Goal: Task Accomplishment & Management: Manage account settings

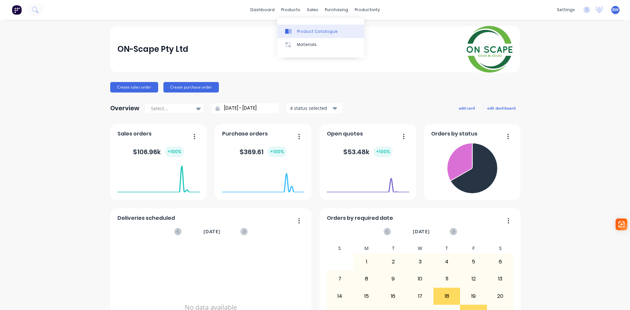
click at [307, 33] on div "Product Catalogue" at bounding box center [317, 32] width 41 height 6
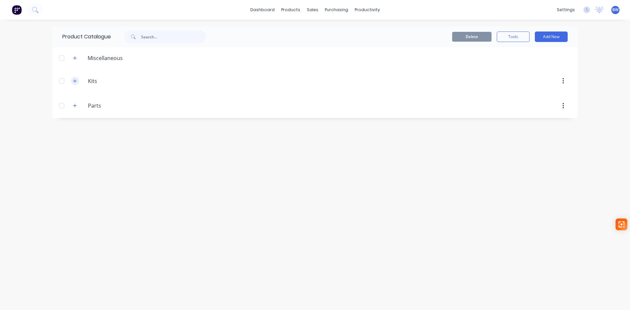
click at [73, 82] on icon "button" at bounding box center [75, 81] width 4 height 5
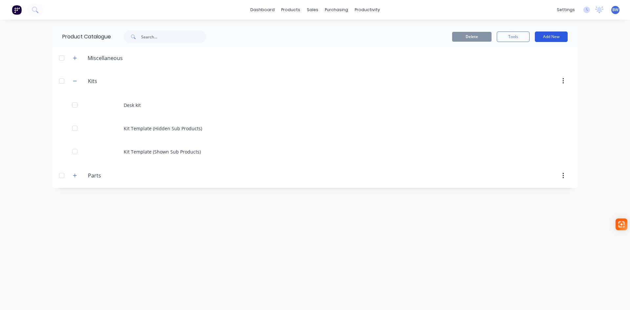
click at [553, 38] on button "Add New" at bounding box center [551, 36] width 33 height 10
click at [522, 81] on div "Product Kit" at bounding box center [536, 80] width 51 height 10
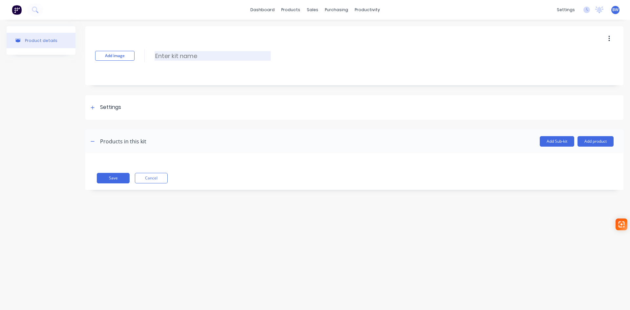
click at [172, 54] on input at bounding box center [212, 56] width 116 height 10
type input "AG-ETR603"
click at [93, 141] on icon "button" at bounding box center [93, 141] width 4 height 0
click at [94, 142] on icon "button" at bounding box center [93, 141] width 4 height 5
click at [599, 142] on button "Add product" at bounding box center [595, 141] width 36 height 10
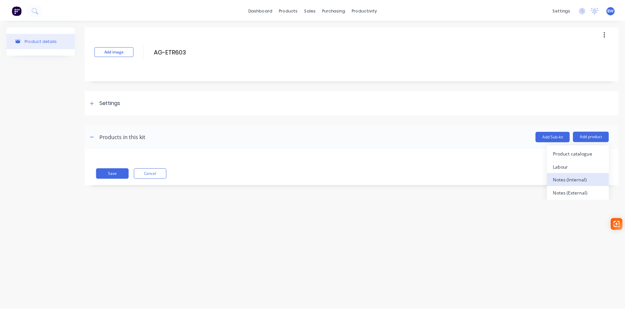
scroll to position [6, 0]
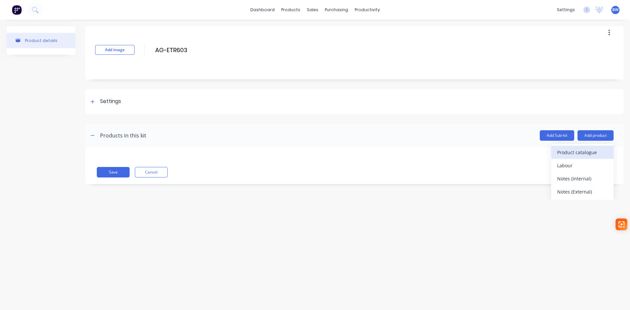
click at [578, 152] on div "Product catalogue" at bounding box center [582, 153] width 51 height 10
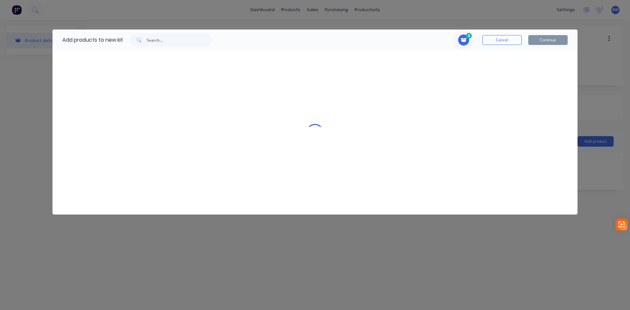
scroll to position [0, 0]
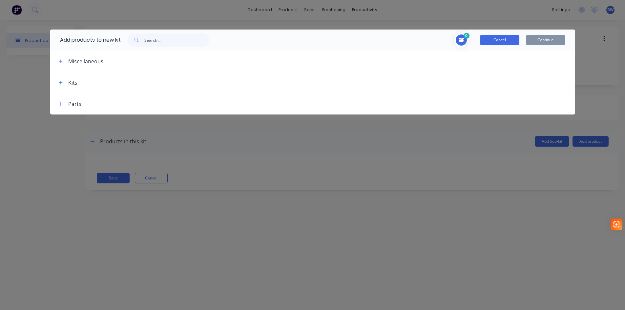
click at [504, 42] on button "Cancel" at bounding box center [499, 40] width 39 height 10
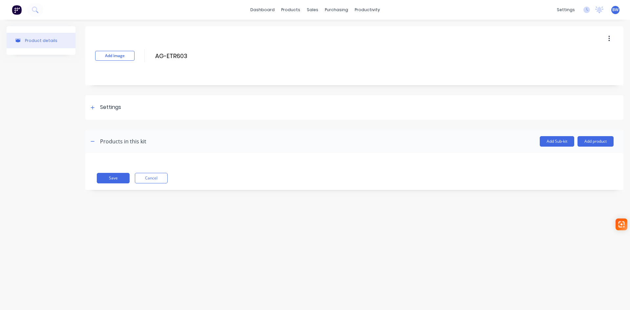
click at [606, 39] on button "button" at bounding box center [608, 39] width 15 height 12
click at [156, 181] on button "Cancel" at bounding box center [151, 178] width 33 height 10
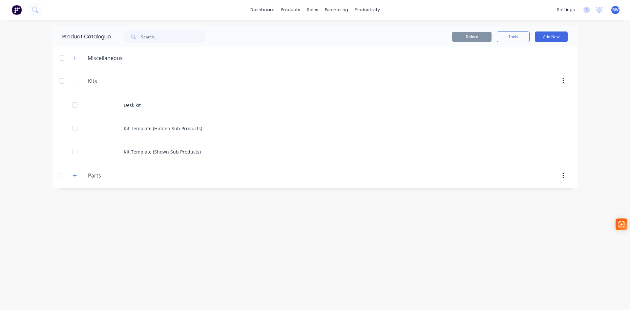
drag, startPoint x: 74, startPoint y: 176, endPoint x: 82, endPoint y: 180, distance: 9.0
click at [74, 176] on icon "button" at bounding box center [75, 176] width 4 height 4
click at [553, 37] on button "Add New" at bounding box center [551, 36] width 33 height 10
click at [520, 68] on div "Product" at bounding box center [536, 67] width 51 height 10
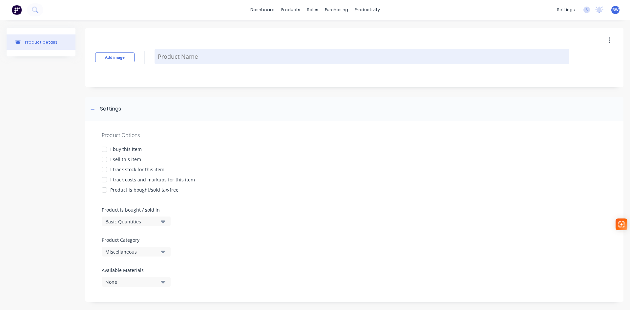
click at [179, 54] on textarea at bounding box center [361, 56] width 415 height 15
type textarea "x"
type textarea "A"
type textarea "x"
type textarea "AG"
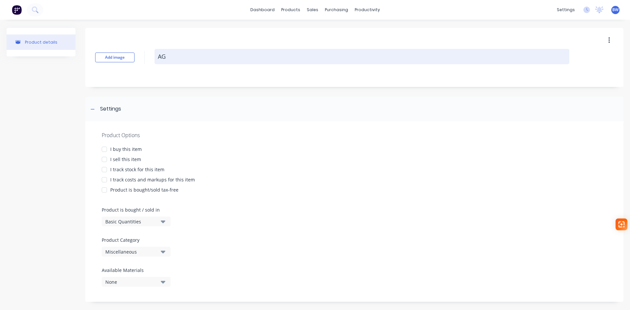
type textarea "x"
type textarea "AG-"
type textarea "x"
type textarea "AG-P"
type textarea "x"
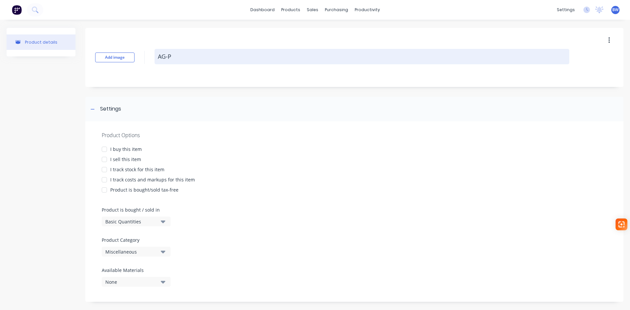
type textarea "AG-PL"
type textarea "x"
type textarea "AG-PLA"
type textarea "x"
type textarea "AG-PLA0"
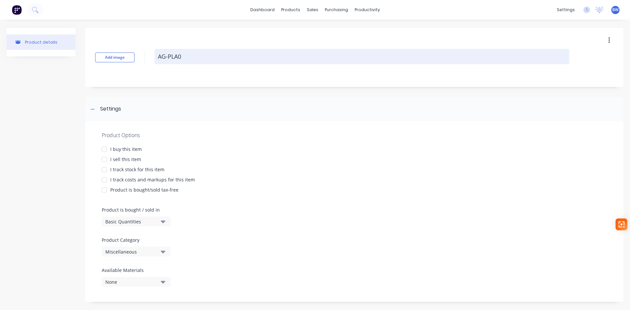
type textarea "x"
type textarea "AG-PLA02"
type textarea "x"
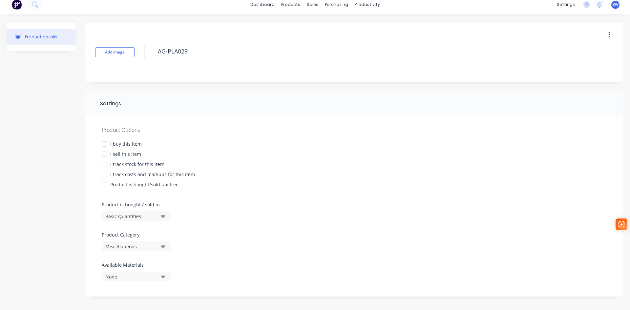
scroll to position [7, 0]
type textarea "AG-PLA029"
type textarea "x"
type textarea "AG-PLA029"
click at [163, 214] on icon "button" at bounding box center [163, 215] width 5 height 3
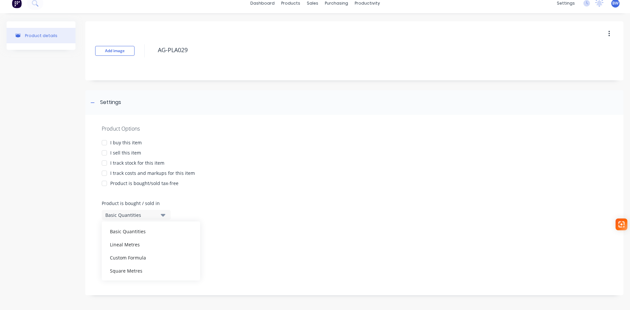
click at [163, 214] on icon "button" at bounding box center [163, 215] width 5 height 3
click at [162, 244] on icon "button" at bounding box center [163, 244] width 5 height 7
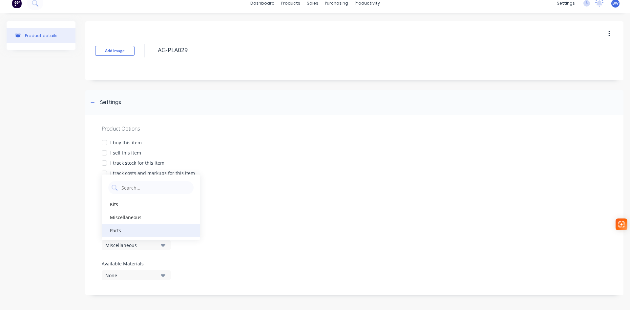
click at [158, 230] on div "Parts" at bounding box center [151, 230] width 98 height 13
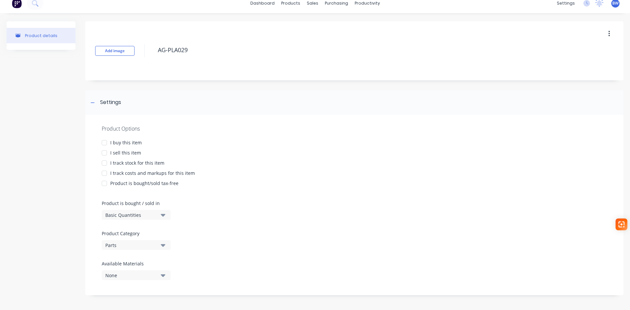
click at [161, 274] on icon "button" at bounding box center [163, 275] width 5 height 3
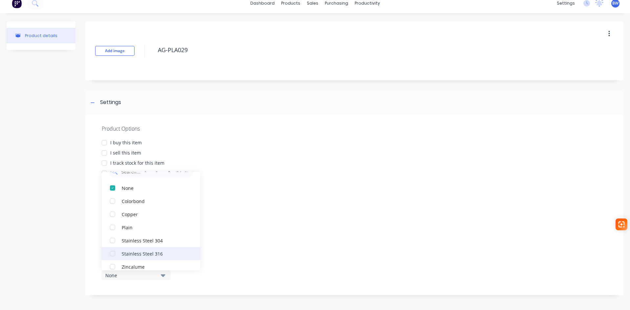
scroll to position [20, 0]
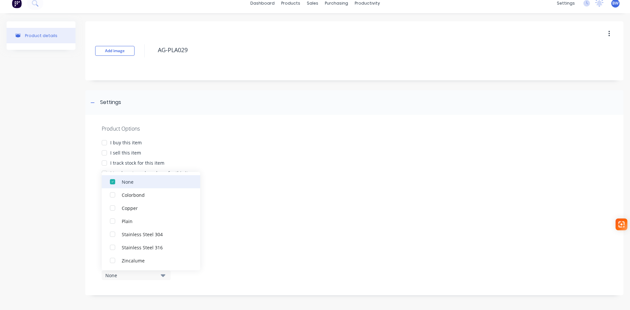
click at [135, 176] on button "None" at bounding box center [151, 181] width 98 height 13
click at [241, 235] on div "Product Options I buy this item I sell this item I track stock for this item I …" at bounding box center [354, 205] width 538 height 180
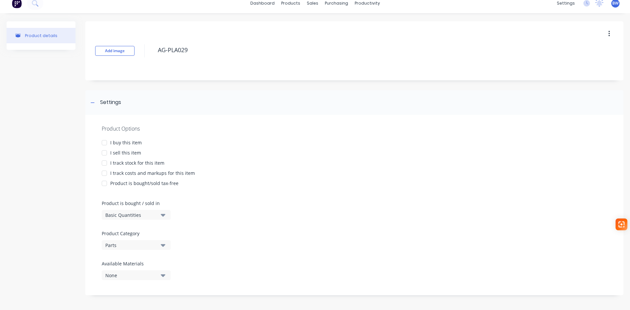
scroll to position [0, 0]
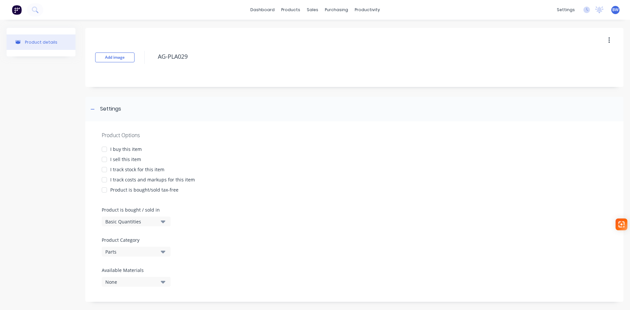
click at [106, 150] on div at bounding box center [104, 149] width 13 height 13
click at [93, 109] on icon at bounding box center [93, 109] width 4 height 5
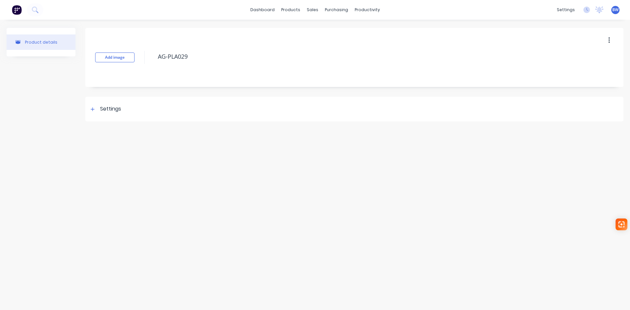
click at [610, 43] on button "button" at bounding box center [608, 40] width 15 height 12
click at [91, 109] on icon at bounding box center [93, 109] width 4 height 5
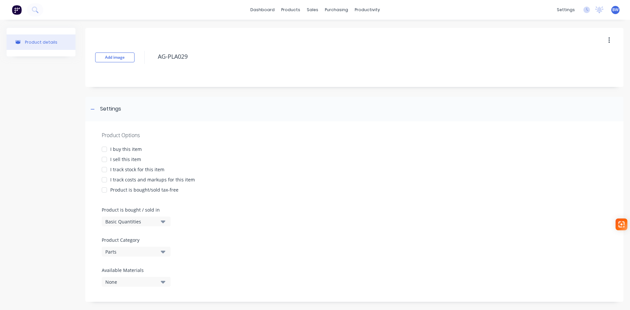
click at [104, 150] on div at bounding box center [104, 149] width 13 height 13
click at [104, 159] on div at bounding box center [104, 159] width 13 height 13
click at [104, 171] on div at bounding box center [104, 169] width 13 height 13
click at [103, 180] on div at bounding box center [104, 179] width 13 height 13
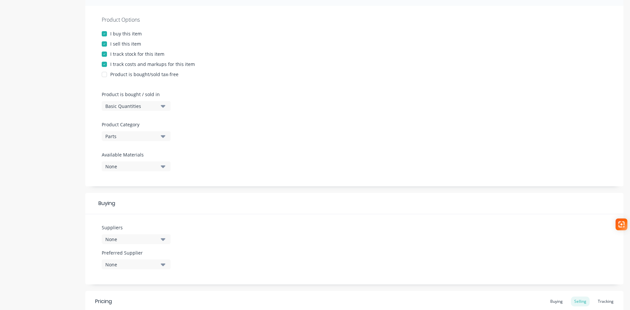
scroll to position [164, 0]
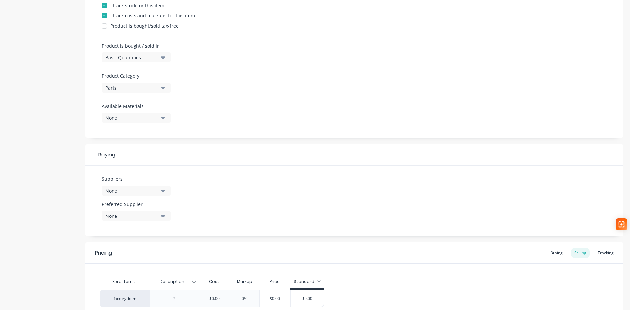
click at [162, 191] on icon "button" at bounding box center [163, 191] width 5 height 3
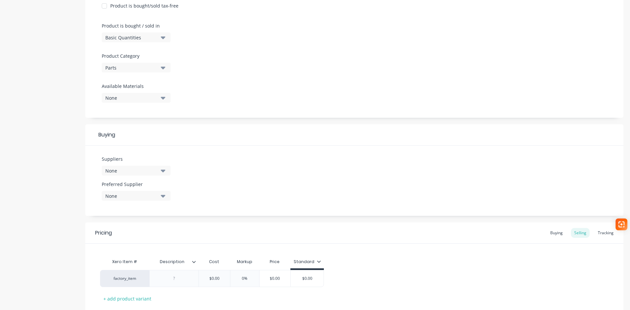
scroll to position [226, 0]
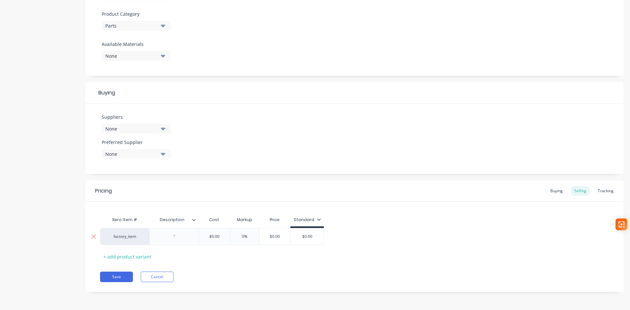
click at [176, 236] on div at bounding box center [174, 236] width 33 height 9
click at [194, 220] on icon at bounding box center [194, 220] width 4 height 4
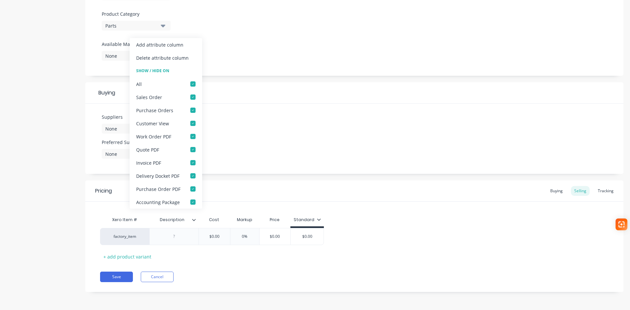
click at [194, 220] on icon at bounding box center [194, 220] width 4 height 4
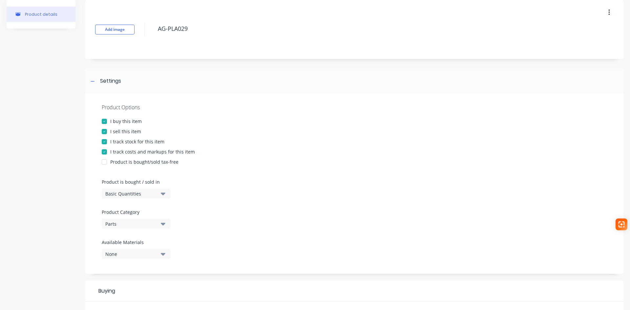
scroll to position [0, 0]
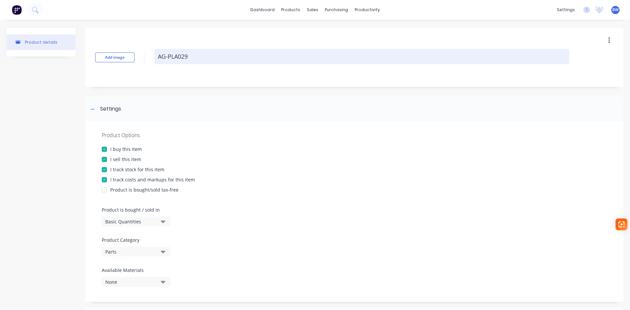
drag, startPoint x: 190, startPoint y: 53, endPoint x: 158, endPoint y: 56, distance: 32.3
click at [158, 56] on textarea "AG-PLA029" at bounding box center [361, 56] width 415 height 15
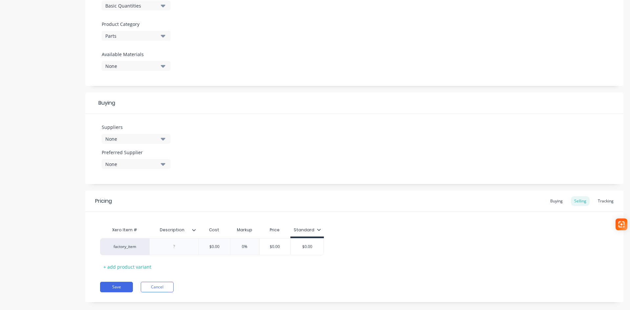
scroll to position [226, 0]
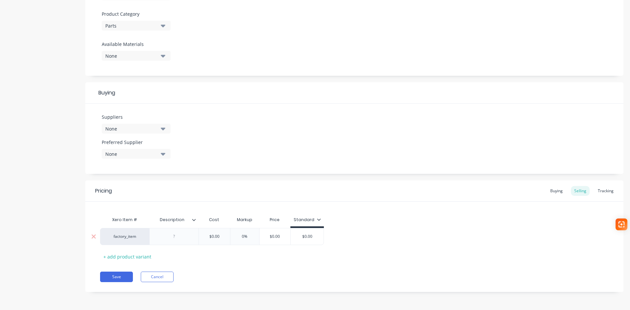
click at [172, 235] on div at bounding box center [174, 236] width 33 height 9
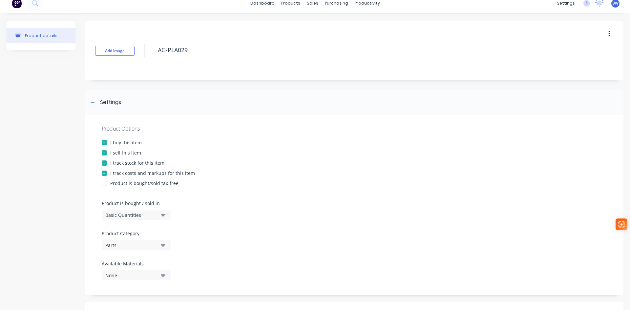
scroll to position [0, 0]
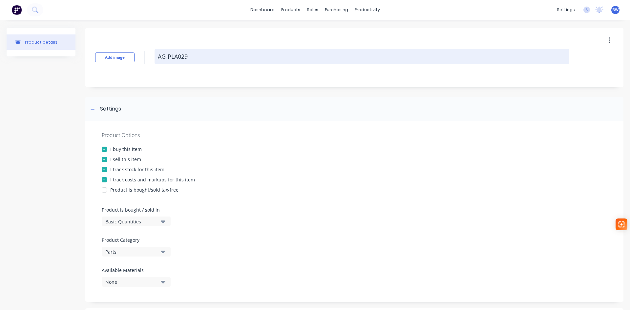
drag, startPoint x: 192, startPoint y: 58, endPoint x: 171, endPoint y: 62, distance: 20.7
click at [154, 59] on textarea "AG-PLA029" at bounding box center [361, 56] width 415 height 15
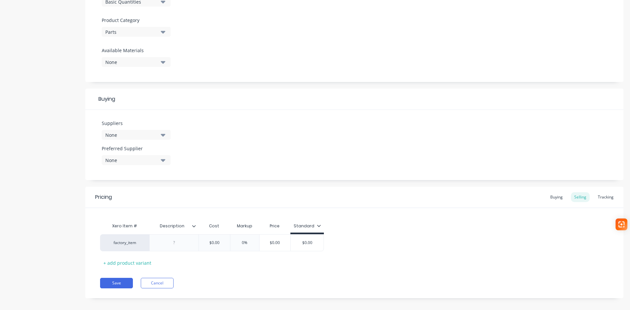
scroll to position [226, 0]
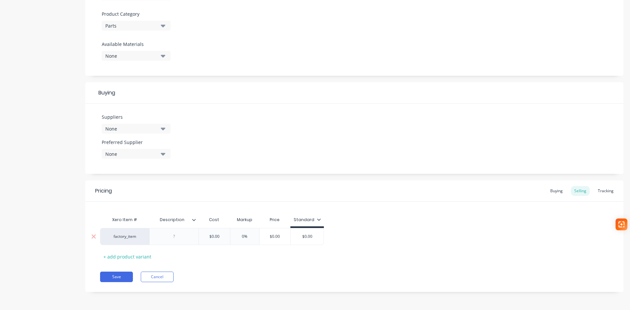
type textarea "x"
click at [173, 237] on div at bounding box center [174, 236] width 33 height 9
paste div
click at [194, 219] on icon at bounding box center [194, 220] width 4 height 4
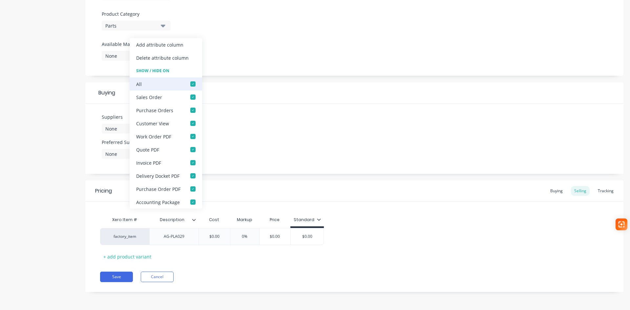
click at [192, 83] on div at bounding box center [192, 83] width 13 height 13
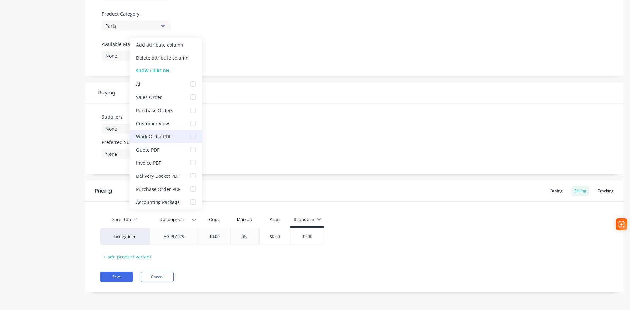
click at [192, 135] on div at bounding box center [192, 136] width 13 height 13
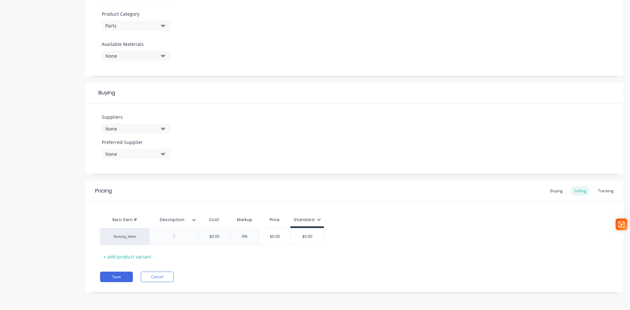
click at [203, 260] on div "Xero Item # Description Cost Markup Price Standard factory_item $0.00 0% $0.00 …" at bounding box center [354, 237] width 508 height 49
click at [174, 231] on div at bounding box center [173, 236] width 49 height 17
click at [172, 237] on div at bounding box center [174, 236] width 33 height 9
click at [207, 264] on div "Pricing Buying Selling Tracking Xero Item # Description Cost Markup Price Stand…" at bounding box center [354, 235] width 538 height 111
click at [116, 275] on button "Save" at bounding box center [116, 277] width 33 height 10
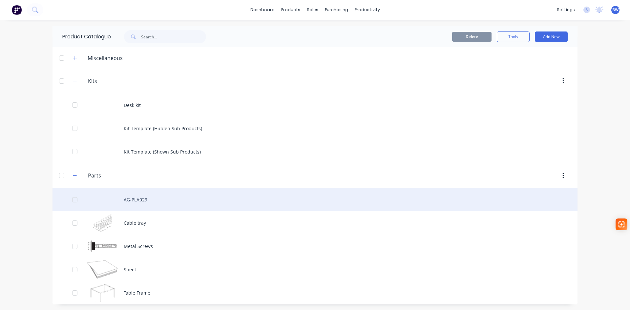
click at [141, 201] on div "AG-PLA029" at bounding box center [314, 199] width 525 height 23
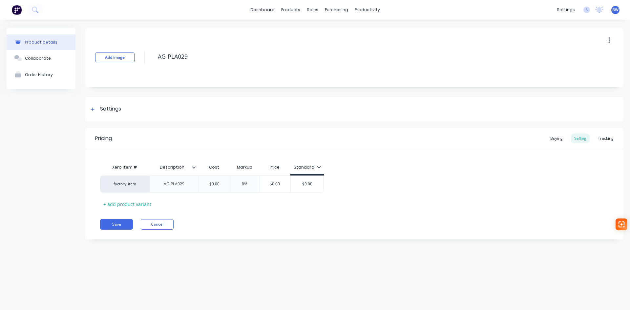
click at [609, 41] on icon "button" at bounding box center [609, 40] width 2 height 7
click at [587, 62] on div "Duplicate" at bounding box center [585, 58] width 51 height 10
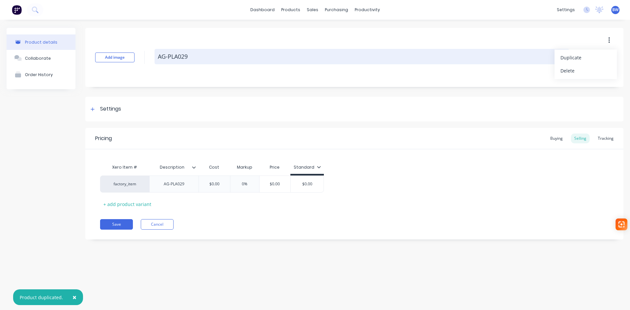
click at [183, 58] on textarea "AG-PLA029" at bounding box center [361, 56] width 415 height 15
click at [190, 55] on textarea "AG-PLA029" at bounding box center [361, 56] width 415 height 15
type textarea "x"
type textarea "AG-PLA02"
type textarea "x"
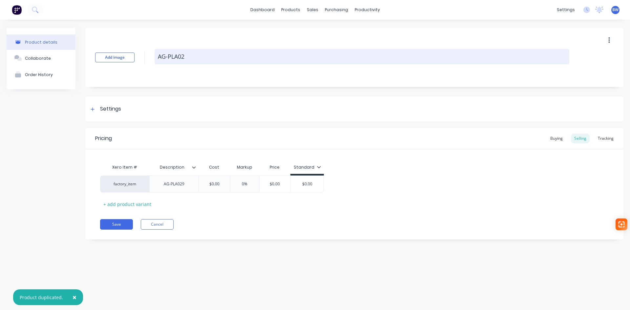
type textarea "AG-PLA0"
type textarea "x"
type textarea "AG-PLA07"
type textarea "x"
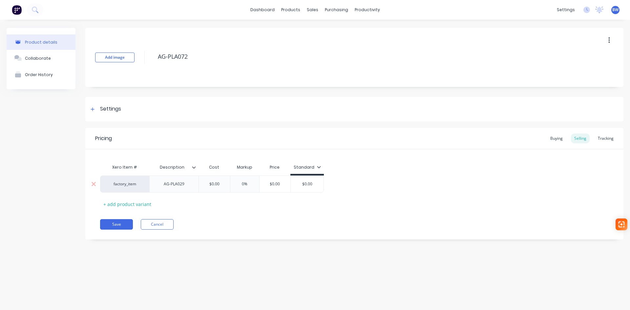
type textarea "AG-PLA072"
type textarea "x"
type textarea "AG-PLA072"
click at [187, 185] on div "AG-PLA029" at bounding box center [174, 184] width 33 height 9
click at [193, 168] on icon at bounding box center [194, 167] width 4 height 4
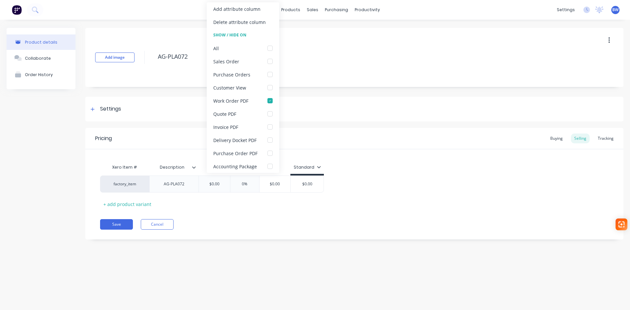
click at [193, 168] on icon at bounding box center [194, 167] width 4 height 4
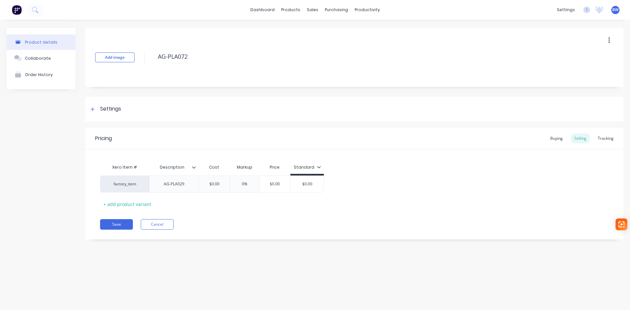
click at [118, 231] on div "Pricing Buying Selling Tracking Xero Item # Description Cost Markup Price Stand…" at bounding box center [354, 183] width 538 height 111
click at [121, 223] on button "Save" at bounding box center [116, 224] width 33 height 10
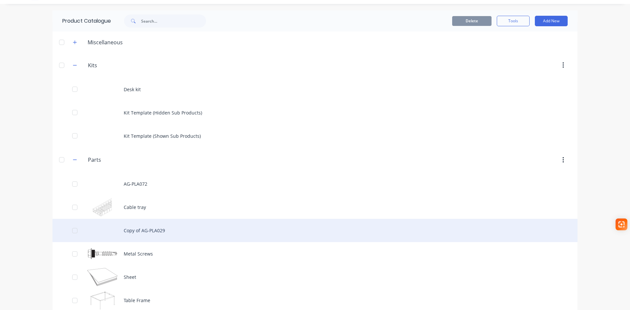
scroll to position [24, 0]
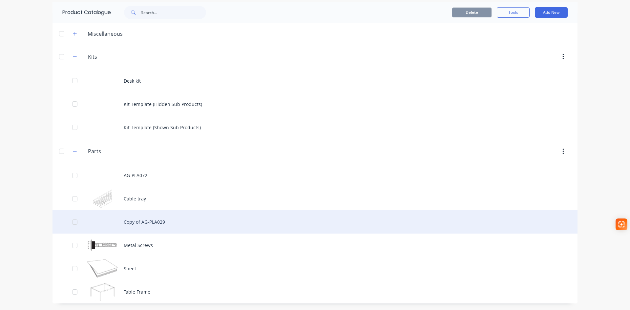
click at [155, 223] on div "Copy of AG-PLA029" at bounding box center [314, 221] width 525 height 23
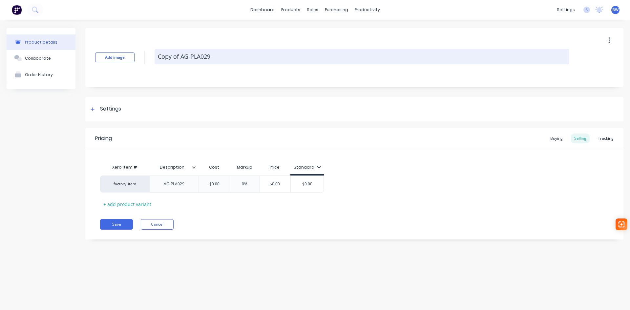
click at [181, 56] on textarea "Copy of AG-PLA029" at bounding box center [361, 56] width 415 height 15
drag, startPoint x: 181, startPoint y: 56, endPoint x: 160, endPoint y: 60, distance: 21.4
click at [160, 60] on textarea "Copy of AG-PLA029" at bounding box center [361, 56] width 415 height 15
type textarea "x"
type textarea "A-PLA029"
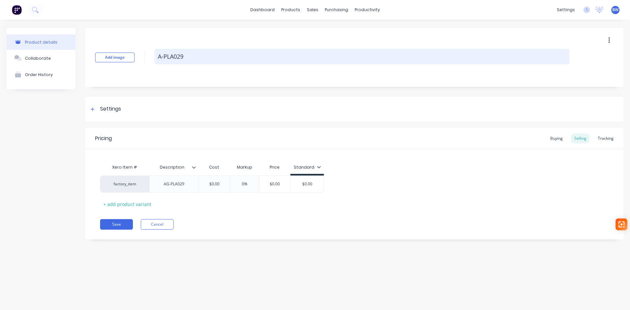
type textarea "x"
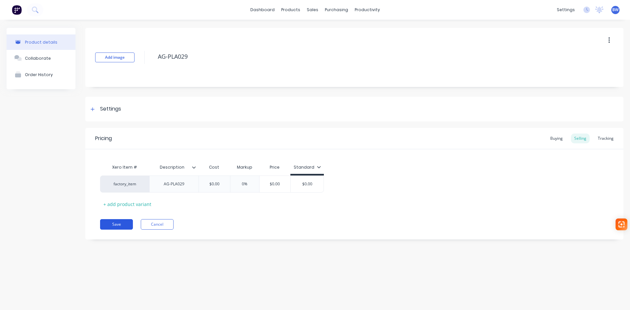
type textarea "AG-PLA029"
type textarea "x"
type textarea "AG-PLA029"
click at [116, 226] on button "Save" at bounding box center [116, 224] width 33 height 10
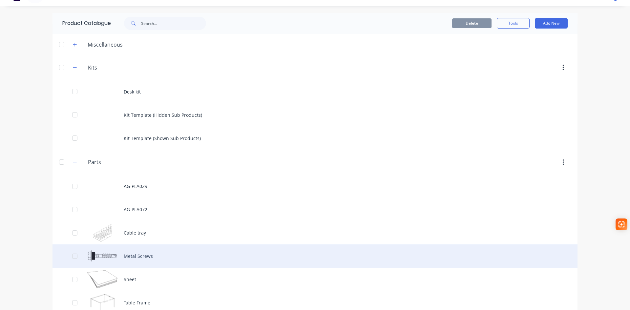
scroll to position [24, 0]
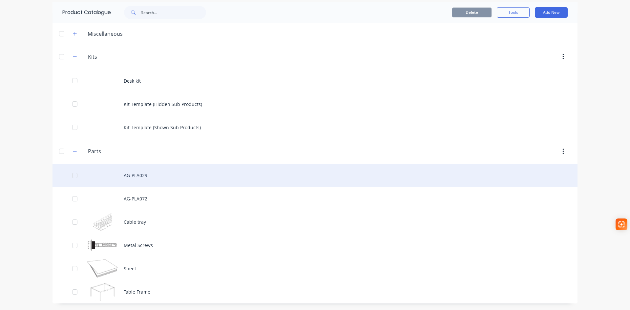
click at [138, 176] on div "AG-PLA029" at bounding box center [314, 175] width 525 height 23
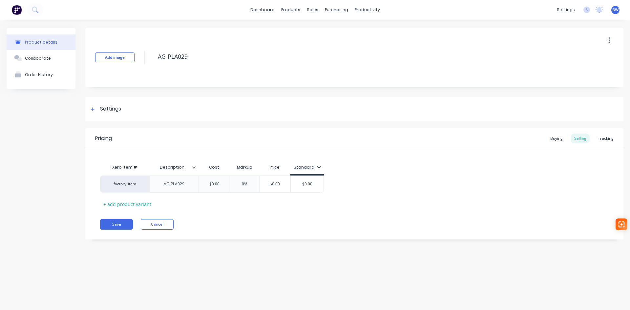
click at [607, 39] on button "button" at bounding box center [608, 40] width 15 height 12
click at [591, 59] on span "Duplicate" at bounding box center [584, 57] width 49 height 7
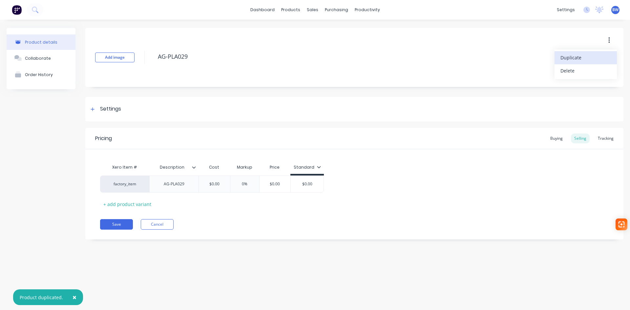
click at [578, 57] on span "Duplicate" at bounding box center [584, 57] width 49 height 7
click at [583, 59] on span "Duplicate" at bounding box center [584, 57] width 49 height 7
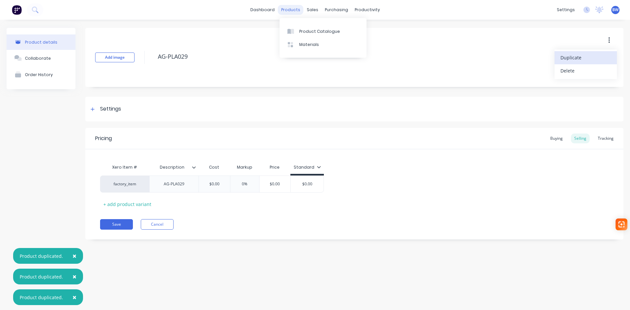
click at [294, 10] on div "products" at bounding box center [291, 10] width 26 height 10
click at [296, 30] on div at bounding box center [292, 32] width 10 height 6
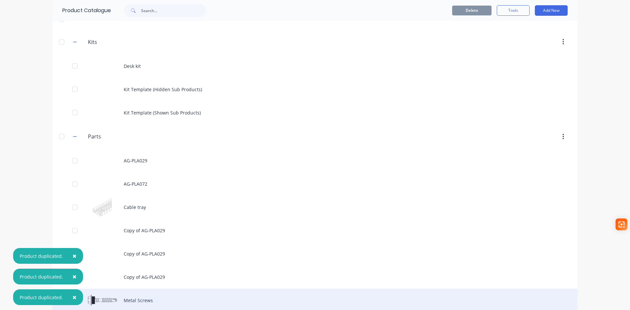
scroll to position [94, 0]
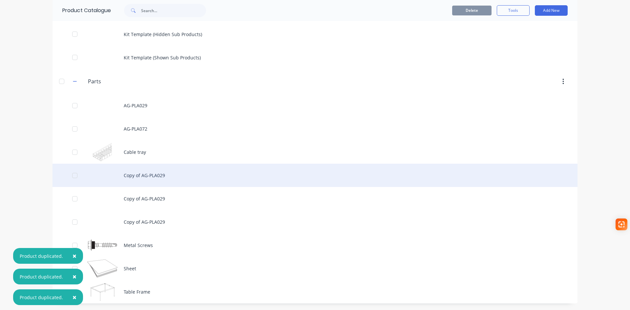
click at [163, 176] on div "Copy of AG-PLA029" at bounding box center [314, 175] width 525 height 23
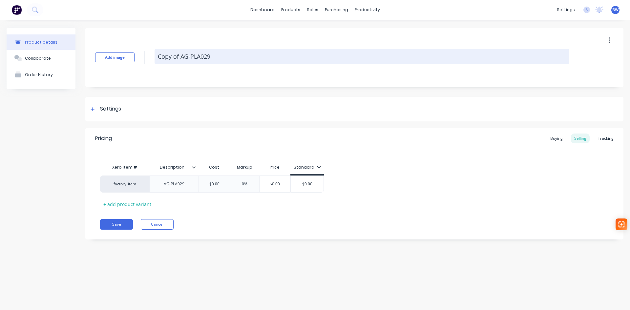
drag, startPoint x: 187, startPoint y: 56, endPoint x: 157, endPoint y: 58, distance: 30.2
click at [157, 58] on textarea "Copy of AG-PLA029" at bounding box center [361, 56] width 415 height 15
type textarea "x"
type textarea "A-PLA029"
type textarea "x"
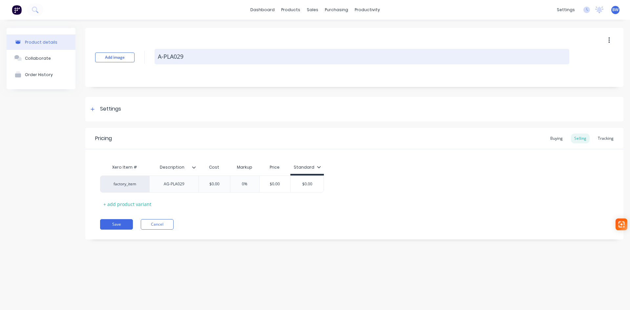
type textarea "AG-PLA029"
drag, startPoint x: 190, startPoint y: 58, endPoint x: 178, endPoint y: 57, distance: 11.2
click at [178, 57] on textarea "AG-PLA029" at bounding box center [361, 56] width 415 height 15
type textarea "x"
type textarea "AG-PLA2"
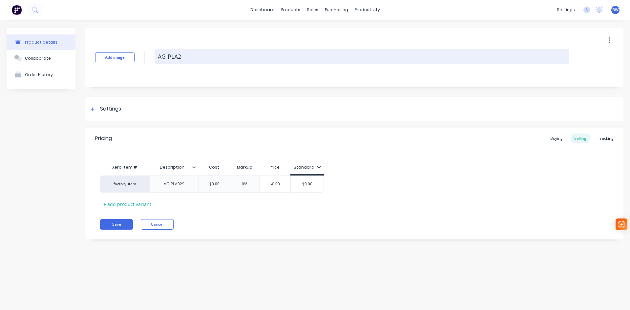
type textarea "x"
type textarea "AG-PLA20"
type textarea "x"
type textarea "AG-PLA206"
type textarea "x"
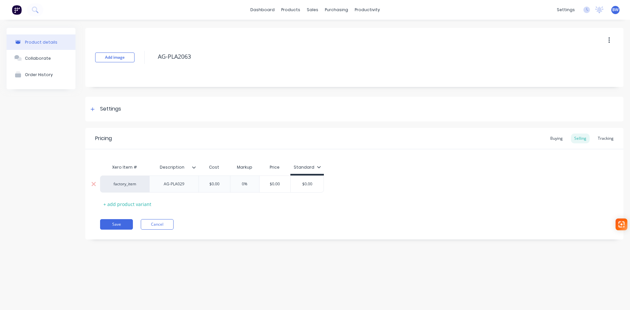
type textarea "AG-PLA2063"
type textarea "x"
type textarea "AG-PLA2063"
click at [185, 187] on div "AG-PLA029" at bounding box center [174, 184] width 33 height 9
click at [119, 224] on button "Save" at bounding box center [116, 224] width 33 height 10
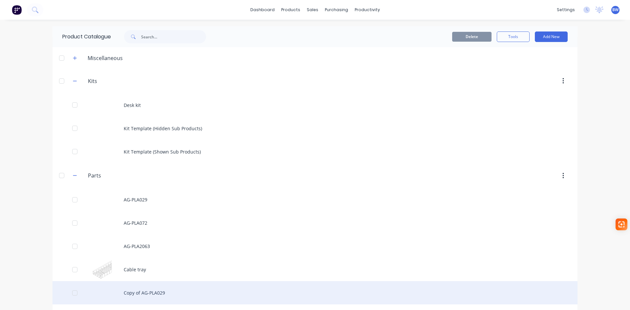
click at [140, 293] on div "Copy of AG-PLA029" at bounding box center [314, 292] width 525 height 23
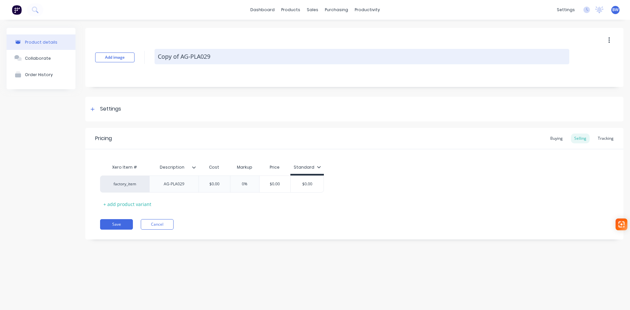
click at [180, 57] on textarea "Copy of AG-PLA029" at bounding box center [361, 56] width 415 height 15
type textarea "x"
type textarea "Copy ofAG-PLA029"
type textarea "x"
type textarea "Copy oAG-PLA029"
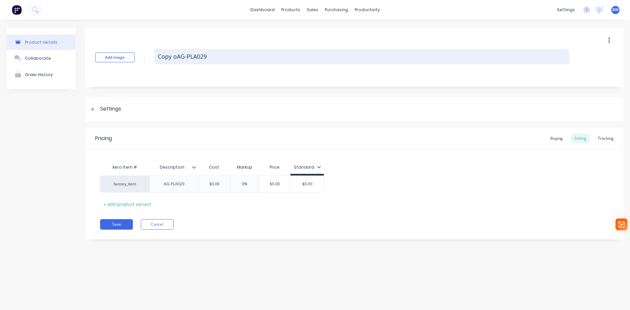
type textarea "x"
type textarea "Copy AG-PLA029"
type textarea "x"
type textarea "CopyAG-PLA029"
type textarea "x"
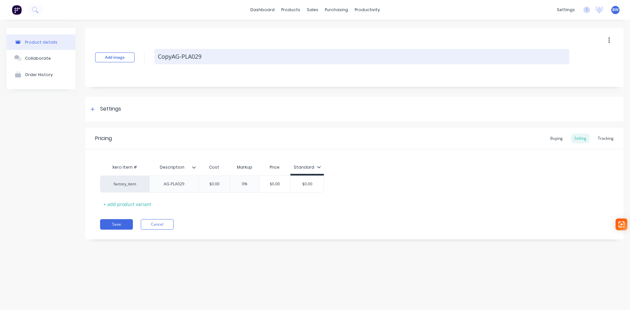
type textarea "CopAG-PLA029"
type textarea "x"
type textarea "CoAG-PLA029"
type textarea "x"
type textarea "CAG-PLA029"
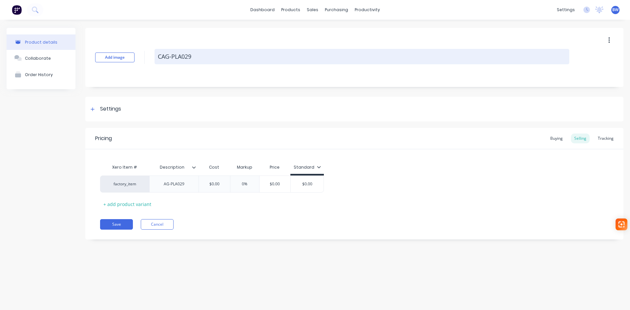
type textarea "x"
type textarea "AG-PLA029"
drag, startPoint x: 185, startPoint y: 56, endPoint x: 180, endPoint y: 56, distance: 5.6
click at [180, 56] on textarea "AG-PLA029" at bounding box center [361, 56] width 415 height 15
drag, startPoint x: 189, startPoint y: 56, endPoint x: 178, endPoint y: 55, distance: 10.5
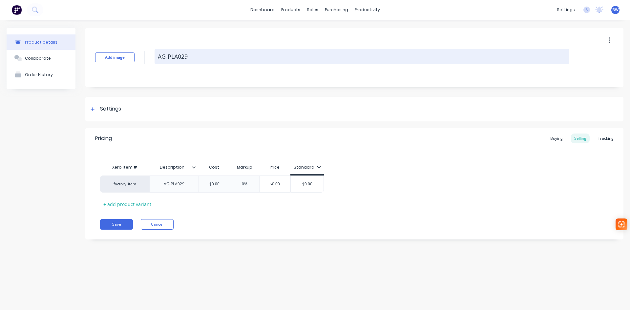
click at [178, 55] on textarea "AG-PLA029" at bounding box center [361, 56] width 415 height 15
type textarea "x"
type textarea "AG-PLA2"
type textarea "x"
type textarea "AG-PLA20"
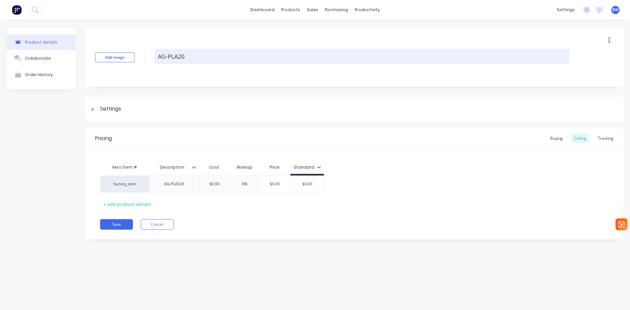
type textarea "x"
type textarea "AG-PLA206"
type textarea "x"
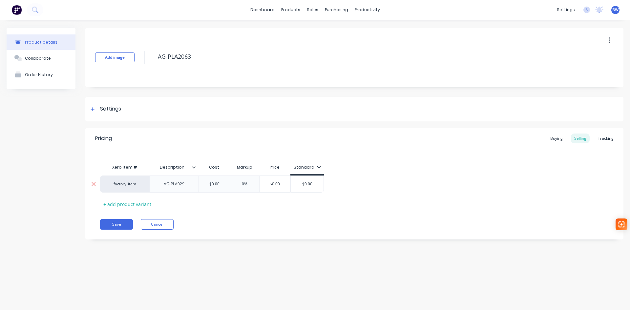
type textarea "AG-PLA2063"
type textarea "x"
type textarea "AG-PLA2063"
click at [185, 183] on div "AG-PLA029" at bounding box center [174, 184] width 33 height 9
click at [109, 223] on button "Save" at bounding box center [116, 224] width 33 height 10
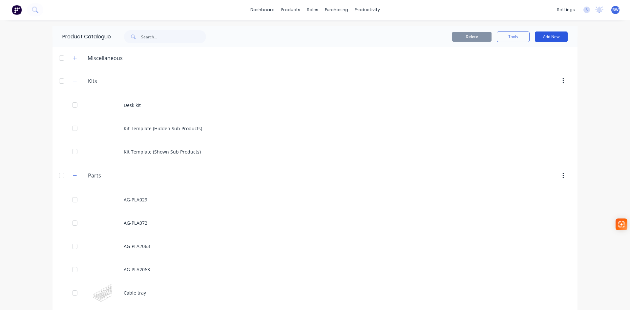
click at [540, 35] on button "Add New" at bounding box center [551, 36] width 33 height 10
click at [523, 66] on div "Product" at bounding box center [536, 67] width 51 height 10
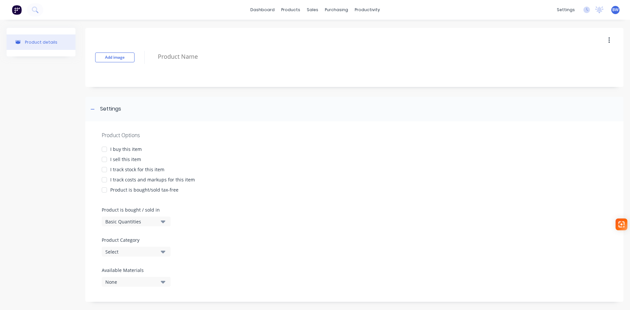
drag, startPoint x: 105, startPoint y: 150, endPoint x: 103, endPoint y: 159, distance: 10.1
click at [105, 150] on div at bounding box center [104, 149] width 13 height 13
click at [105, 159] on div at bounding box center [104, 159] width 13 height 13
click at [105, 170] on div at bounding box center [104, 169] width 13 height 13
click at [104, 180] on div at bounding box center [104, 179] width 13 height 13
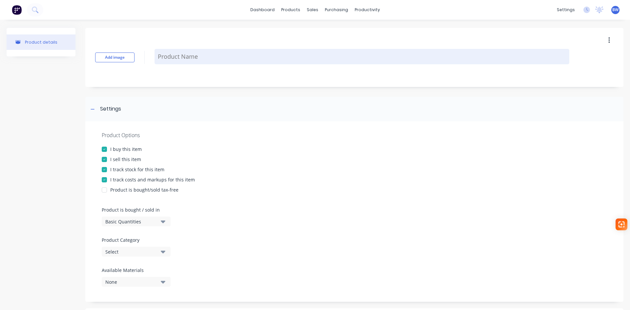
click at [177, 57] on textarea at bounding box center [361, 56] width 415 height 15
type textarea "x"
type textarea "A"
type textarea "x"
type textarea "AG"
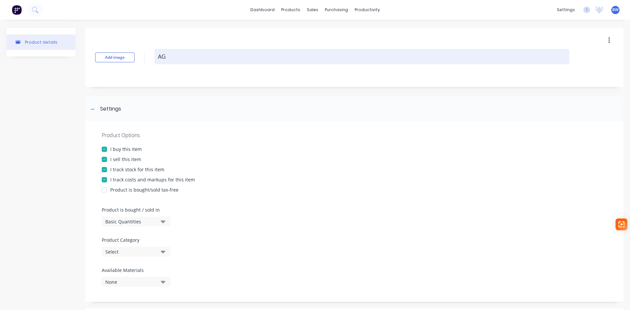
type textarea "x"
type textarea "AG-"
type textarea "x"
type textarea "AG-S"
type textarea "x"
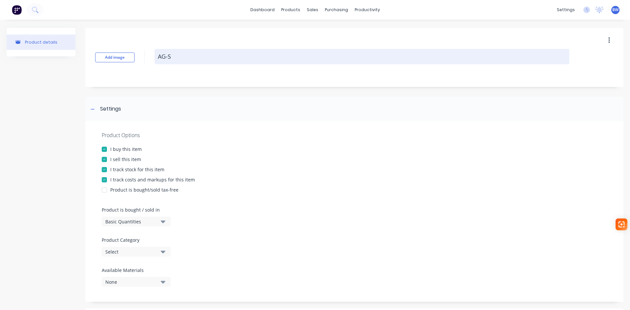
type textarea "AG-SL"
type textarea "x"
type textarea "AG-SLV"
type textarea "x"
type textarea "AG-SLV0"
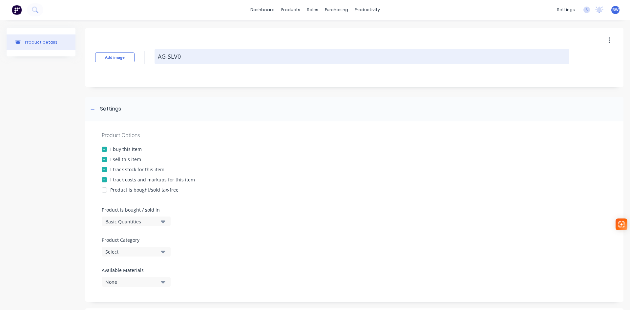
type textarea "x"
type textarea "AG-SLV01"
type textarea "x"
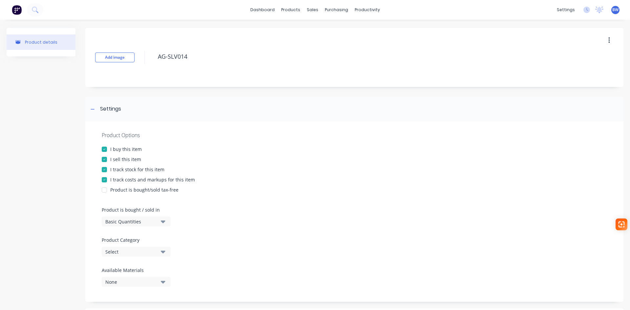
scroll to position [33, 0]
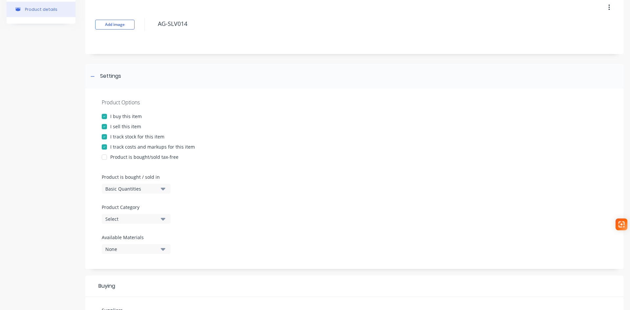
type textarea "AG-SLV014"
type textarea "x"
type textarea "AG-SLV014"
click at [163, 217] on icon "button" at bounding box center [163, 218] width 5 height 7
click at [142, 283] on div "Parts" at bounding box center [151, 280] width 98 height 13
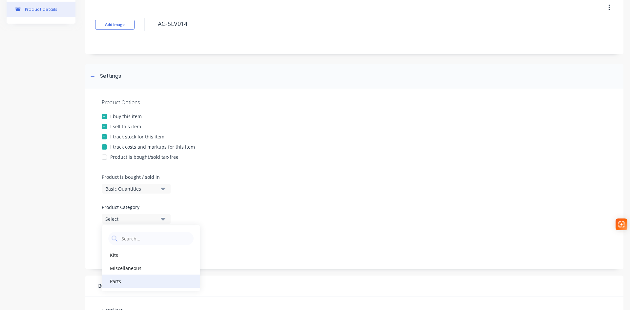
type textarea "x"
click at [162, 249] on icon "button" at bounding box center [163, 249] width 5 height 3
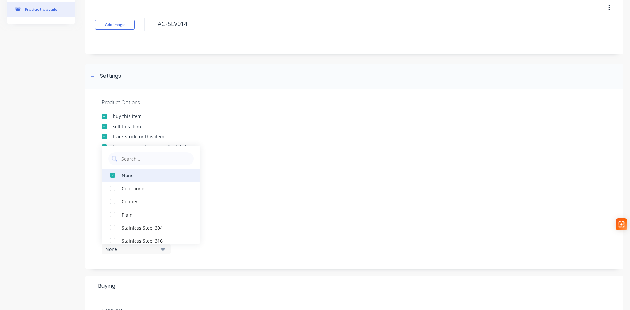
drag, startPoint x: 144, startPoint y: 174, endPoint x: 163, endPoint y: 171, distance: 19.6
click at [144, 173] on div "None" at bounding box center [155, 175] width 66 height 7
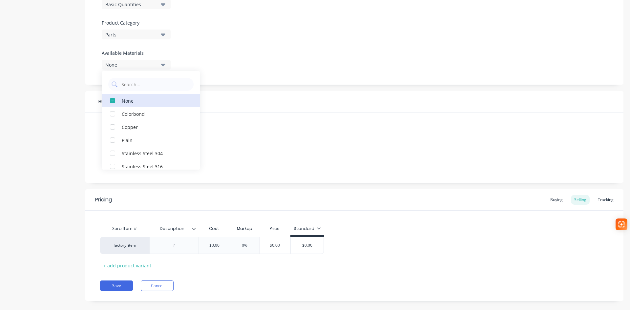
scroll to position [226, 0]
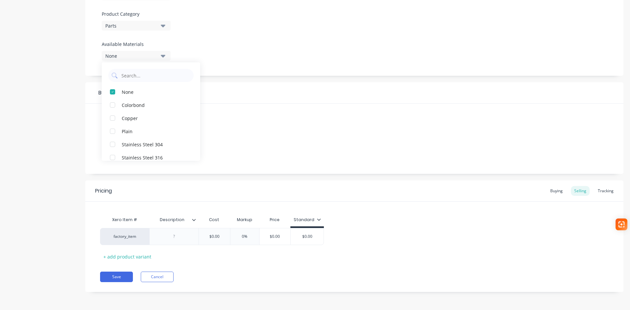
click at [262, 130] on div "Suppliers None Preferred Supplier None No options..." at bounding box center [354, 139] width 538 height 70
click at [180, 240] on div at bounding box center [174, 236] width 33 height 9
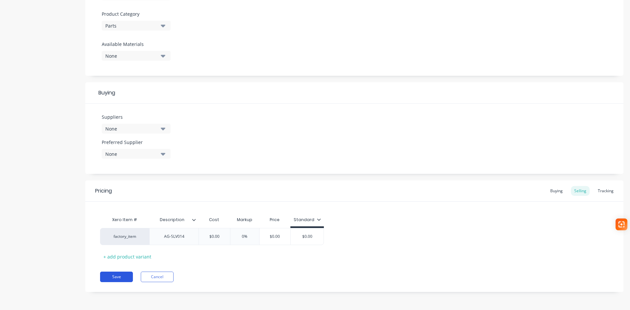
click at [118, 277] on button "Save" at bounding box center [116, 277] width 33 height 10
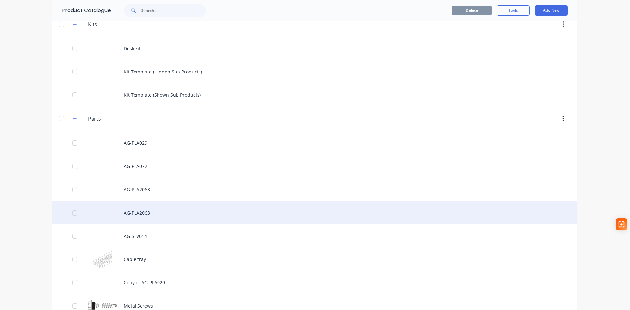
scroll to position [66, 0]
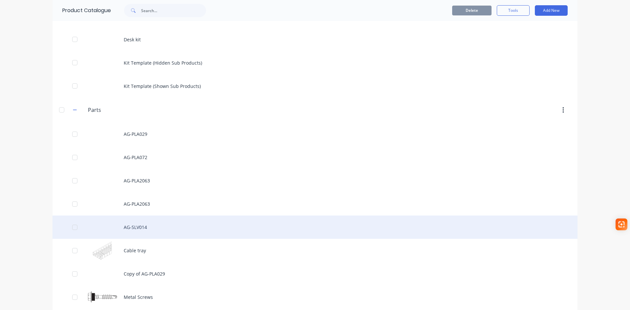
click at [137, 228] on div "AG-SLV014" at bounding box center [314, 226] width 525 height 23
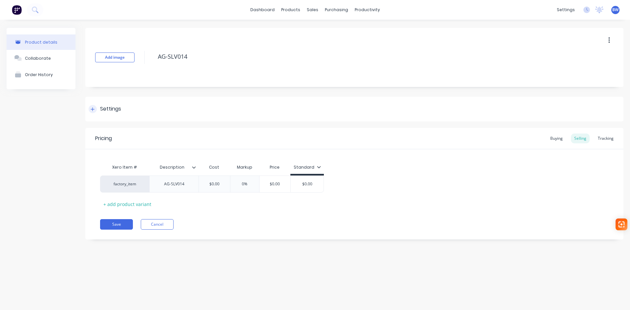
click at [90, 111] on div at bounding box center [93, 109] width 8 height 8
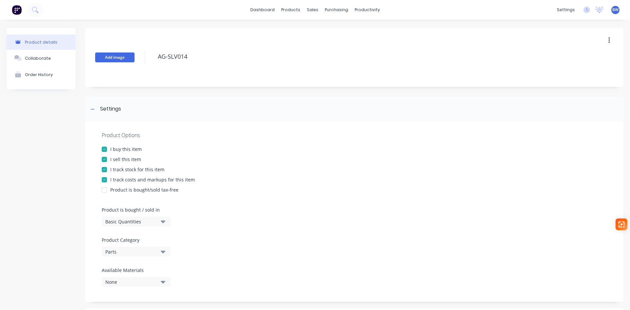
click at [115, 56] on button "Add image" at bounding box center [114, 57] width 39 height 10
click at [606, 42] on button "button" at bounding box center [608, 40] width 15 height 12
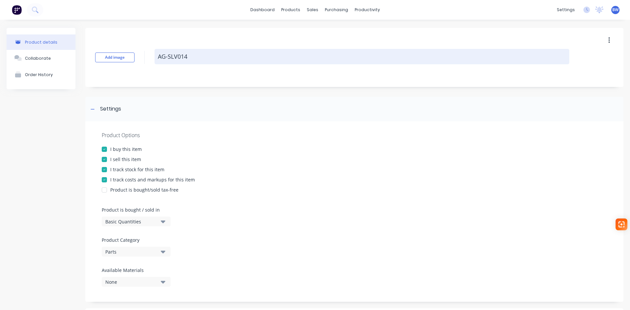
click at [408, 54] on textarea "AG-SLV014" at bounding box center [361, 56] width 415 height 15
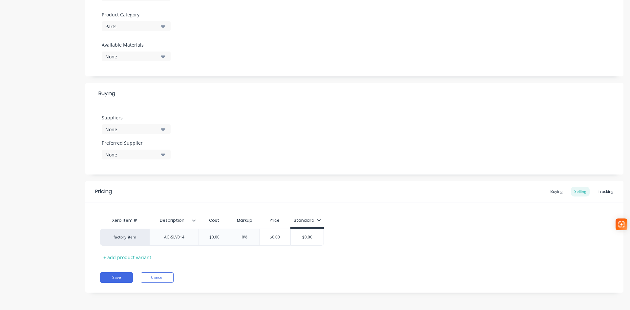
scroll to position [226, 0]
click at [119, 274] on button "Save" at bounding box center [116, 277] width 33 height 10
type textarea "x"
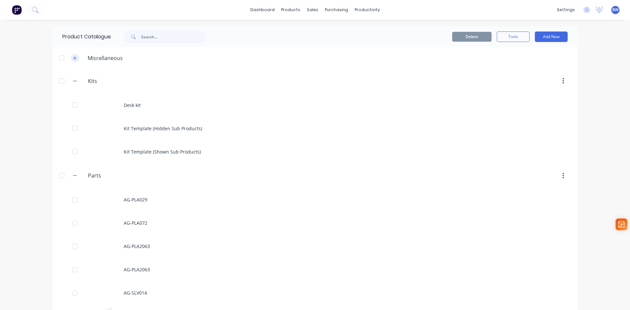
click at [73, 60] on icon "button" at bounding box center [75, 58] width 4 height 5
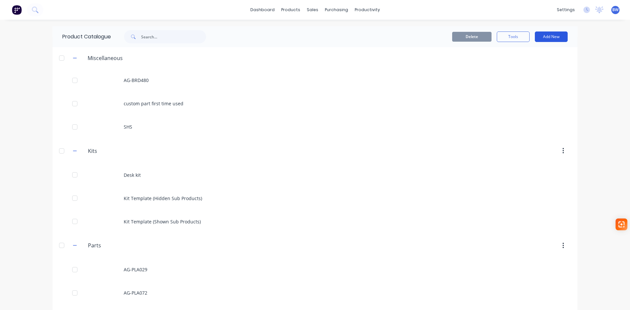
click at [556, 39] on button "Add New" at bounding box center [551, 36] width 33 height 10
click at [524, 53] on div "Category" at bounding box center [536, 54] width 51 height 10
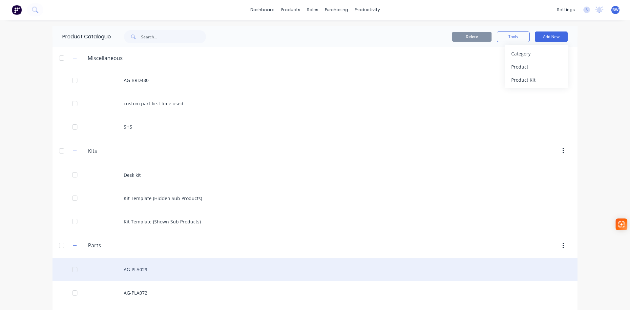
scroll to position [210, 0]
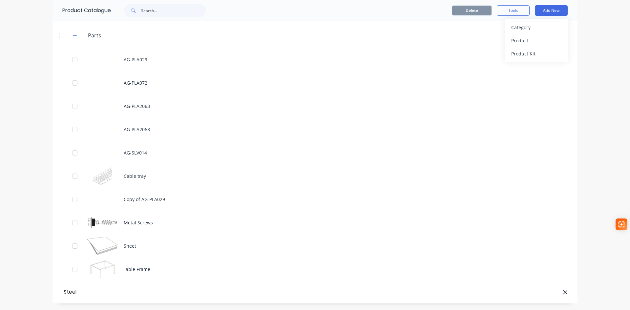
type input "Steel"
click at [136, 288] on div at bounding box center [351, 292] width 431 height 10
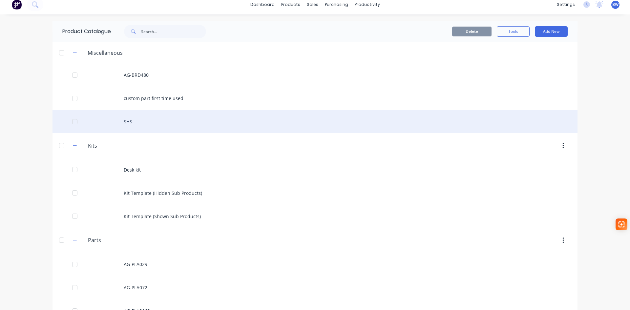
scroll to position [0, 0]
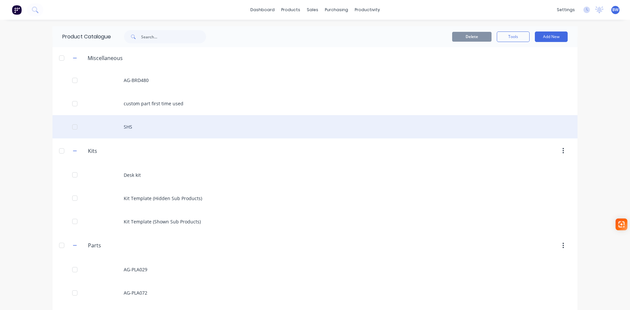
click at [126, 127] on div "SHS" at bounding box center [314, 126] width 525 height 23
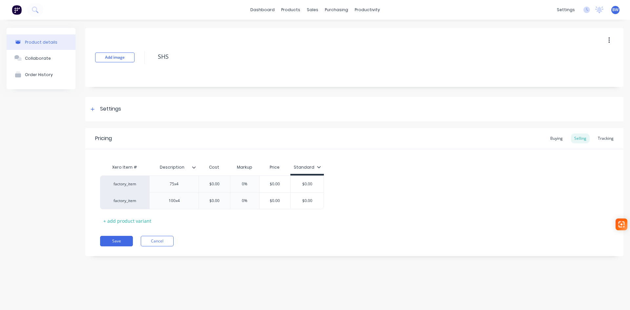
type textarea "x"
click at [102, 107] on div "Settings" at bounding box center [110, 109] width 21 height 8
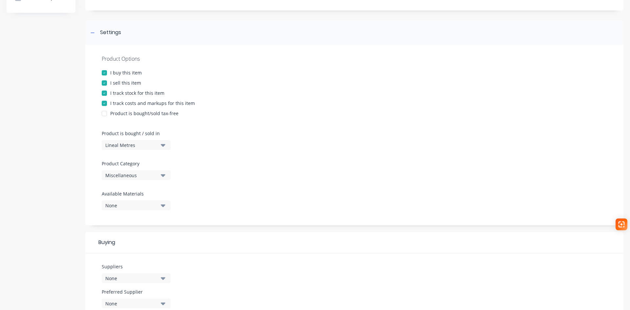
scroll to position [98, 0]
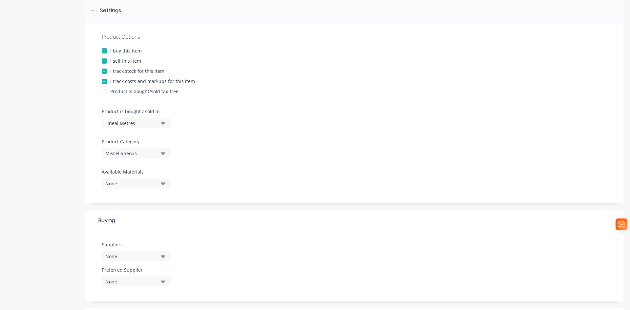
click at [155, 145] on div "Product Category Miscellaneous" at bounding box center [135, 148] width 66 height 20
click at [162, 152] on icon "button" at bounding box center [163, 153] width 5 height 7
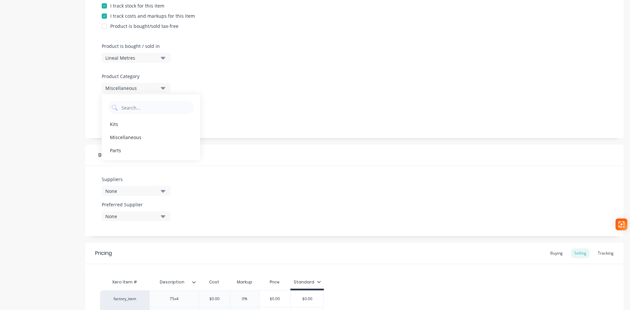
scroll to position [164, 0]
click at [144, 104] on Category "text" at bounding box center [156, 107] width 70 height 13
type Category "Steel"
click at [230, 107] on div "Product Options I buy this item I sell this item I track stock for this item I …" at bounding box center [354, 47] width 538 height 180
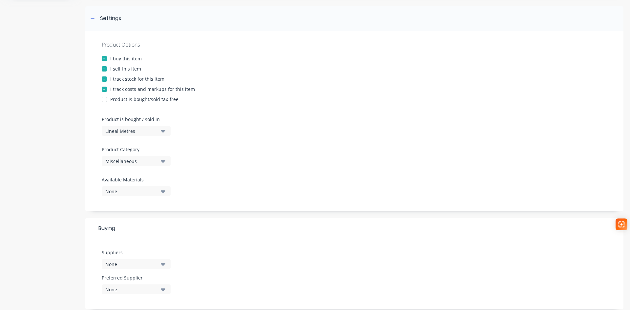
scroll to position [0, 0]
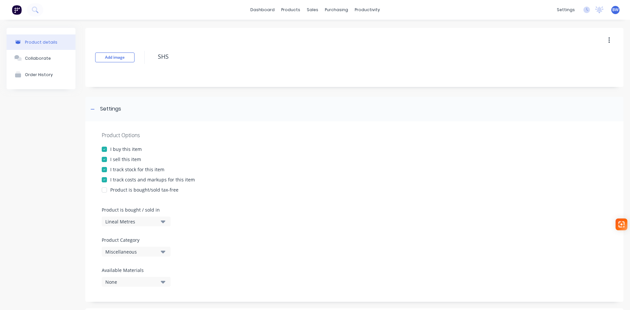
click at [602, 41] on button "button" at bounding box center [608, 40] width 15 height 12
click at [151, 110] on div "Settings" at bounding box center [354, 109] width 538 height 25
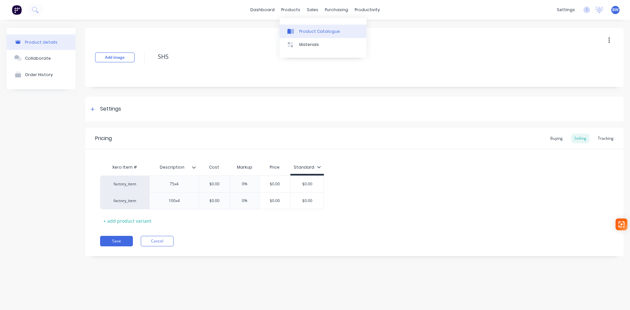
click at [313, 32] on div "Product Catalogue" at bounding box center [319, 32] width 41 height 6
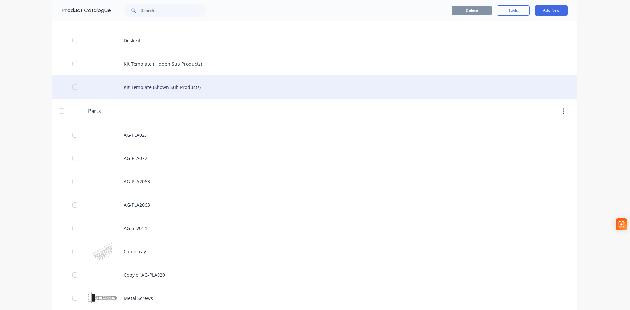
scroll to position [46, 0]
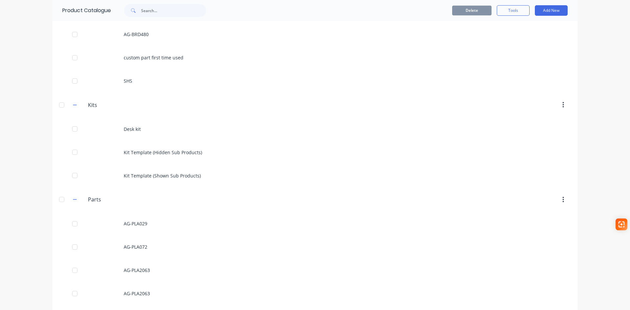
click at [56, 198] on div at bounding box center [61, 199] width 13 height 13
click at [59, 198] on div at bounding box center [61, 199] width 13 height 13
click at [73, 199] on icon "button" at bounding box center [75, 199] width 4 height 0
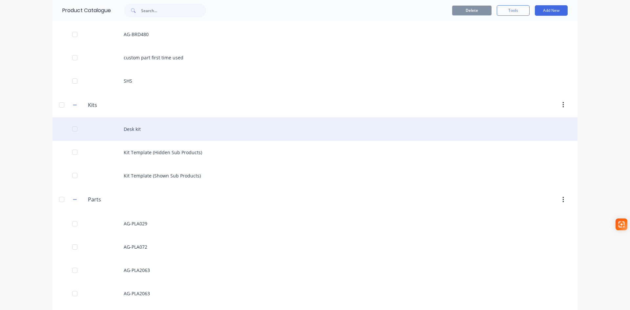
scroll to position [0, 0]
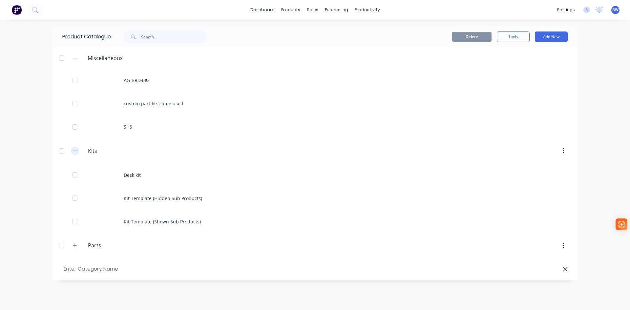
click at [74, 152] on icon "button" at bounding box center [75, 151] width 4 height 5
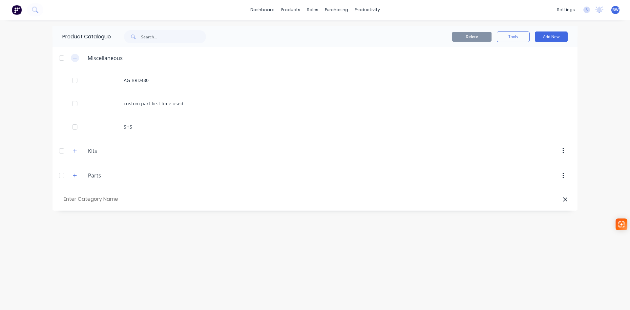
click at [77, 57] on button "button" at bounding box center [75, 58] width 8 height 8
click at [97, 129] on input "text" at bounding box center [99, 130] width 74 height 10
type input "Steel"
click at [516, 38] on button "Tools" at bounding box center [512, 36] width 33 height 10
click at [544, 33] on button "Add New" at bounding box center [551, 36] width 33 height 10
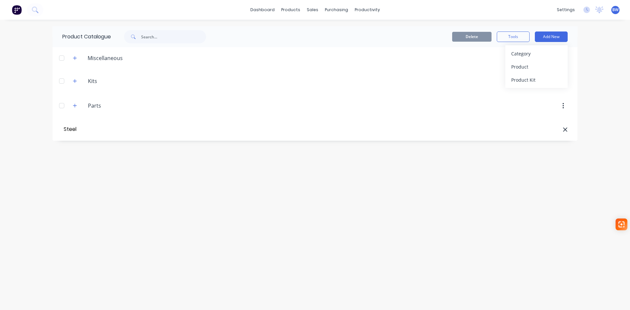
click at [115, 131] on input "Steel" at bounding box center [99, 130] width 74 height 10
click at [75, 58] on icon "button" at bounding box center [75, 58] width 4 height 4
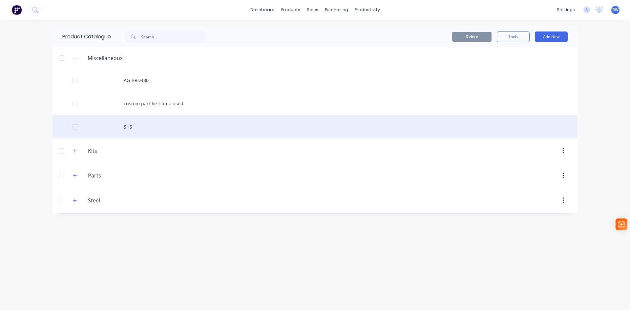
click at [137, 128] on div "SHS" at bounding box center [314, 126] width 525 height 23
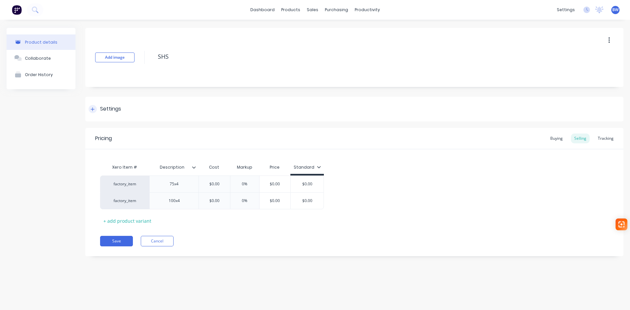
click at [93, 110] on icon at bounding box center [93, 109] width 4 height 5
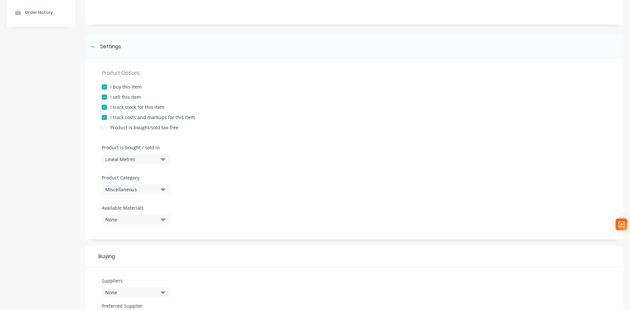
scroll to position [131, 0]
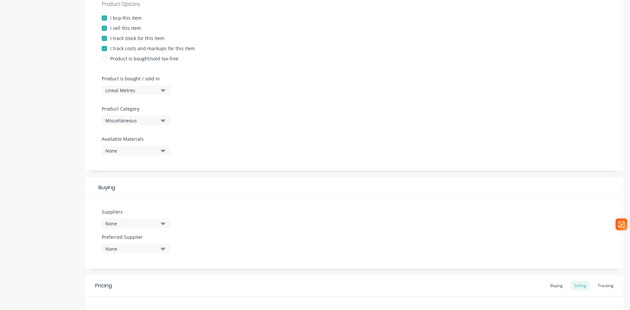
click at [165, 120] on icon "button" at bounding box center [163, 120] width 5 height 3
click at [127, 196] on div "Steel" at bounding box center [151, 195] width 98 height 13
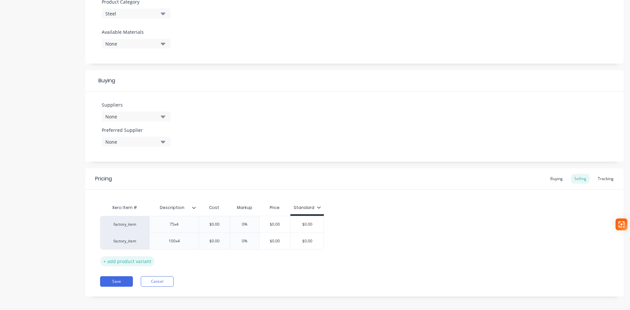
scroll to position [243, 0]
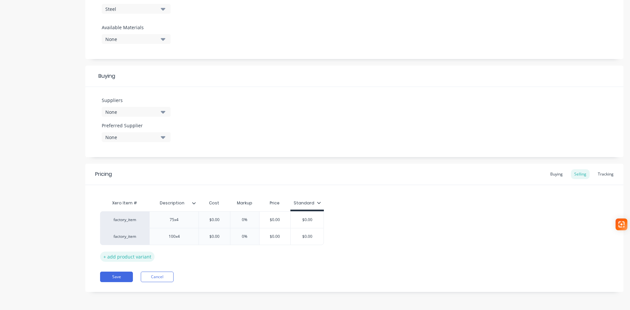
click at [127, 259] on div "+ add product variant" at bounding box center [127, 257] width 54 height 10
type textarea "x"
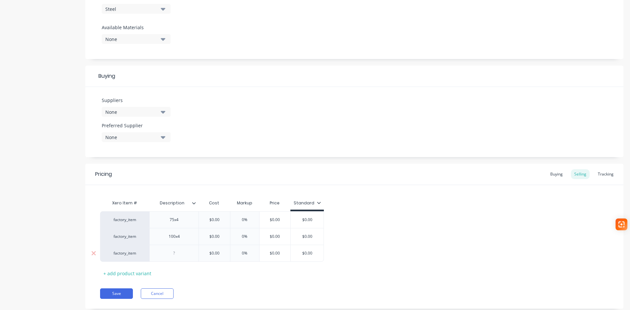
click at [175, 253] on div at bounding box center [174, 253] width 33 height 9
click at [176, 253] on div at bounding box center [174, 253] width 33 height 9
click at [195, 202] on icon at bounding box center [194, 203] width 4 height 4
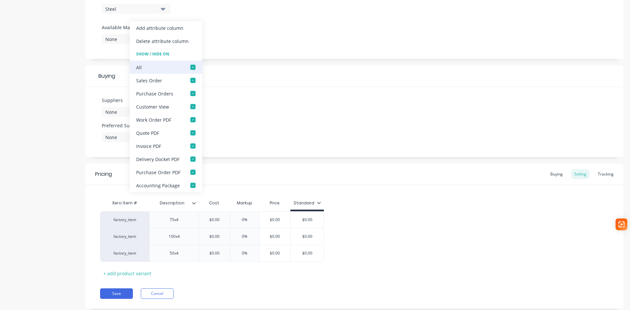
click at [192, 65] on div at bounding box center [192, 67] width 13 height 13
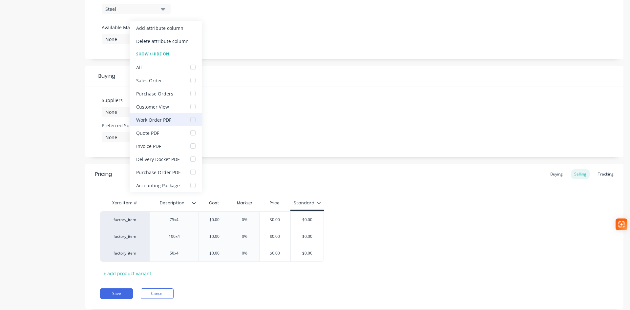
click at [192, 118] on div at bounding box center [192, 119] width 13 height 13
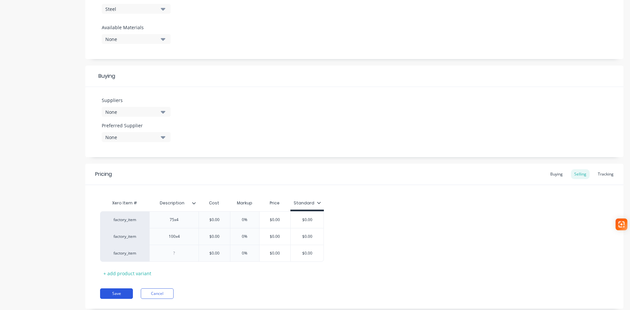
click at [108, 294] on button "Save" at bounding box center [116, 293] width 33 height 10
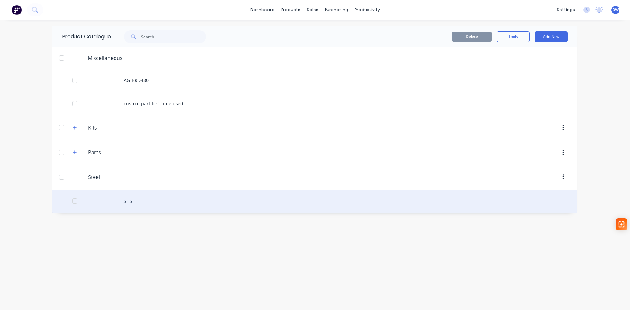
click at [130, 201] on div "SHS" at bounding box center [314, 201] width 525 height 23
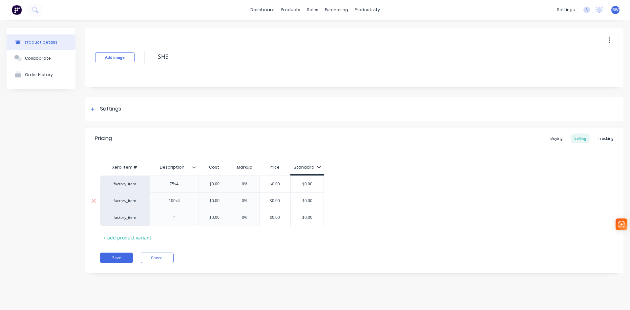
type textarea "x"
click at [174, 220] on div at bounding box center [174, 217] width 33 height 9
click at [120, 254] on button "Save" at bounding box center [116, 258] width 33 height 10
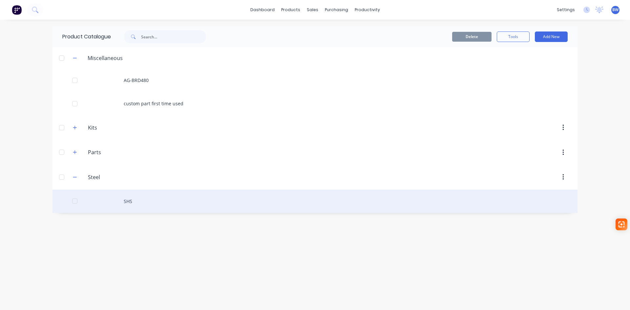
click at [127, 204] on div "SHS" at bounding box center [314, 201] width 525 height 23
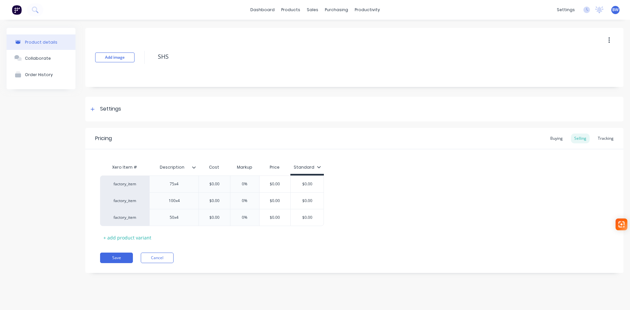
click at [194, 166] on icon at bounding box center [194, 167] width 4 height 4
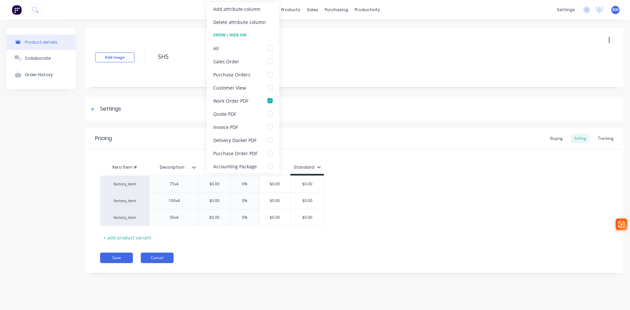
type textarea "x"
click at [168, 260] on button "Cancel" at bounding box center [157, 258] width 33 height 10
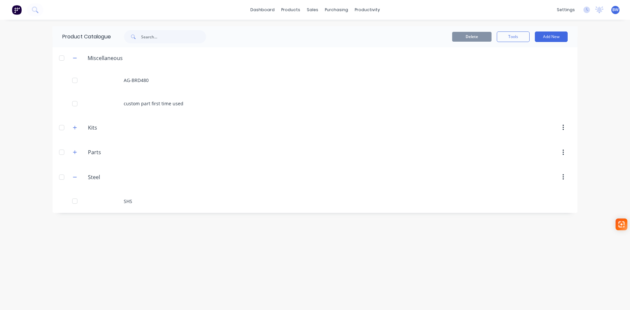
click at [69, 58] on div "Miscellaneous" at bounding box center [98, 58] width 60 height 8
click at [73, 58] on icon "button" at bounding box center [75, 58] width 4 height 5
click at [73, 133] on button "button" at bounding box center [75, 130] width 8 height 8
click at [74, 82] on icon "button" at bounding box center [75, 81] width 4 height 5
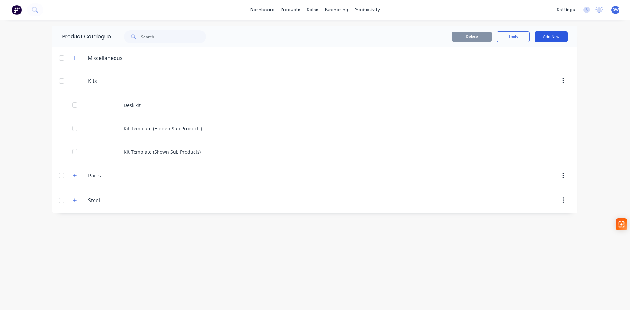
click at [550, 32] on button "Add New" at bounding box center [551, 36] width 33 height 10
click at [532, 78] on div "Product Kit" at bounding box center [536, 80] width 51 height 10
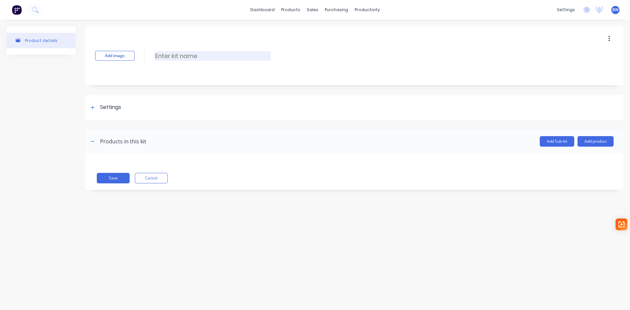
click at [177, 51] on input at bounding box center [212, 56] width 116 height 10
type input "AG-ETR603"
click at [92, 110] on div at bounding box center [93, 107] width 8 height 8
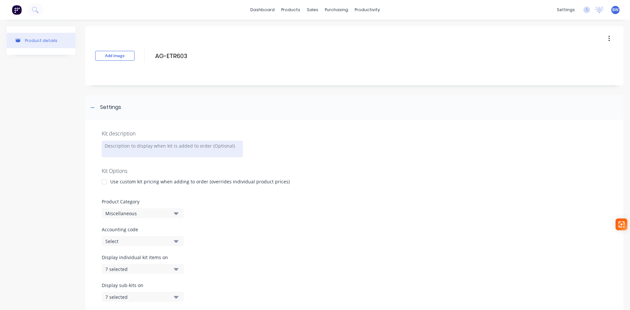
click at [176, 145] on div at bounding box center [172, 149] width 141 height 16
paste div
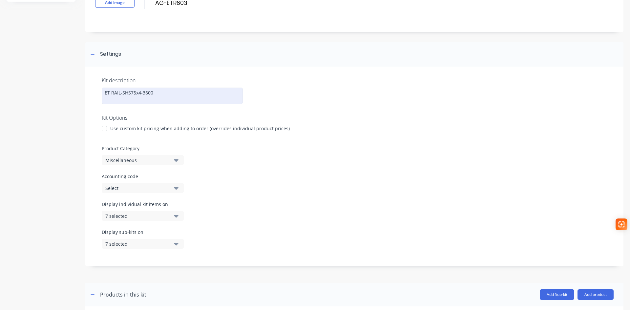
scroll to position [66, 0]
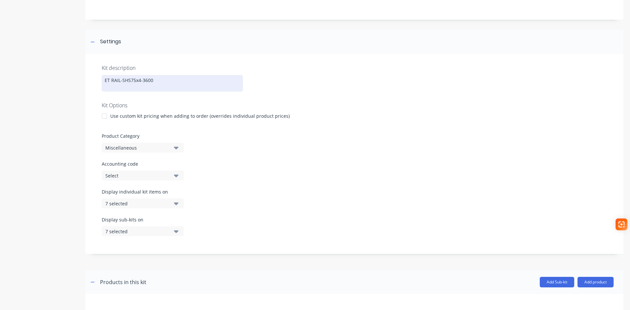
click at [104, 116] on div at bounding box center [104, 116] width 13 height 13
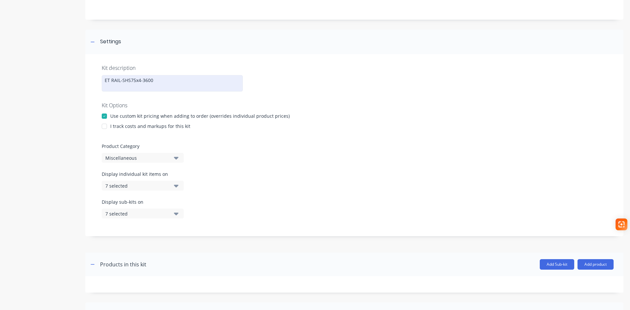
click at [104, 125] on div at bounding box center [104, 126] width 13 height 13
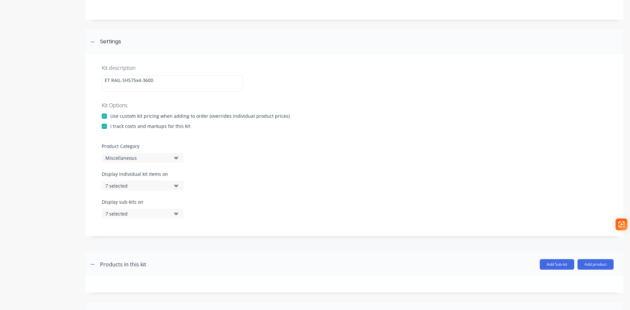
click at [178, 156] on icon "button" at bounding box center [176, 157] width 5 height 7
click at [143, 195] on div "Kits" at bounding box center [151, 193] width 98 height 13
click at [176, 183] on icon "button" at bounding box center [176, 185] width 5 height 7
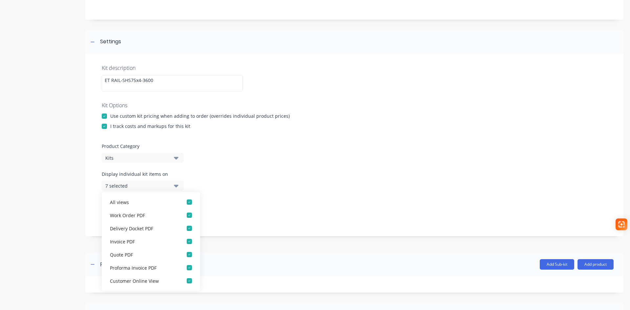
click at [177, 183] on icon "button" at bounding box center [176, 185] width 5 height 7
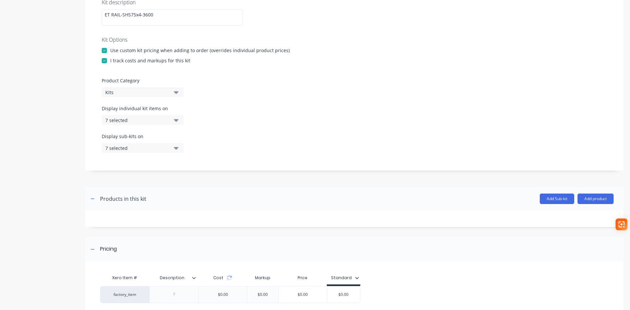
scroll to position [164, 0]
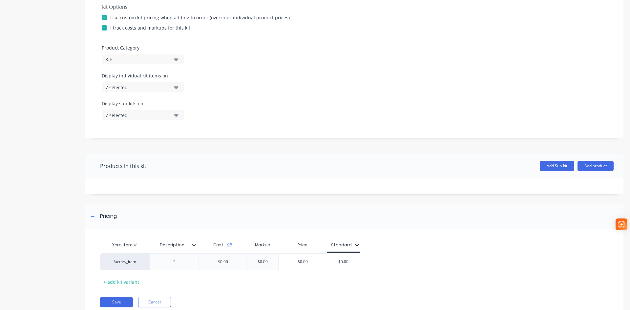
click at [175, 113] on icon "button" at bounding box center [176, 114] width 5 height 7
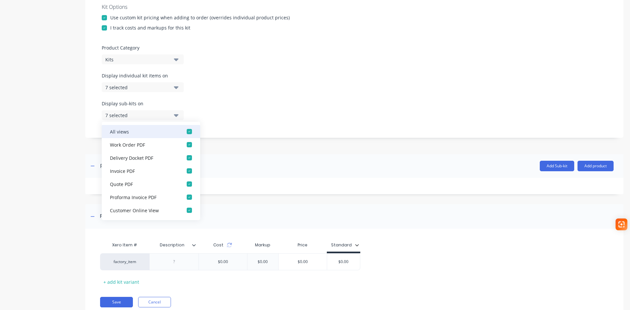
click at [185, 131] on div "button" at bounding box center [189, 131] width 13 height 13
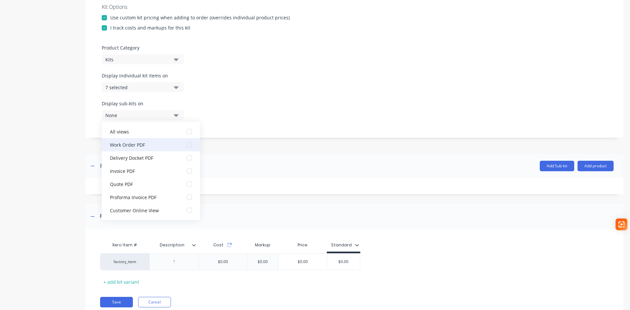
click at [186, 145] on div "button" at bounding box center [189, 144] width 13 height 13
click at [259, 107] on div "Display sub-kits on 1 selected" at bounding box center [354, 114] width 505 height 28
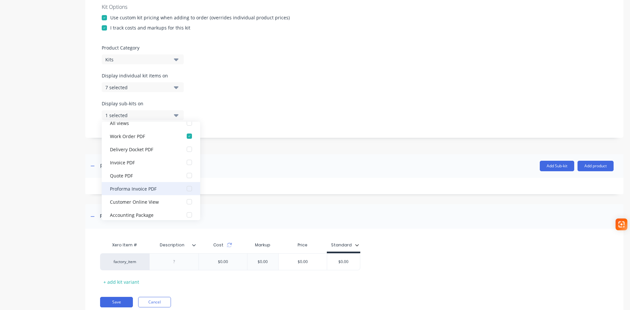
scroll to position [13, 0]
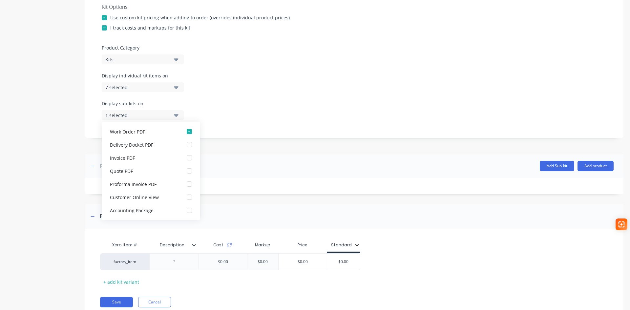
click at [269, 101] on div "Display sub-kits on 1 selected" at bounding box center [354, 114] width 505 height 28
click at [250, 110] on div "Display sub-kits on 1 selected" at bounding box center [354, 114] width 505 height 28
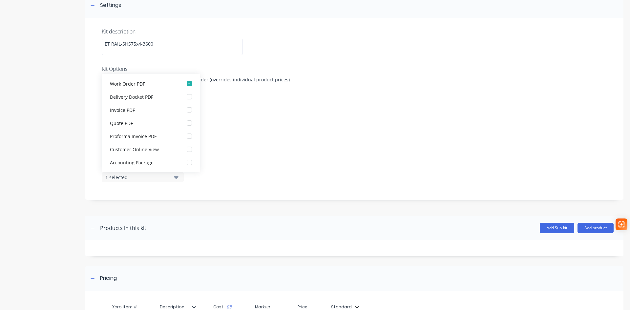
scroll to position [164, 0]
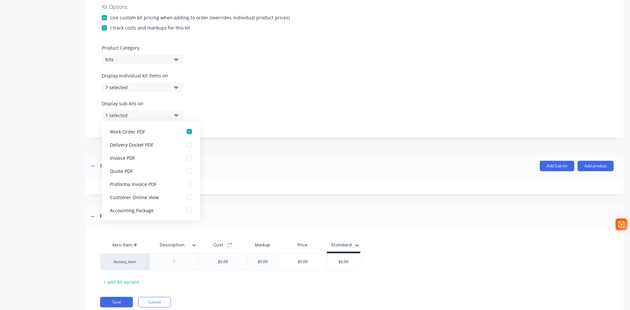
click at [285, 115] on div "Display sub-kits on 1 selected" at bounding box center [354, 114] width 505 height 28
click at [251, 123] on div "Display sub-kits on 1 selected" at bounding box center [354, 114] width 505 height 28
drag, startPoint x: 500, startPoint y: 248, endPoint x: 497, endPoint y: 246, distance: 4.0
click at [500, 248] on div "Xero Item # Description Cost Markup Price Standard factory_item $0.00 $0.00 $0.…" at bounding box center [351, 262] width 503 height 49
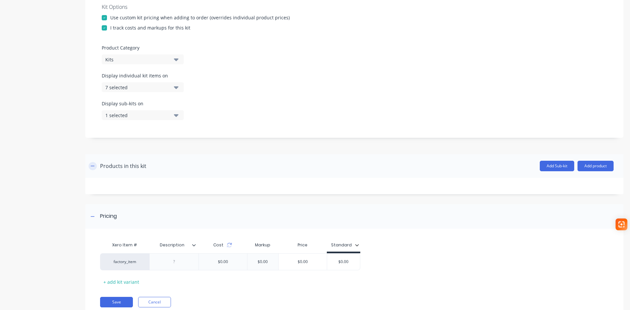
click at [94, 166] on icon "button" at bounding box center [93, 166] width 4 height 5
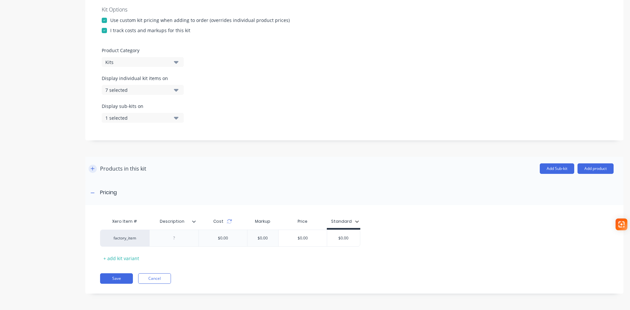
scroll to position [161, 0]
click at [91, 168] on icon "button" at bounding box center [93, 168] width 4 height 5
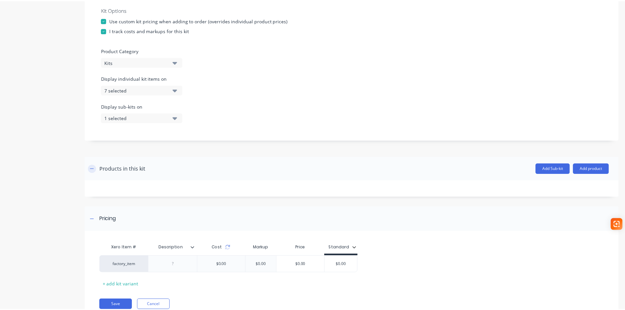
scroll to position [164, 0]
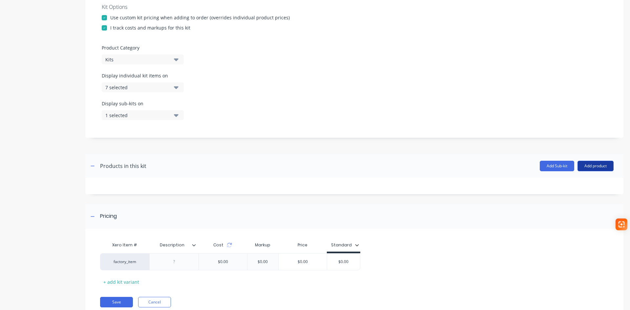
click at [589, 165] on button "Add product" at bounding box center [595, 166] width 36 height 10
click at [578, 187] on div "Product catalogue" at bounding box center [582, 183] width 51 height 10
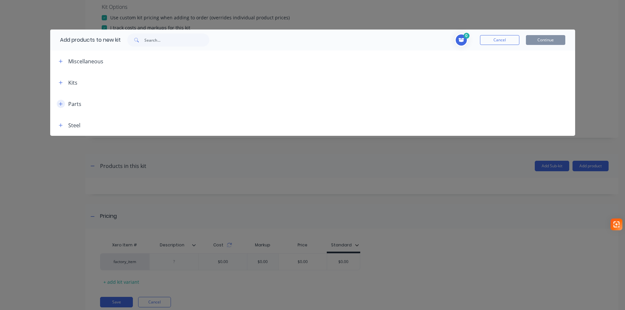
click at [60, 104] on icon "button" at bounding box center [61, 104] width 4 height 5
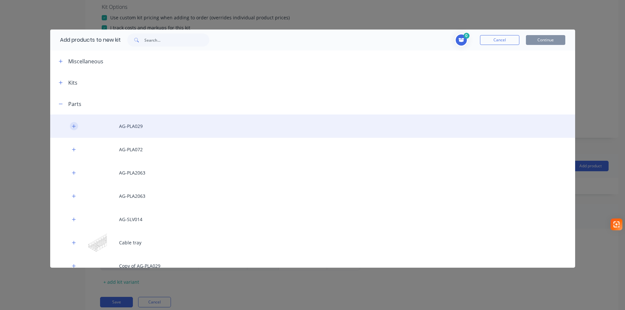
click at [74, 126] on icon "button" at bounding box center [74, 126] width 4 height 4
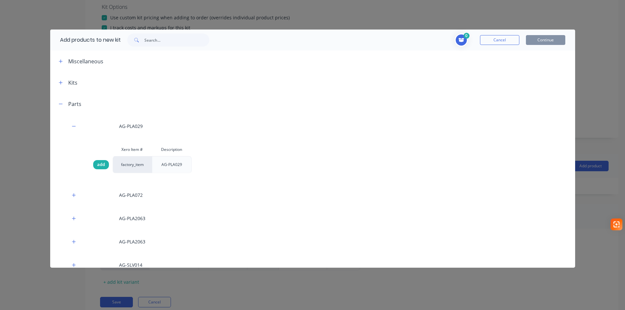
click at [97, 163] on span "add" at bounding box center [101, 164] width 8 height 7
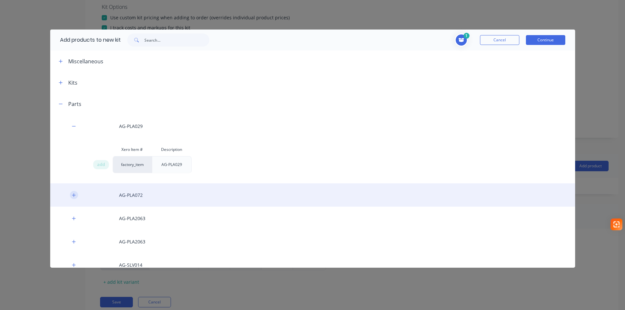
click at [72, 194] on icon "button" at bounding box center [74, 195] width 4 height 5
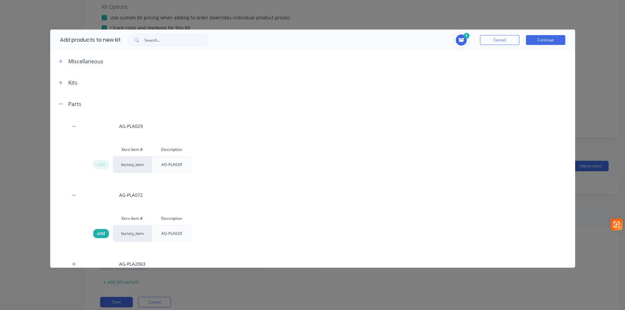
click at [100, 232] on span "add" at bounding box center [101, 233] width 8 height 7
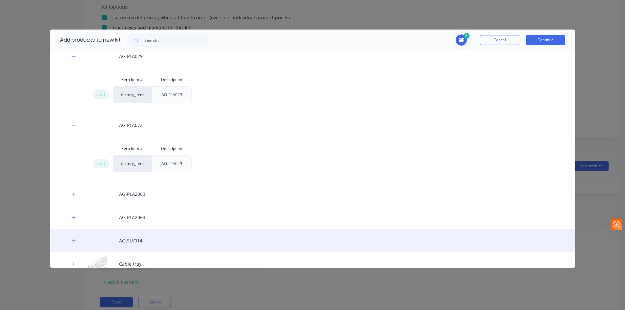
scroll to position [98, 0]
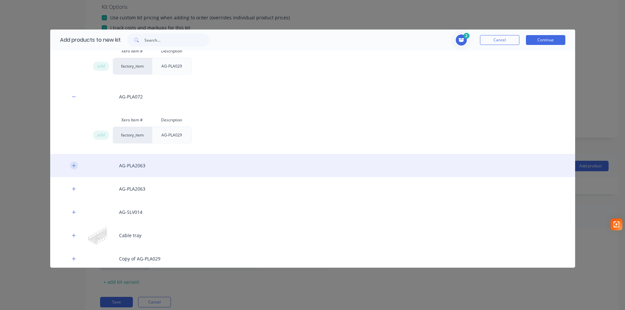
click at [72, 166] on icon "button" at bounding box center [74, 165] width 4 height 5
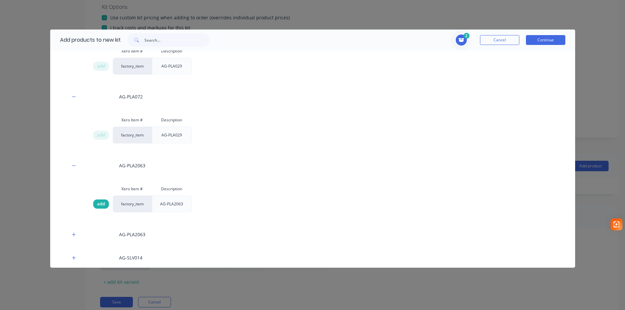
click at [104, 202] on span "add" at bounding box center [101, 204] width 8 height 7
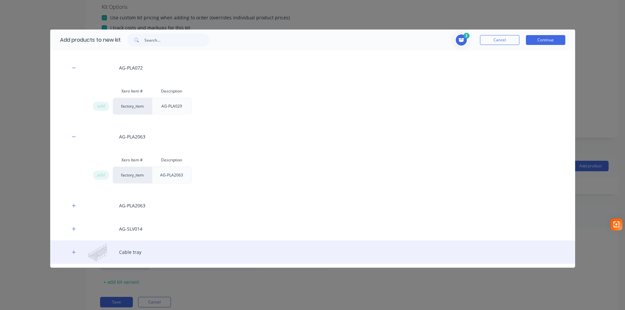
scroll to position [164, 0]
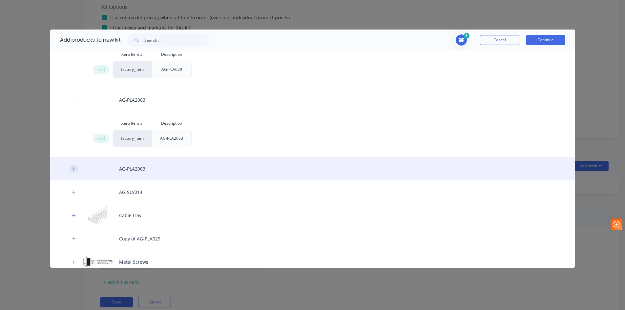
click at [74, 168] on icon "button" at bounding box center [74, 169] width 4 height 4
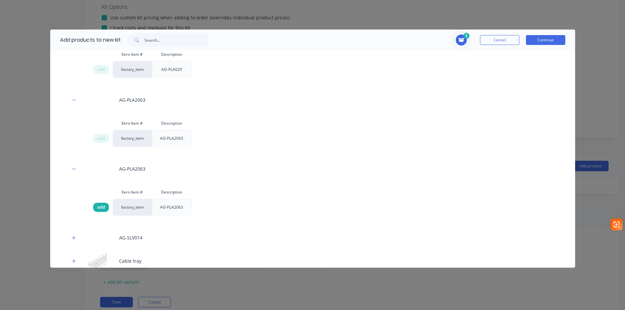
click at [99, 204] on span "add" at bounding box center [101, 207] width 8 height 7
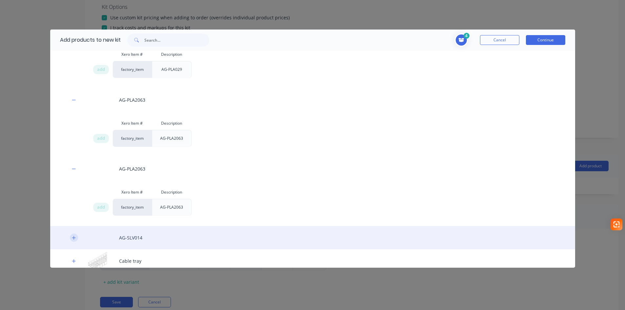
click at [72, 237] on icon "button" at bounding box center [74, 238] width 4 height 4
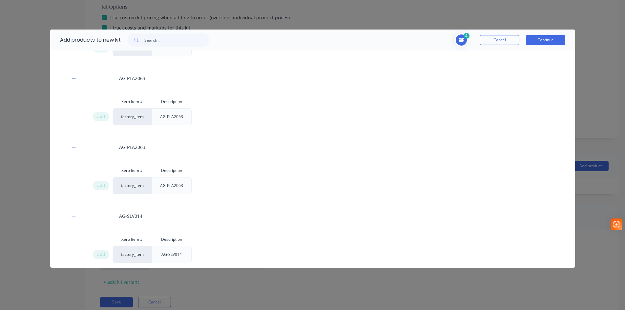
scroll to position [262, 0]
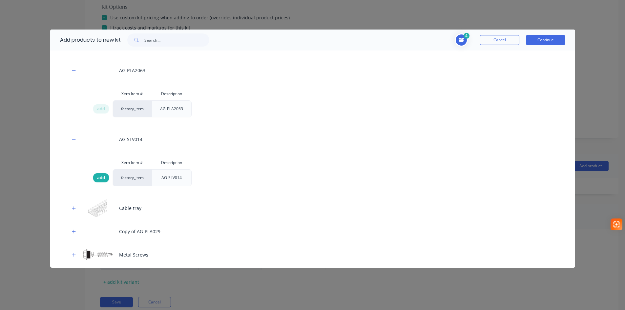
click at [100, 177] on span "add" at bounding box center [101, 177] width 8 height 7
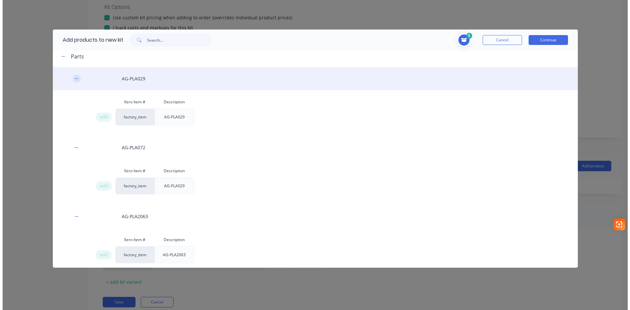
scroll to position [0, 0]
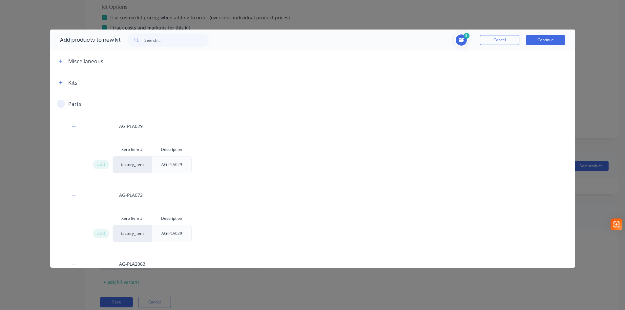
click at [61, 104] on icon "button" at bounding box center [61, 104] width 4 height 0
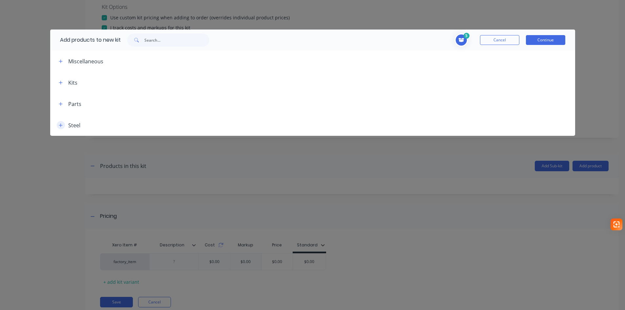
click at [59, 125] on icon "button" at bounding box center [61, 125] width 4 height 5
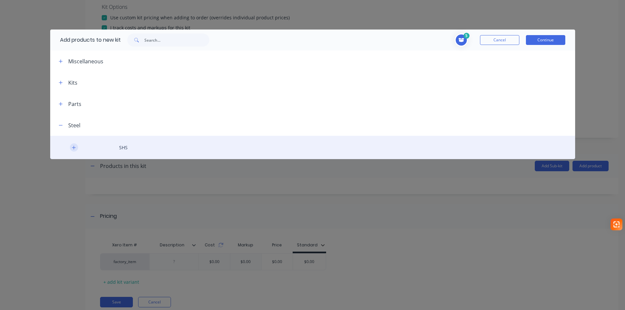
click at [74, 150] on icon "button" at bounding box center [74, 147] width 4 height 5
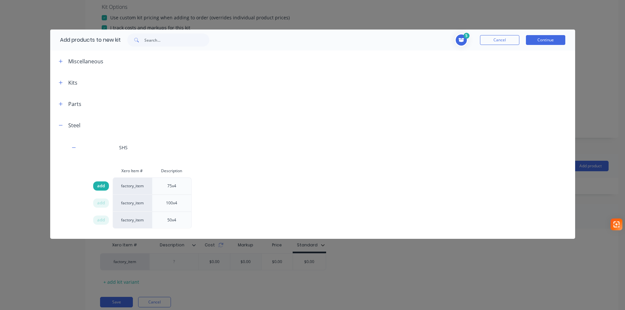
click at [99, 185] on span "add" at bounding box center [101, 186] width 8 height 7
click at [98, 187] on span "add" at bounding box center [101, 186] width 8 height 7
click at [541, 38] on button "Continue" at bounding box center [545, 40] width 39 height 10
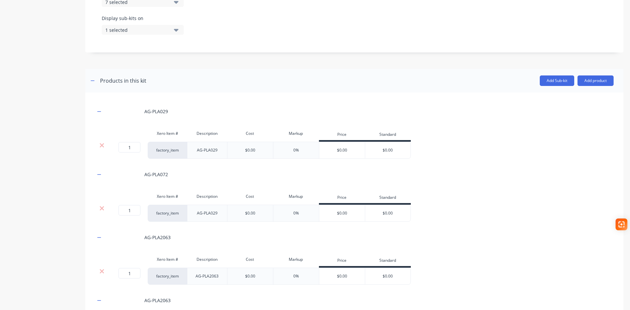
scroll to position [262, 0]
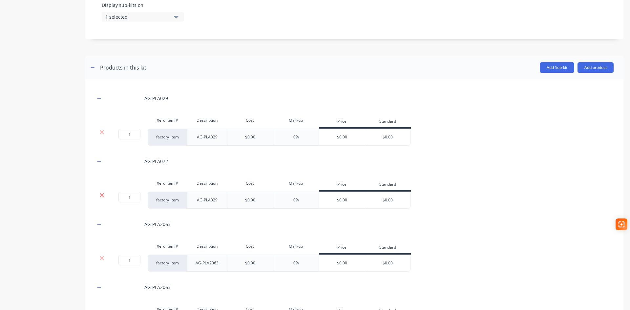
click at [101, 195] on icon at bounding box center [102, 195] width 4 height 4
click at [99, 99] on icon "button" at bounding box center [99, 98] width 4 height 5
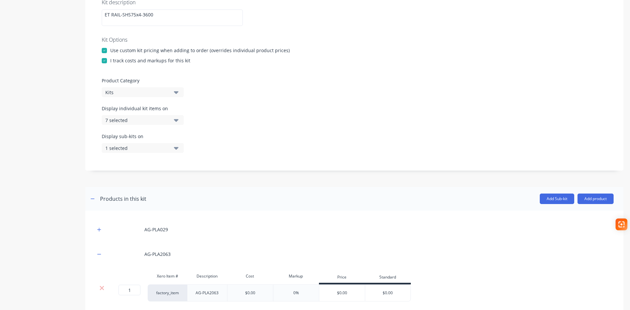
scroll to position [197, 0]
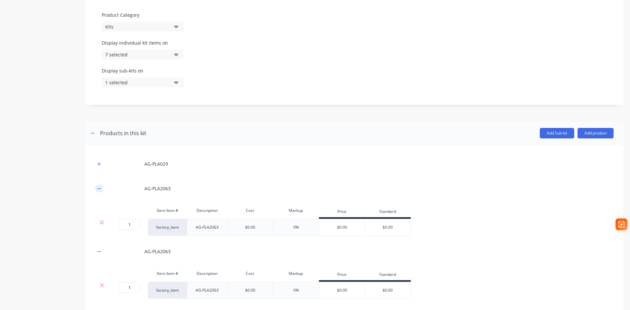
click at [98, 187] on icon "button" at bounding box center [99, 188] width 4 height 5
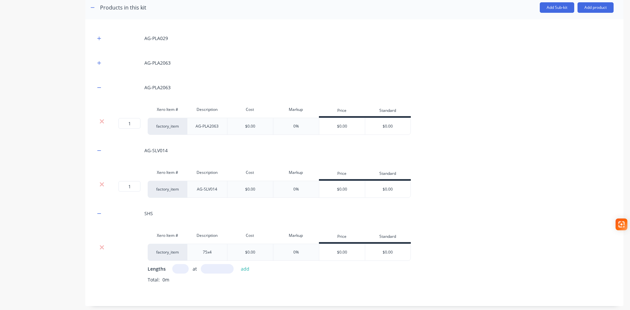
scroll to position [361, 0]
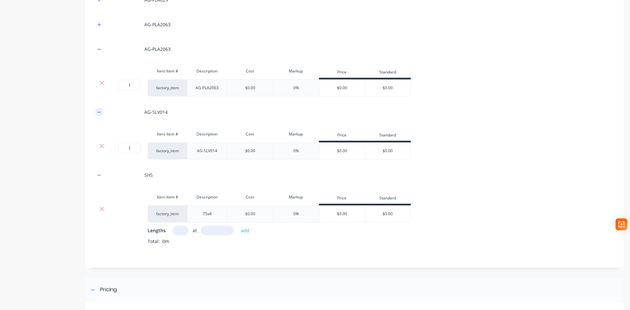
click at [97, 112] on icon "button" at bounding box center [99, 112] width 4 height 5
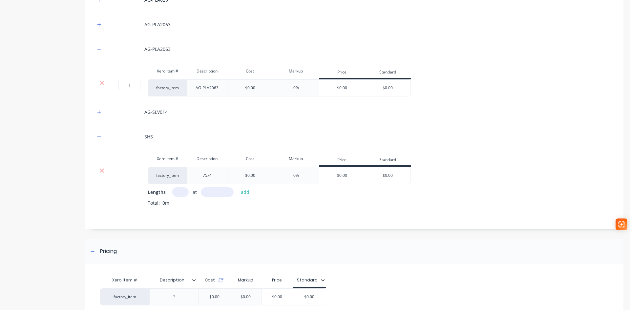
click at [179, 193] on input "text" at bounding box center [180, 192] width 16 height 10
type input "1"
type input "3600"
click at [247, 192] on button "add" at bounding box center [244, 192] width 15 height 9
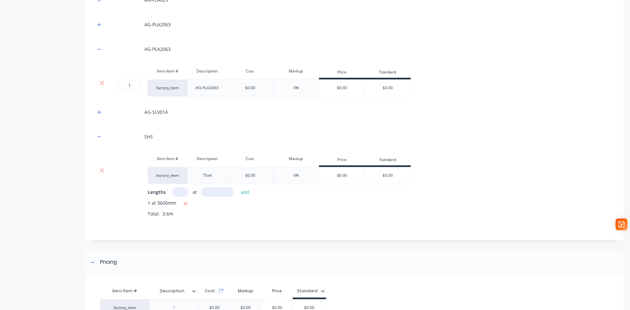
scroll to position [394, 0]
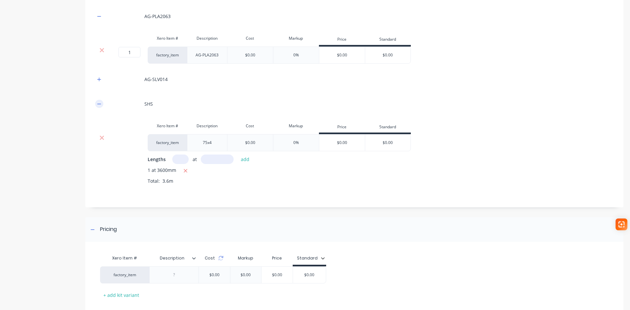
click at [99, 104] on icon "button" at bounding box center [99, 104] width 4 height 5
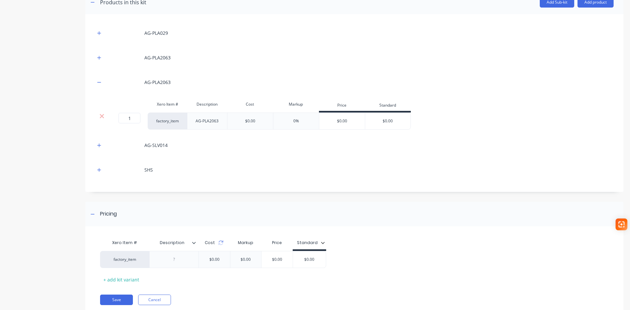
scroll to position [316, 0]
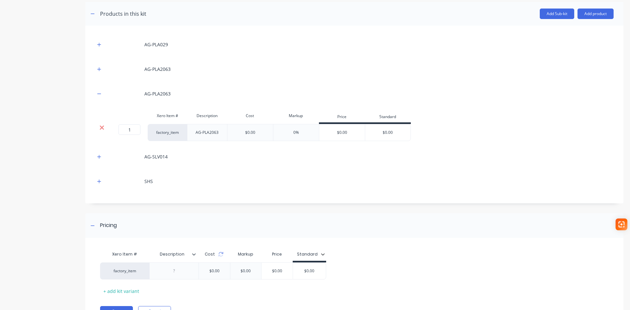
click at [102, 129] on icon at bounding box center [101, 127] width 5 height 7
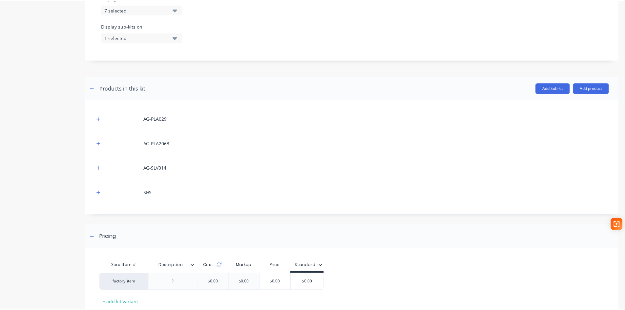
scroll to position [220, 0]
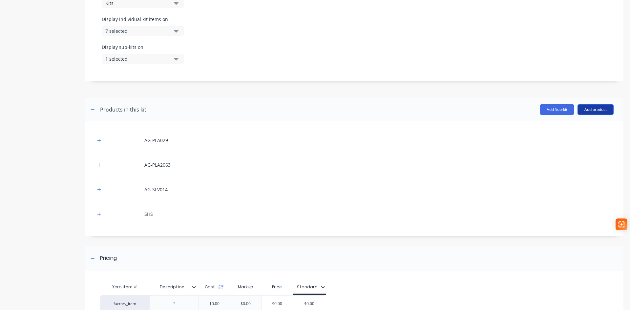
click at [592, 109] on button "Add product" at bounding box center [595, 109] width 36 height 10
click at [570, 128] on div "Product catalogue" at bounding box center [582, 127] width 51 height 10
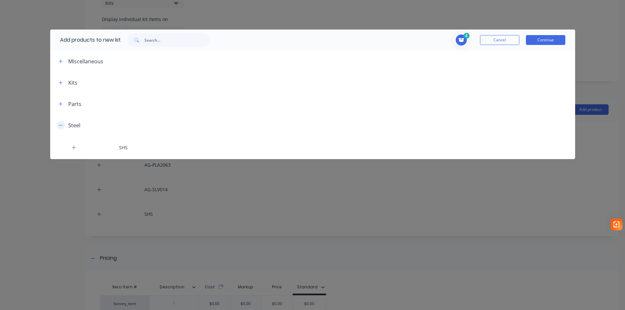
click at [62, 124] on icon "button" at bounding box center [61, 125] width 4 height 5
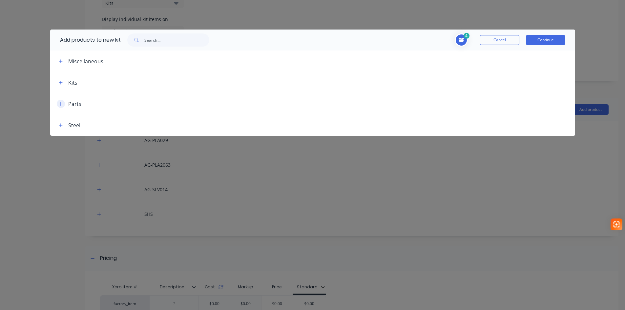
click at [60, 102] on icon "button" at bounding box center [61, 104] width 4 height 5
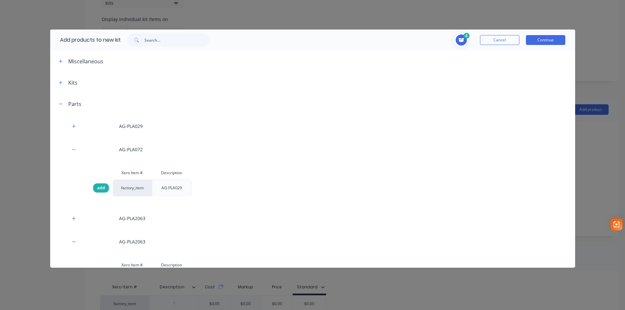
click at [100, 187] on span "add" at bounding box center [101, 188] width 8 height 7
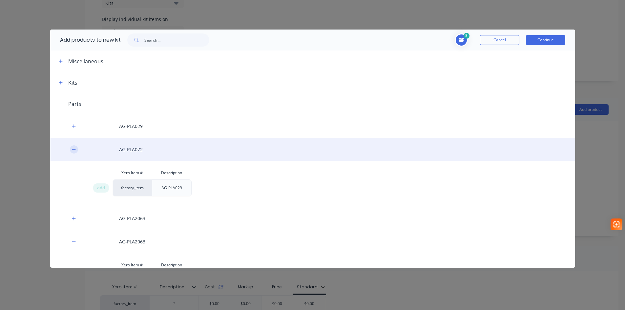
click at [73, 149] on icon "button" at bounding box center [74, 149] width 4 height 0
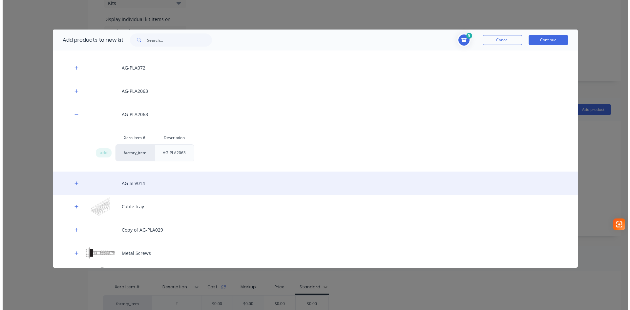
scroll to position [48, 0]
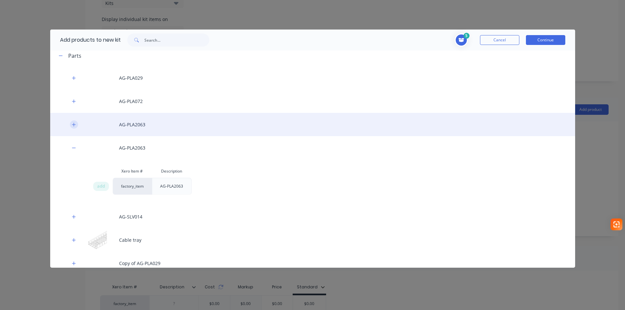
click at [74, 125] on icon "button" at bounding box center [74, 124] width 4 height 5
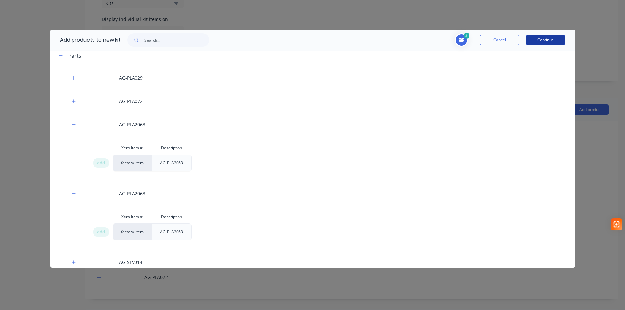
click at [544, 42] on button "Continue" at bounding box center [545, 40] width 39 height 10
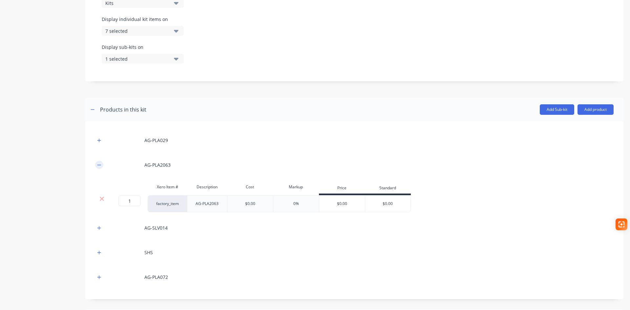
click at [96, 165] on button "button" at bounding box center [99, 165] width 8 height 8
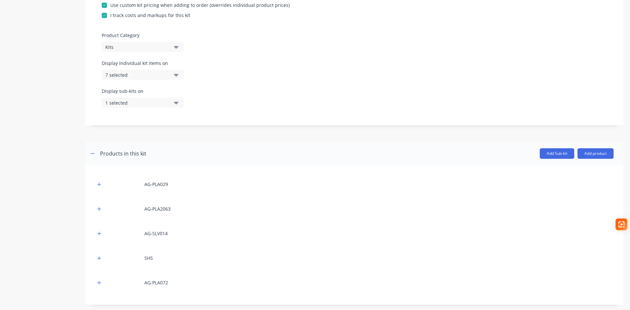
scroll to position [230, 0]
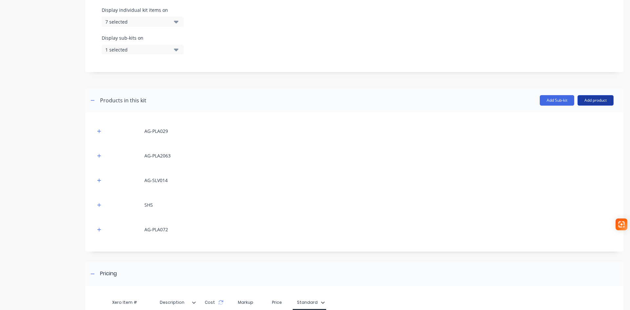
click at [591, 98] on button "Add product" at bounding box center [595, 100] width 36 height 10
click at [584, 119] on div "Product catalogue" at bounding box center [582, 117] width 51 height 10
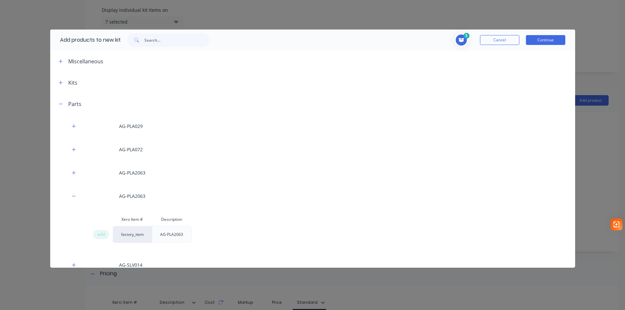
drag, startPoint x: 102, startPoint y: 233, endPoint x: 110, endPoint y: 234, distance: 7.6
click at [102, 233] on span "add" at bounding box center [101, 234] width 8 height 7
click at [541, 40] on button "Continue" at bounding box center [545, 40] width 39 height 10
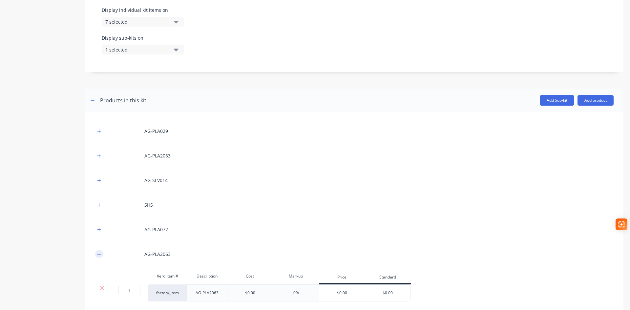
click at [97, 254] on icon "button" at bounding box center [99, 254] width 4 height 5
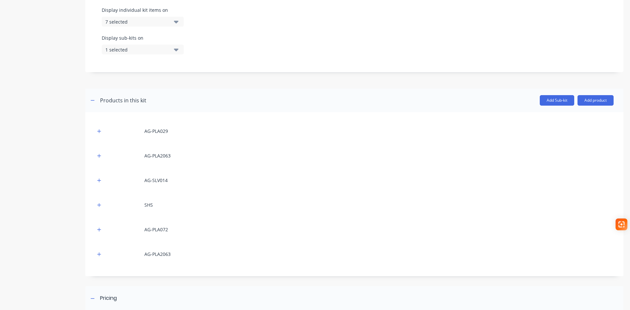
click at [166, 253] on div "AG-PLA2063" at bounding box center [157, 254] width 26 height 7
click at [169, 253] on div "AG-PLA2063" at bounding box center [157, 254] width 26 height 7
click at [98, 254] on icon "button" at bounding box center [99, 254] width 4 height 4
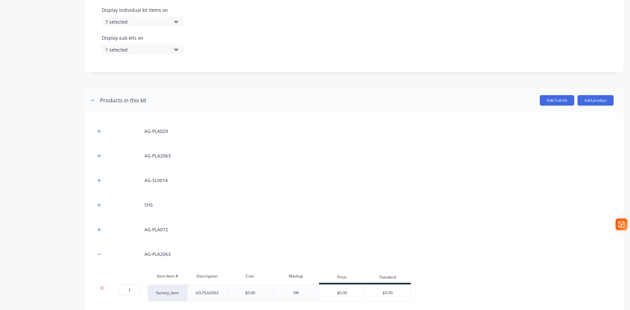
click at [100, 287] on icon at bounding box center [101, 288] width 5 height 7
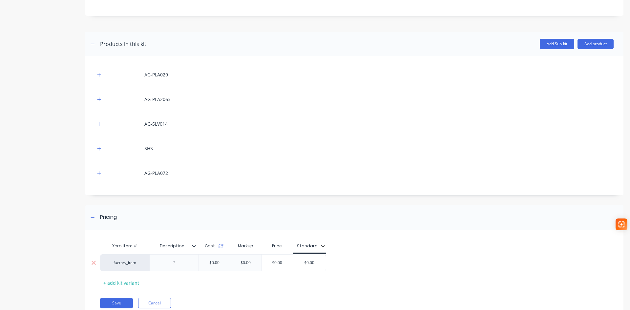
scroll to position [311, 0]
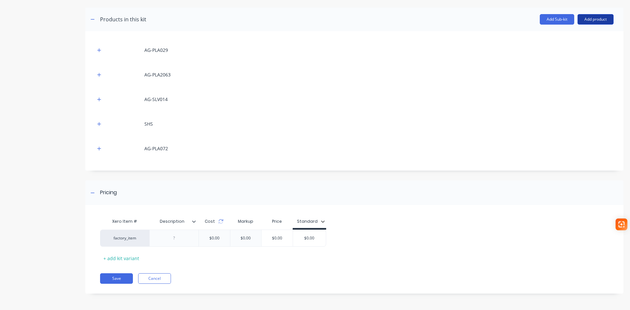
click at [592, 19] on button "Add product" at bounding box center [595, 19] width 36 height 10
click at [566, 49] on div "Labour" at bounding box center [582, 50] width 51 height 10
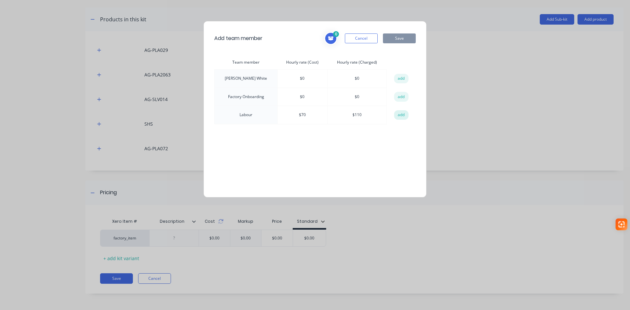
click at [402, 115] on button "add" at bounding box center [401, 115] width 14 height 10
click at [405, 38] on button "Save" at bounding box center [399, 38] width 33 height 10
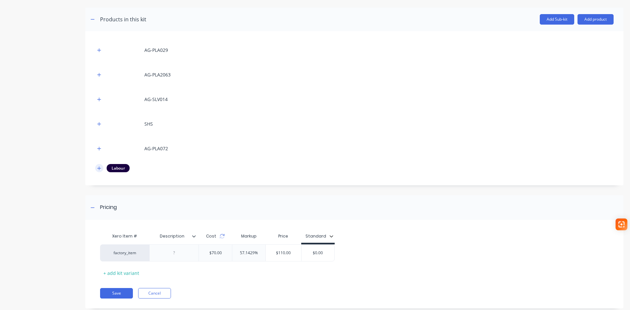
click at [97, 168] on icon "button" at bounding box center [99, 168] width 4 height 5
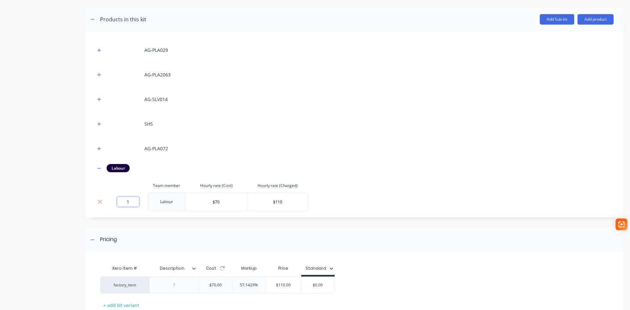
click at [131, 202] on input "1" at bounding box center [128, 202] width 22 height 10
type input "2.29"
click at [332, 203] on div "AG-PLA029 AG-PLA2063 AG-SLV014 SHS AG-PLA072 Labour Team member Hourly rate (Co…" at bounding box center [354, 126] width 518 height 170
type input "$251.90"
click at [291, 286] on input "$251.90" at bounding box center [292, 285] width 40 height 6
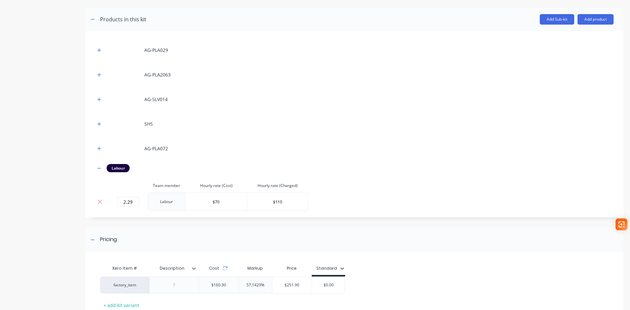
type input "Description"
click at [194, 271] on input "Description" at bounding box center [171, 268] width 45 height 6
click at [193, 269] on icon at bounding box center [194, 268] width 4 height 4
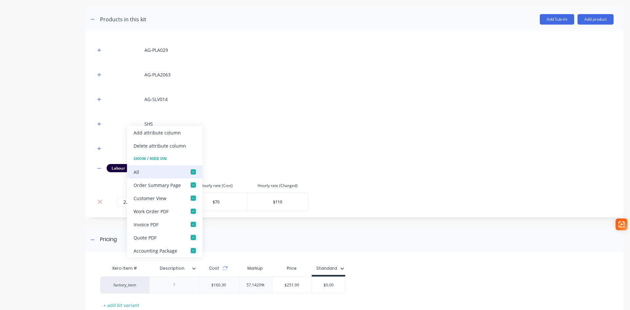
click at [191, 170] on div at bounding box center [193, 171] width 13 height 13
click at [223, 235] on div "Pricing" at bounding box center [354, 239] width 538 height 25
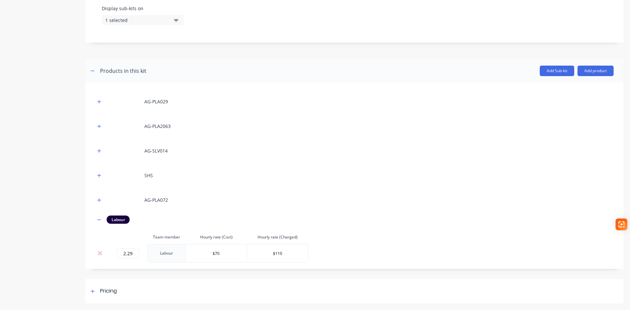
scroll to position [259, 0]
click at [93, 291] on icon at bounding box center [93, 291] width 4 height 4
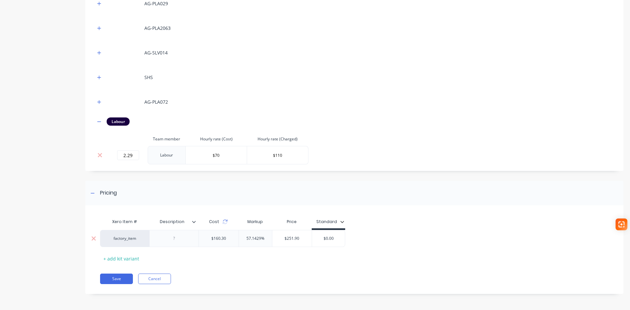
scroll to position [357, 0]
click at [302, 238] on input "$251.90" at bounding box center [292, 238] width 40 height 6
click at [133, 158] on input "2.29" at bounding box center [128, 155] width 22 height 10
type input "2.2909"
click at [203, 191] on div "Pricing" at bounding box center [354, 192] width 538 height 25
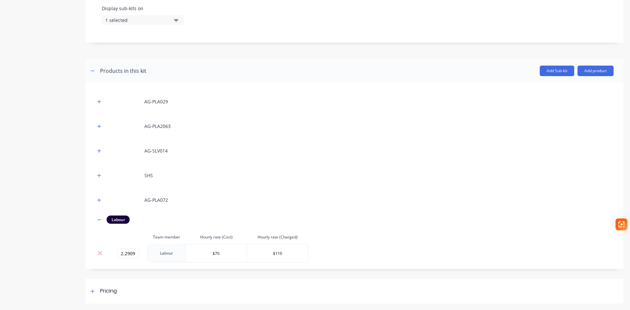
scroll to position [259, 0]
click at [92, 293] on icon at bounding box center [93, 291] width 4 height 5
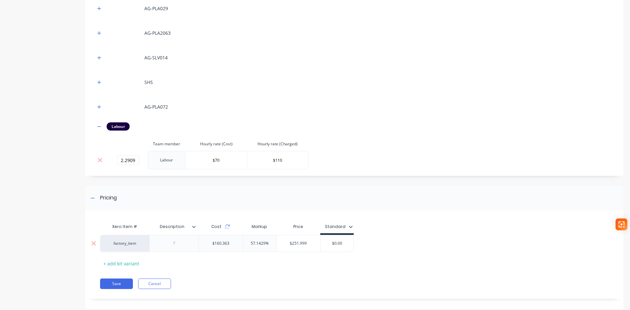
scroll to position [357, 0]
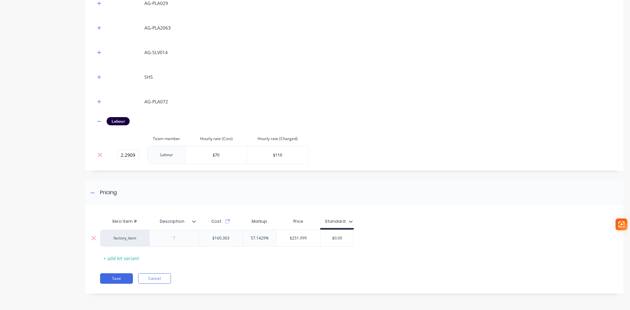
click at [172, 237] on div at bounding box center [174, 238] width 33 height 9
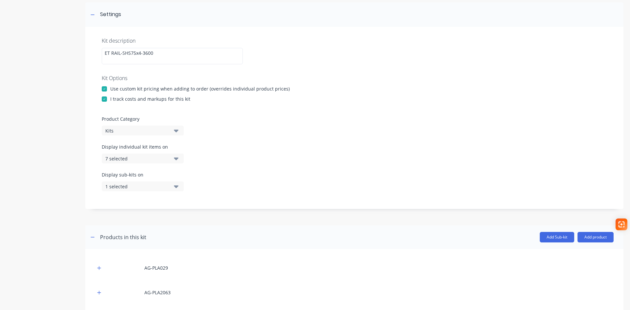
scroll to position [30, 0]
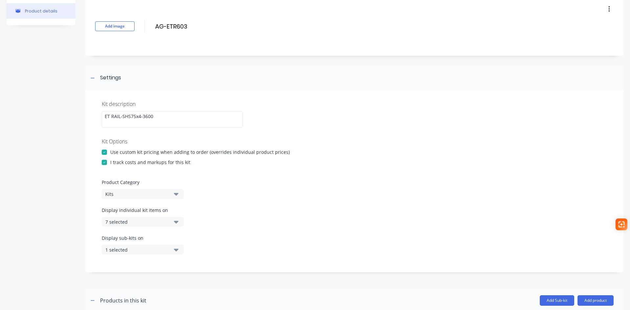
drag, startPoint x: 186, startPoint y: 27, endPoint x: 152, endPoint y: 30, distance: 33.9
click at [152, 30] on div "Add image AG-ETR603 AG-ETR603 Enter kit name" at bounding box center [354, 26] width 538 height 59
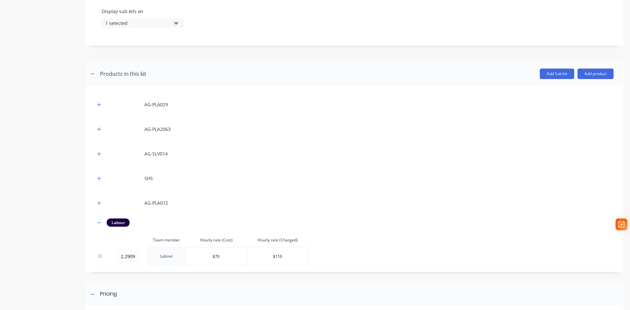
scroll to position [357, 0]
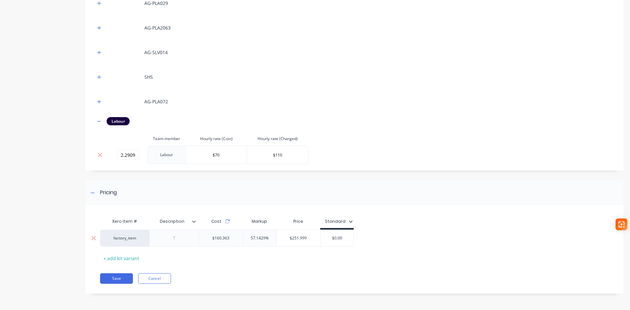
click at [175, 238] on div at bounding box center [174, 238] width 33 height 9
paste div
type input "$251.999"
click at [292, 236] on input "$251.999" at bounding box center [298, 238] width 44 height 6
click at [349, 221] on icon "button" at bounding box center [351, 221] width 4 height 4
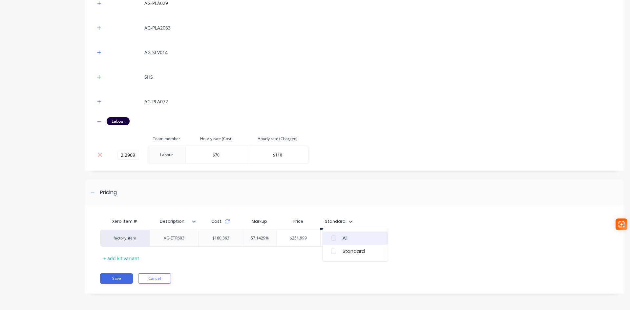
click at [337, 240] on div "button" at bounding box center [333, 238] width 13 height 13
click at [361, 220] on div "Xero Item # Description Cost Markup Price Standard All Standard All factory_ite…" at bounding box center [351, 239] width 503 height 49
click at [338, 241] on div "$0.00" at bounding box center [336, 238] width 33 height 16
drag, startPoint x: 344, startPoint y: 236, endPoint x: 319, endPoint y: 236, distance: 25.3
click at [319, 236] on div "factory_item AG-ETR603 $160.363 57.1429% $251.999 $251.999 $0.00 $0.00" at bounding box center [226, 238] width 253 height 17
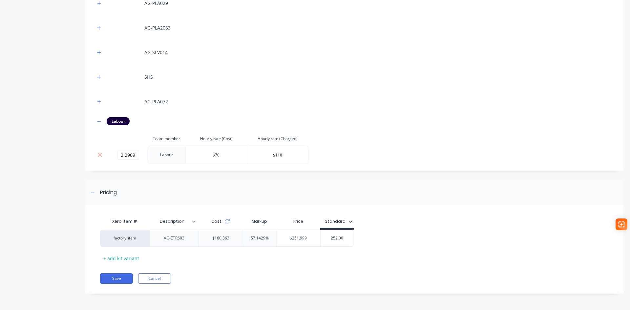
type input "252.00"
click at [312, 269] on div "Xero Item # Description Cost Markup Price Standard factory_item AG-ETR603 $160.…" at bounding box center [354, 253] width 538 height 82
click at [112, 278] on button "Save" at bounding box center [116, 278] width 33 height 10
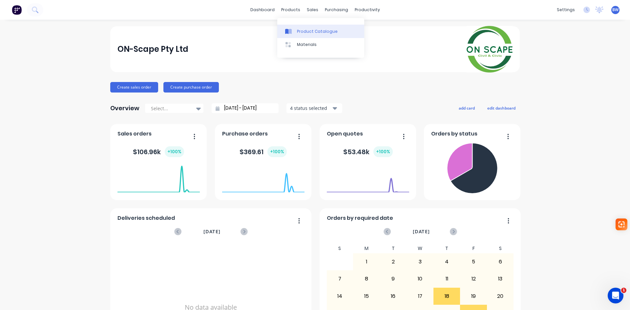
click at [307, 31] on div "Product Catalogue" at bounding box center [317, 32] width 41 height 6
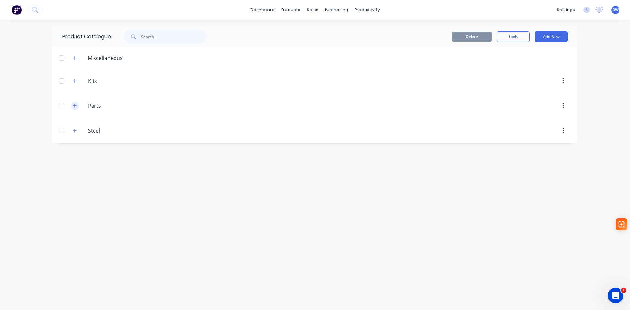
click at [75, 106] on icon "button" at bounding box center [75, 106] width 4 height 4
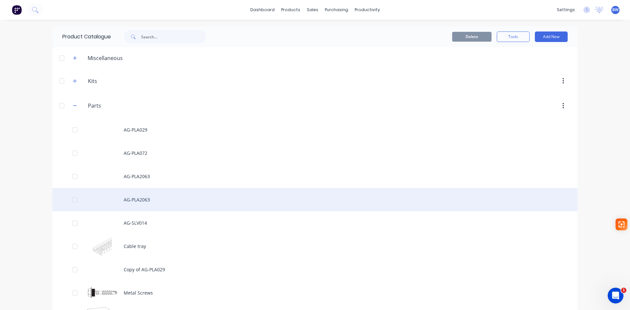
click at [140, 200] on div "AG-PLA2063" at bounding box center [314, 199] width 525 height 23
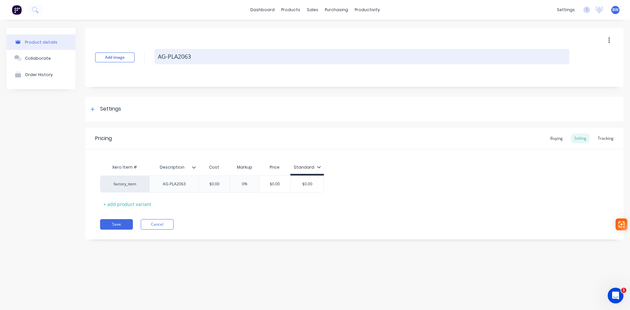
click at [192, 53] on textarea "AG-PLA2063" at bounding box center [361, 56] width 415 height 15
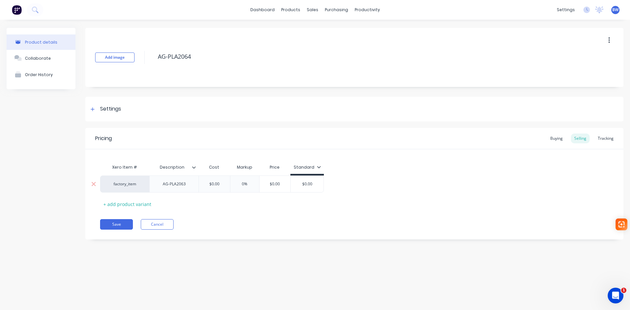
type textarea "AG-PLA2064"
click at [188, 187] on div "AG-PLA2063" at bounding box center [173, 184] width 33 height 9
click at [126, 221] on button "Save" at bounding box center [116, 224] width 33 height 10
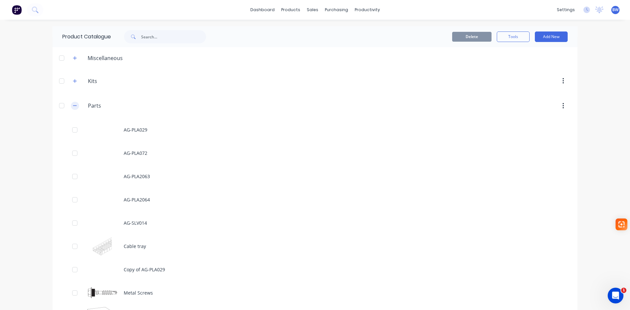
click at [73, 103] on button "button" at bounding box center [75, 106] width 8 height 8
click at [75, 82] on icon "button" at bounding box center [75, 81] width 4 height 4
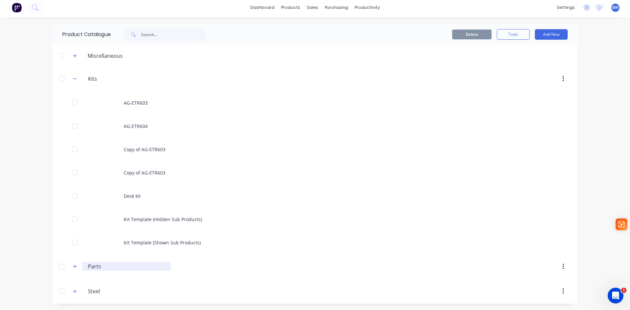
scroll to position [3, 0]
click at [73, 267] on icon "button" at bounding box center [75, 266] width 4 height 5
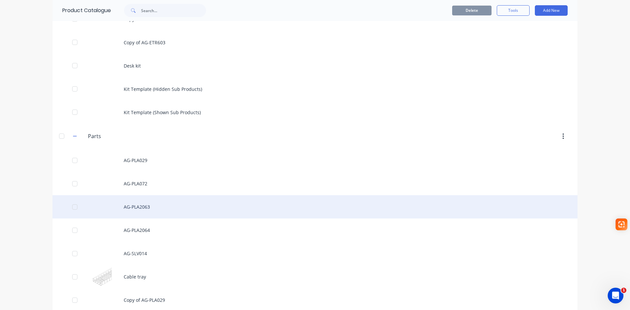
scroll to position [134, 0]
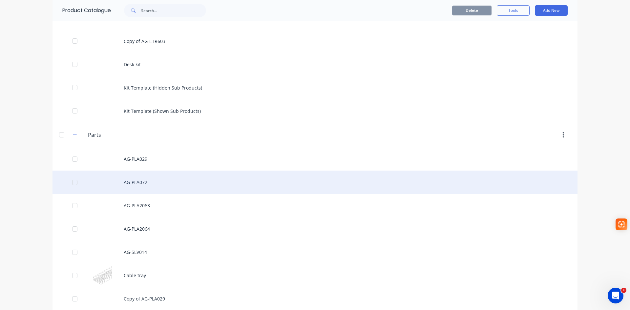
click at [137, 183] on div "AG-PLA072" at bounding box center [314, 182] width 525 height 23
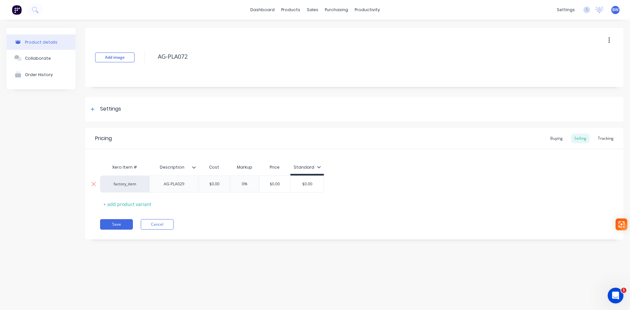
click at [183, 184] on div "AG-PLA029" at bounding box center [174, 184] width 33 height 9
click at [119, 228] on button "Save" at bounding box center [116, 224] width 33 height 10
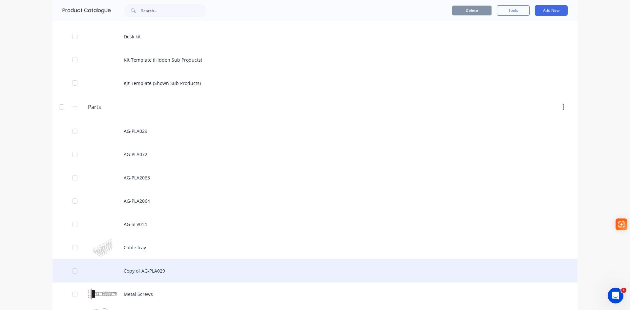
scroll to position [164, 0]
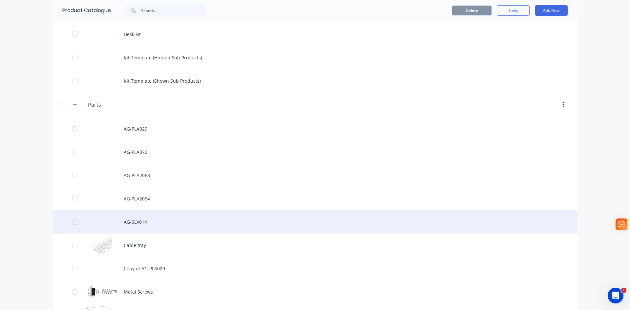
click at [142, 221] on div "AG-SLV014" at bounding box center [314, 221] width 525 height 23
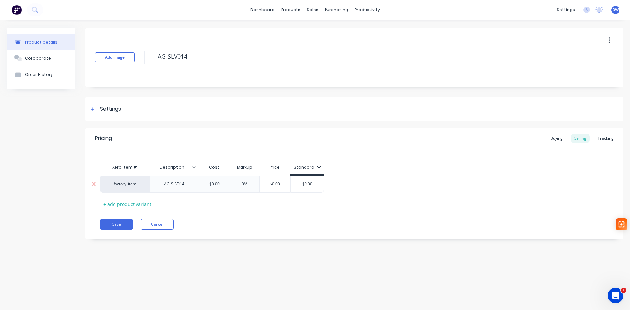
click at [180, 187] on div "AG-SLV014" at bounding box center [174, 184] width 33 height 9
click at [187, 184] on div "AG-SLV014" at bounding box center [174, 184] width 33 height 9
drag, startPoint x: 186, startPoint y: 184, endPoint x: 162, endPoint y: 185, distance: 23.7
click at [163, 185] on div "AG-SLV014" at bounding box center [174, 184] width 33 height 9
click at [111, 227] on button "Save" at bounding box center [116, 227] width 33 height 10
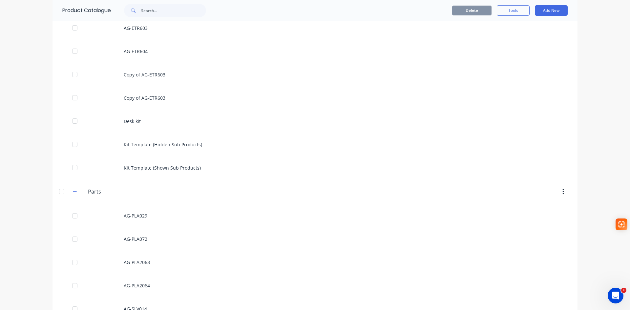
scroll to position [71, 0]
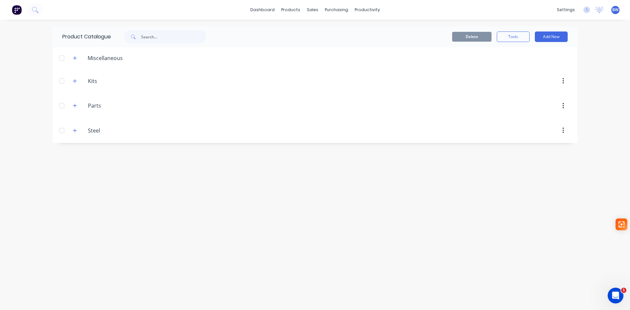
click at [62, 80] on div at bounding box center [61, 80] width 13 height 13
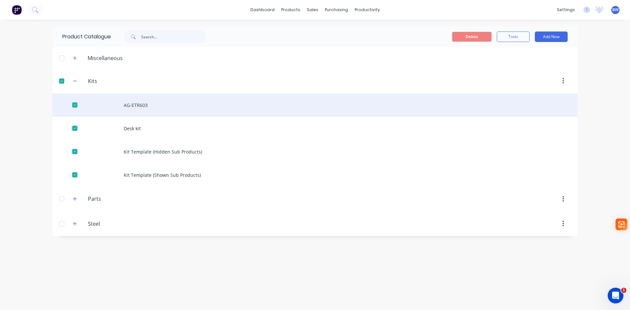
click at [143, 108] on div "AG-ETR603" at bounding box center [314, 104] width 525 height 23
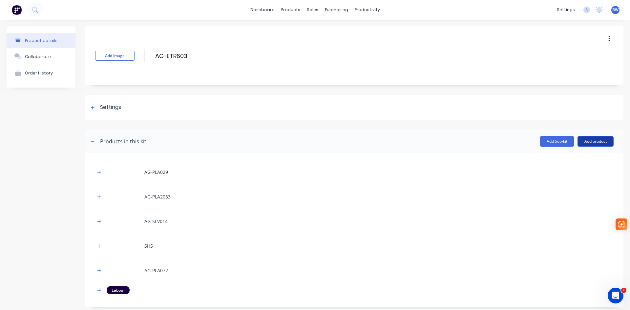
click at [590, 139] on button "Add product" at bounding box center [595, 141] width 36 height 10
click at [575, 158] on div "Product catalogue" at bounding box center [582, 158] width 51 height 10
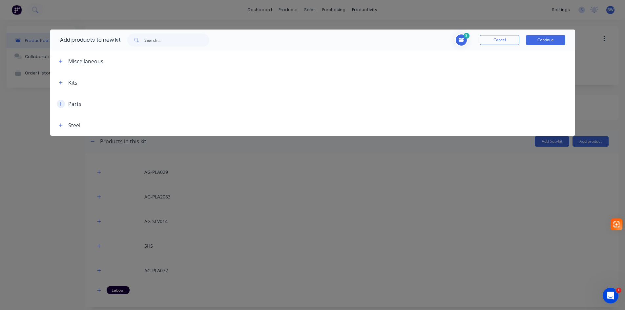
click at [61, 105] on icon "button" at bounding box center [61, 104] width 4 height 5
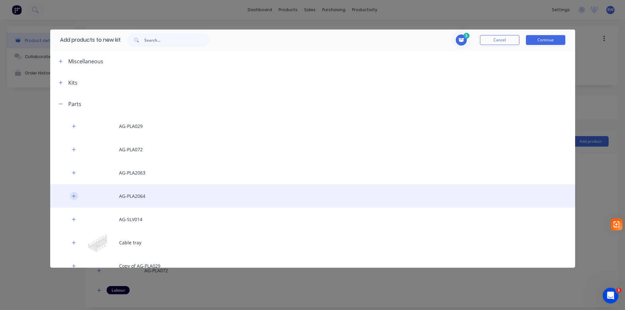
click at [72, 195] on icon "button" at bounding box center [74, 196] width 4 height 5
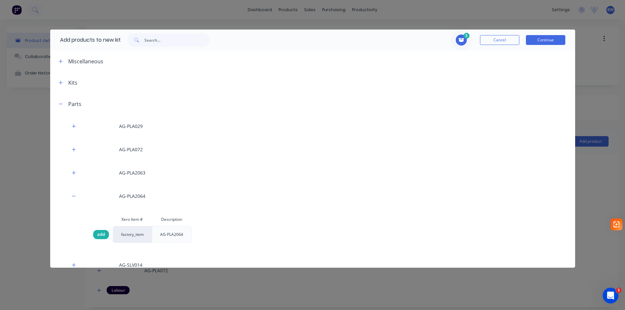
click at [101, 235] on span "add" at bounding box center [101, 234] width 8 height 7
click at [548, 39] on button "Continue" at bounding box center [545, 40] width 39 height 10
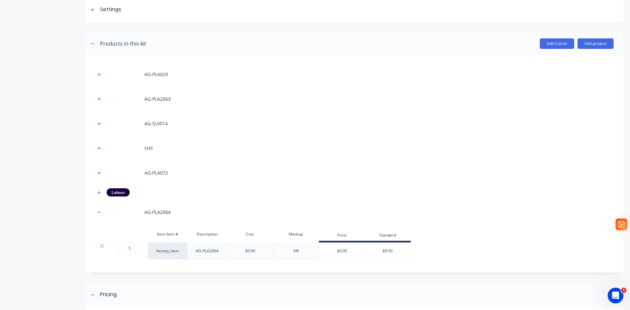
scroll to position [98, 0]
click at [99, 211] on icon "button" at bounding box center [99, 211] width 4 height 5
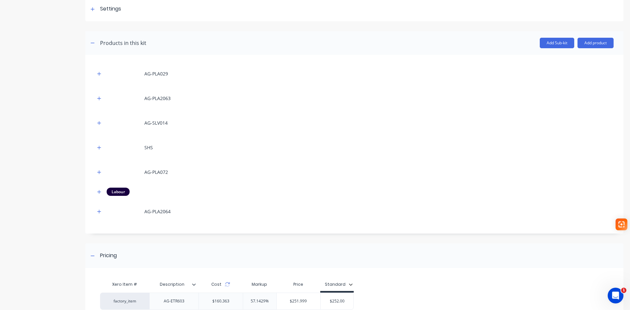
drag, startPoint x: 99, startPoint y: 210, endPoint x: 103, endPoint y: 139, distance: 70.3
click at [103, 139] on div "AG-PLA029 AG-PLA2063 AG-SLV014 SHS AG-PLA072 Labour AG-PLA2064" at bounding box center [354, 143] width 518 height 156
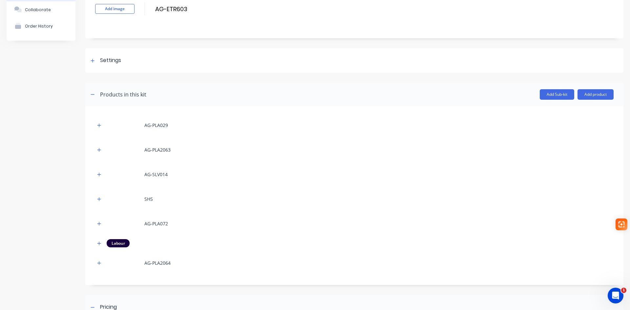
scroll to position [0, 0]
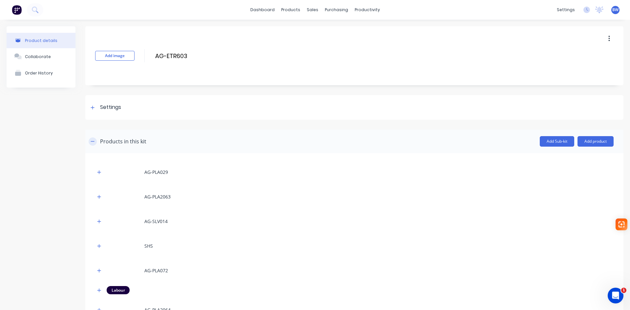
click at [93, 140] on icon "button" at bounding box center [93, 141] width 4 height 5
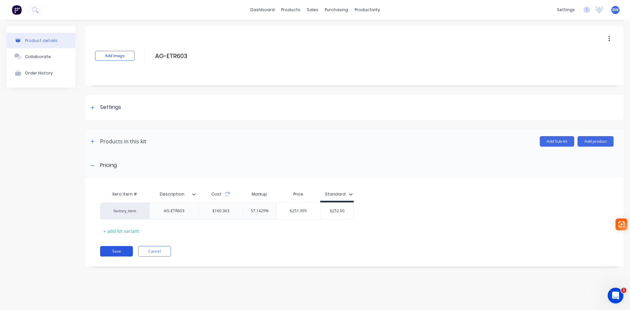
click at [112, 251] on button "Save" at bounding box center [116, 251] width 33 height 10
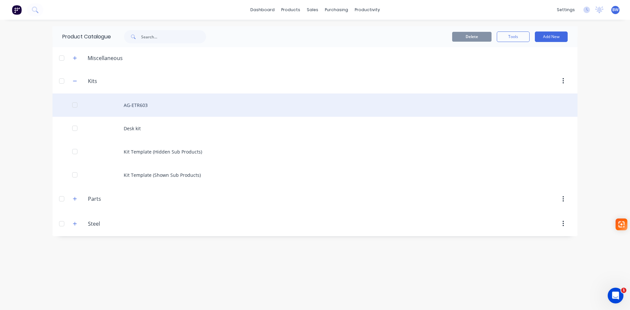
click at [139, 104] on div "AG-ETR603" at bounding box center [314, 104] width 525 height 23
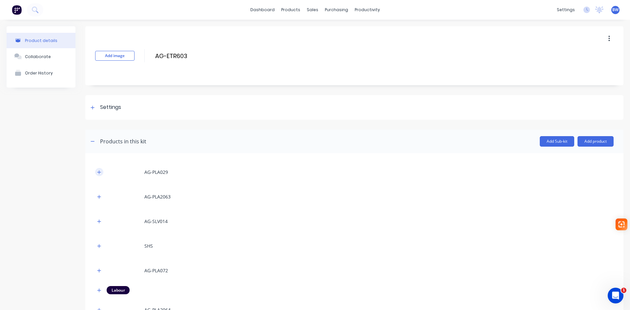
click at [99, 172] on icon "button" at bounding box center [99, 172] width 4 height 4
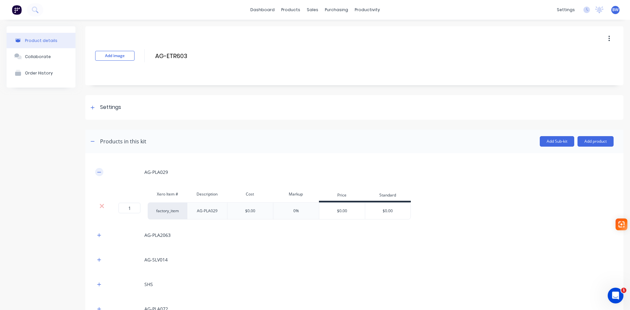
click at [101, 173] on button "button" at bounding box center [99, 172] width 8 height 8
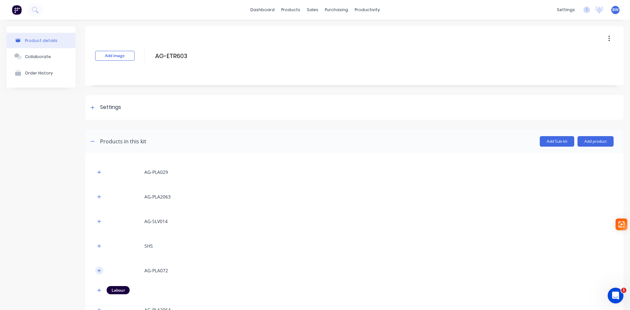
click at [97, 272] on icon "button" at bounding box center [99, 270] width 4 height 5
click at [99, 268] on icon "button" at bounding box center [99, 270] width 4 height 5
click at [100, 193] on button "button" at bounding box center [99, 196] width 8 height 8
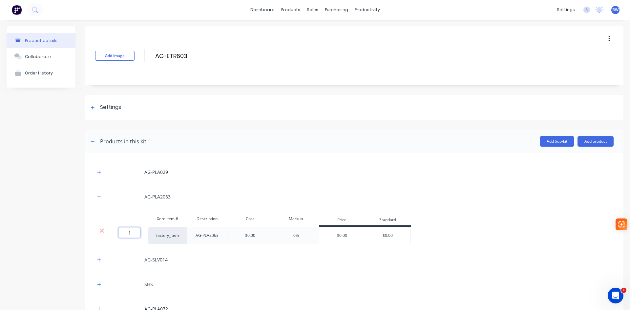
drag, startPoint x: 132, startPoint y: 234, endPoint x: 121, endPoint y: 234, distance: 11.2
click at [124, 234] on input "1" at bounding box center [129, 232] width 22 height 10
type input "2"
click at [98, 197] on icon "button" at bounding box center [99, 196] width 4 height 5
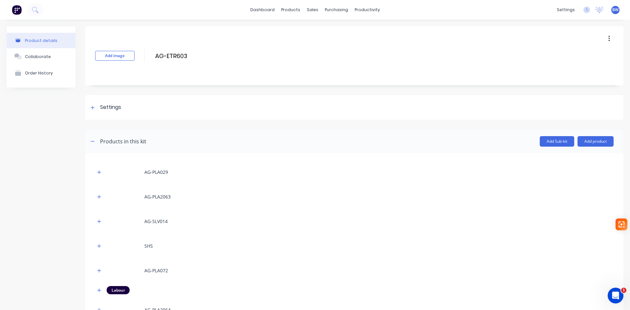
scroll to position [33, 0]
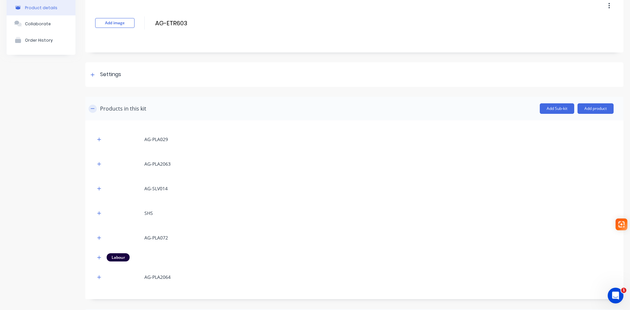
click at [93, 109] on icon "button" at bounding box center [93, 108] width 4 height 5
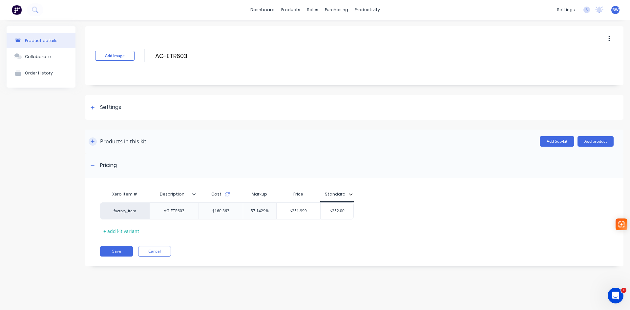
scroll to position [0, 0]
click at [91, 141] on icon "button" at bounding box center [93, 141] width 4 height 5
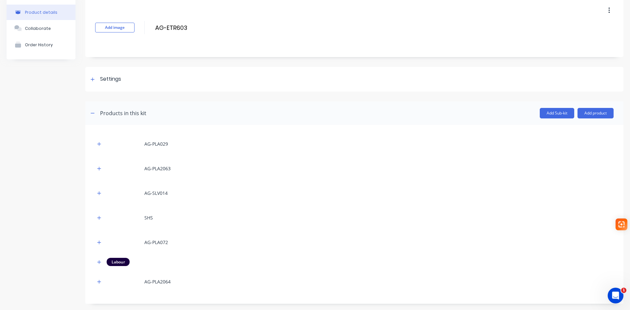
scroll to position [98, 0]
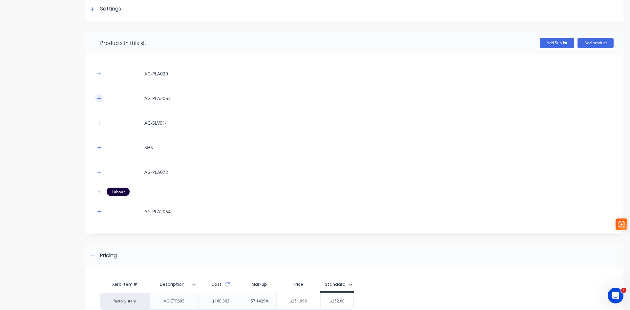
click at [101, 99] on icon "button" at bounding box center [99, 98] width 4 height 5
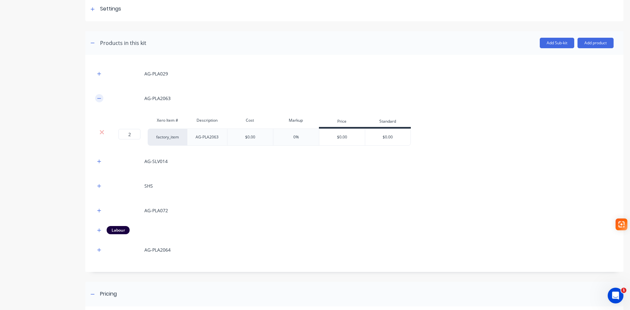
click at [99, 99] on icon "button" at bounding box center [99, 98] width 4 height 5
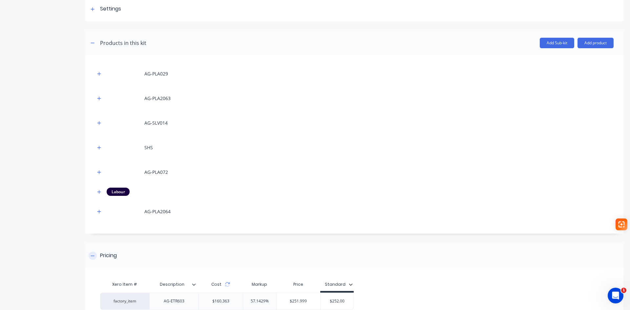
scroll to position [161, 0]
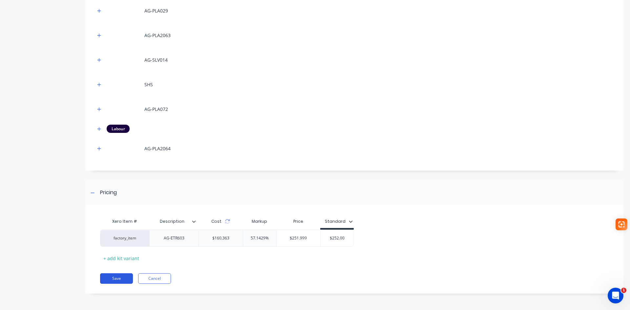
click at [108, 277] on button "Save" at bounding box center [116, 278] width 33 height 10
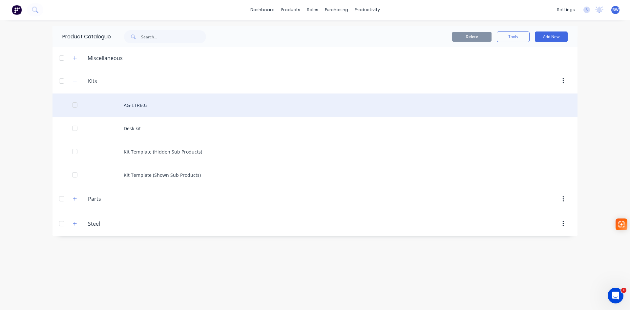
click at [138, 104] on div "AG-ETR603" at bounding box center [314, 104] width 525 height 23
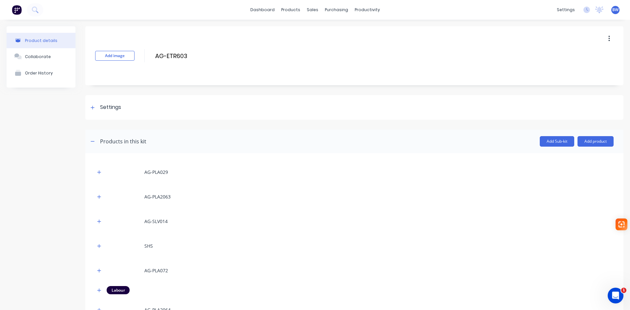
click at [608, 40] on icon "button" at bounding box center [609, 38] width 2 height 7
click at [574, 57] on span "Duplicate" at bounding box center [584, 55] width 49 height 7
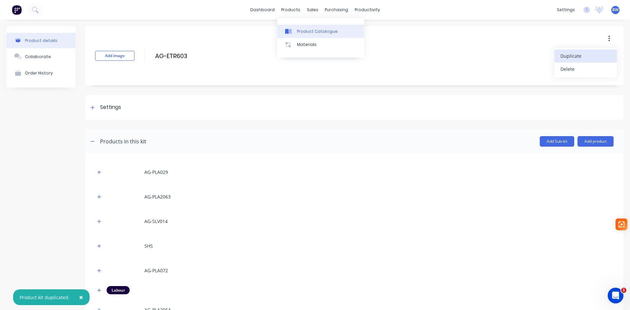
click at [302, 33] on div "Product Catalogue" at bounding box center [317, 32] width 41 height 6
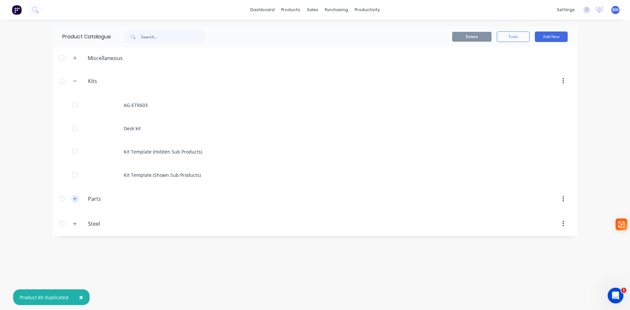
click at [72, 199] on button "button" at bounding box center [75, 199] width 8 height 8
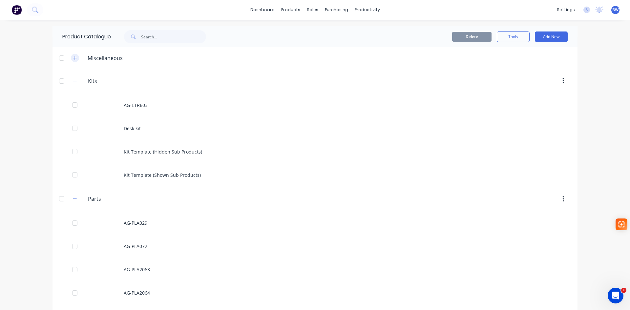
click at [73, 59] on icon "button" at bounding box center [75, 58] width 4 height 4
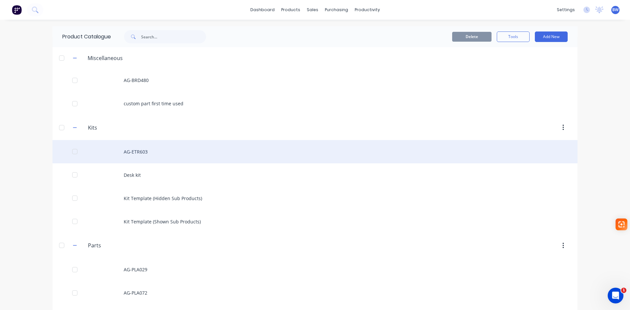
click at [129, 153] on div "AG-ETR603" at bounding box center [314, 151] width 525 height 23
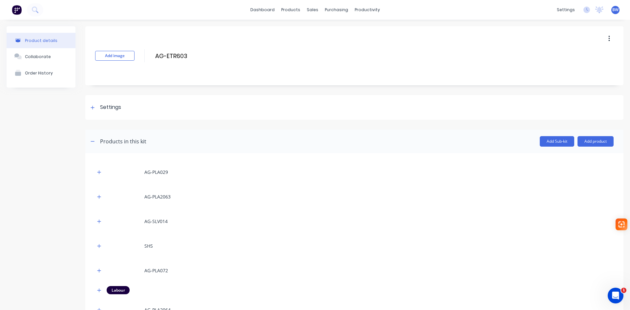
click at [608, 38] on icon "button" at bounding box center [609, 38] width 2 height 7
click at [560, 59] on span "Duplicate" at bounding box center [584, 55] width 49 height 7
click at [33, 298] on div "Product kit duplicated." at bounding box center [45, 297] width 50 height 7
click at [80, 298] on span "×" at bounding box center [81, 297] width 4 height 9
click at [41, 39] on div "Product details" at bounding box center [41, 40] width 32 height 5
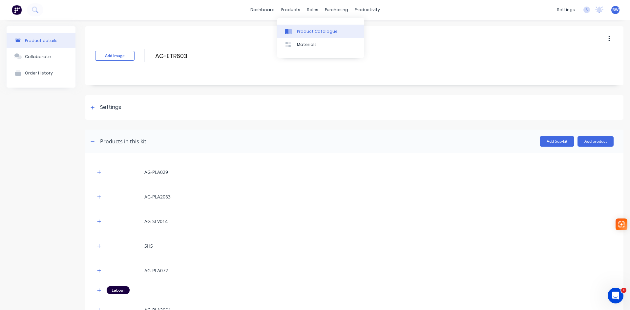
click at [301, 31] on div "Product Catalogue" at bounding box center [317, 32] width 41 height 6
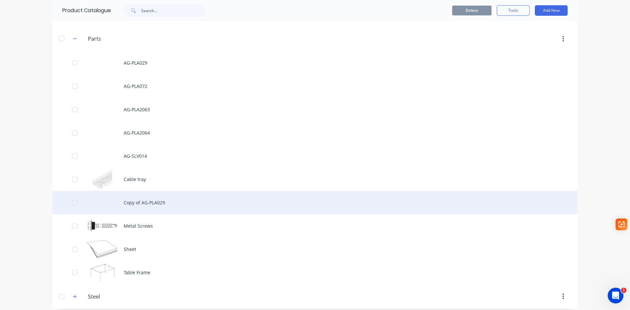
scroll to position [212, 0]
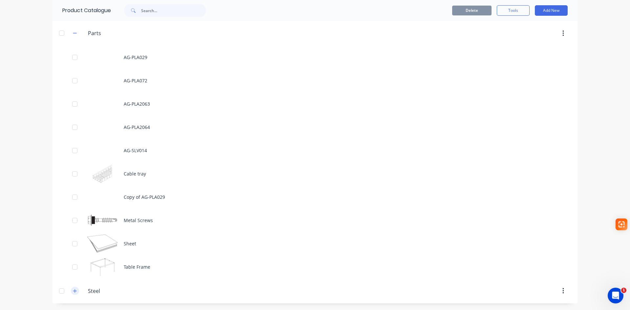
click at [73, 291] on icon "button" at bounding box center [75, 291] width 4 height 5
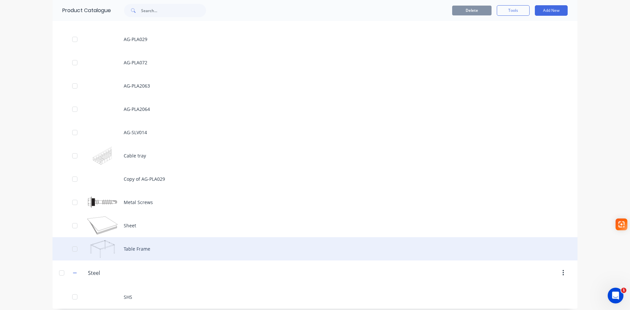
scroll to position [235, 0]
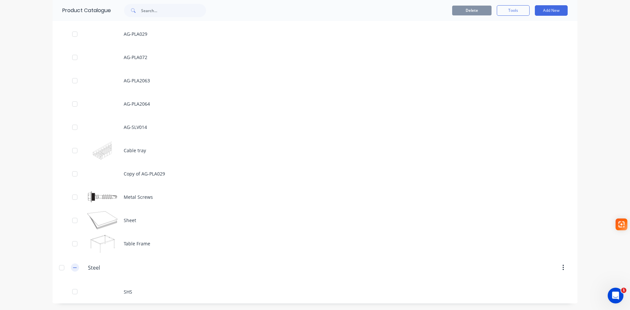
click at [74, 269] on icon "button" at bounding box center [75, 267] width 4 height 5
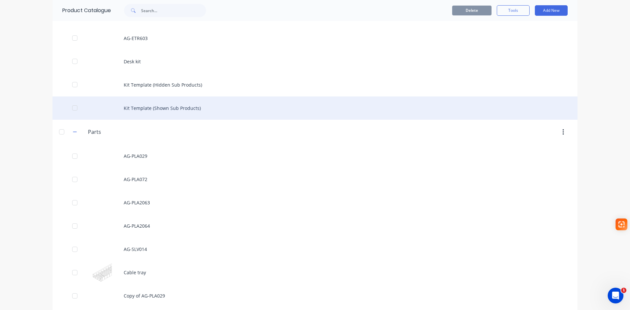
scroll to position [0, 0]
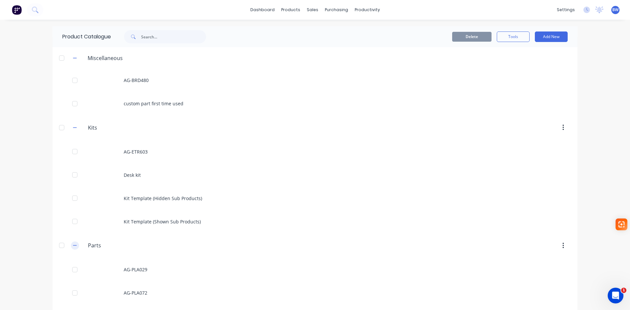
click at [73, 246] on icon "button" at bounding box center [75, 245] width 4 height 5
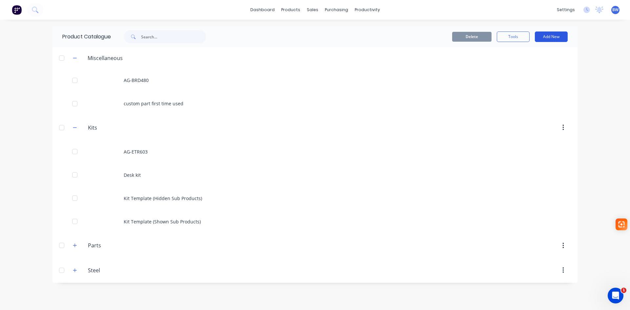
click at [555, 37] on button "Add New" at bounding box center [551, 36] width 33 height 10
click at [518, 53] on div "Category" at bounding box center [536, 54] width 51 height 10
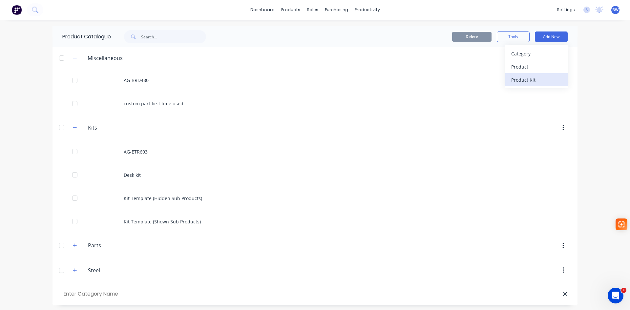
click at [519, 80] on div "Product Kit" at bounding box center [536, 80] width 51 height 10
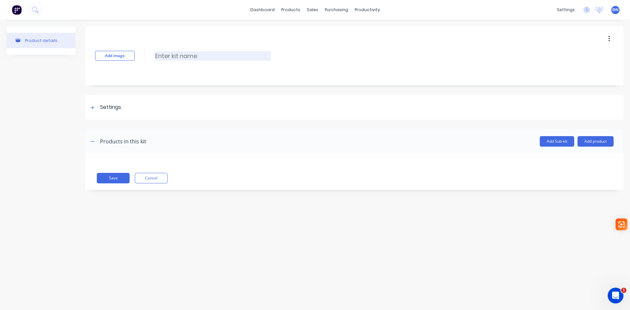
click at [163, 54] on input at bounding box center [212, 56] width 116 height 10
type input "AG-ETR604"
click at [92, 107] on icon at bounding box center [93, 107] width 4 height 5
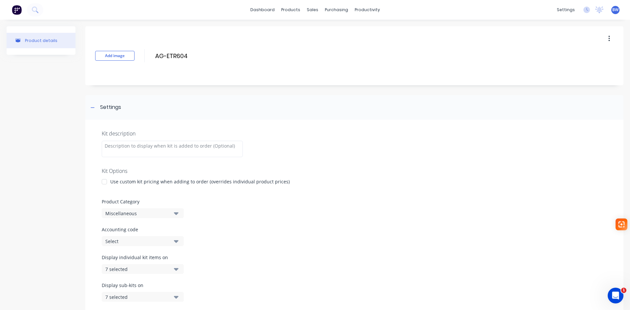
click at [104, 182] on div at bounding box center [104, 181] width 13 height 13
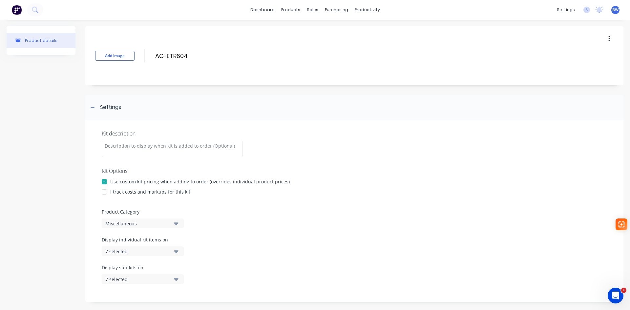
click at [106, 193] on div at bounding box center [104, 191] width 13 height 13
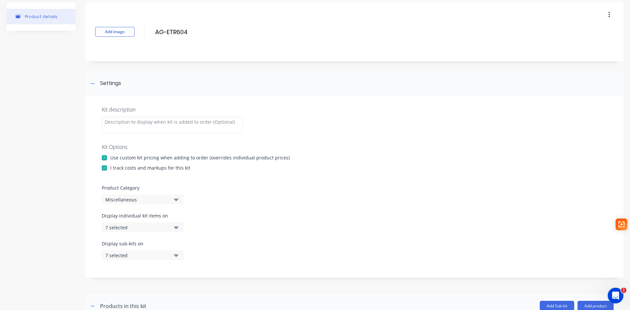
scroll to position [66, 0]
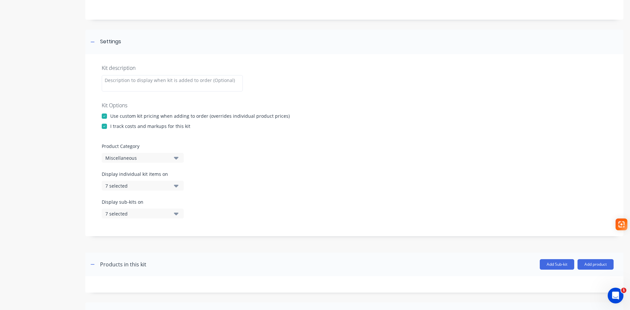
click at [173, 155] on button "Miscellaneous" at bounding box center [143, 158] width 82 height 10
click at [145, 195] on div "Kits" at bounding box center [151, 193] width 98 height 13
click at [175, 185] on icon "button" at bounding box center [176, 186] width 5 height 3
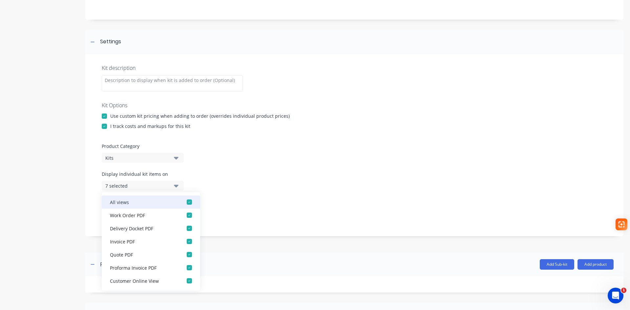
click at [183, 198] on div "button" at bounding box center [189, 201] width 13 height 13
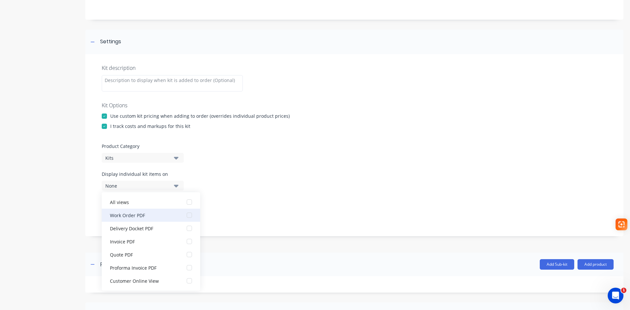
click at [184, 213] on div "button" at bounding box center [189, 215] width 13 height 13
click at [143, 185] on div "1 selected" at bounding box center [137, 185] width 64 height 7
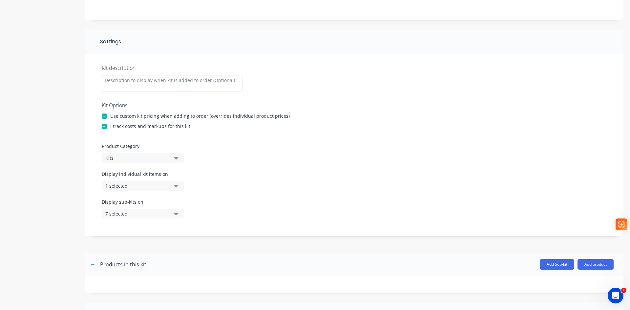
click at [178, 214] on icon "button" at bounding box center [176, 213] width 5 height 7
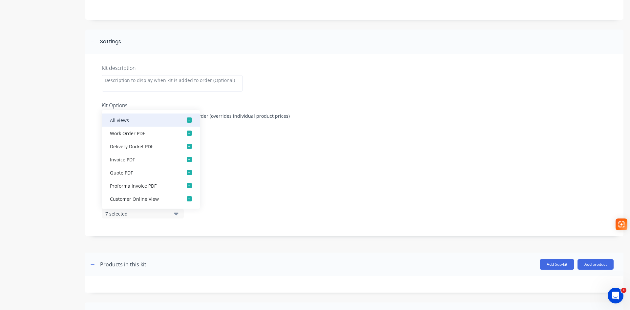
click at [183, 118] on div "button" at bounding box center [189, 119] width 13 height 13
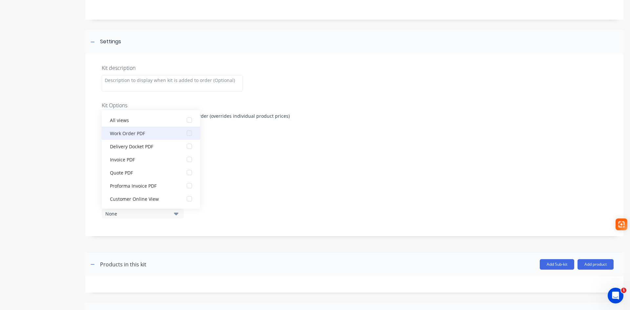
click at [184, 134] on div "button" at bounding box center [189, 133] width 13 height 13
click at [265, 223] on div "Display sub-kits on 1 selected" at bounding box center [354, 212] width 505 height 28
click at [263, 167] on div "Kit description Kit Options Use custom kit pricing when adding to order (overri…" at bounding box center [354, 145] width 538 height 182
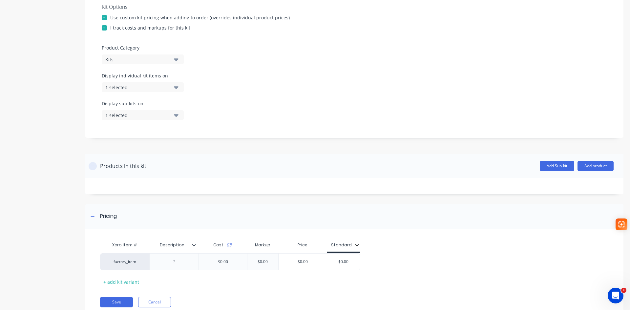
click at [91, 165] on icon "button" at bounding box center [93, 166] width 4 height 5
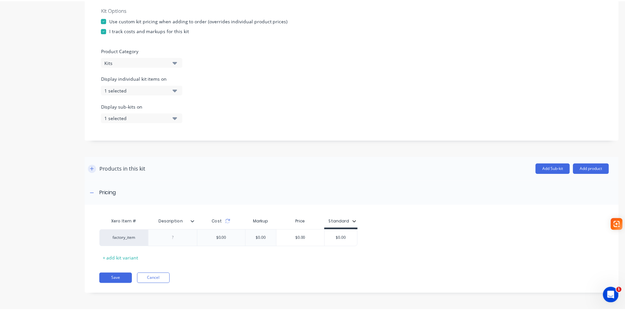
scroll to position [161, 0]
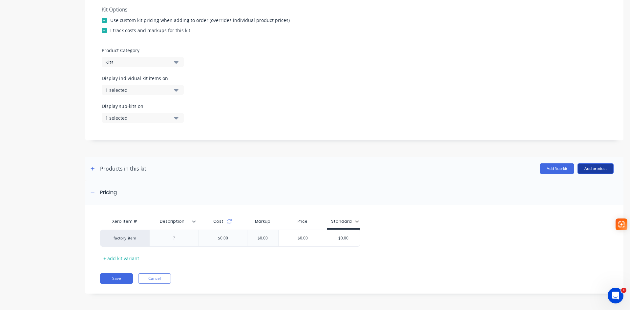
click at [583, 168] on button "Add product" at bounding box center [595, 168] width 36 height 10
click at [576, 185] on div "Product catalogue" at bounding box center [582, 186] width 51 height 10
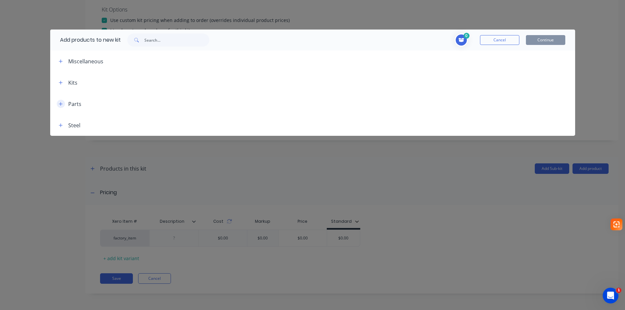
drag, startPoint x: 60, startPoint y: 101, endPoint x: 61, endPoint y: 105, distance: 3.7
click at [60, 101] on button "button" at bounding box center [61, 104] width 8 height 8
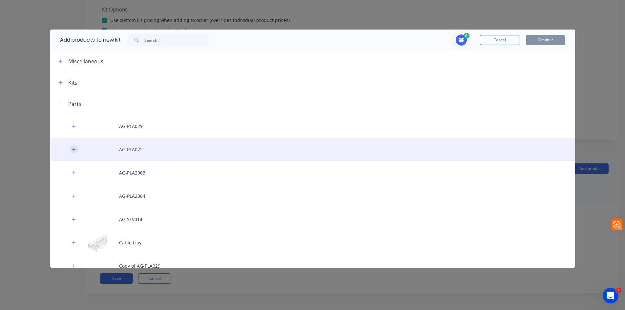
click at [73, 150] on icon "button" at bounding box center [74, 150] width 4 height 4
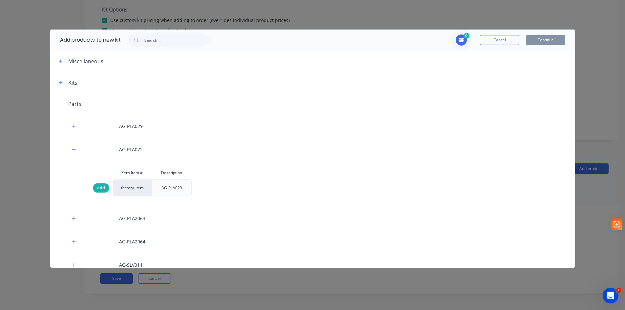
click at [102, 187] on span "add" at bounding box center [101, 188] width 8 height 7
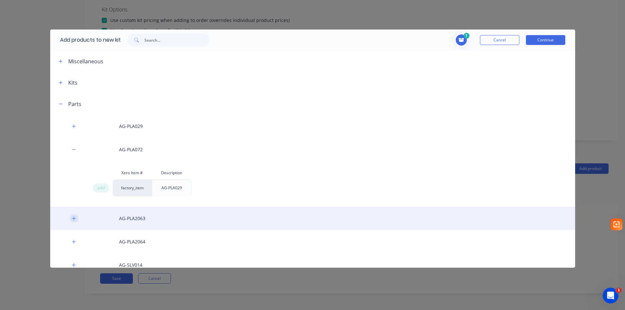
click at [73, 217] on icon "button" at bounding box center [74, 218] width 4 height 5
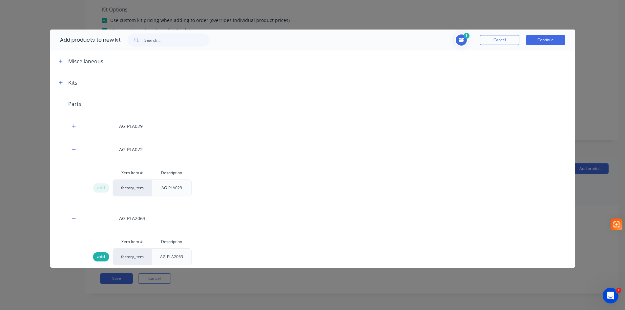
click at [99, 255] on span "add" at bounding box center [101, 256] width 8 height 7
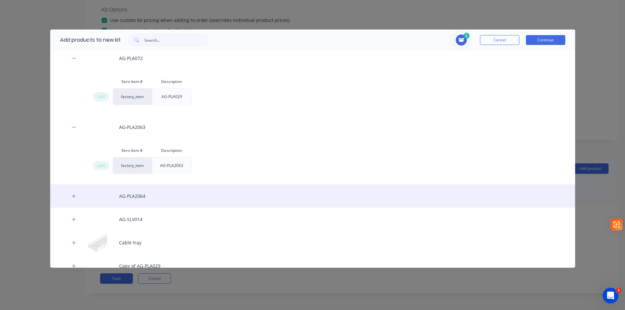
scroll to position [98, 0]
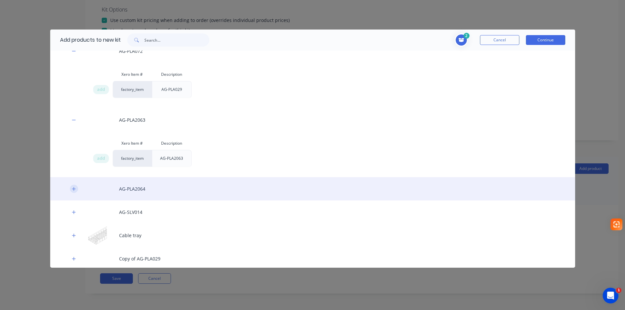
click at [73, 190] on icon "button" at bounding box center [74, 189] width 4 height 5
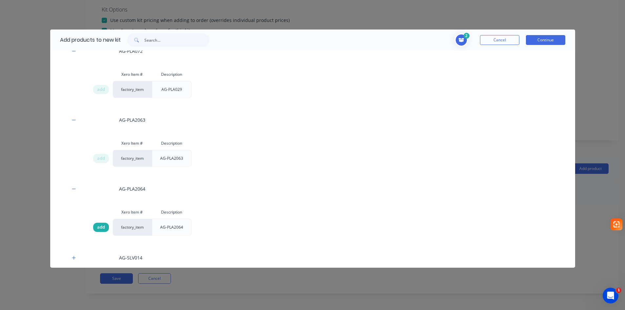
click at [100, 227] on span "add" at bounding box center [101, 227] width 8 height 7
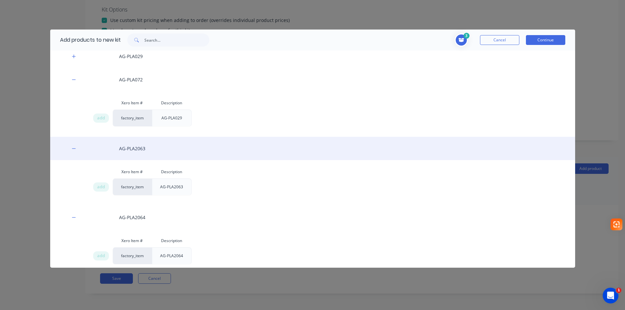
scroll to position [33, 0]
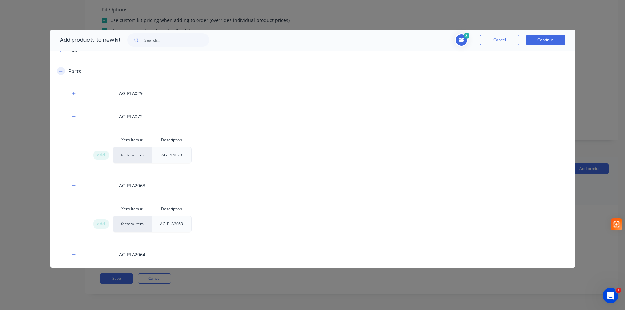
click at [60, 71] on icon "button" at bounding box center [61, 71] width 4 height 0
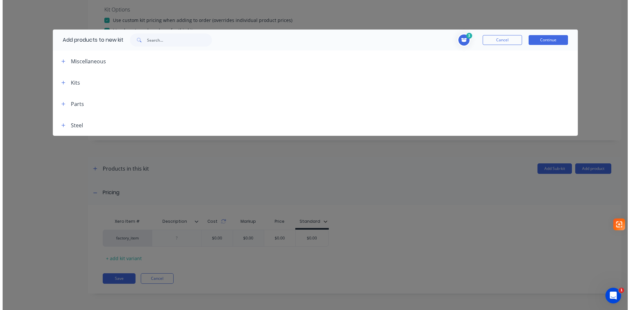
scroll to position [0, 0]
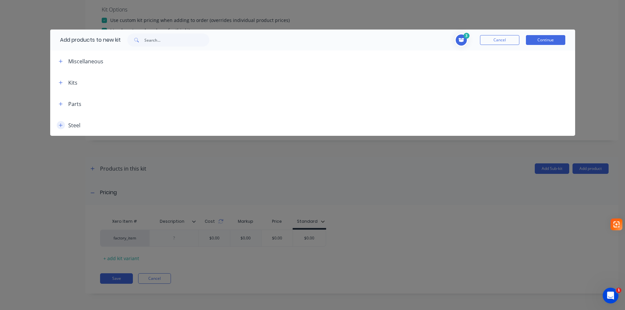
click at [60, 125] on icon "button" at bounding box center [61, 125] width 4 height 5
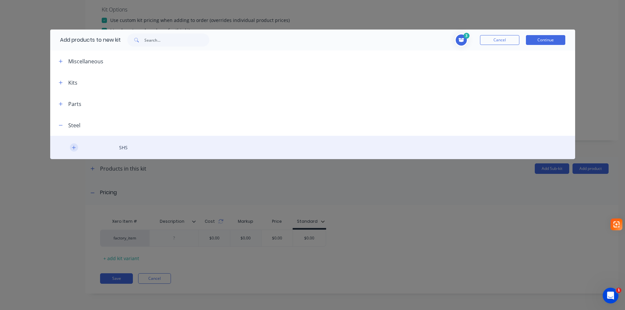
click at [74, 147] on icon "button" at bounding box center [74, 147] width 4 height 5
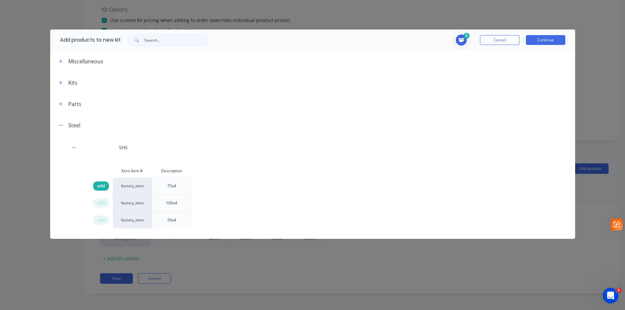
click at [99, 185] on span "add" at bounding box center [101, 186] width 8 height 7
click at [550, 40] on button "Continue" at bounding box center [545, 40] width 39 height 10
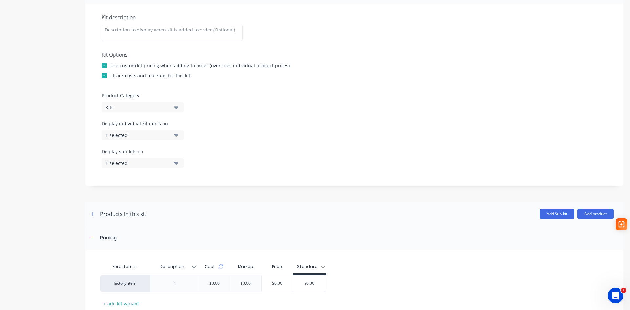
scroll to position [161, 0]
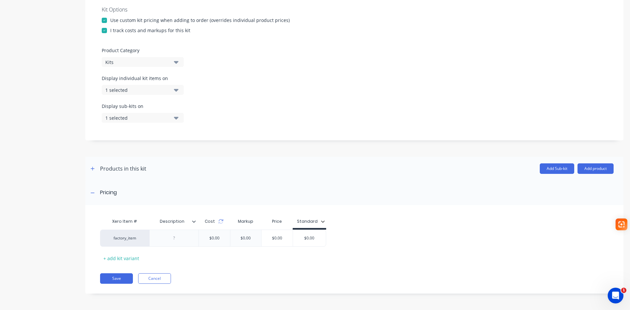
click at [93, 171] on button "button" at bounding box center [93, 169] width 8 height 8
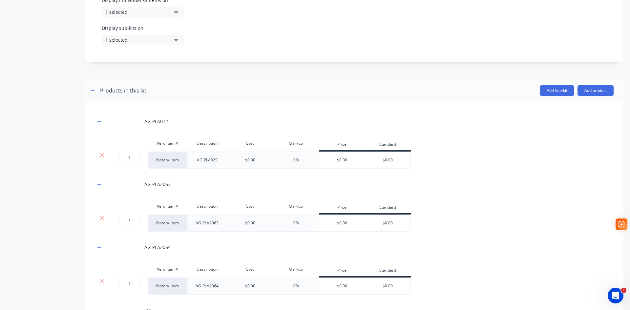
scroll to position [260, 0]
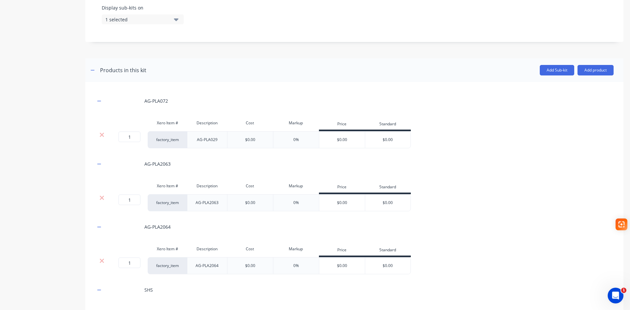
click at [216, 140] on div "AG-PLA029" at bounding box center [207, 139] width 33 height 9
drag, startPoint x: 216, startPoint y: 140, endPoint x: 228, endPoint y: 139, distance: 11.5
click at [216, 140] on div "AG-PLA029" at bounding box center [207, 139] width 33 height 9
click at [211, 139] on div "AG-PLA72" at bounding box center [207, 139] width 33 height 9
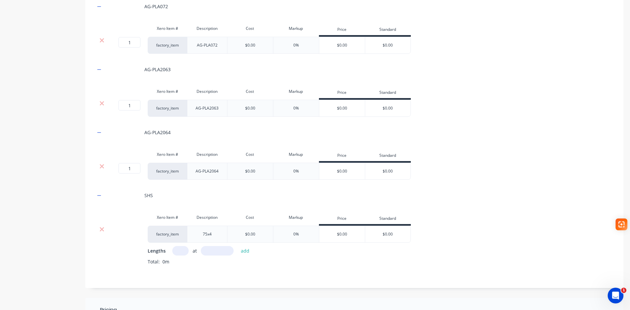
scroll to position [358, 0]
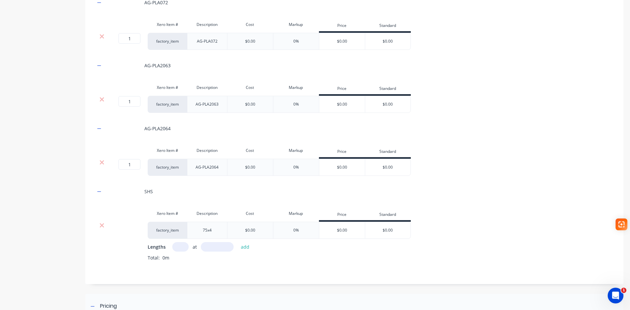
click at [177, 249] on input "text" at bounding box center [180, 247] width 16 height 10
type input "1"
type input "2450"
click at [242, 249] on button "add" at bounding box center [244, 246] width 15 height 9
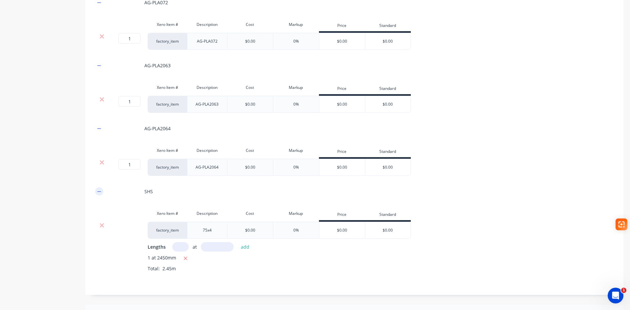
click at [97, 192] on button "button" at bounding box center [99, 191] width 8 height 8
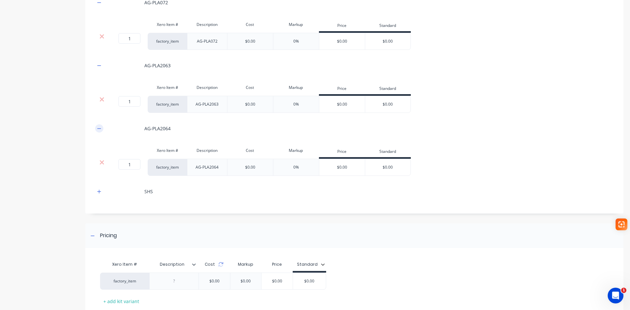
click at [100, 129] on icon "button" at bounding box center [99, 128] width 4 height 0
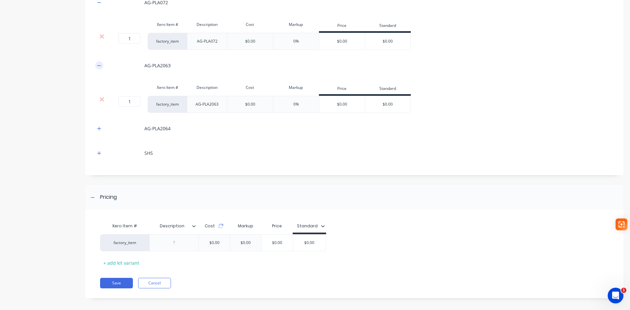
click at [97, 66] on button "button" at bounding box center [99, 65] width 8 height 8
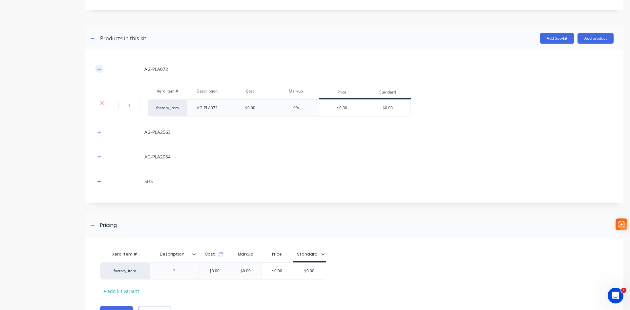
click at [101, 70] on icon "button" at bounding box center [99, 69] width 4 height 5
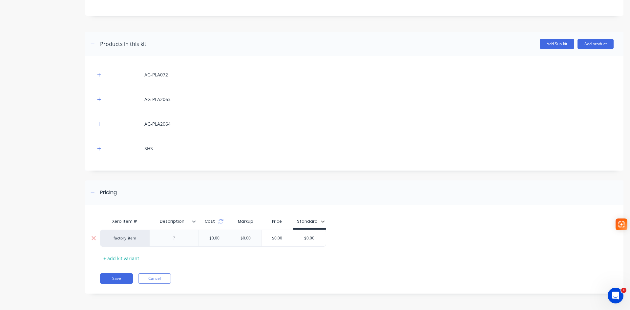
type input "$0.00"
click at [309, 240] on input "$0.00" at bounding box center [309, 238] width 33 height 6
drag, startPoint x: 598, startPoint y: 38, endPoint x: 596, endPoint y: 44, distance: 6.8
click at [598, 39] on header "Products in this kit Add Sub-kit Add product" at bounding box center [354, 44] width 538 height 24
click at [596, 44] on button "Add product" at bounding box center [595, 44] width 36 height 10
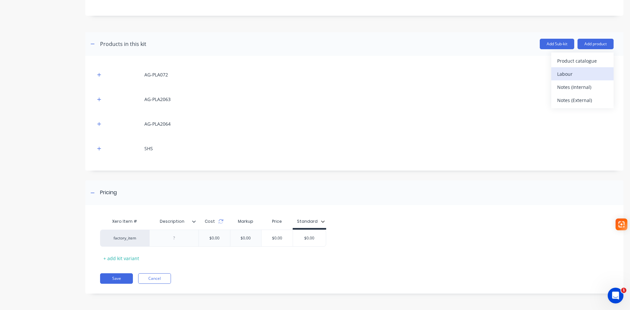
click at [571, 76] on div "Labour" at bounding box center [582, 74] width 51 height 10
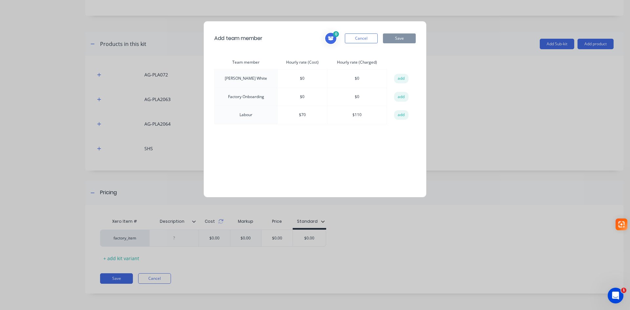
click at [252, 112] on td "Labour" at bounding box center [245, 115] width 63 height 18
click at [403, 114] on button "add" at bounding box center [401, 115] width 14 height 10
drag, startPoint x: 407, startPoint y: 36, endPoint x: 343, endPoint y: 65, distance: 70.0
click at [398, 41] on button "Save" at bounding box center [399, 38] width 33 height 10
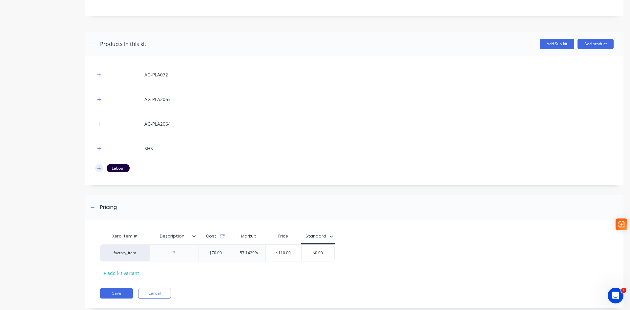
click at [98, 171] on button "button" at bounding box center [99, 168] width 8 height 8
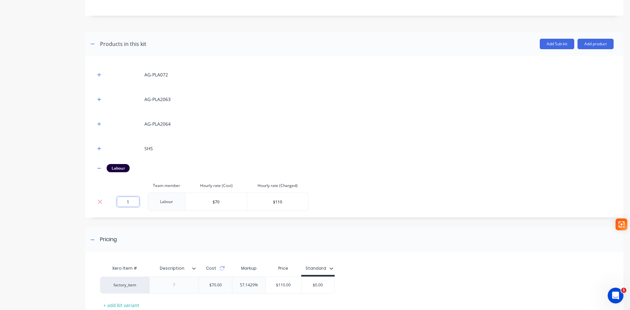
click at [128, 203] on input "1" at bounding box center [128, 202] width 22 height 10
type input "1.52"
click at [335, 286] on input "$0.00" at bounding box center [328, 285] width 33 height 6
drag, startPoint x: 335, startPoint y: 286, endPoint x: 321, endPoint y: 285, distance: 13.5
click at [321, 285] on input "$0.00" at bounding box center [328, 285] width 33 height 6
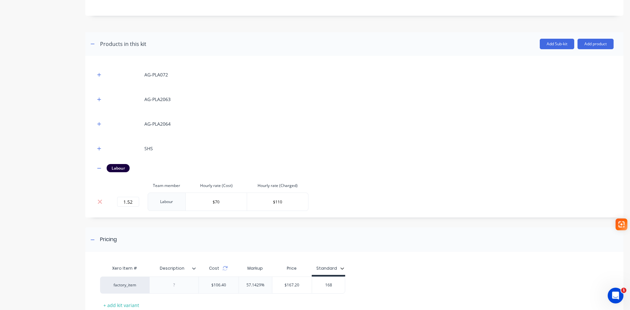
type input "168"
click at [364, 283] on div "factory_item $106.40 57.1429% $167.20 $168.00 168" at bounding box center [351, 284] width 503 height 17
click at [341, 269] on icon "button" at bounding box center [342, 269] width 4 height 2
click at [334, 284] on button "All" at bounding box center [346, 284] width 65 height 13
click at [404, 271] on div "Xero Item # Description Cost Markup Price Standard All Standard All factory_ite…" at bounding box center [351, 286] width 503 height 49
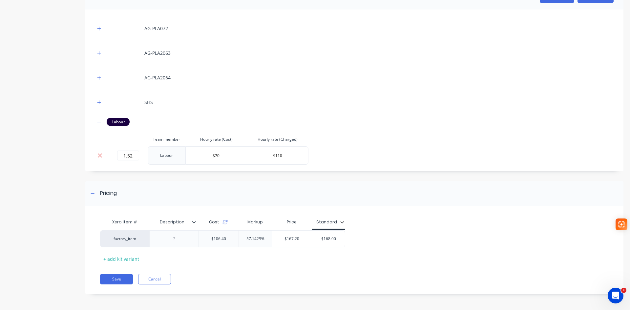
scroll to position [333, 0]
click at [118, 276] on button "Save" at bounding box center [116, 278] width 33 height 10
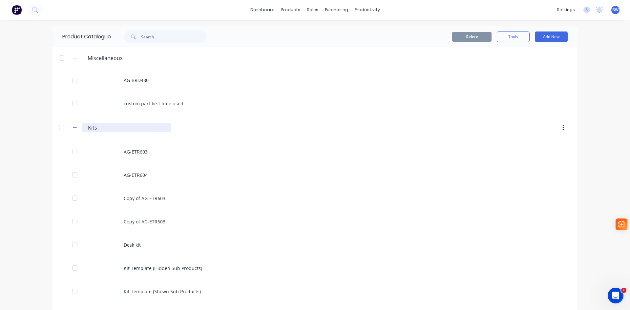
scroll to position [72, 0]
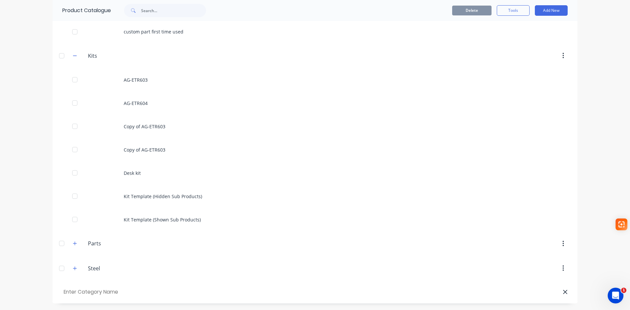
click at [57, 245] on div at bounding box center [61, 243] width 13 height 13
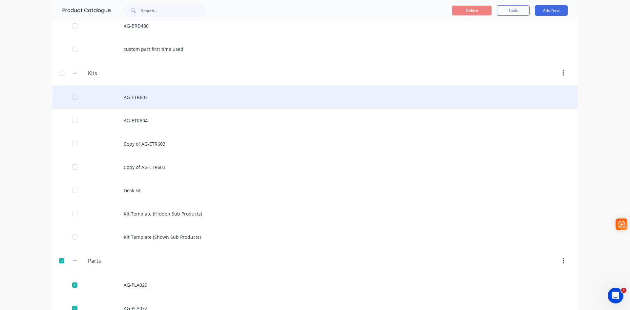
scroll to position [39, 0]
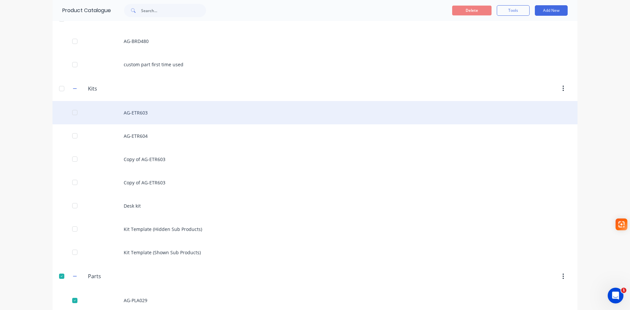
click at [133, 116] on div "AG-ETR603" at bounding box center [314, 112] width 525 height 23
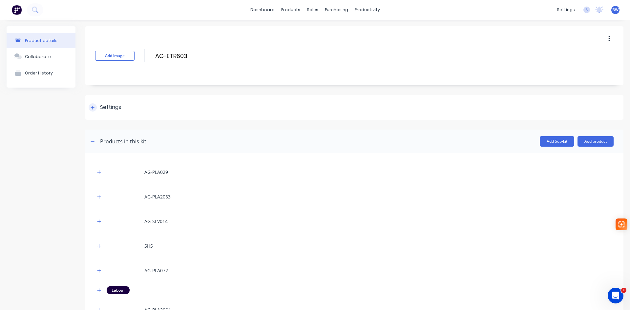
click at [95, 108] on div at bounding box center [93, 107] width 8 height 8
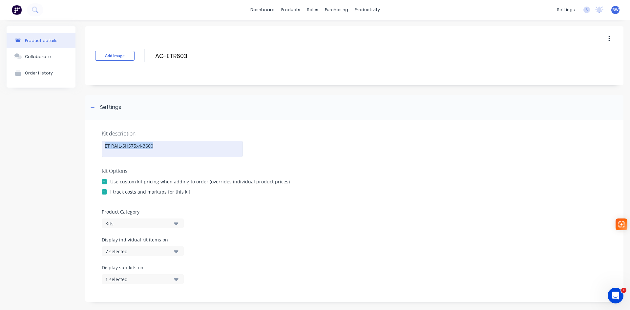
drag, startPoint x: 167, startPoint y: 145, endPoint x: 90, endPoint y: 147, distance: 76.7
click at [90, 147] on div "Kit description ET RAIL-SHS75x4-3600 Kit Options Use custom kit pricing when ad…" at bounding box center [354, 211] width 538 height 182
click at [92, 107] on icon at bounding box center [93, 107] width 4 height 0
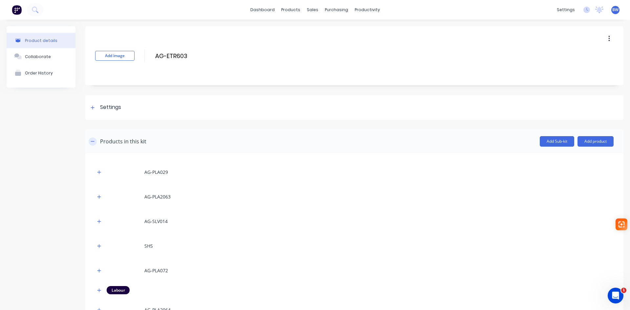
click at [91, 141] on icon "button" at bounding box center [93, 141] width 4 height 5
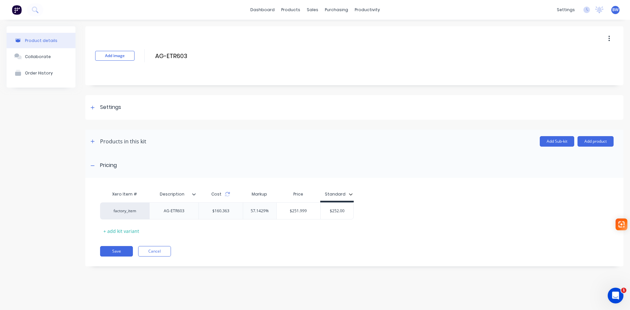
click at [47, 42] on div "Product details" at bounding box center [41, 40] width 32 height 5
click at [297, 31] on link "Product Catalogue" at bounding box center [322, 31] width 87 height 13
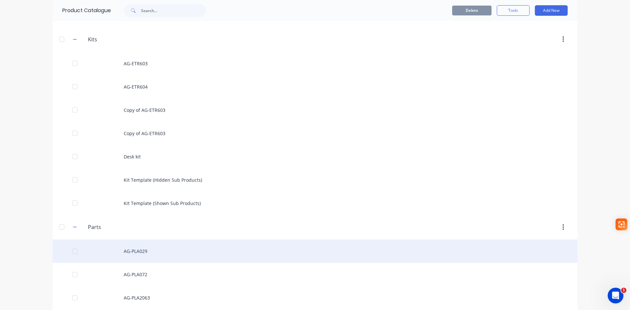
scroll to position [197, 0]
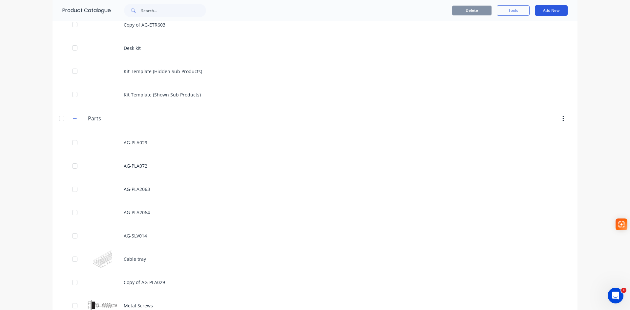
click at [545, 8] on button "Add New" at bounding box center [551, 10] width 33 height 10
click at [518, 40] on div "Product" at bounding box center [536, 41] width 51 height 10
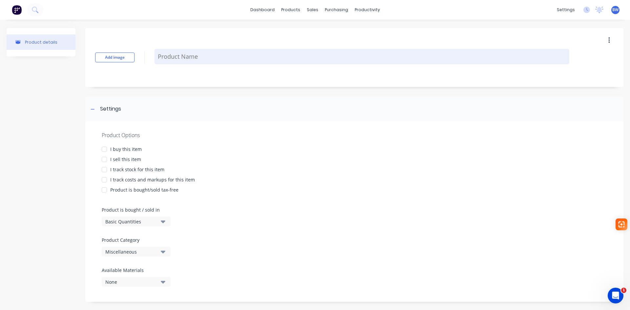
click at [181, 55] on textarea at bounding box center [361, 56] width 415 height 15
type textarea "x"
type textarea "A"
type textarea "x"
type textarea "AG"
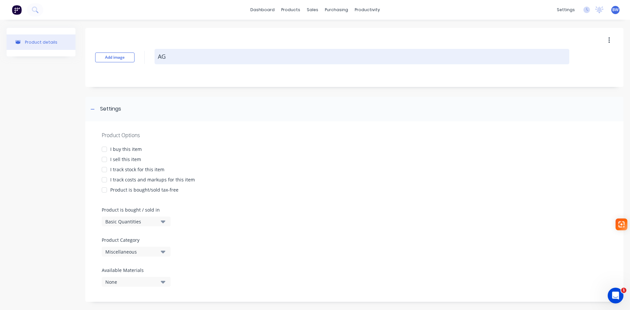
type textarea "x"
type textarea "AG-"
type textarea "x"
type textarea "AG-P"
type textarea "x"
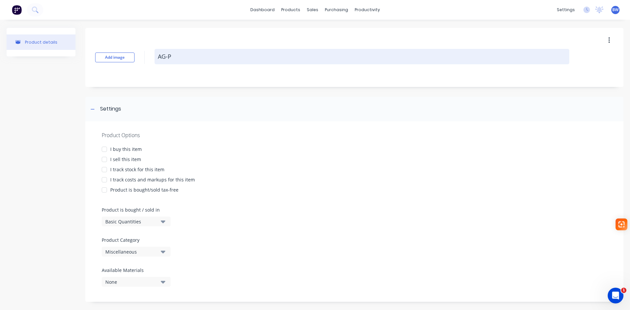
type textarea "AG-PK"
type textarea "x"
type textarea "AG-PKR"
type textarea "x"
type textarea "AG-PKR0"
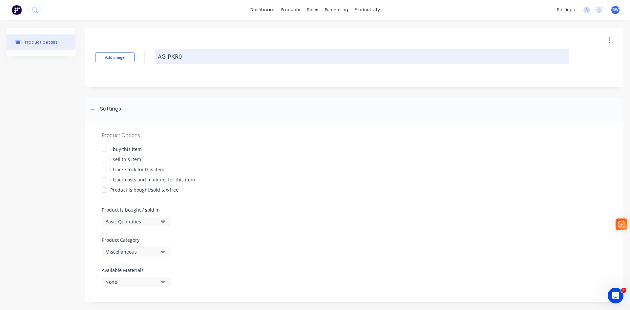
type textarea "x"
type textarea "AG-PKR00"
type textarea "x"
type textarea "AG-PKR001"
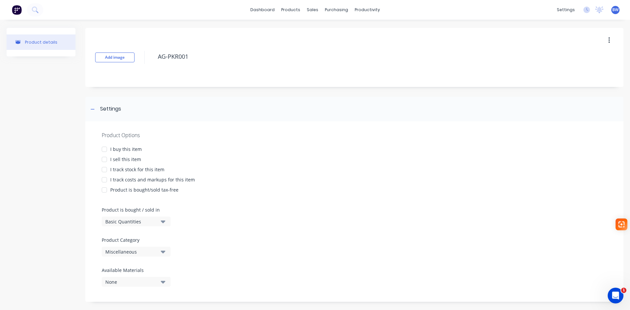
click at [103, 149] on div at bounding box center [104, 149] width 13 height 13
click at [104, 157] on div at bounding box center [104, 159] width 13 height 13
click at [103, 169] on div at bounding box center [104, 169] width 13 height 13
click at [106, 178] on div at bounding box center [104, 179] width 13 height 13
type textarea "x"
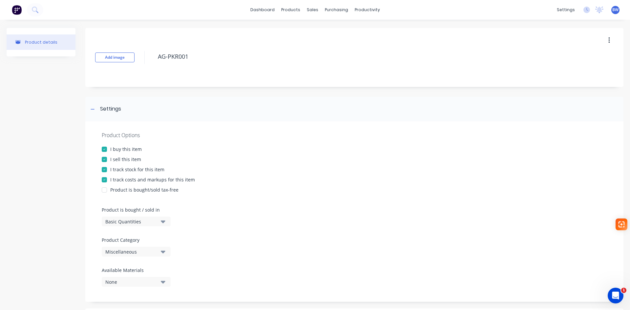
type textarea "AG-PKR001"
type textarea "x"
type textarea "AG-PKR001"
click at [127, 254] on div "Miscellaneous" at bounding box center [131, 251] width 52 height 7
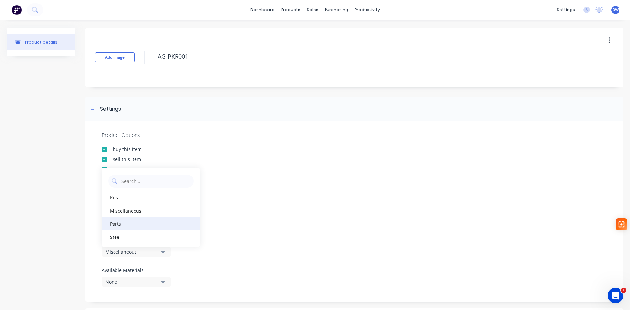
click at [131, 222] on div "Parts" at bounding box center [151, 223] width 98 height 13
type textarea "x"
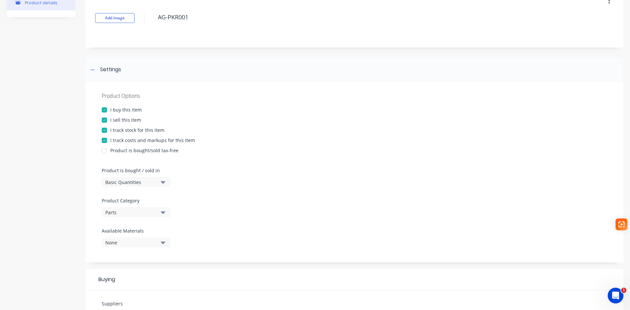
scroll to position [66, 0]
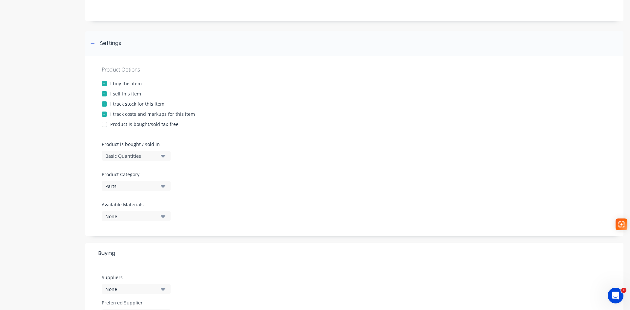
click at [133, 217] on div "None" at bounding box center [131, 216] width 52 height 7
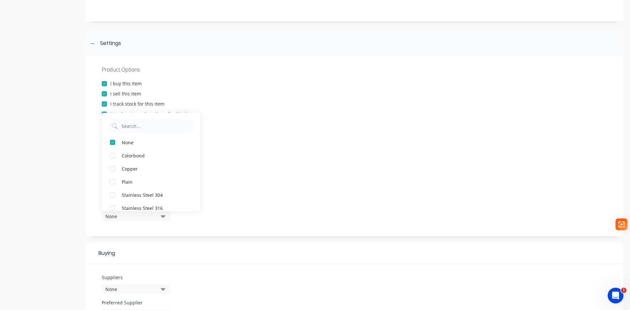
click at [133, 217] on div "None" at bounding box center [131, 216] width 52 height 7
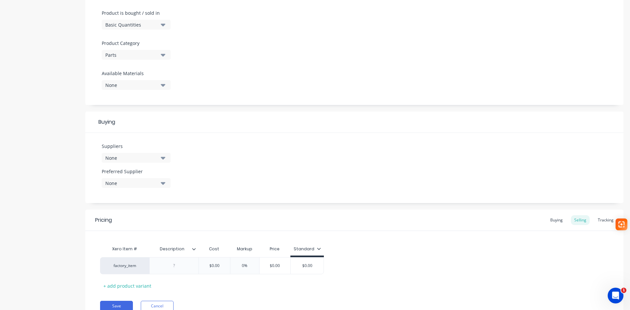
scroll to position [226, 0]
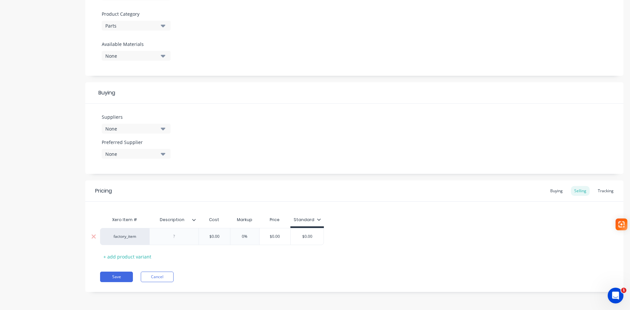
click at [175, 236] on div at bounding box center [174, 236] width 33 height 9
click at [116, 279] on button "Save" at bounding box center [116, 280] width 33 height 10
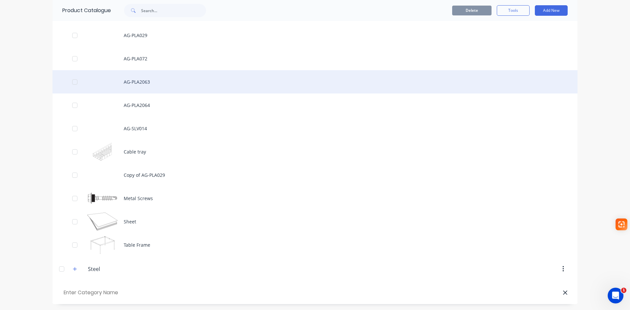
scroll to position [328, 0]
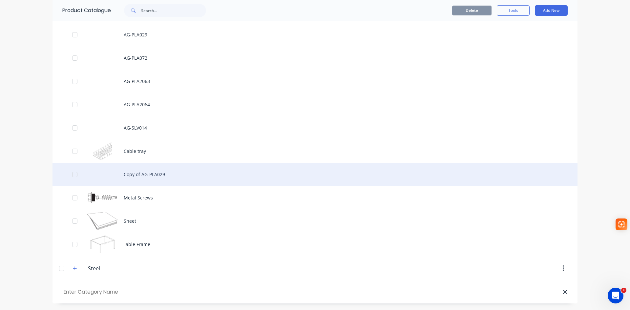
click at [152, 175] on div "Copy of AG-PLA029" at bounding box center [314, 174] width 525 height 23
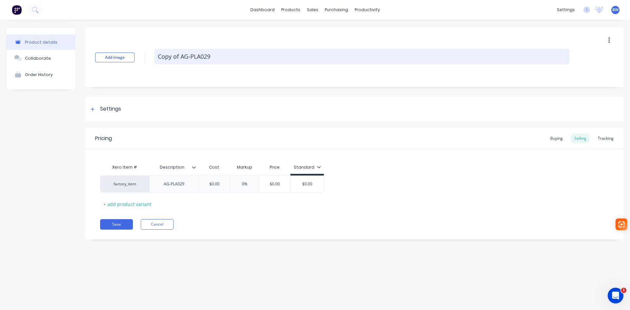
click at [181, 57] on textarea "Copy of AG-PLA029" at bounding box center [361, 56] width 415 height 15
drag, startPoint x: 181, startPoint y: 56, endPoint x: 160, endPoint y: 59, distance: 20.8
click at [158, 59] on textarea "Copy of AG-PLA029" at bounding box center [361, 56] width 415 height 15
type textarea "x"
type textarea "A-PLA029"
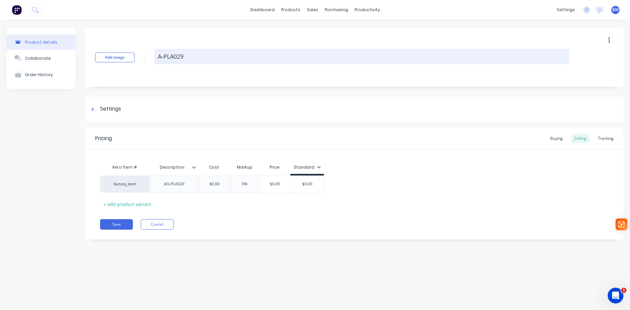
type textarea "x"
type textarea "AG-PLA029"
click at [191, 57] on textarea "AG-PLA029" at bounding box center [361, 56] width 415 height 15
type textarea "x"
type textarea "AG-PLA02"
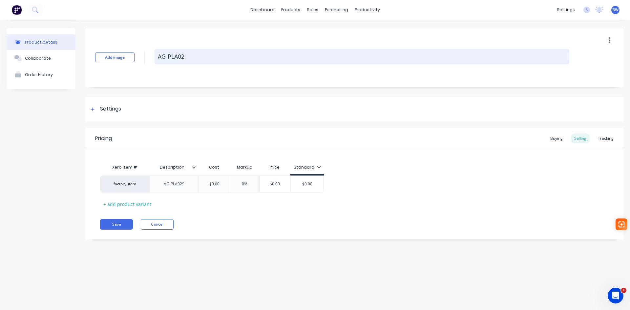
type textarea "x"
type textarea "AG-PLA0"
type textarea "x"
type textarea "AG-PLA"
type textarea "x"
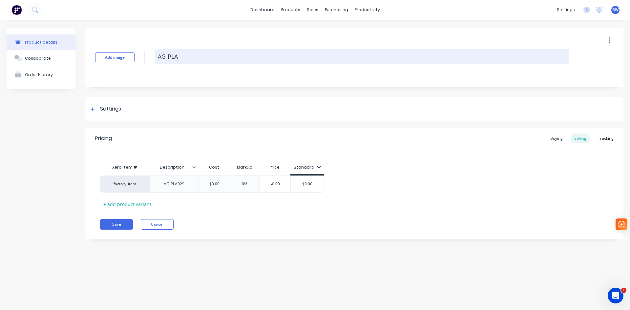
type textarea "AG-PLA2"
type textarea "x"
type textarea "AG-PLA20"
type textarea "x"
type textarea "AG-PLA206"
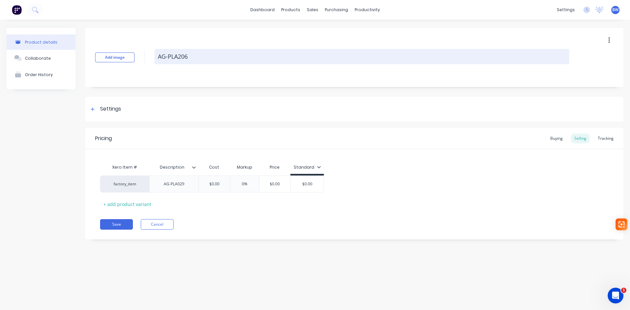
type textarea "x"
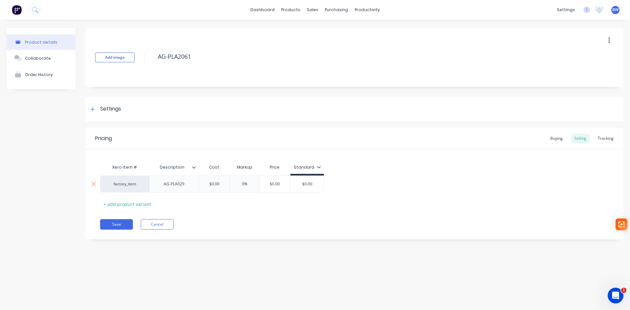
type textarea "AG-PLA2061"
type textarea "x"
type textarea "AG-PLA2061"
click at [187, 186] on div "AG-PLA029" at bounding box center [174, 184] width 33 height 9
click at [223, 209] on div "Xero Item # Description Cost Markup Price Standard factory_item AG-PLA2061 $0.0…" at bounding box center [354, 185] width 508 height 49
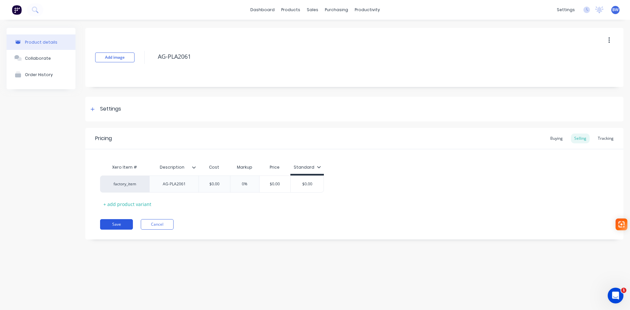
click at [110, 227] on button "Save" at bounding box center [116, 224] width 33 height 10
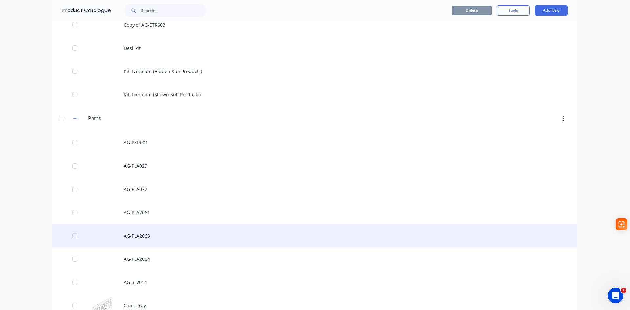
scroll to position [328, 0]
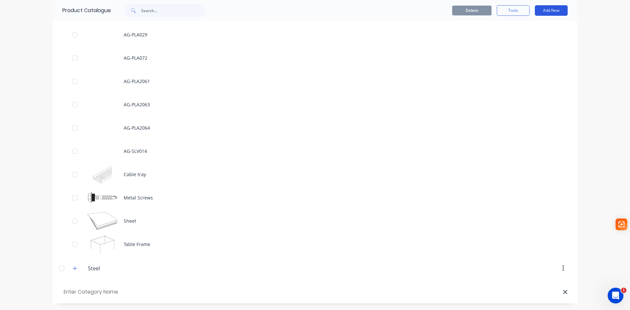
click at [545, 10] on button "Add New" at bounding box center [551, 10] width 33 height 10
click at [514, 42] on div "Product" at bounding box center [536, 41] width 51 height 10
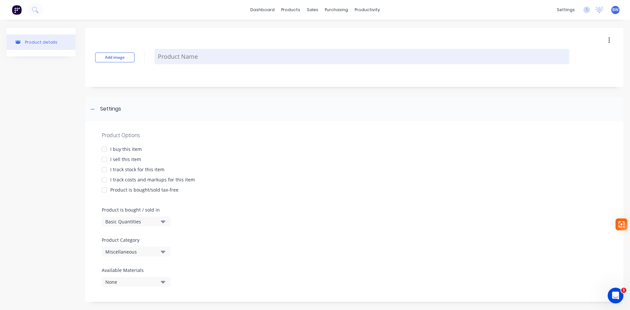
click at [210, 58] on textarea at bounding box center [361, 56] width 415 height 15
type textarea "x"
type textarea "A"
type textarea "x"
type textarea "AG"
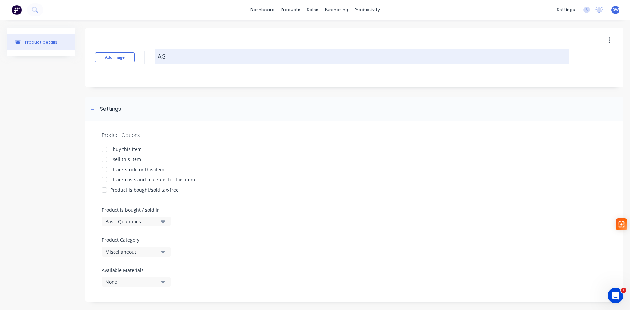
type textarea "x"
type textarea "AGP"
type textarea "x"
type textarea "AGPLA"
type textarea "x"
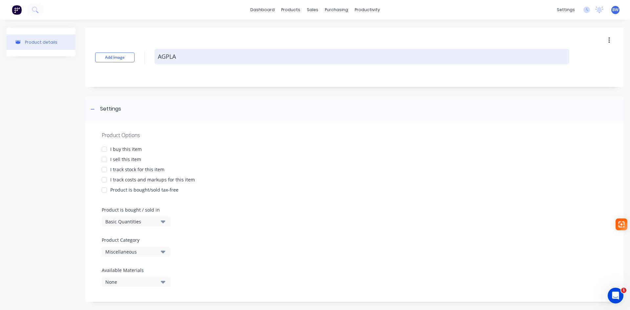
type textarea "AGPL"
type textarea "x"
type textarea "AGP"
type textarea "x"
type textarea "AG"
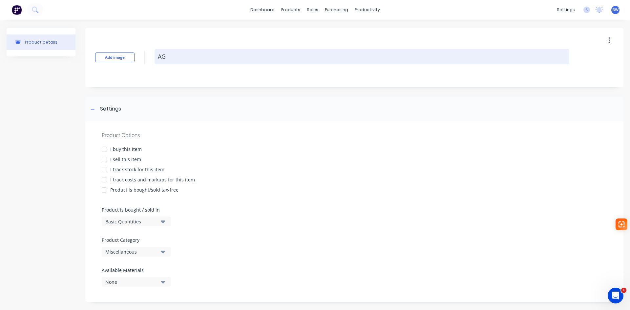
type textarea "x"
type textarea "AG-"
type textarea "x"
type textarea "AG-P"
type textarea "x"
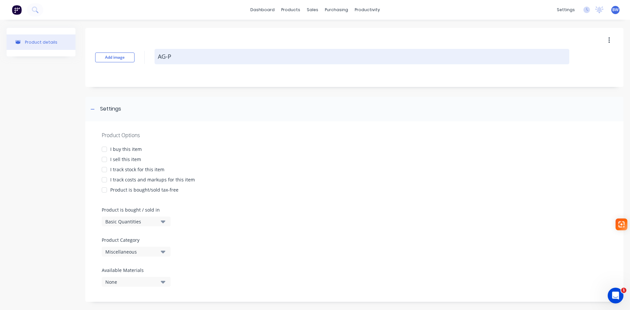
type textarea "AG-PL"
type textarea "x"
type textarea "AG-PLA"
type textarea "x"
type textarea "AG-PLA2"
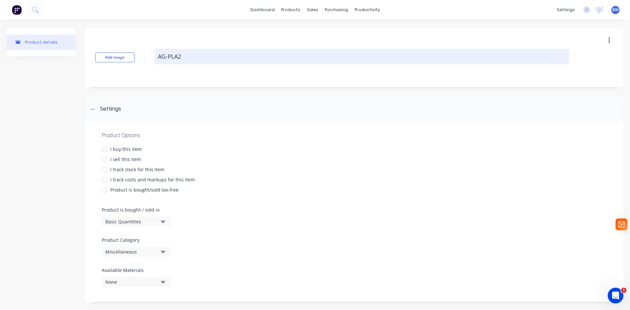
type textarea "x"
type textarea "AG-PLA20"
type textarea "x"
type textarea "AG-PLA206"
type textarea "x"
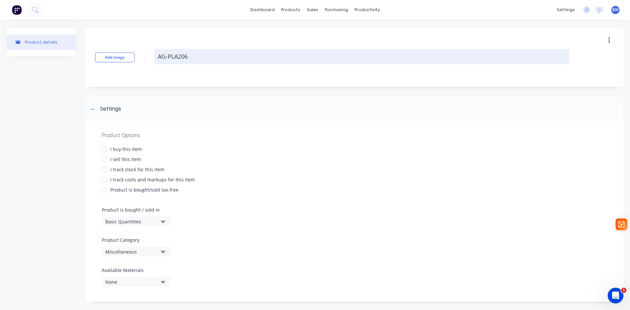
type textarea "AG-PLA2062"
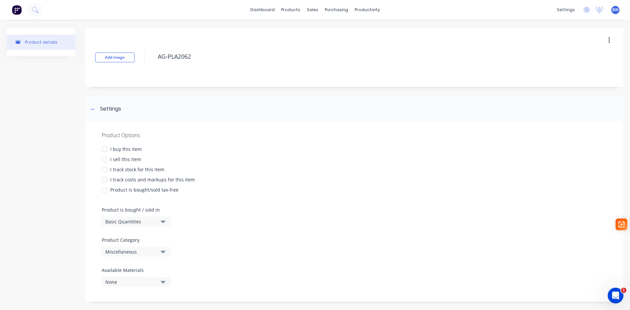
click at [102, 149] on div at bounding box center [104, 149] width 13 height 13
click at [105, 159] on div at bounding box center [104, 159] width 13 height 13
drag, startPoint x: 104, startPoint y: 168, endPoint x: 103, endPoint y: 178, distance: 9.8
click at [104, 169] on div at bounding box center [104, 169] width 13 height 13
click at [103, 179] on div at bounding box center [104, 179] width 13 height 13
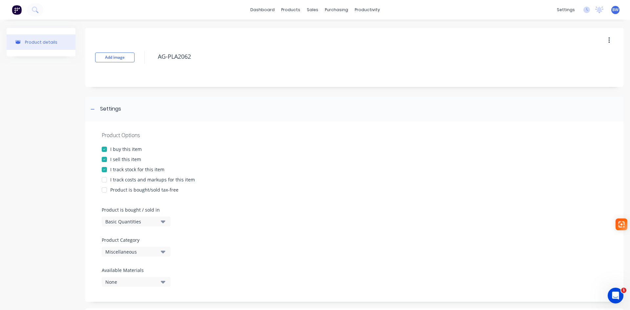
type textarea "x"
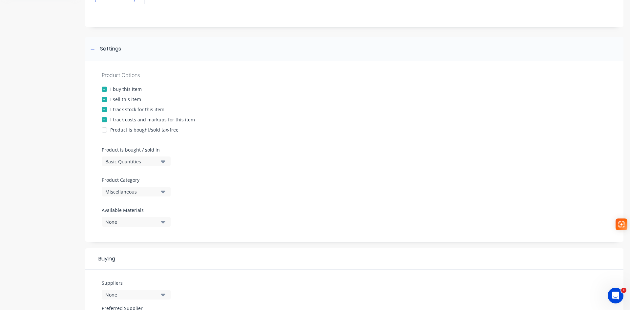
scroll to position [66, 0]
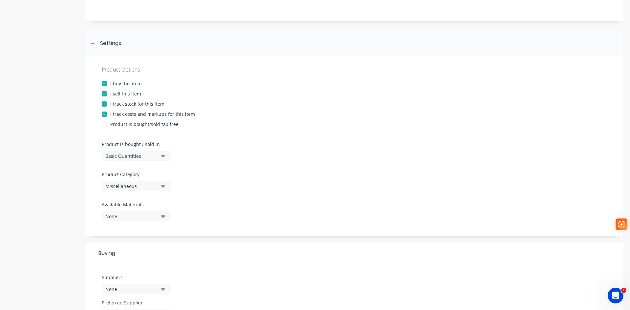
type textarea "AG-PLA2062"
type textarea "x"
type textarea "AG-PLA2062"
click at [142, 181] on div "Product Category Miscellaneous" at bounding box center [135, 181] width 66 height 20
click at [139, 186] on div "Miscellaneous" at bounding box center [131, 186] width 52 height 7
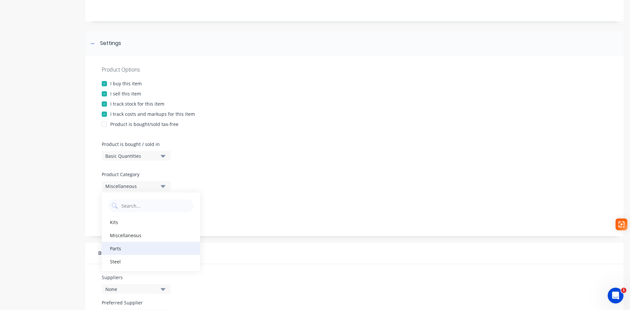
click at [127, 250] on div "Parts" at bounding box center [151, 248] width 98 height 13
type textarea "x"
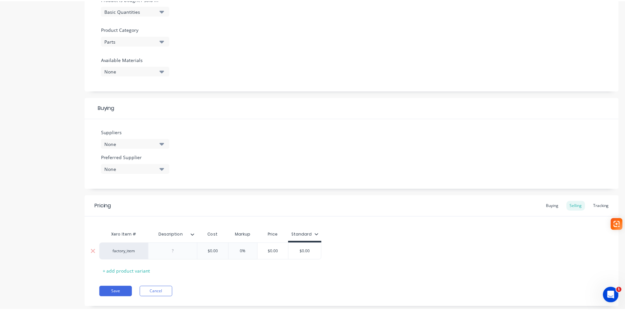
scroll to position [226, 0]
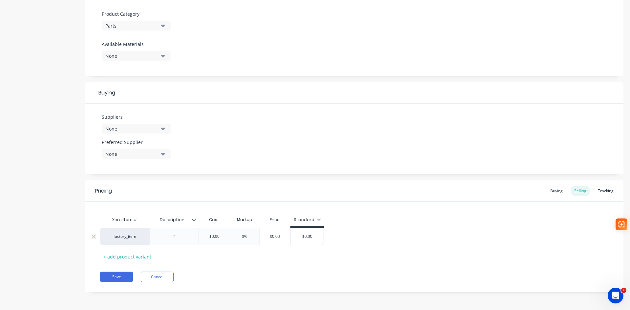
click at [173, 238] on div at bounding box center [174, 236] width 33 height 9
click at [118, 274] on button "Save" at bounding box center [116, 277] width 33 height 10
type textarea "x"
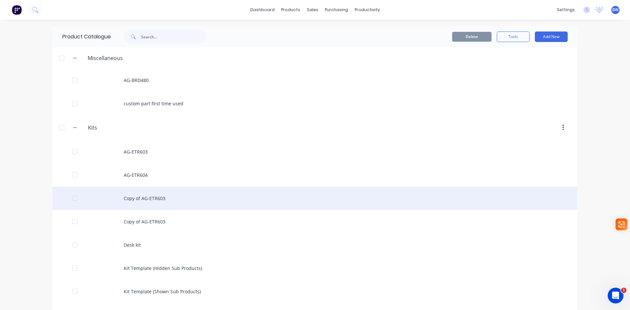
click at [144, 200] on div "Copy of AG-ETR603" at bounding box center [314, 198] width 525 height 23
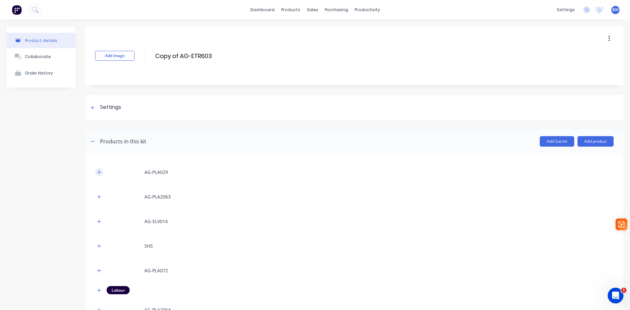
click at [100, 172] on icon "button" at bounding box center [99, 172] width 4 height 5
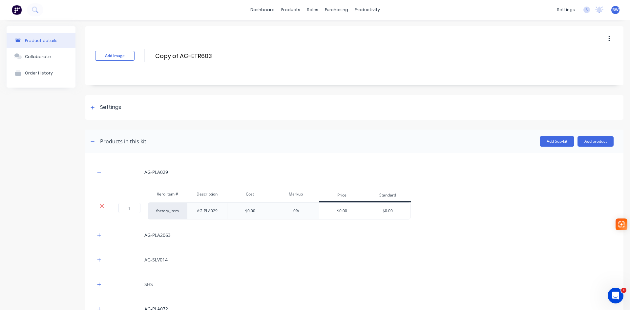
click at [99, 205] on icon at bounding box center [101, 206] width 5 height 7
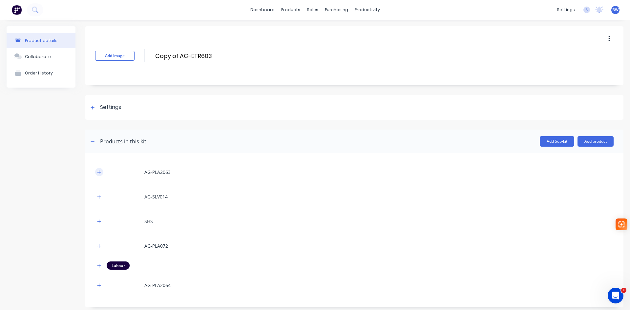
click at [98, 173] on icon "button" at bounding box center [99, 172] width 4 height 5
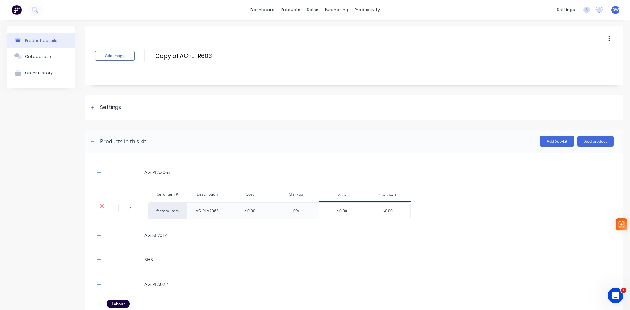
click at [99, 206] on icon at bounding box center [101, 206] width 5 height 7
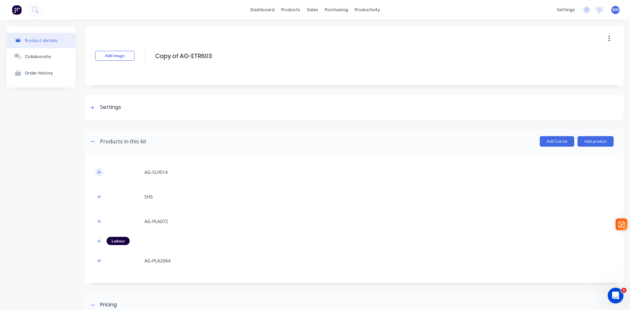
click at [99, 171] on icon "button" at bounding box center [99, 172] width 4 height 4
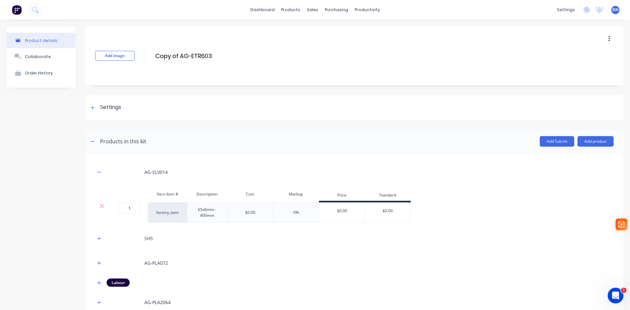
click at [102, 202] on div "Xero Item # Description Cost Markup Price Standard" at bounding box center [252, 195] width 315 height 15
click at [102, 206] on icon at bounding box center [102, 206] width 4 height 4
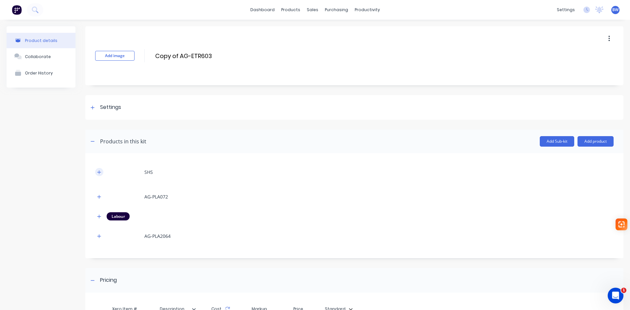
click at [99, 172] on icon "button" at bounding box center [99, 172] width 4 height 4
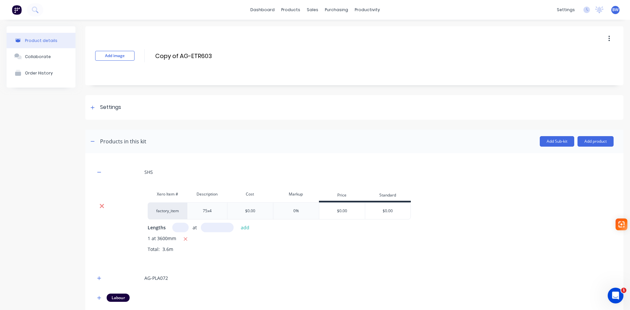
click at [103, 205] on icon at bounding box center [101, 206] width 5 height 7
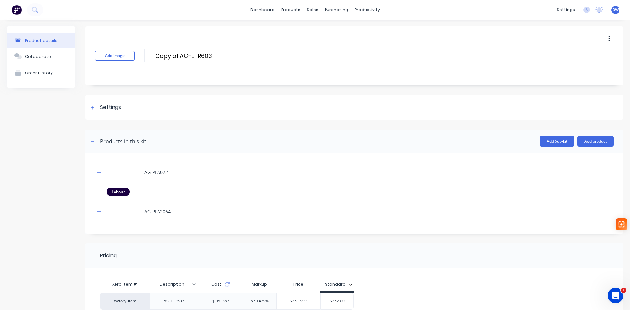
drag, startPoint x: 97, startPoint y: 172, endPoint x: 101, endPoint y: 185, distance: 12.9
click at [97, 172] on button "button" at bounding box center [99, 172] width 8 height 8
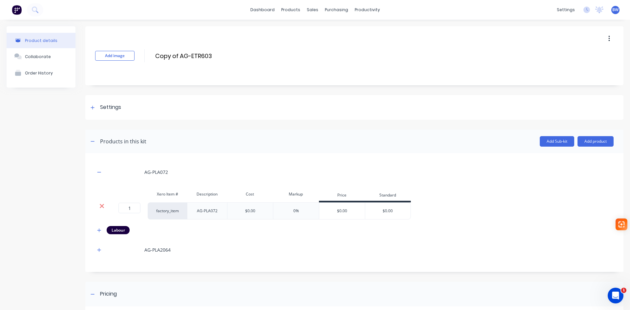
click at [103, 206] on icon at bounding box center [101, 206] width 5 height 7
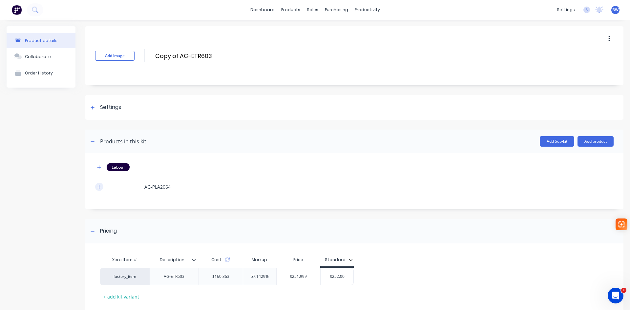
click at [99, 191] on button "button" at bounding box center [99, 187] width 8 height 8
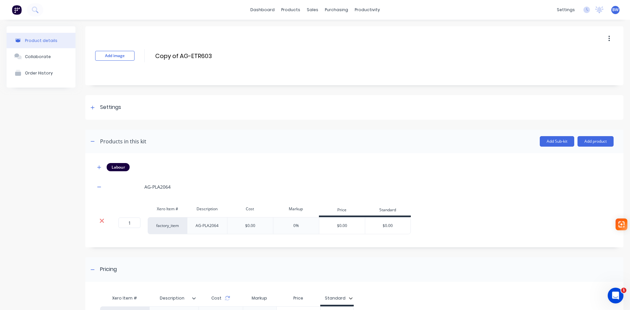
click at [104, 221] on icon at bounding box center [101, 220] width 5 height 7
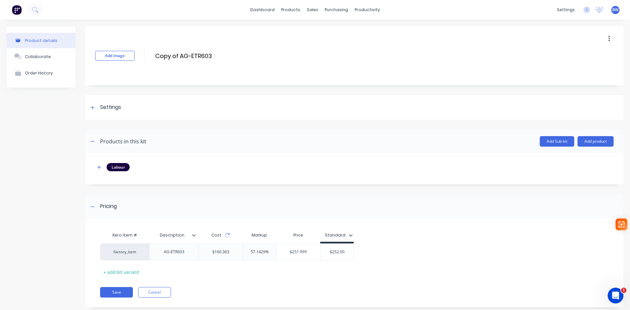
click at [592, 135] on header "Products in this kit Add Sub-kit Add product" at bounding box center [354, 142] width 538 height 24
click at [589, 140] on button "Add product" at bounding box center [595, 141] width 36 height 10
click at [585, 158] on div "Product catalogue" at bounding box center [582, 158] width 51 height 10
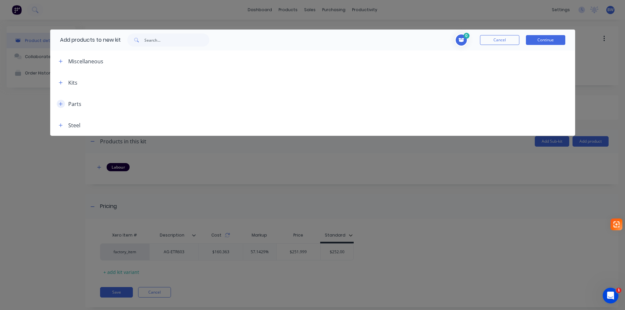
click at [61, 105] on icon "button" at bounding box center [61, 104] width 4 height 5
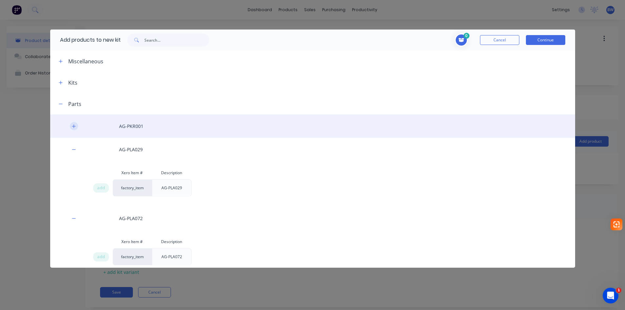
click at [74, 127] on icon "button" at bounding box center [74, 126] width 4 height 5
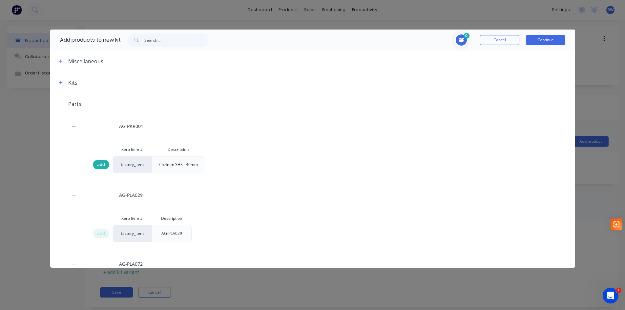
click at [93, 163] on div "add" at bounding box center [101, 164] width 16 height 9
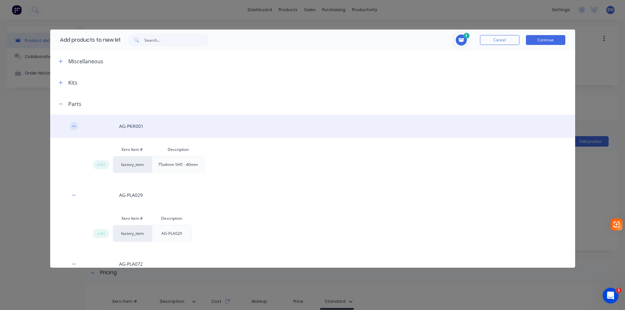
click at [74, 128] on icon "button" at bounding box center [74, 126] width 4 height 5
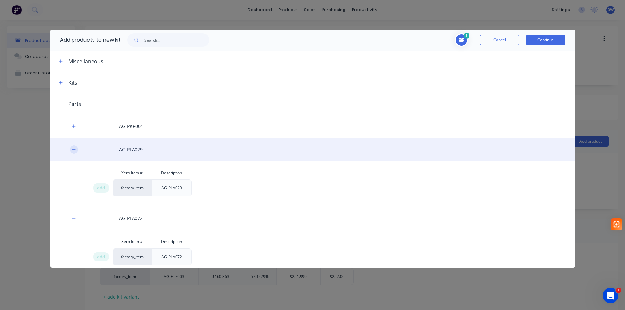
click at [72, 148] on icon "button" at bounding box center [74, 149] width 4 height 5
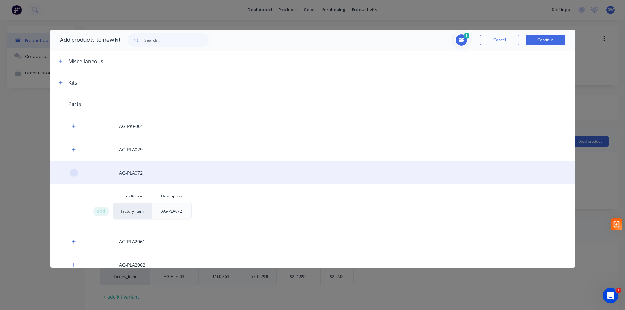
click at [73, 172] on icon "button" at bounding box center [74, 173] width 4 height 5
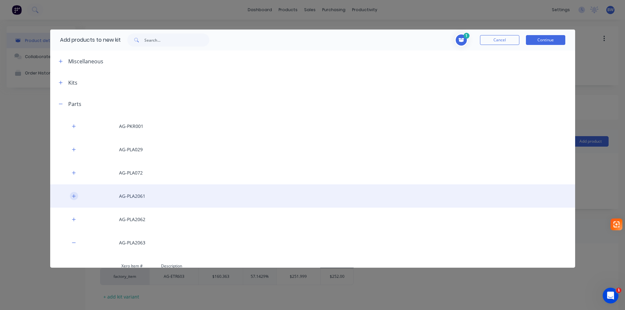
click at [74, 195] on icon "button" at bounding box center [74, 196] width 4 height 5
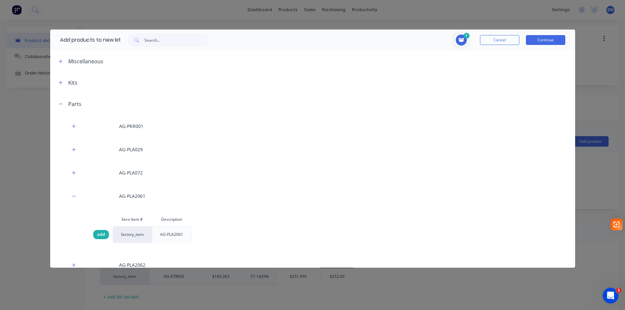
click at [97, 233] on span "add" at bounding box center [101, 234] width 8 height 7
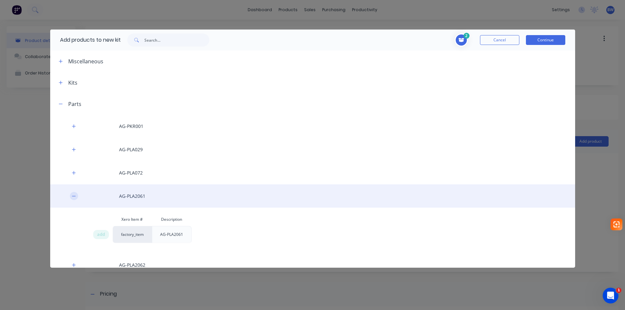
click at [75, 194] on icon "button" at bounding box center [74, 196] width 4 height 5
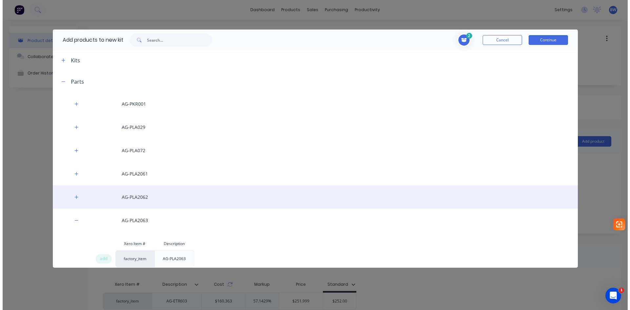
scroll to position [33, 0]
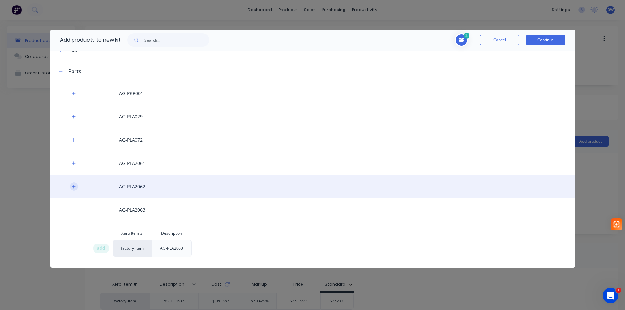
click at [75, 188] on icon "button" at bounding box center [74, 186] width 4 height 5
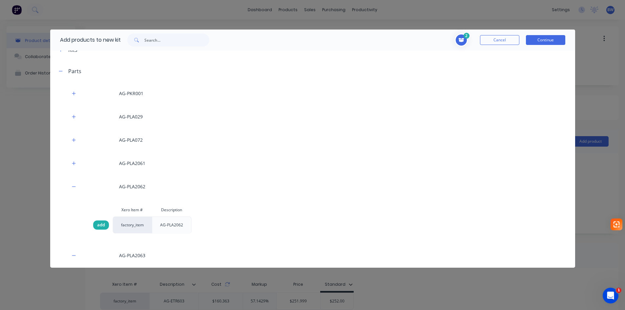
click at [98, 225] on span "add" at bounding box center [101, 225] width 8 height 7
click at [537, 41] on button "Continue" at bounding box center [545, 40] width 39 height 10
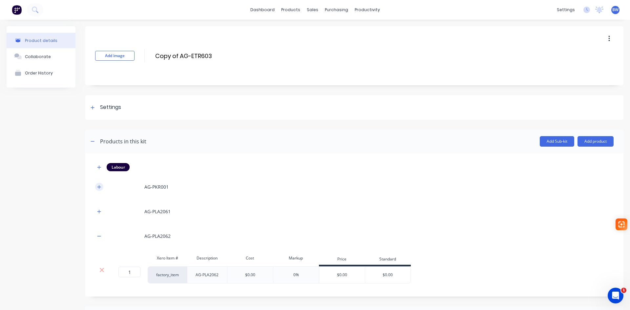
click at [99, 186] on icon "button" at bounding box center [99, 187] width 4 height 4
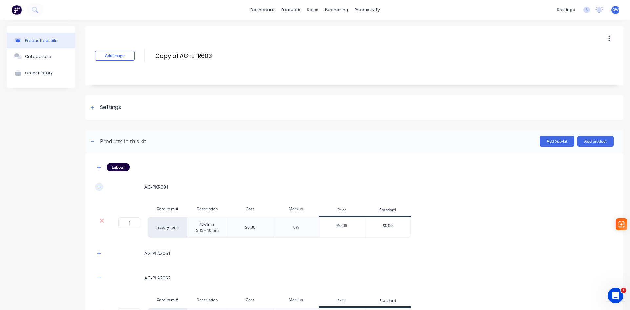
click at [99, 186] on icon "button" at bounding box center [99, 187] width 4 height 5
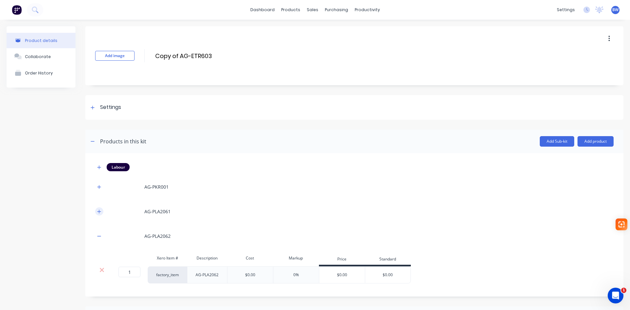
click at [96, 211] on button "button" at bounding box center [99, 211] width 8 height 8
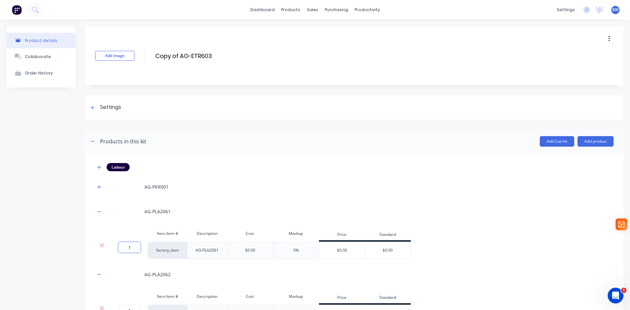
drag, startPoint x: 134, startPoint y: 247, endPoint x: 123, endPoint y: 247, distance: 10.5
click at [124, 247] on input "1" at bounding box center [129, 247] width 22 height 10
type input "2"
click at [98, 210] on icon "button" at bounding box center [99, 211] width 4 height 5
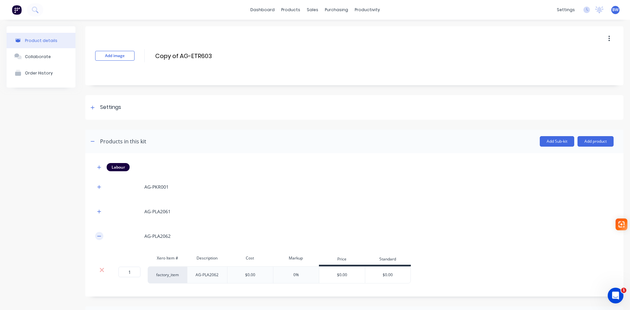
click at [100, 234] on icon "button" at bounding box center [99, 236] width 4 height 5
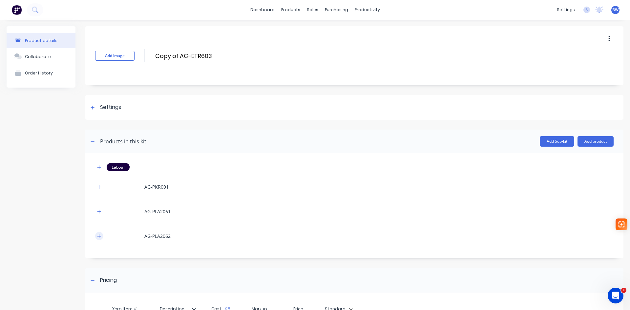
click at [100, 234] on icon "button" at bounding box center [99, 236] width 4 height 5
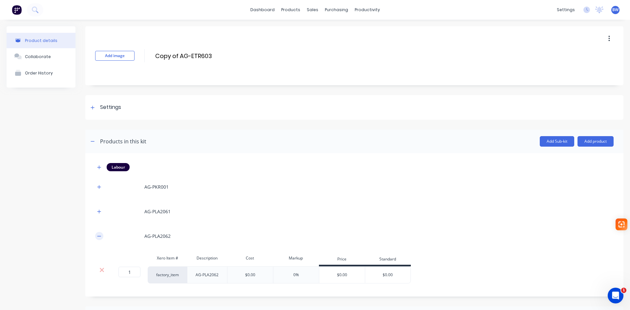
click at [100, 234] on icon "button" at bounding box center [99, 236] width 4 height 5
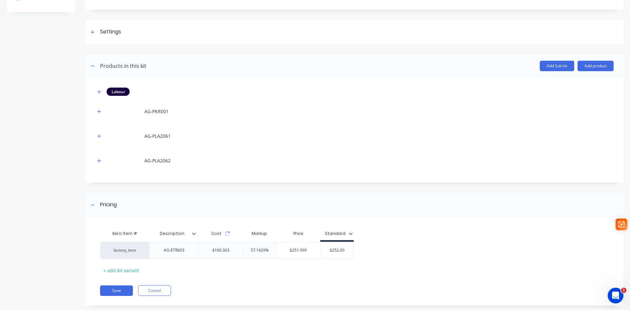
scroll to position [88, 0]
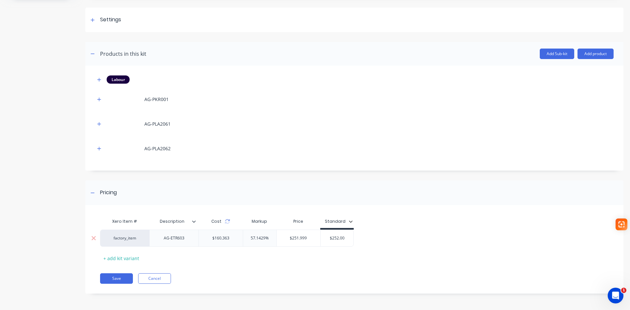
click at [173, 239] on div "AG-ETR603" at bounding box center [174, 238] width 33 height 9
drag, startPoint x: 187, startPoint y: 238, endPoint x: 158, endPoint y: 238, distance: 28.5
click at [159, 238] on div "AG-ETR603" at bounding box center [174, 238] width 33 height 9
click at [99, 79] on icon "button" at bounding box center [99, 80] width 4 height 4
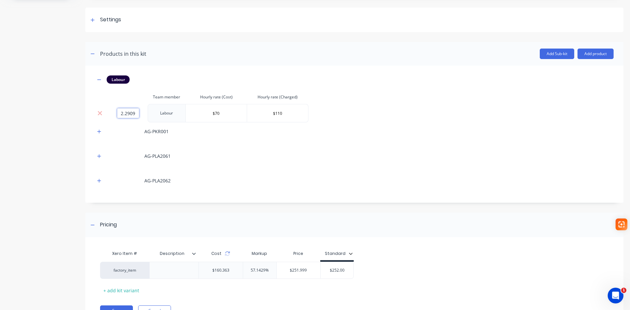
drag, startPoint x: 137, startPoint y: 114, endPoint x: 117, endPoint y: 113, distance: 19.7
click at [117, 113] on input "2.2909" at bounding box center [128, 113] width 22 height 10
click at [125, 114] on input ".075" at bounding box center [128, 113] width 22 height 10
click at [128, 113] on input ".075" at bounding box center [128, 113] width 22 height 10
type input "0.75"
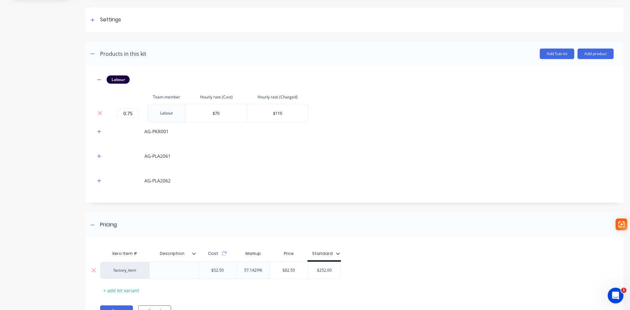
click at [330, 268] on input "$252.00" at bounding box center [324, 270] width 33 height 6
drag, startPoint x: 333, startPoint y: 268, endPoint x: 312, endPoint y: 272, distance: 21.6
click at [312, 272] on input "$252.00" at bounding box center [324, 270] width 33 height 6
type input "84"
click at [366, 284] on div "Xero Item # Description Cost Markup Price Standard factory_item $52.50 57.1429%…" at bounding box center [351, 271] width 503 height 49
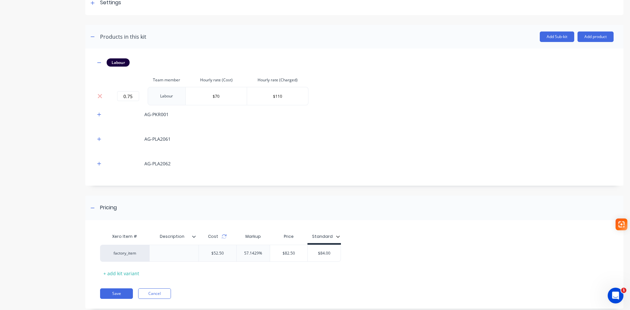
scroll to position [120, 0]
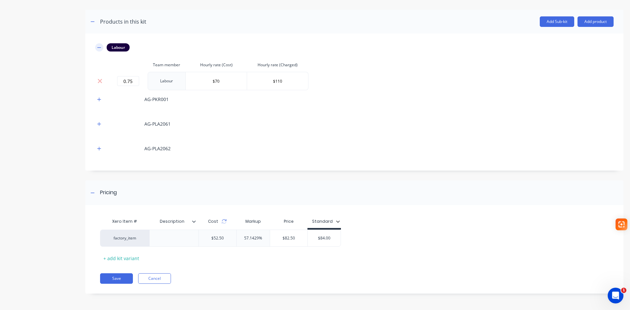
click at [97, 47] on button "button" at bounding box center [99, 47] width 8 height 8
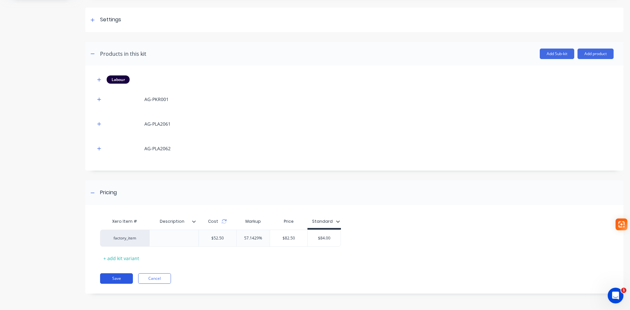
click at [107, 277] on button "Save" at bounding box center [116, 278] width 33 height 10
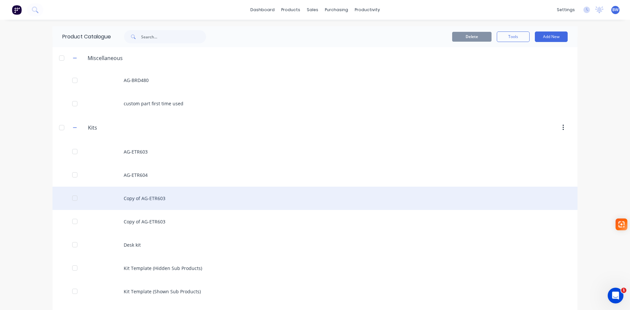
click at [148, 200] on div "Copy of AG-ETR603" at bounding box center [314, 198] width 525 height 23
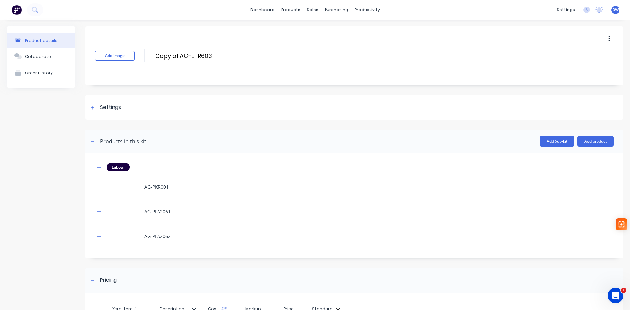
drag, startPoint x: 180, startPoint y: 56, endPoint x: 142, endPoint y: 59, distance: 38.5
click at [142, 59] on div "Add image Copy of AG-ETR603 Copy of AG-ETR603 Enter kit name" at bounding box center [354, 55] width 538 height 59
drag, startPoint x: 184, startPoint y: 54, endPoint x: 166, endPoint y: 55, distance: 17.4
click at [166, 55] on input "AG-ETR603" at bounding box center [212, 56] width 116 height 10
type input "AG-BKT539"
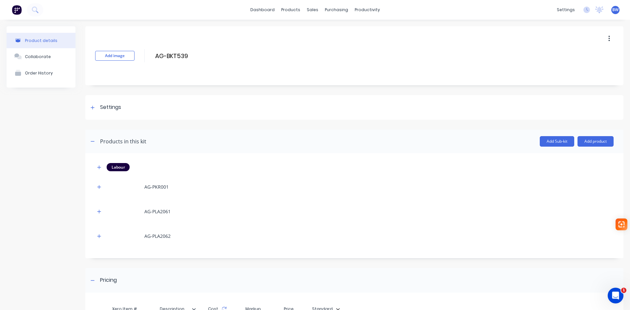
click at [287, 66] on div "Add image AG-BKT539 AG-BKT539 Enter kit name" at bounding box center [354, 55] width 538 height 59
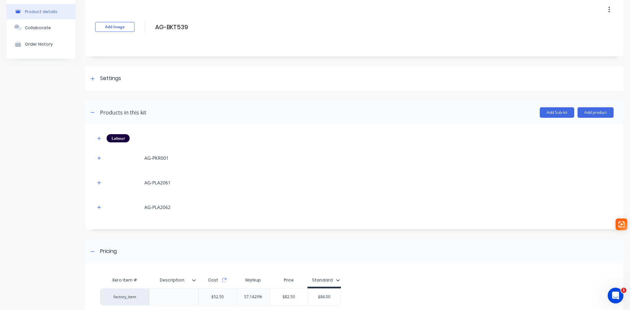
scroll to position [88, 0]
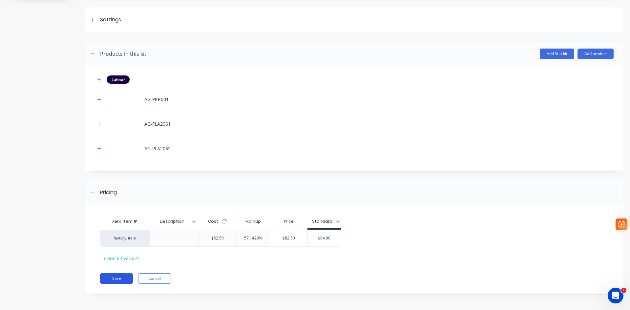
click at [124, 276] on button "Save" at bounding box center [116, 278] width 33 height 10
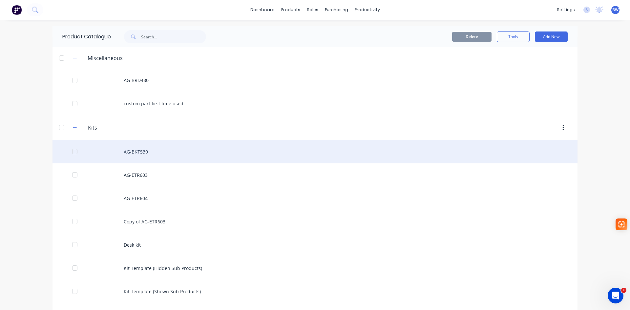
click at [137, 151] on div "AG-BKT539" at bounding box center [314, 151] width 525 height 23
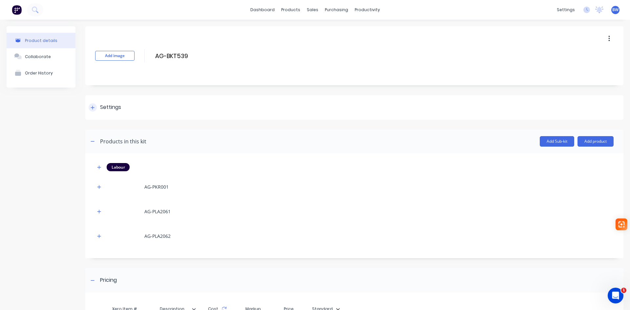
click at [89, 108] on div at bounding box center [93, 107] width 8 height 8
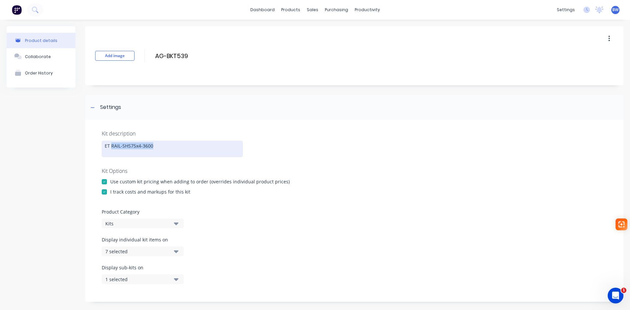
drag, startPoint x: 157, startPoint y: 145, endPoint x: 102, endPoint y: 151, distance: 55.2
click at [105, 151] on div "ET RAIL-SHS75x4-3600" at bounding box center [172, 149] width 141 height 16
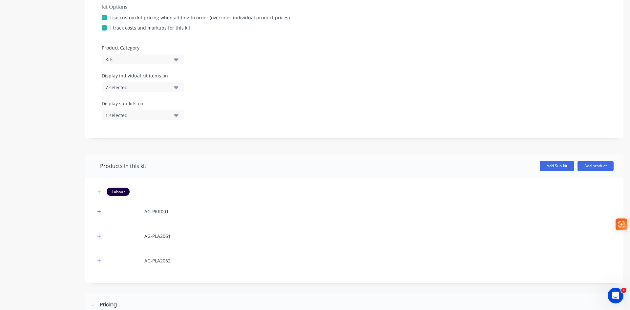
scroll to position [276, 0]
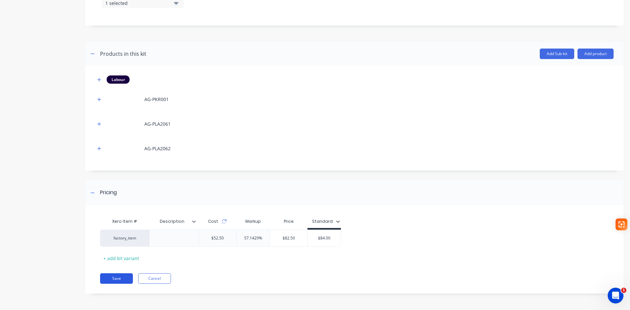
click at [114, 276] on button "Save" at bounding box center [116, 278] width 33 height 10
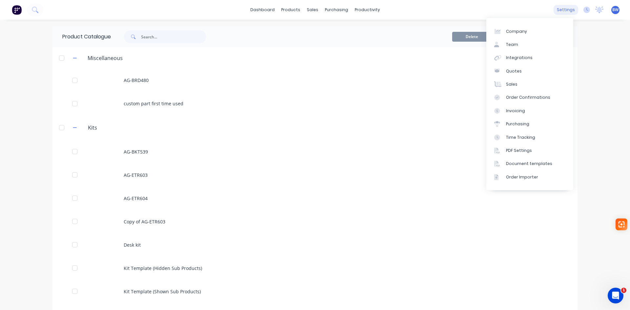
click at [564, 8] on div "settings" at bounding box center [565, 10] width 25 height 10
click at [512, 93] on link "Order Confirmations" at bounding box center [529, 97] width 87 height 13
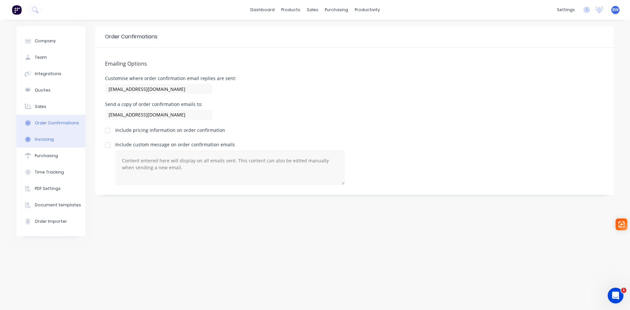
click at [51, 142] on div "Invoicing" at bounding box center [44, 139] width 19 height 6
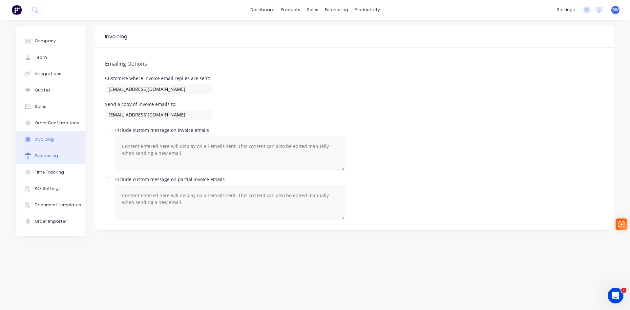
click at [47, 155] on div "Purchasing" at bounding box center [46, 156] width 23 height 6
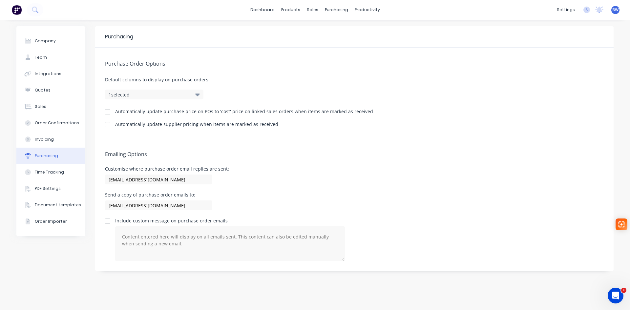
click at [48, 157] on div "Purchasing" at bounding box center [46, 156] width 23 height 6
click at [45, 169] on button "Time Tracking" at bounding box center [50, 172] width 69 height 16
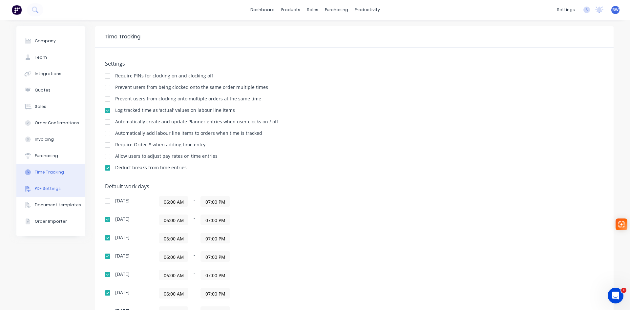
click at [44, 188] on div "PDF Settings" at bounding box center [48, 189] width 26 height 6
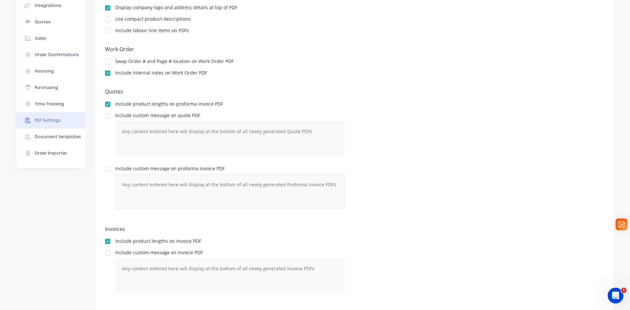
scroll to position [78, 0]
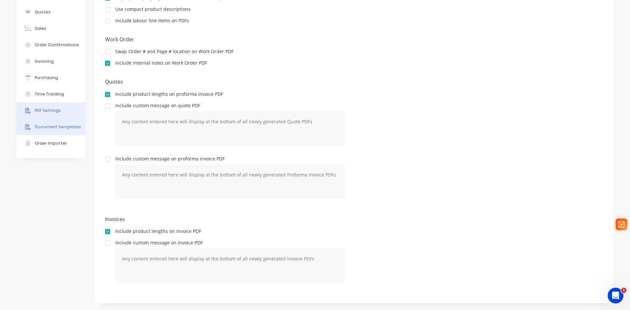
click at [46, 129] on div "Document templates" at bounding box center [58, 127] width 46 height 6
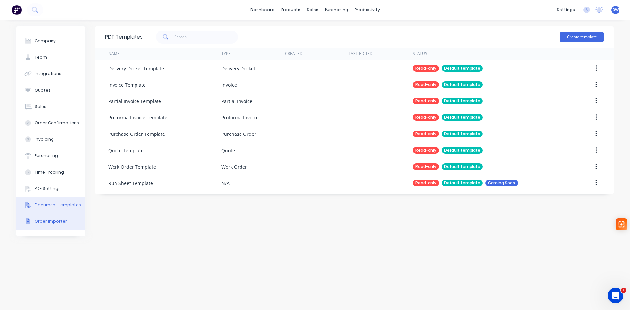
click at [48, 222] on div "Order Importer" at bounding box center [51, 221] width 32 height 6
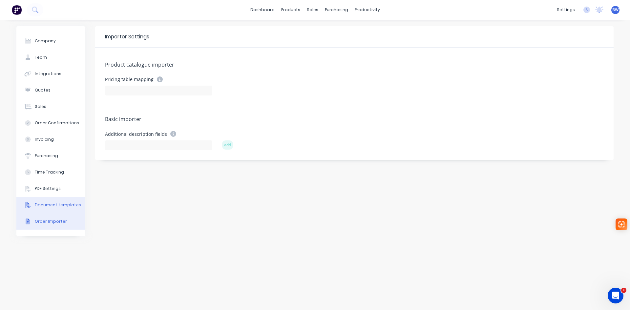
click at [53, 203] on div "Document templates" at bounding box center [58, 205] width 46 height 6
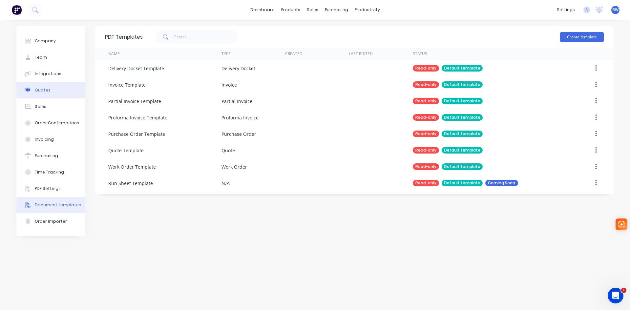
click at [47, 86] on button "Quotes" at bounding box center [50, 90] width 69 height 16
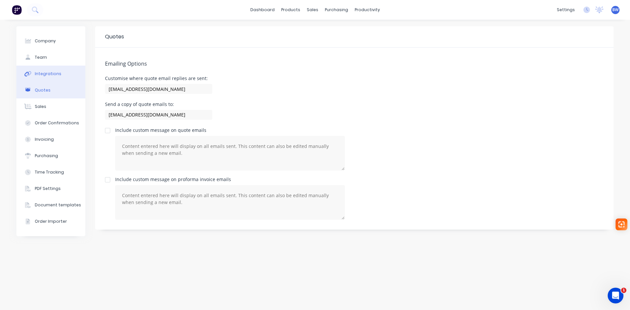
click at [49, 71] on div "Integrations" at bounding box center [48, 74] width 27 height 6
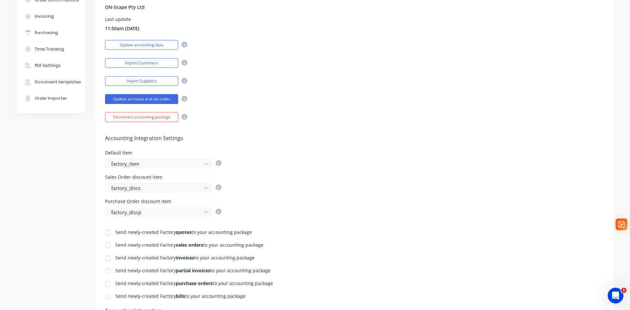
scroll to position [164, 0]
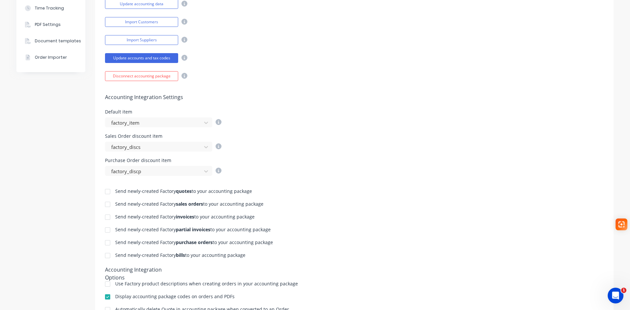
click at [104, 217] on div at bounding box center [107, 217] width 13 height 13
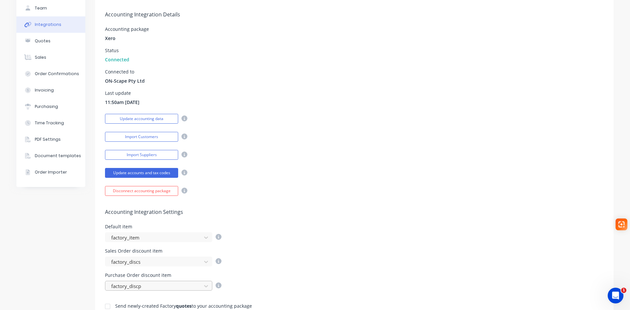
scroll to position [48, 0]
click at [44, 43] on div "Quotes" at bounding box center [43, 42] width 16 height 6
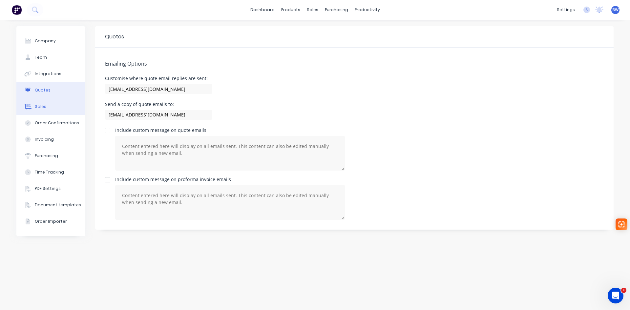
click at [37, 108] on div "Sales" at bounding box center [40, 107] width 11 height 6
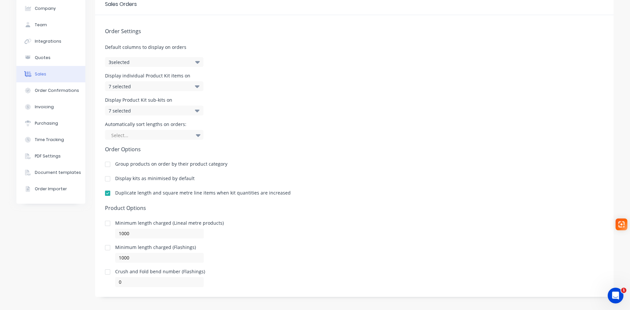
scroll to position [36, 0]
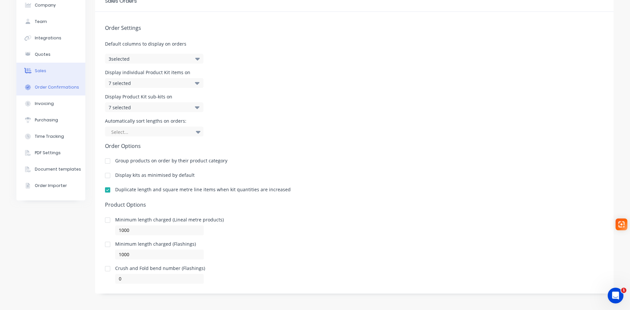
click at [44, 83] on button "Order Confirmations" at bounding box center [50, 87] width 69 height 16
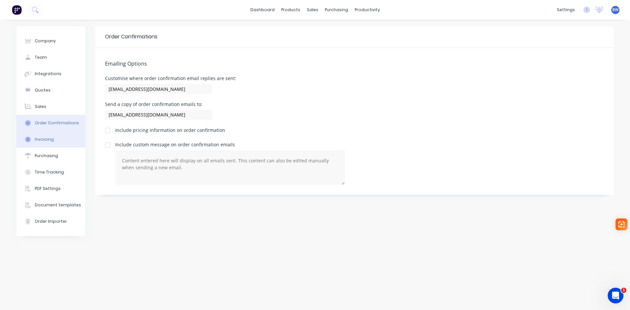
click at [41, 143] on button "Invoicing" at bounding box center [50, 139] width 69 height 16
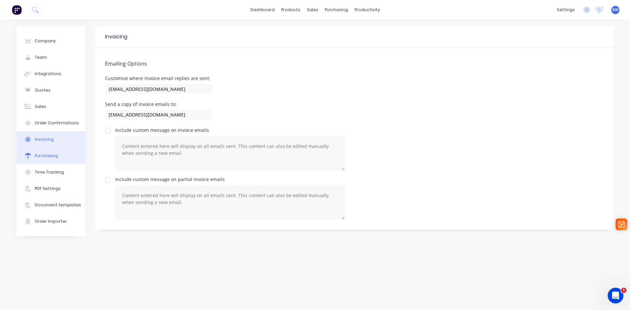
click at [40, 159] on button "Purchasing" at bounding box center [50, 156] width 69 height 16
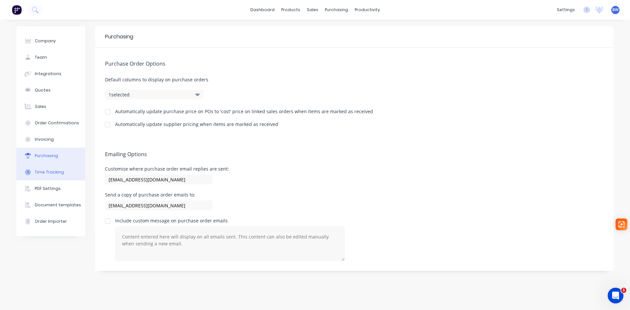
click at [50, 176] on button "Time Tracking" at bounding box center [50, 172] width 69 height 16
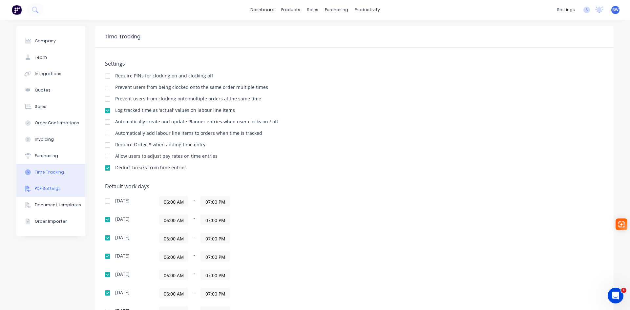
click at [50, 188] on div "PDF Settings" at bounding box center [48, 189] width 26 height 6
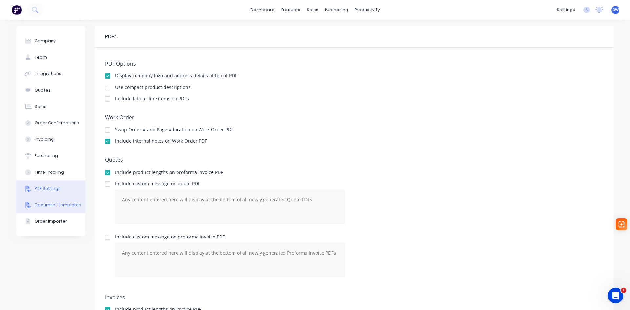
click at [50, 206] on div "Document templates" at bounding box center [58, 205] width 46 height 6
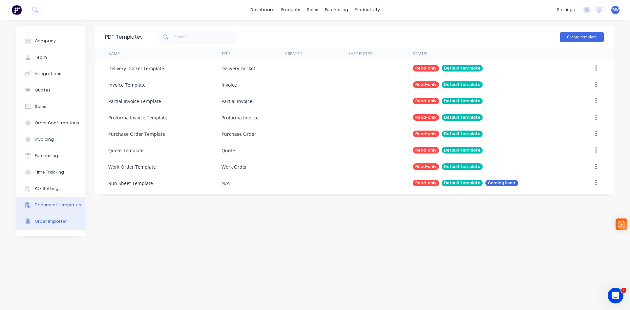
click at [46, 224] on button "Order Importer" at bounding box center [50, 221] width 69 height 16
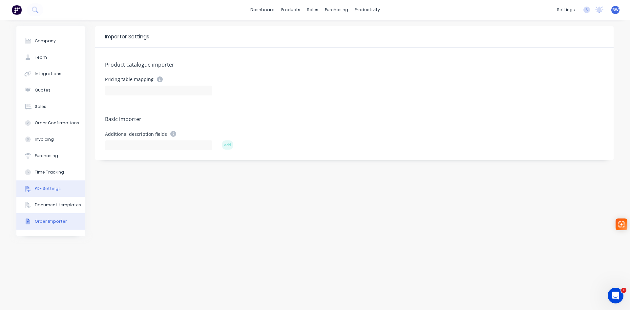
click at [46, 190] on div "PDF Settings" at bounding box center [48, 189] width 26 height 6
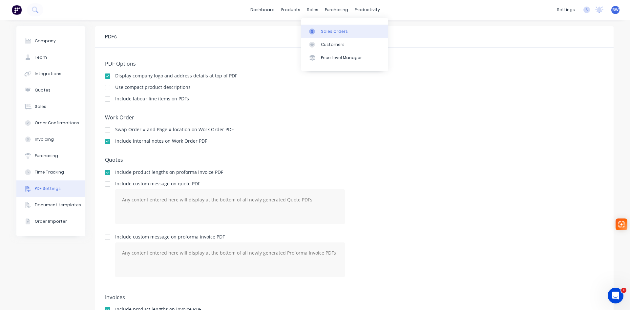
click at [329, 33] on div "Sales Orders" at bounding box center [334, 32] width 27 height 6
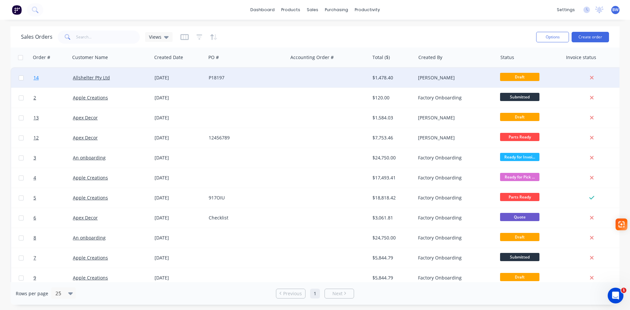
click at [34, 79] on span "14" at bounding box center [35, 77] width 5 height 7
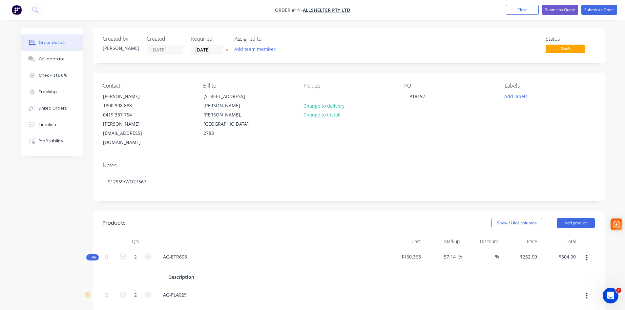
click at [299, 10] on span "Order #14 -" at bounding box center [289, 10] width 28 height 6
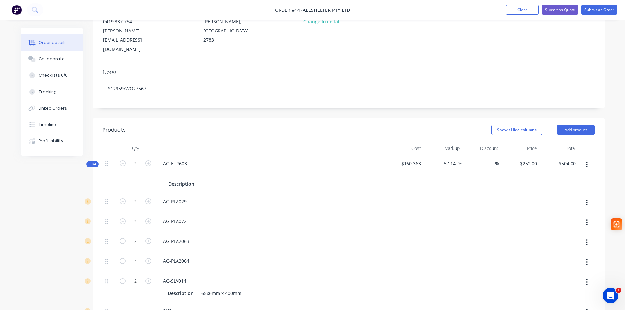
scroll to position [131, 0]
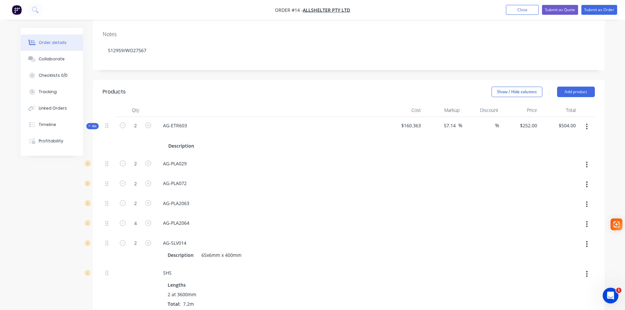
click at [90, 124] on icon at bounding box center [89, 125] width 3 height 3
click at [87, 161] on div "Kit" at bounding box center [92, 164] width 12 height 6
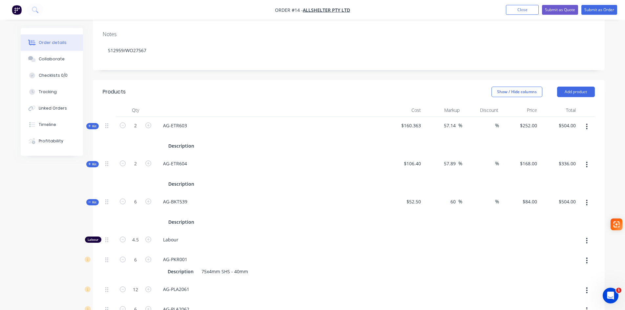
click at [91, 200] on span "Kit" at bounding box center [92, 202] width 9 height 5
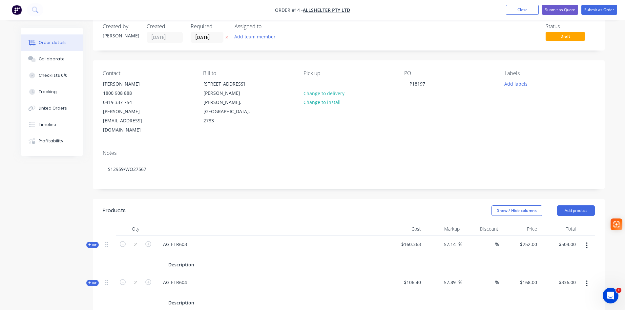
scroll to position [0, 0]
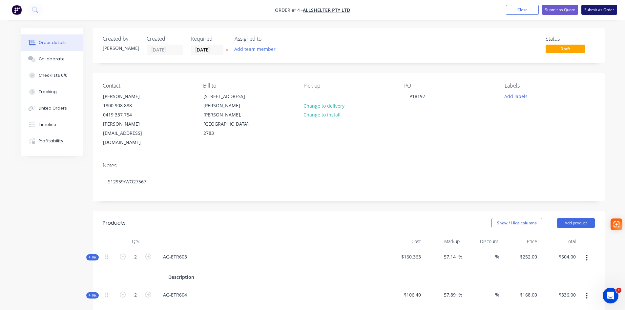
click at [606, 9] on button "Submit as Order" at bounding box center [599, 10] width 36 height 10
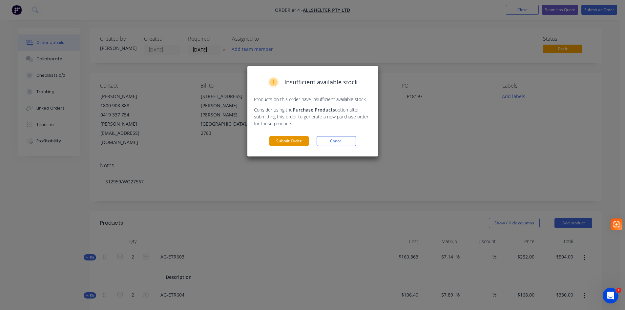
click at [295, 139] on button "Submit Order" at bounding box center [288, 141] width 39 height 10
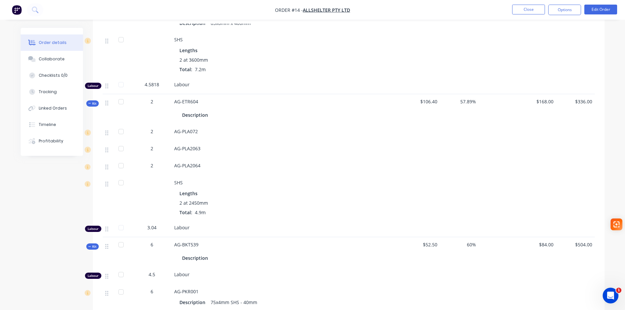
scroll to position [459, 0]
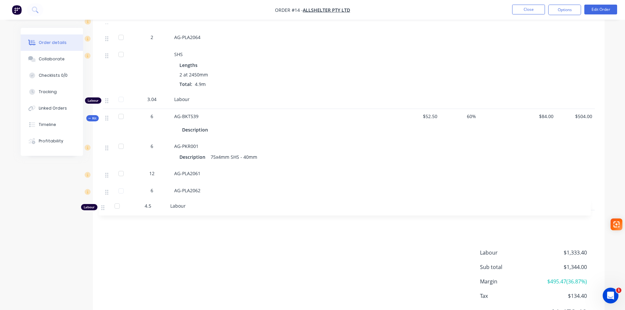
drag, startPoint x: 107, startPoint y: 138, endPoint x: 103, endPoint y: 209, distance: 70.9
click at [103, 209] on div "Labour 4.5 Labour 6 AG-PKR001 Description 75x4mm SHS - 40mm 12 AG-PLA2061 6 AG-…" at bounding box center [349, 183] width 492 height 89
click at [208, 196] on div "AG-PLA2062" at bounding box center [223, 201] width 31 height 10
drag, startPoint x: 236, startPoint y: 191, endPoint x: 210, endPoint y: 192, distance: 25.9
click at [210, 196] on div "AG-PLA2062" at bounding box center [223, 201] width 31 height 10
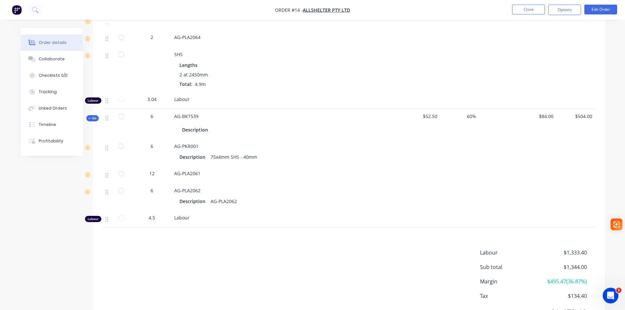
click at [268, 92] on div "Labour" at bounding box center [287, 100] width 230 height 17
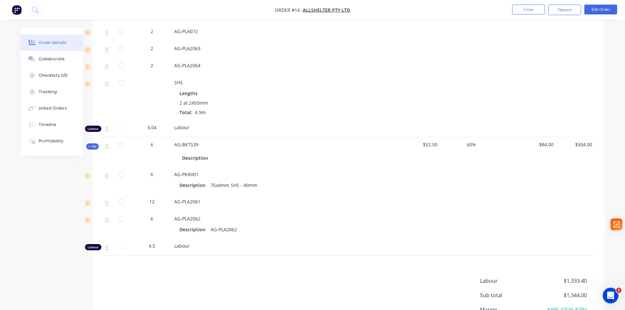
scroll to position [320, 0]
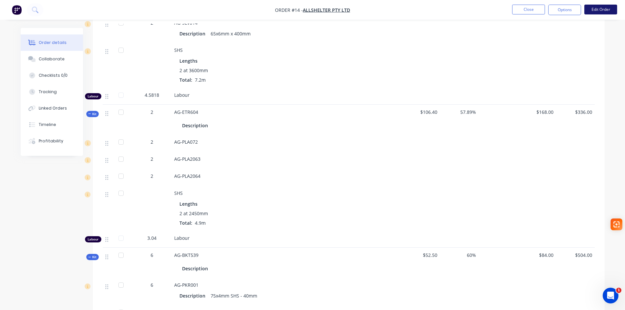
click at [595, 9] on button "Edit Order" at bounding box center [600, 10] width 33 height 10
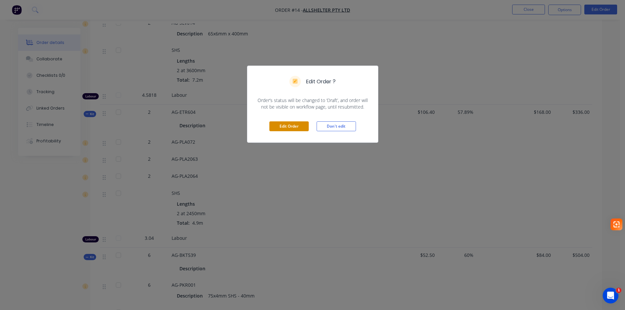
click at [283, 126] on button "Edit Order" at bounding box center [288, 126] width 39 height 10
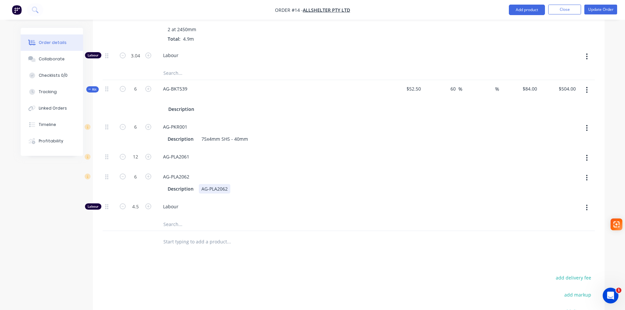
scroll to position [590, 0]
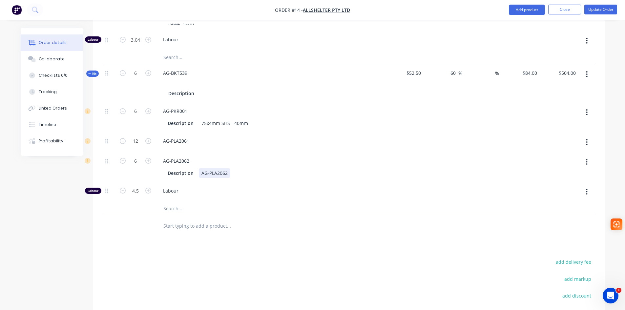
click at [228, 168] on div "AG-PLA2062" at bounding box center [214, 173] width 31 height 10
click at [613, 10] on button "Update Order" at bounding box center [600, 10] width 33 height 10
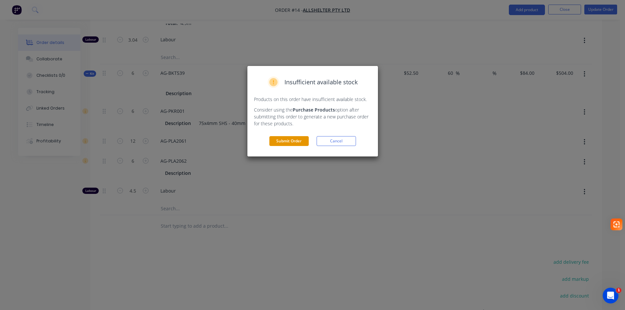
click at [293, 142] on button "Submit Order" at bounding box center [288, 141] width 39 height 10
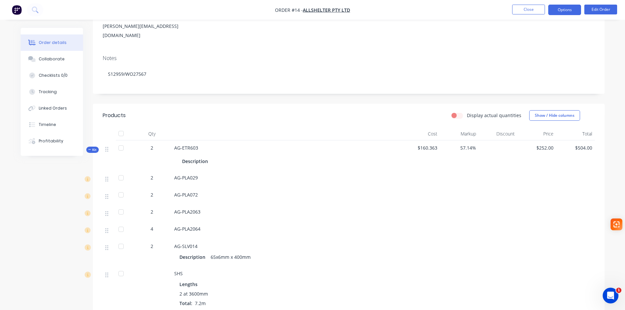
scroll to position [91, 0]
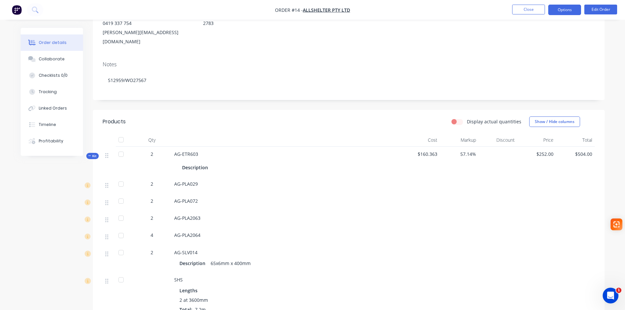
click at [570, 8] on button "Options" at bounding box center [564, 10] width 33 height 10
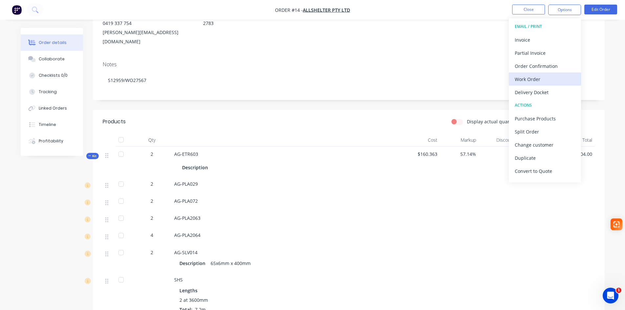
click at [554, 78] on div "Work Order" at bounding box center [545, 79] width 60 height 10
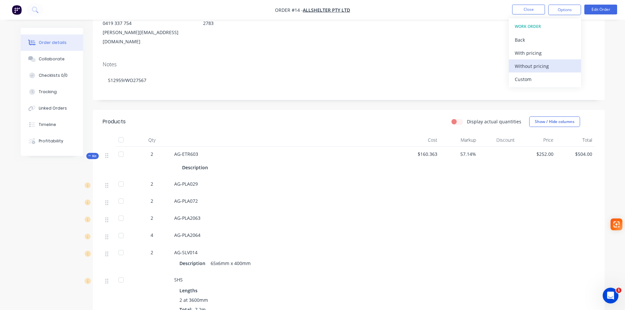
click at [537, 65] on div "Without pricing" at bounding box center [545, 66] width 60 height 10
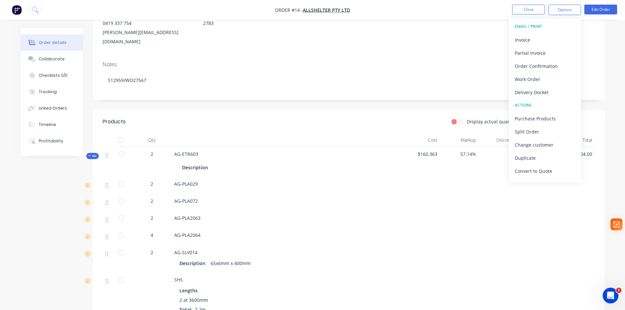
click at [411, 56] on div "Notes S12959/WO27567" at bounding box center [349, 78] width 512 height 44
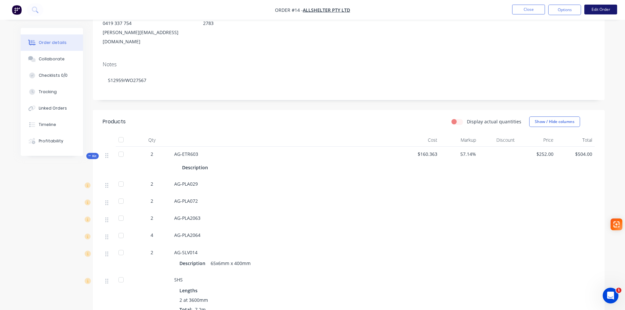
click at [596, 9] on button "Edit Order" at bounding box center [600, 10] width 33 height 10
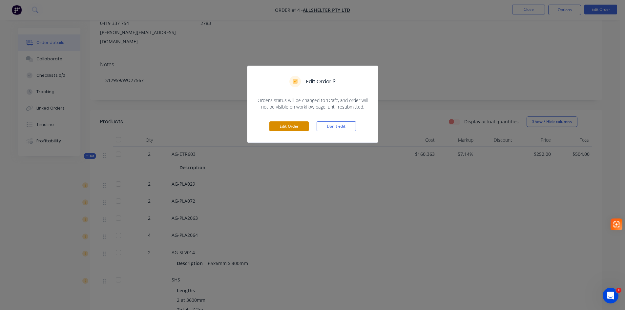
click at [286, 124] on button "Edit Order" at bounding box center [288, 126] width 39 height 10
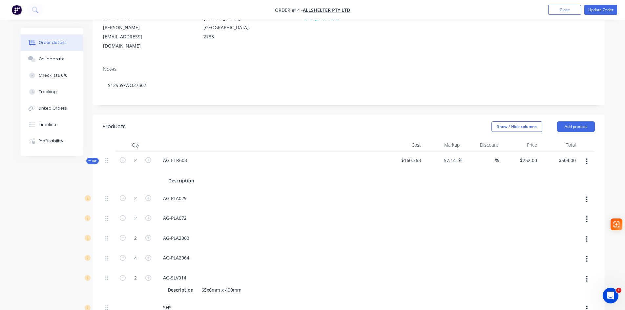
scroll to position [98, 0]
drag, startPoint x: 195, startPoint y: 160, endPoint x: 161, endPoint y: 160, distance: 34.1
click at [161, 174] on div "Description" at bounding box center [270, 179] width 224 height 10
click at [221, 174] on div at bounding box center [270, 179] width 209 height 10
click at [114, 161] on div at bounding box center [109, 169] width 13 height 38
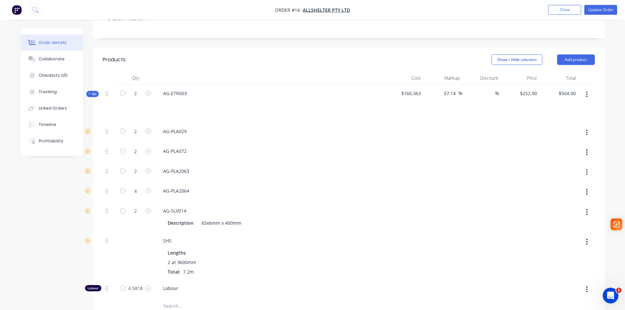
scroll to position [164, 0]
drag, startPoint x: 192, startPoint y: 203, endPoint x: 167, endPoint y: 202, distance: 25.3
click at [167, 217] on div "Description" at bounding box center [180, 222] width 31 height 10
click at [217, 231] on div "SHS Lengths 2 at 3600mm Total: 7.2m" at bounding box center [270, 255] width 230 height 48
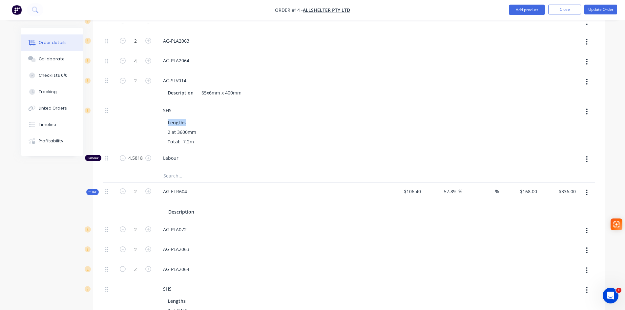
scroll to position [295, 0]
drag, startPoint x: 194, startPoint y: 192, endPoint x: 162, endPoint y: 192, distance: 32.8
click at [162, 205] on div "Description" at bounding box center [270, 210] width 224 height 10
click at [183, 194] on div at bounding box center [270, 199] width 224 height 10
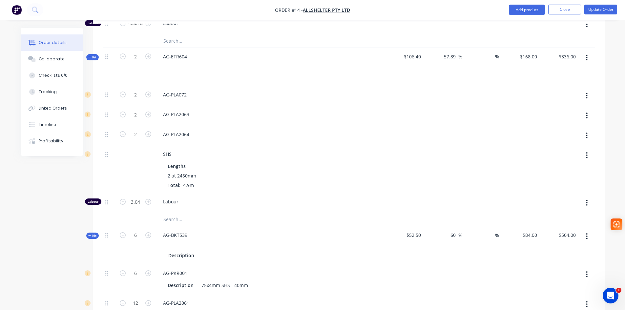
scroll to position [459, 0]
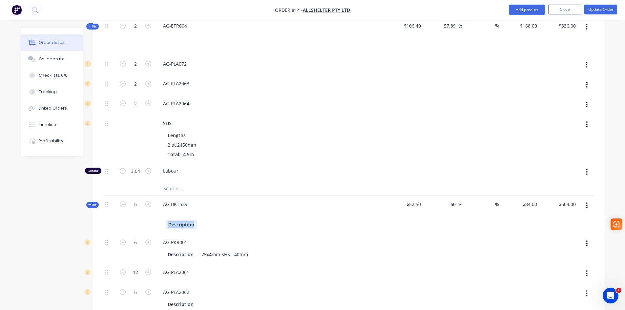
drag, startPoint x: 195, startPoint y: 206, endPoint x: 158, endPoint y: 206, distance: 37.4
click at [158, 220] on div "Description" at bounding box center [270, 225] width 224 height 10
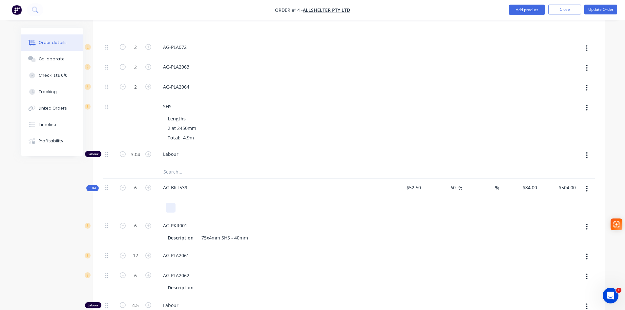
scroll to position [492, 0]
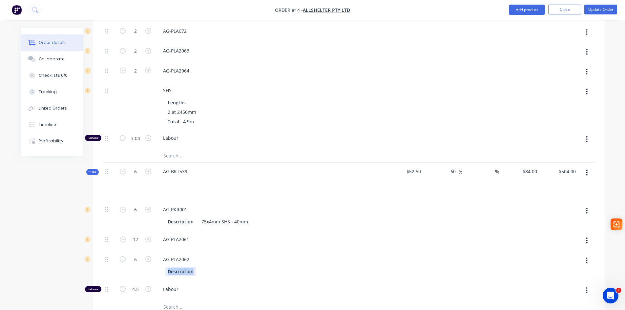
drag, startPoint x: 194, startPoint y: 254, endPoint x: 159, endPoint y: 254, distance: 35.1
click at [159, 265] on div "Description" at bounding box center [270, 270] width 224 height 11
click at [208, 260] on div "AG-PLA2062" at bounding box center [270, 266] width 230 height 30
click at [70, 174] on div "Created by Belinda Created 23/09/25 Required 26/09/25 Assigned to Add team memb…" at bounding box center [313, 19] width 584 height 966
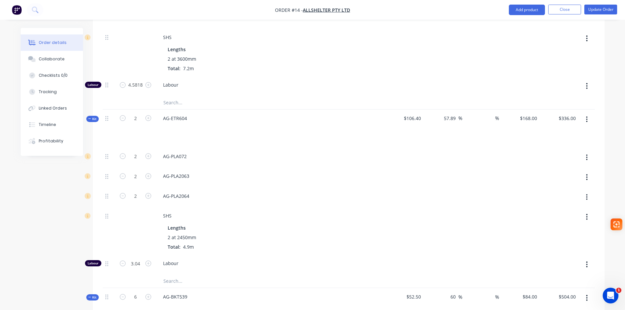
scroll to position [295, 0]
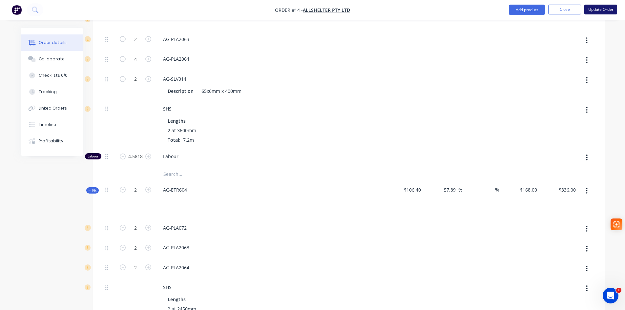
click at [603, 14] on button "Update Order" at bounding box center [600, 10] width 33 height 10
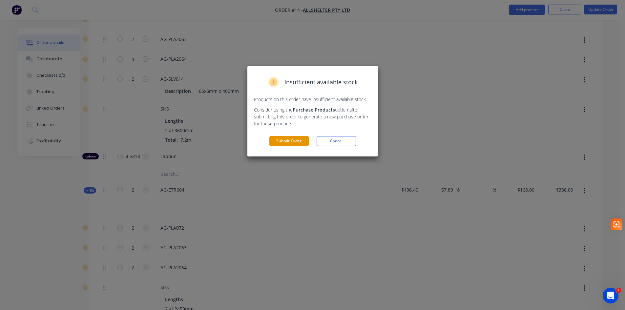
click at [287, 145] on button "Submit Order" at bounding box center [288, 141] width 39 height 10
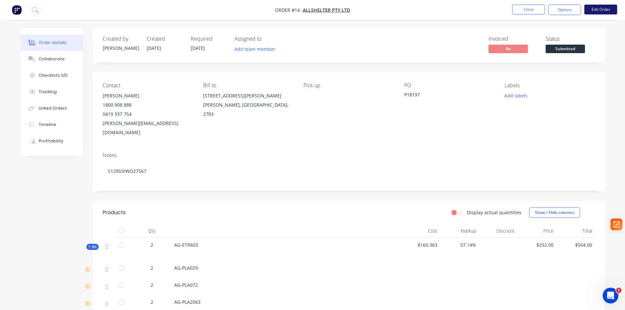
click at [605, 12] on button "Edit Order" at bounding box center [600, 10] width 33 height 10
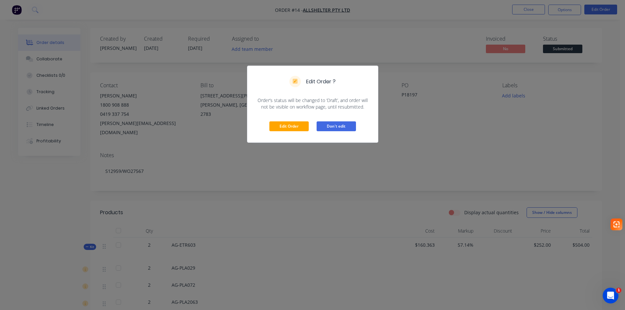
click at [346, 125] on button "Don't edit" at bounding box center [335, 126] width 39 height 10
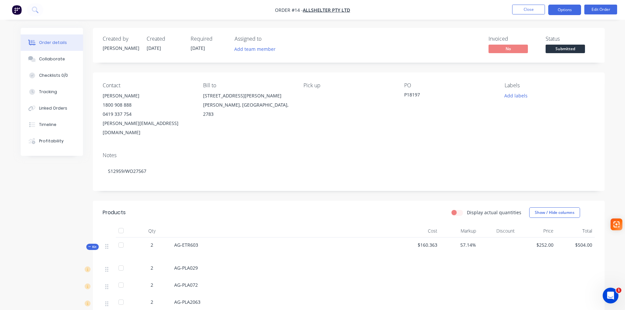
click at [575, 7] on button "Options" at bounding box center [564, 10] width 33 height 10
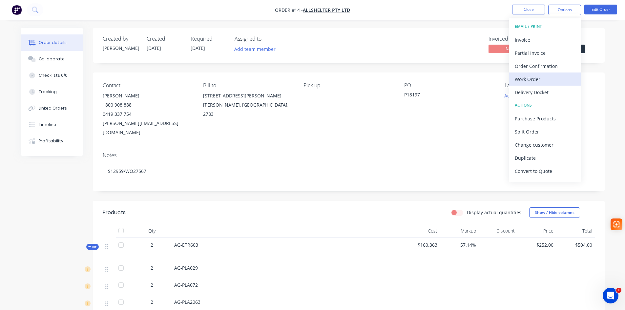
click at [534, 79] on div "Work Order" at bounding box center [545, 79] width 60 height 10
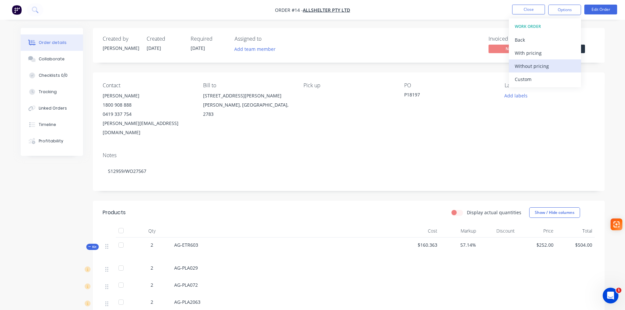
click at [527, 68] on div "Without pricing" at bounding box center [545, 66] width 60 height 10
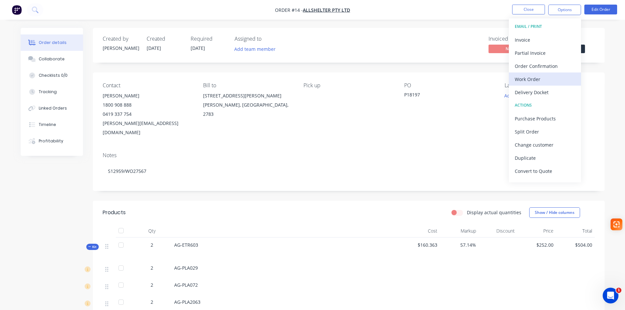
click at [533, 79] on div "Work Order" at bounding box center [545, 79] width 60 height 10
click at [526, 78] on div "Custom" at bounding box center [545, 79] width 60 height 10
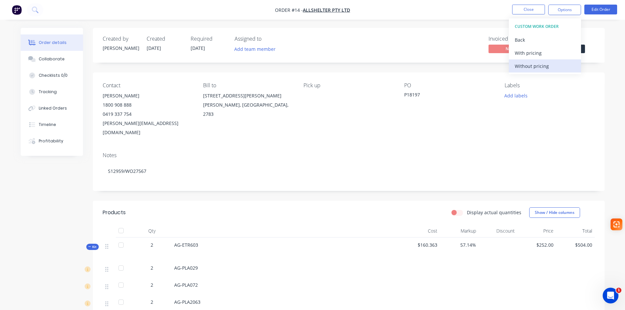
click at [540, 70] on div "Without pricing" at bounding box center [545, 66] width 60 height 10
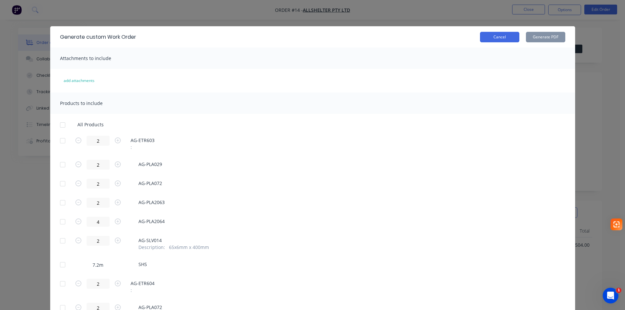
click at [500, 37] on button "Cancel" at bounding box center [499, 37] width 39 height 10
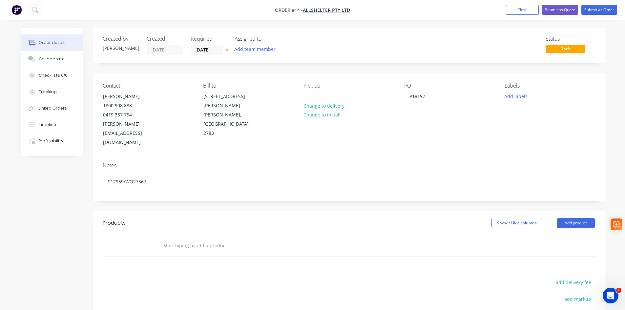
click at [183, 239] on input "text" at bounding box center [228, 245] width 131 height 13
type input "EWB"
drag, startPoint x: 173, startPoint y: 231, endPoint x: 153, endPoint y: 231, distance: 20.0
click at [153, 235] on div "EWB Add EWB to order No results found" at bounding box center [349, 245] width 492 height 21
click at [573, 218] on button "Add product" at bounding box center [576, 223] width 38 height 10
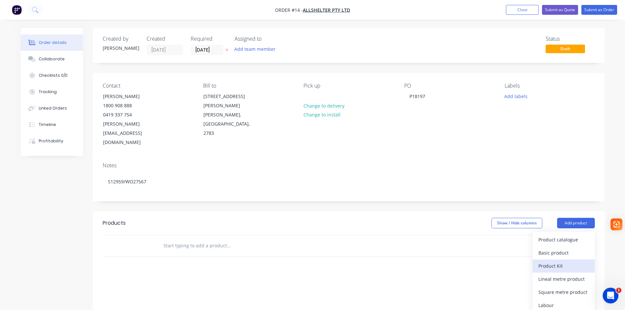
click at [550, 261] on div "Product Kit" at bounding box center [563, 266] width 51 height 10
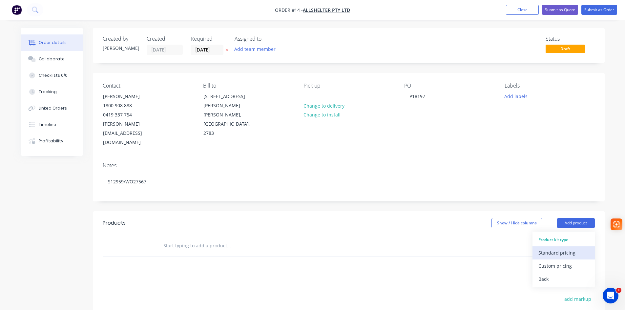
click at [556, 248] on div "Standard pricing" at bounding box center [563, 253] width 51 height 10
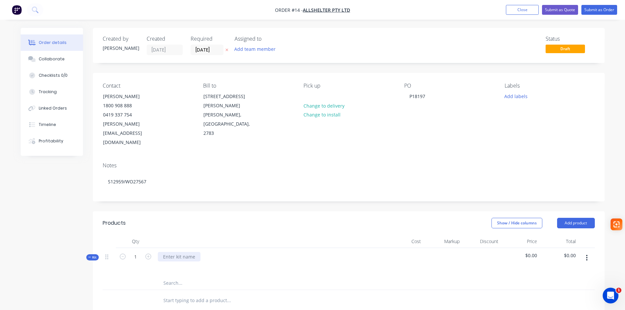
click at [172, 252] on div at bounding box center [179, 257] width 43 height 10
click at [587, 254] on icon "button" at bounding box center [587, 257] width 2 height 7
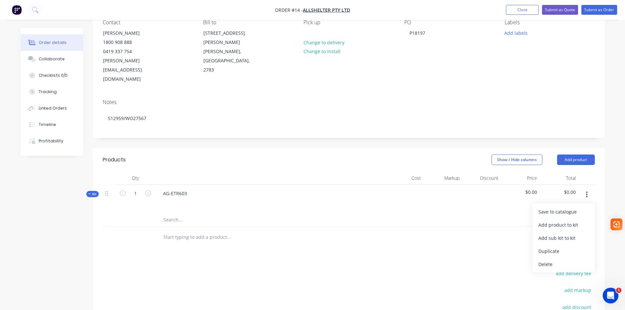
scroll to position [66, 0]
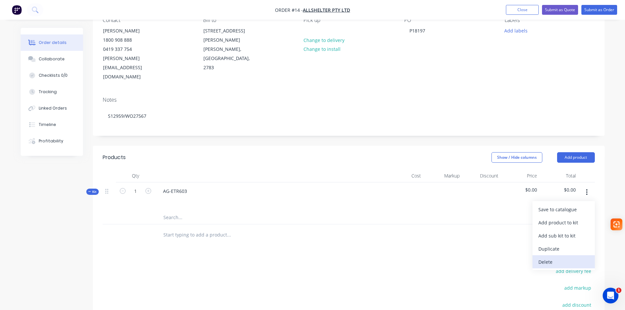
click at [545, 257] on div "Delete" at bounding box center [563, 262] width 51 height 10
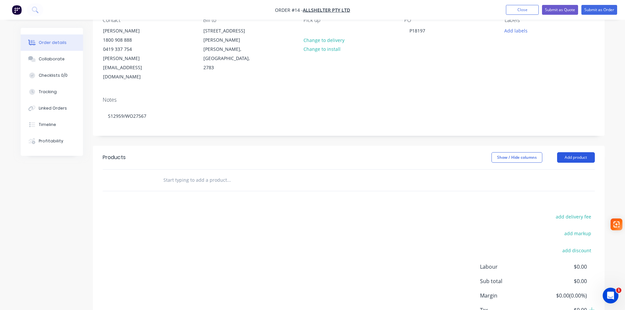
click at [580, 152] on button "Add product" at bounding box center [576, 157] width 38 height 10
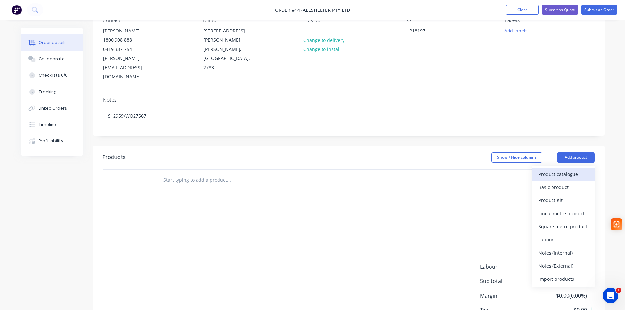
click at [554, 169] on div "Product catalogue" at bounding box center [563, 174] width 51 height 10
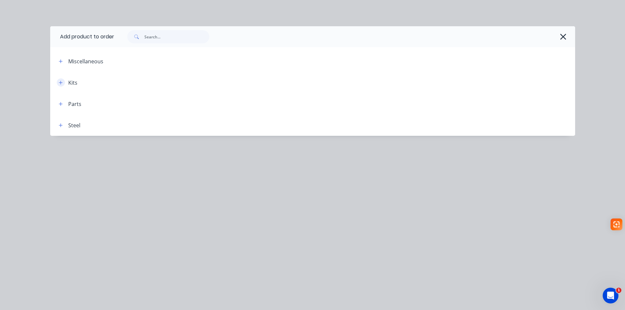
click at [62, 82] on icon "button" at bounding box center [61, 82] width 4 height 5
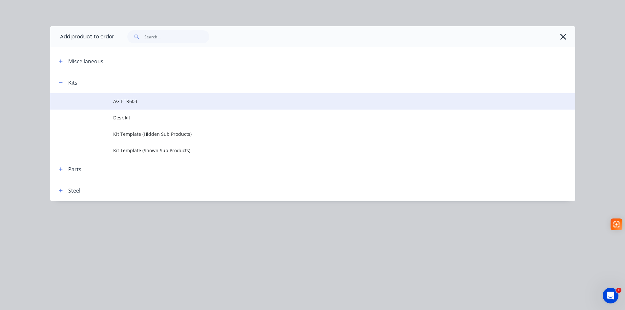
click at [125, 100] on span "AG-ETR603" at bounding box center [297, 101] width 369 height 7
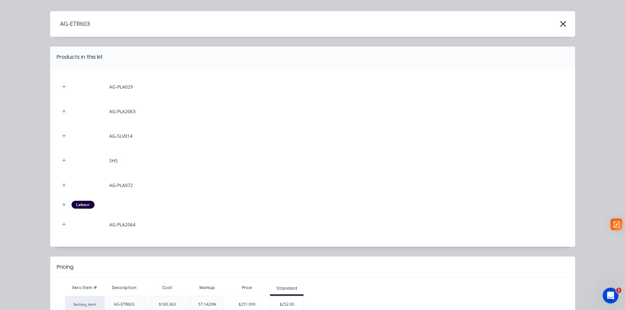
scroll to position [0, 0]
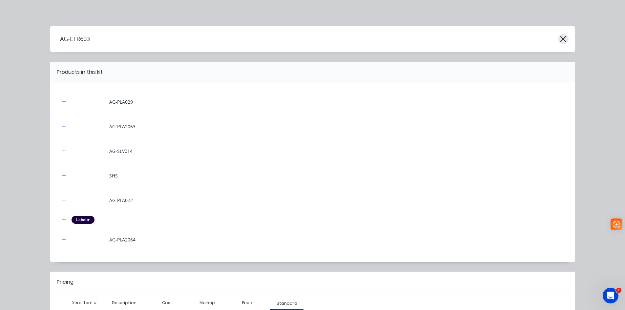
click at [561, 42] on icon "button" at bounding box center [562, 38] width 7 height 9
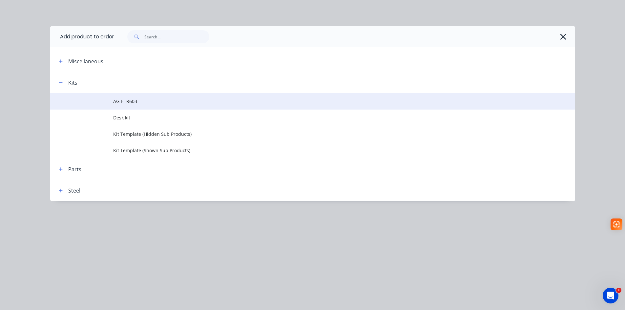
click at [121, 100] on span "AG-ETR603" at bounding box center [297, 101] width 369 height 7
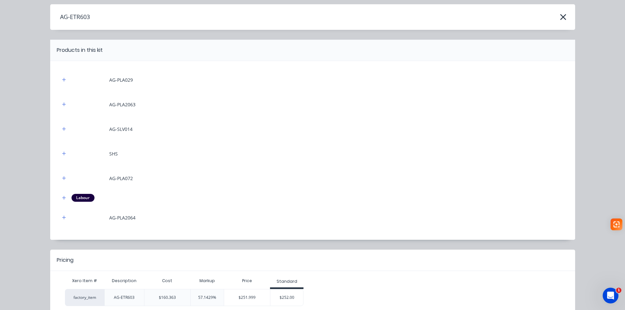
scroll to position [57, 0]
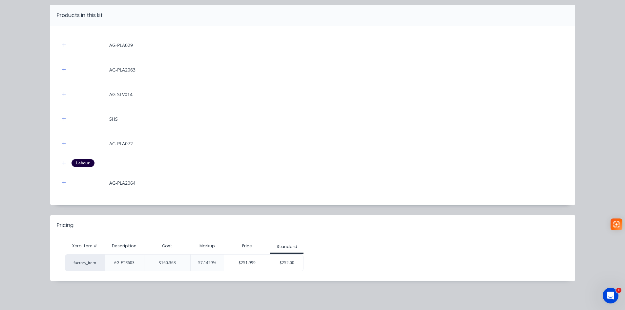
click at [302, 260] on div "factory_item AG-ETR603 $160.363 57.1429% $251.999 $252.00" at bounding box center [310, 262] width 490 height 17
click at [290, 264] on div "$252.00" at bounding box center [286, 262] width 33 height 16
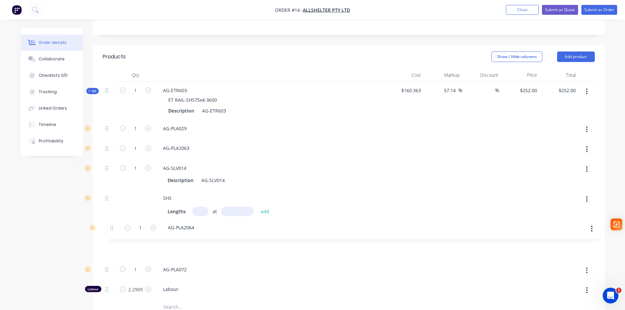
scroll to position [168, 0]
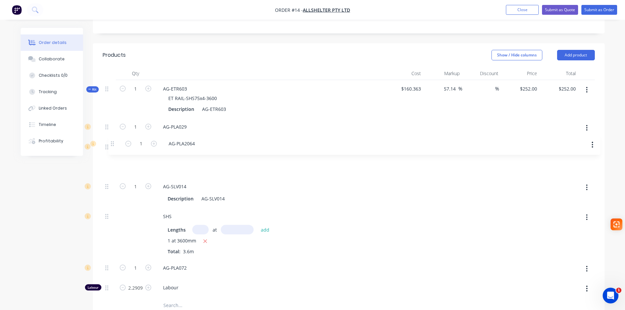
drag, startPoint x: 106, startPoint y: 273, endPoint x: 112, endPoint y: 140, distance: 132.6
click at [112, 140] on div "1 AG-PLA029 1 AG-PLA2063 1 AG-SLV014 Description AG-SLV014 SHS Lengths at add 1…" at bounding box center [349, 208] width 492 height 181
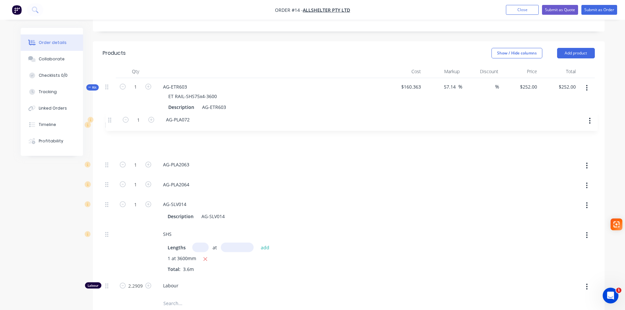
drag, startPoint x: 106, startPoint y: 249, endPoint x: 109, endPoint y: 118, distance: 130.9
click at [109, 118] on div "1 AG-PLA029 1 AG-PLA2063 1 AG-PLA2064 1 AG-SLV014 Description AG-SLV014 SHS Len…" at bounding box center [349, 206] width 492 height 181
click at [210, 212] on div "AG-SLV014" at bounding box center [213, 217] width 29 height 10
drag, startPoint x: 223, startPoint y: 198, endPoint x: 200, endPoint y: 199, distance: 23.0
click at [202, 212] on div "AG-SLV014" at bounding box center [213, 217] width 29 height 10
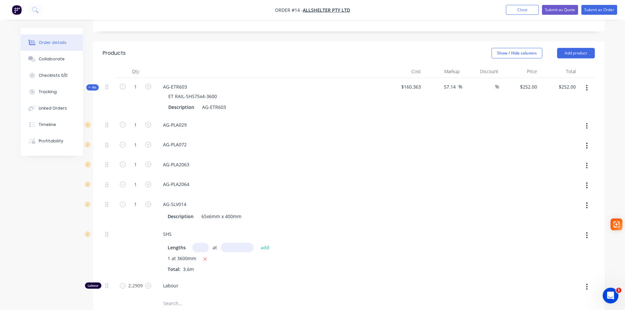
click at [261, 210] on div "Description 65x6mm x 400mm" at bounding box center [270, 215] width 224 height 11
drag, startPoint x: 224, startPoint y: 88, endPoint x: 204, endPoint y: 91, distance: 20.1
click at [204, 102] on div "AG-ETR603" at bounding box center [213, 107] width 29 height 10
click at [233, 140] on div "AG-PLA072" at bounding box center [270, 145] width 224 height 10
click at [138, 297] on div at bounding box center [135, 303] width 39 height 13
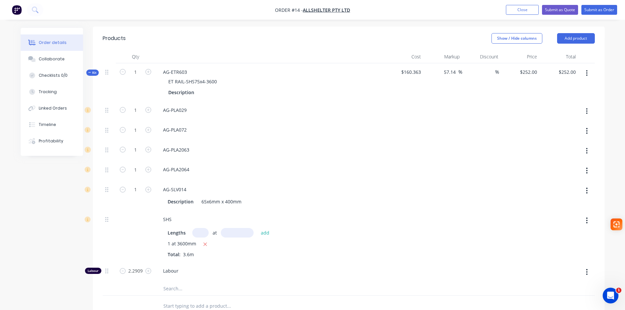
scroll to position [137, 0]
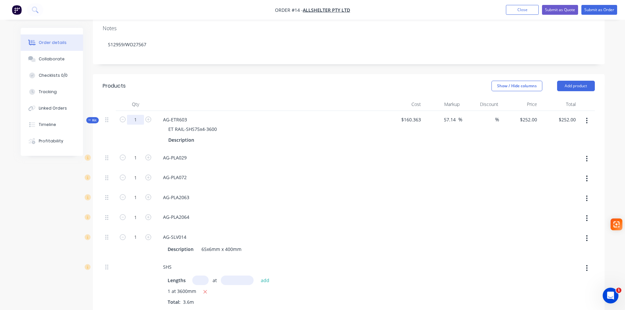
click at [136, 115] on input "1" at bounding box center [135, 120] width 17 height 10
type input "2"
type input "1"
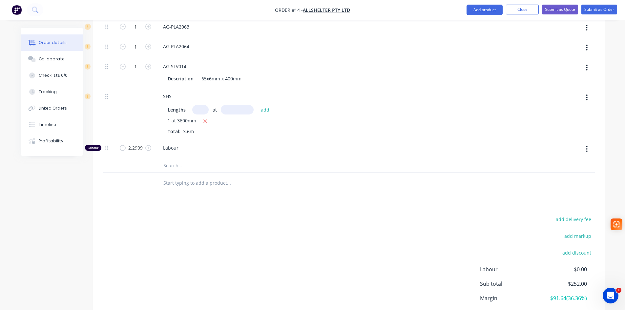
click at [218, 217] on div "add delivery fee add markup add discount Labour $0.00 Sub total $252.00 Margin …" at bounding box center [349, 278] width 492 height 127
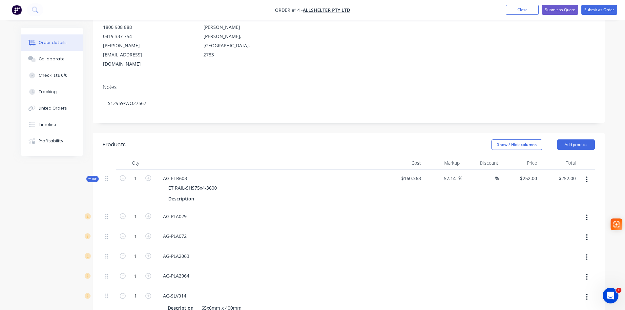
scroll to position [78, 0]
click at [90, 177] on icon at bounding box center [89, 178] width 3 height 3
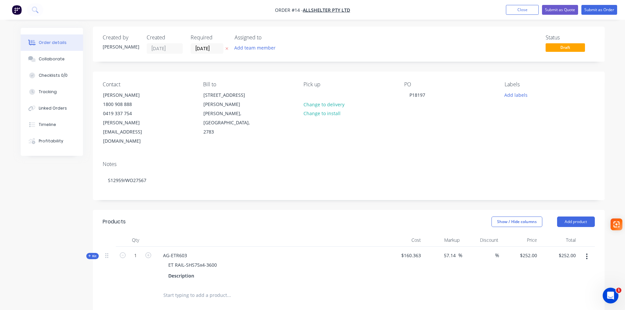
scroll to position [0, 0]
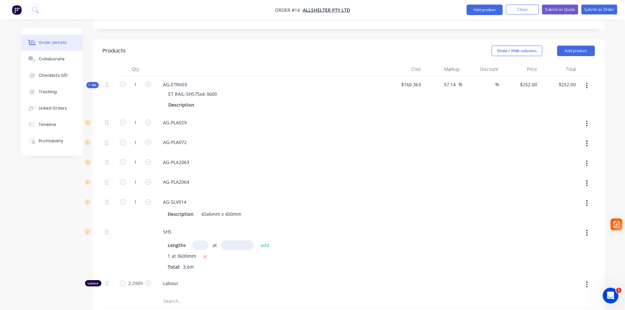
scroll to position [197, 0]
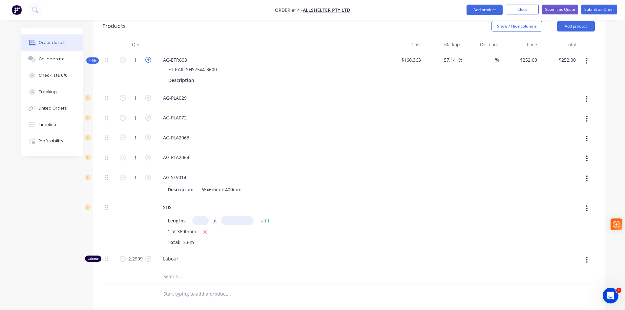
click at [149, 57] on icon "button" at bounding box center [148, 60] width 6 height 6
type input "2"
type input "$504.00"
type input "2"
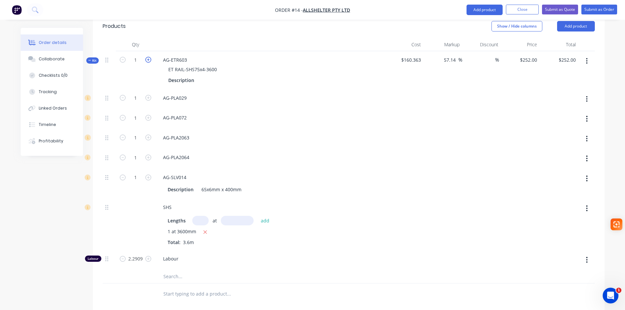
type input "2"
type input "4.5818"
click at [149, 57] on icon "button" at bounding box center [148, 60] width 6 height 6
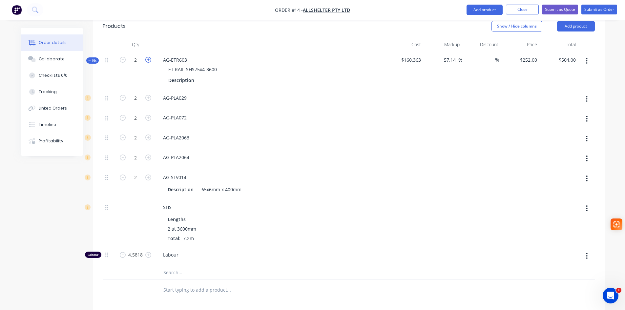
type input "3"
type input "$756.00"
type input "3"
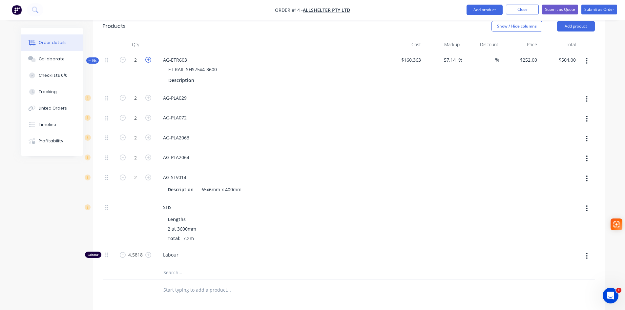
type input "3"
type input "6.8727"
click at [120, 57] on icon "button" at bounding box center [123, 60] width 6 height 6
type input "2"
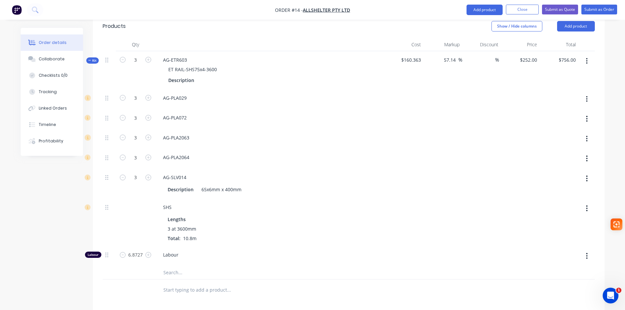
type input "$504.00"
type input "2"
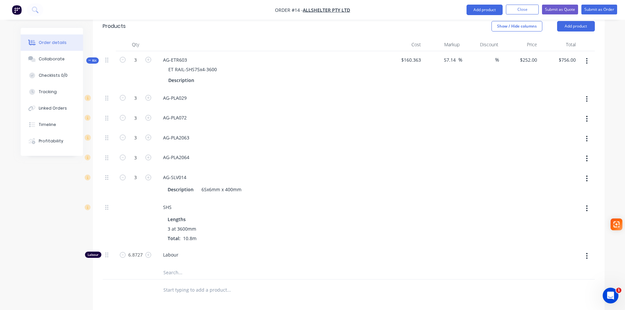
type input "2"
type input "4.5818"
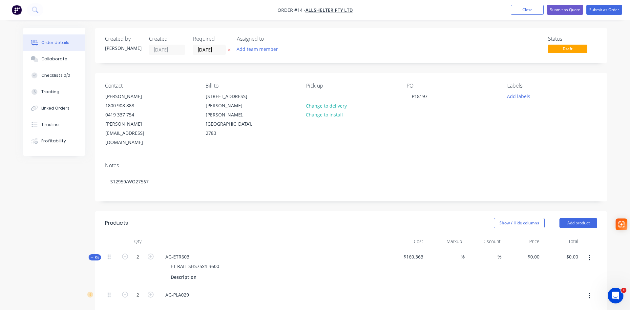
type input "57.14"
type input "$252.00"
type input "$504.00"
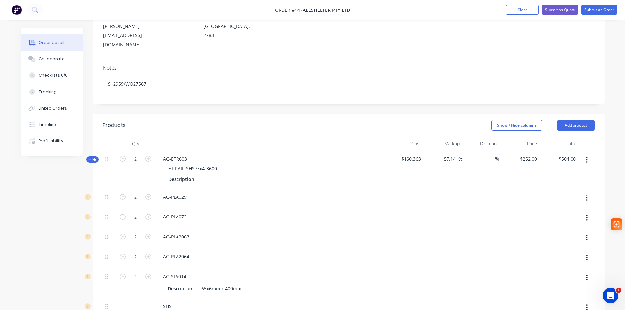
scroll to position [131, 0]
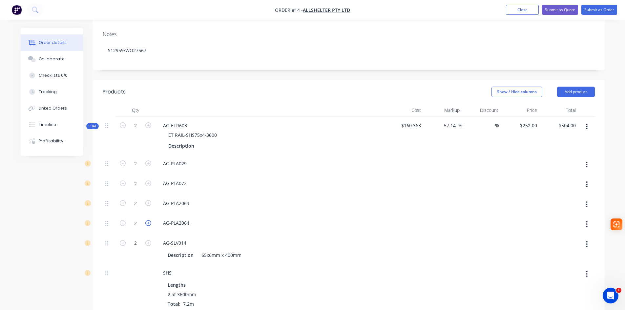
click at [147, 220] on icon "button" at bounding box center [148, 223] width 6 height 6
type input "4"
click at [90, 124] on icon at bounding box center [89, 125] width 3 height 3
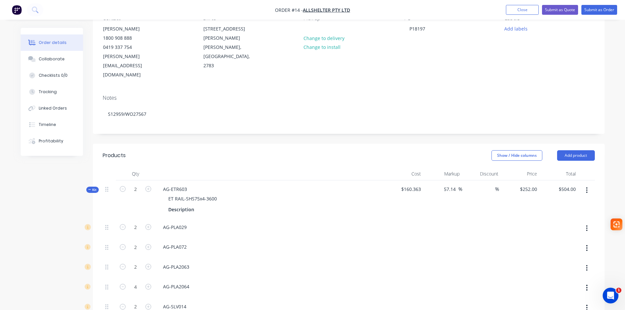
scroll to position [164, 0]
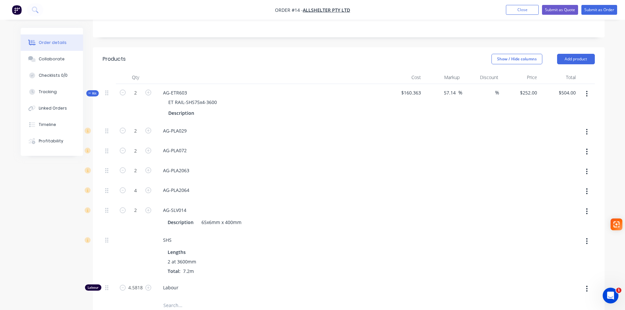
click at [88, 91] on icon at bounding box center [89, 92] width 3 height 3
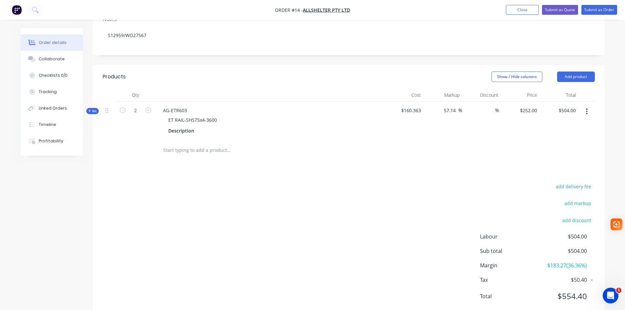
click at [192, 144] on input "text" at bounding box center [228, 150] width 131 height 13
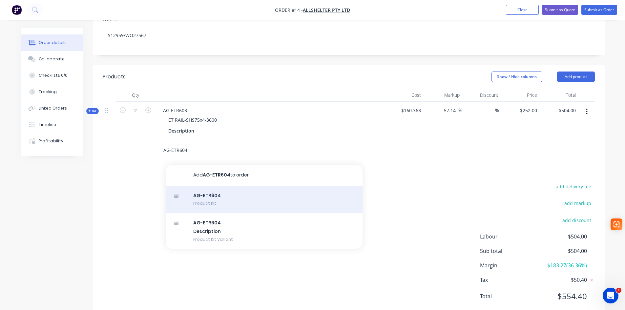
type input "AG-ETR604"
click at [203, 186] on div "AG-ETR604 Product Kit" at bounding box center [264, 200] width 197 height 28
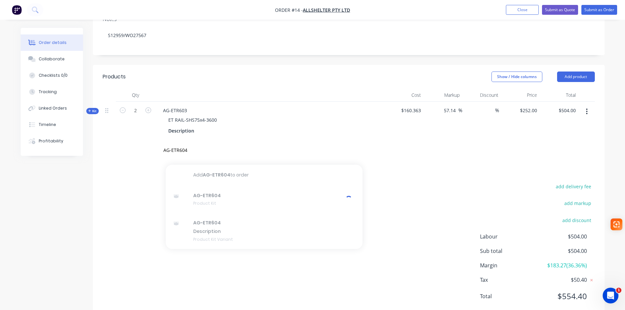
click at [400, 153] on div "Products Show / Hide columns Add product Qty Cost Markup Discount Price Total K…" at bounding box center [349, 191] width 512 height 253
click at [177, 144] on input "AG-ETR604" at bounding box center [228, 150] width 131 height 13
drag, startPoint x: 172, startPoint y: 130, endPoint x: 153, endPoint y: 131, distance: 19.4
click at [153, 140] on div "AG-ETR604 Add AG-ETR604 to order AG-ETR604 Product Kit AG-ETR604 Description Pr…" at bounding box center [349, 150] width 492 height 21
click at [231, 165] on div "button" at bounding box center [264, 175] width 197 height 21
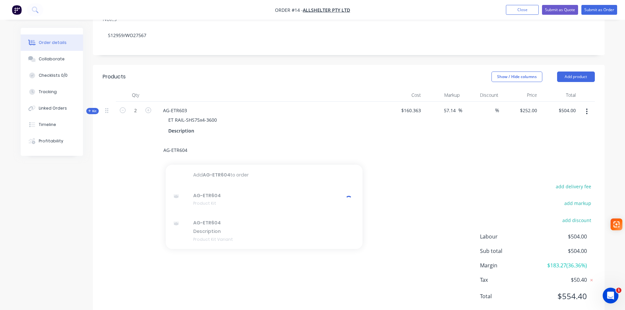
drag, startPoint x: 207, startPoint y: 138, endPoint x: 201, endPoint y: 137, distance: 5.3
click at [207, 144] on input "AG-ETR604" at bounding box center [228, 150] width 131 height 13
drag, startPoint x: 194, startPoint y: 134, endPoint x: 132, endPoint y: 133, distance: 61.3
click at [132, 140] on div "AG-ETR604 Add AG-ETR604 to order AG-ETR604 Product Kit AG-ETR604 Description Pr…" at bounding box center [349, 150] width 492 height 21
click at [578, 71] on button "Add product" at bounding box center [576, 76] width 38 height 10
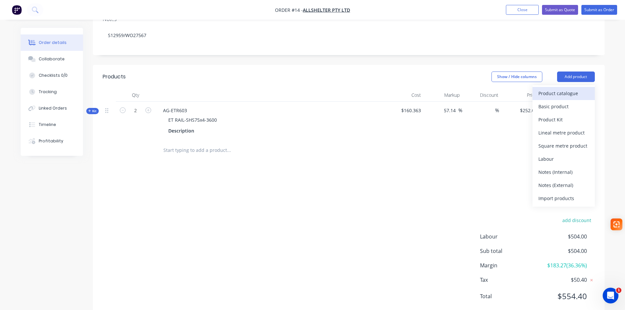
click at [562, 89] on div "Product catalogue" at bounding box center [563, 94] width 51 height 10
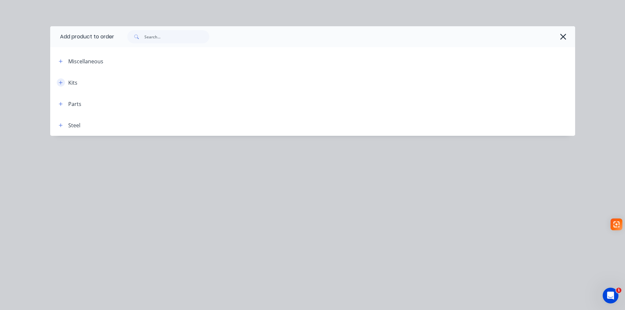
click at [58, 84] on button "button" at bounding box center [61, 82] width 8 height 8
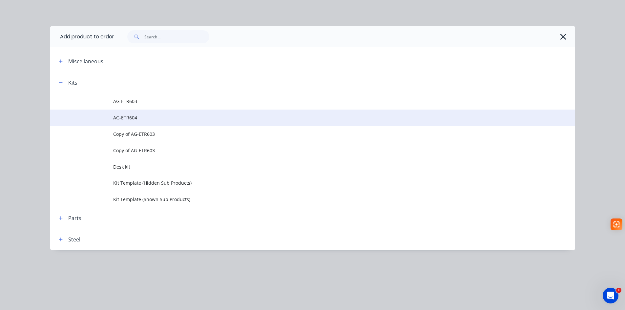
click at [118, 119] on span "AG-ETR604" at bounding box center [297, 117] width 369 height 7
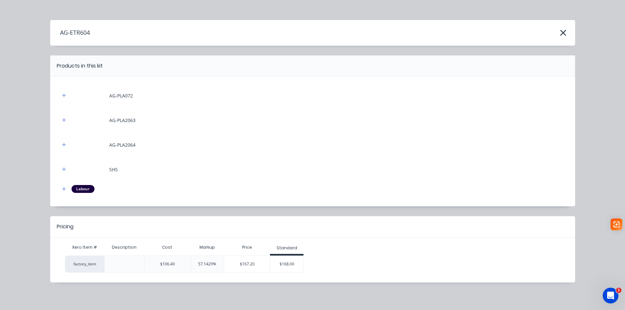
scroll to position [8, 0]
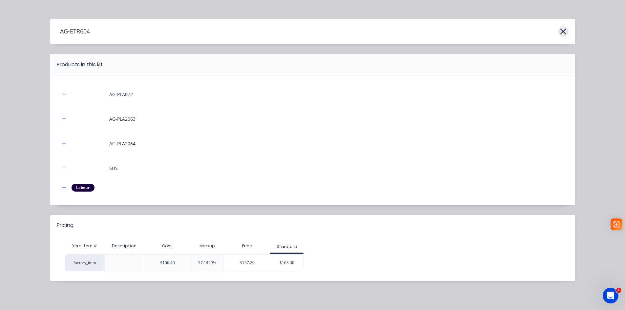
click at [560, 30] on icon "button" at bounding box center [562, 31] width 7 height 9
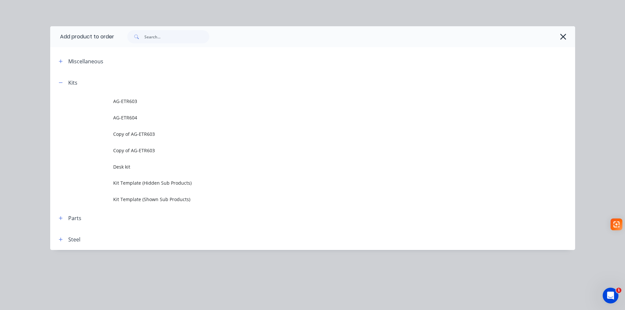
scroll to position [0, 0]
click at [567, 37] on button "button" at bounding box center [563, 36] width 10 height 10
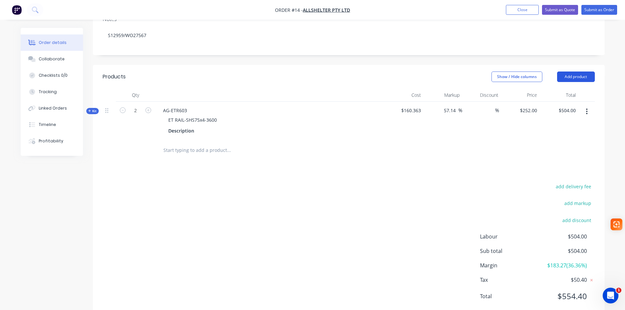
click at [572, 71] on button "Add product" at bounding box center [576, 76] width 38 height 10
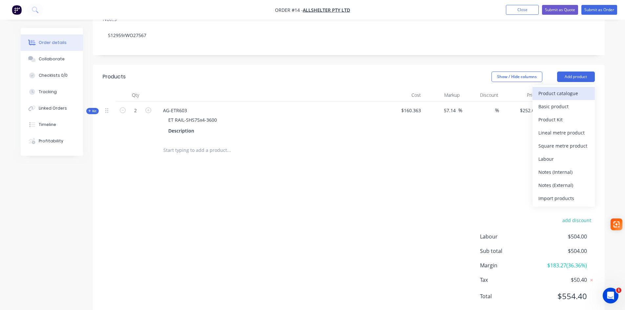
click at [561, 89] on div "Product catalogue" at bounding box center [563, 94] width 51 height 10
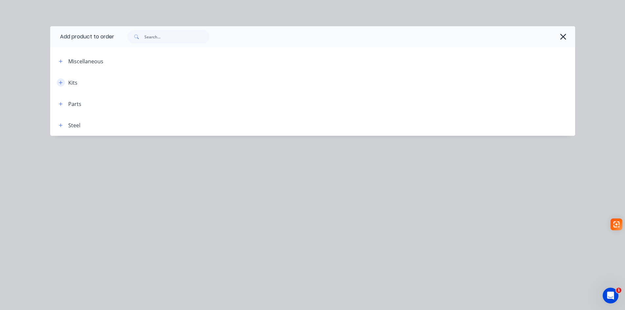
click at [60, 81] on icon "button" at bounding box center [61, 82] width 4 height 5
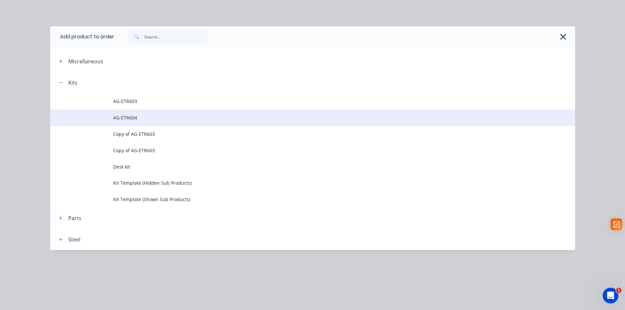
click at [131, 118] on span "AG-ETR604" at bounding box center [297, 117] width 369 height 7
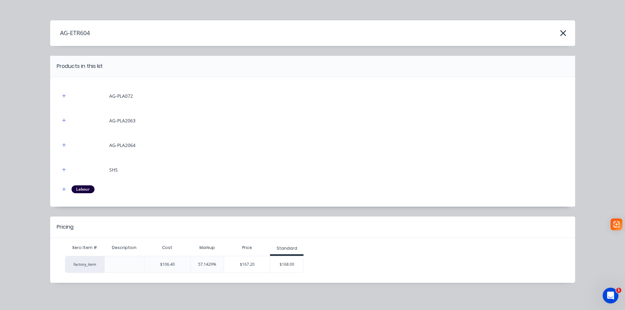
scroll to position [8, 0]
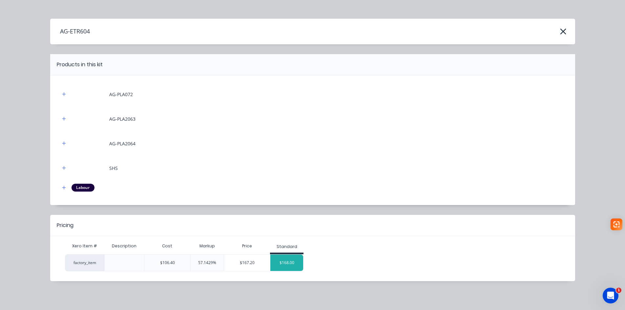
click at [297, 265] on div "$168.00" at bounding box center [286, 262] width 33 height 16
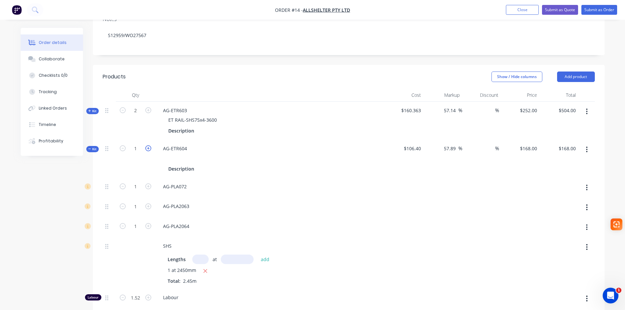
click at [150, 145] on icon "button" at bounding box center [148, 148] width 6 height 6
type input "2"
type input "$336.00"
type input "2"
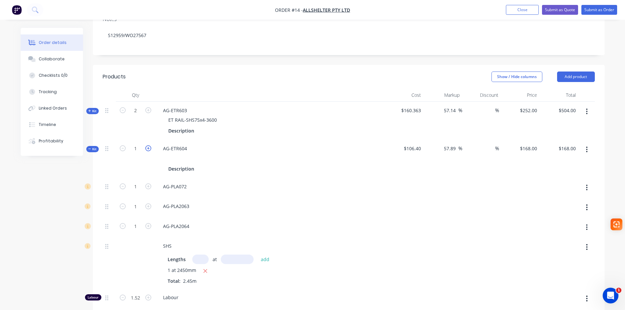
type input "2"
type input "3.04"
click at [89, 147] on icon at bounding box center [89, 148] width 3 height 3
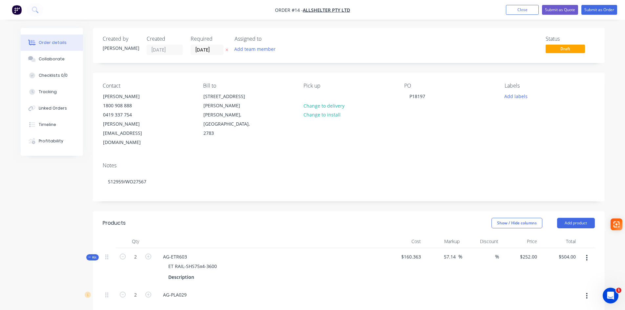
click at [299, 10] on span "Order #14 -" at bounding box center [289, 10] width 28 height 6
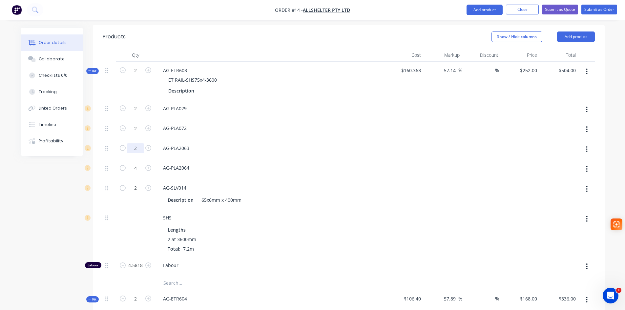
scroll to position [98, 0]
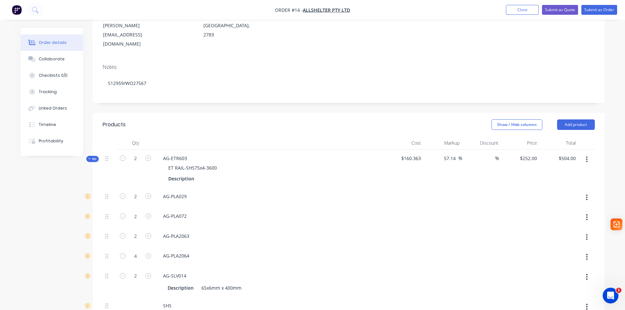
click at [91, 157] on icon at bounding box center [89, 158] width 3 height 3
click at [90, 195] on icon at bounding box center [89, 196] width 3 height 3
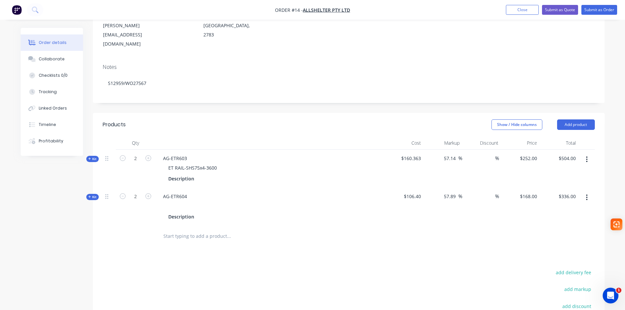
click at [173, 230] on input "text" at bounding box center [228, 236] width 131 height 13
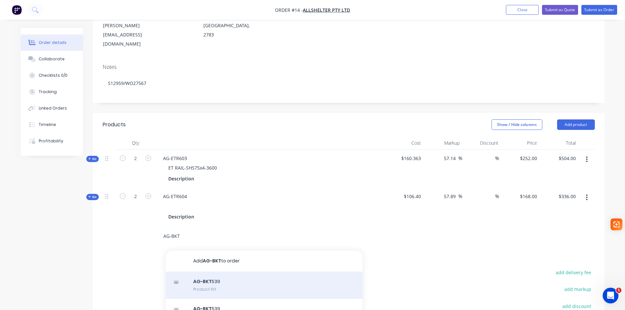
type input "AG-BKT"
click at [210, 272] on div "AG-BKT 539 Product Kit" at bounding box center [264, 286] width 197 height 28
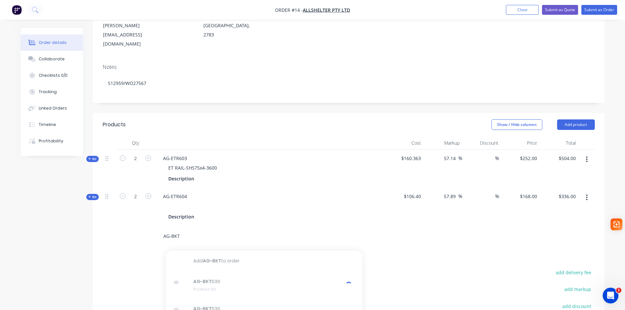
drag, startPoint x: 191, startPoint y: 219, endPoint x: 139, endPoint y: 220, distance: 51.5
click at [139, 226] on div "AG-BKT Add AG-BKT to order AG-BKT 539 Product Kit AG-BKT 539 Description Produc…" at bounding box center [349, 236] width 492 height 21
click at [582, 119] on button "Add product" at bounding box center [576, 124] width 38 height 10
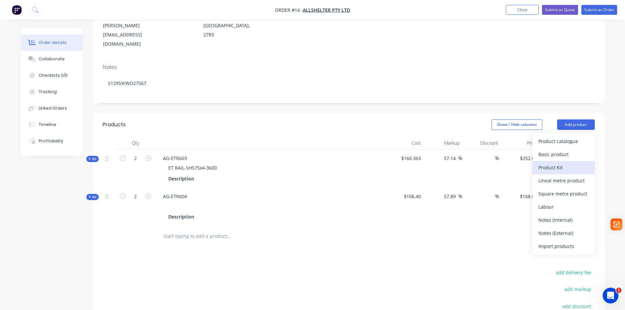
click at [553, 163] on div "Product Kit" at bounding box center [563, 168] width 51 height 10
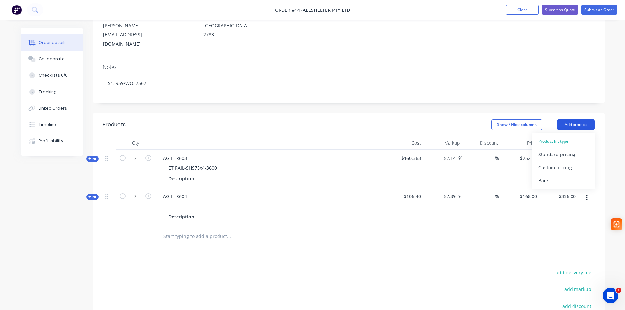
click at [579, 119] on button "Add product" at bounding box center [576, 124] width 38 height 10
click at [540, 176] on div "Back" at bounding box center [563, 181] width 51 height 10
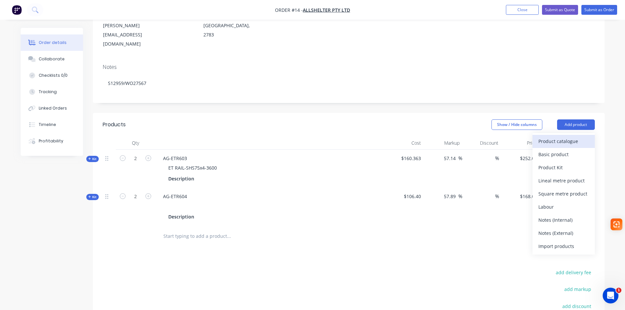
click at [567, 136] on div "Product catalogue" at bounding box center [563, 141] width 51 height 10
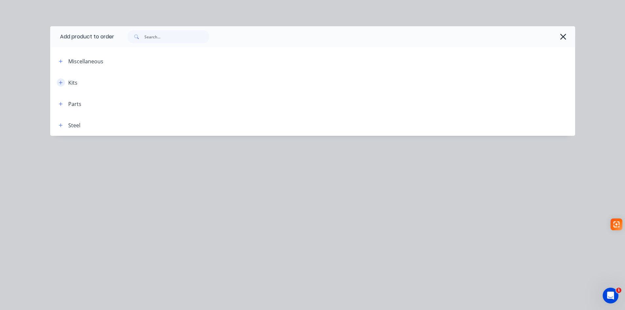
click at [62, 84] on icon "button" at bounding box center [61, 82] width 4 height 5
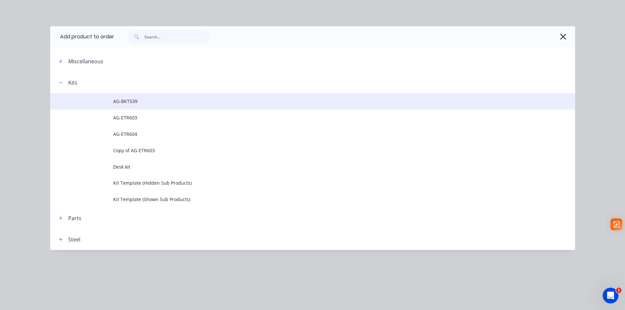
click at [131, 102] on span "AG-BKT539" at bounding box center [297, 101] width 369 height 7
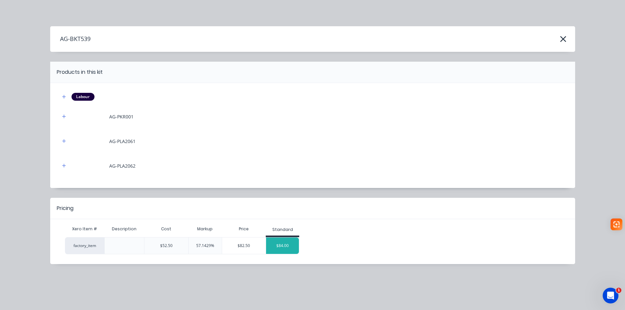
click at [277, 242] on div "$84.00" at bounding box center [282, 245] width 33 height 16
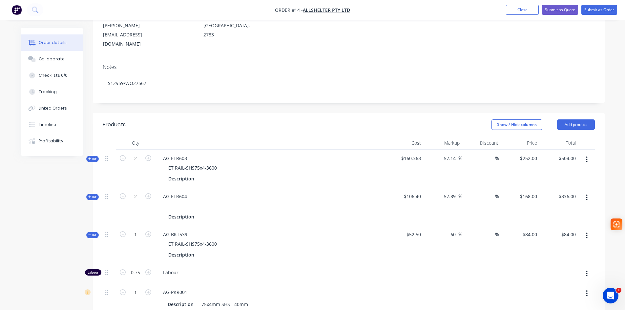
click at [90, 233] on icon at bounding box center [89, 234] width 3 height 3
drag, startPoint x: 216, startPoint y: 225, endPoint x: 160, endPoint y: 225, distance: 56.1
click at [161, 239] on div "ET RAIL-SHS75x4-3600" at bounding box center [270, 244] width 224 height 10
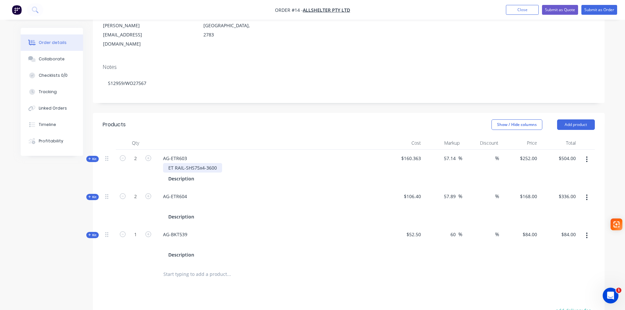
click at [217, 163] on div "ET RAIL-SHS75x4-3600" at bounding box center [192, 168] width 59 height 10
drag, startPoint x: 217, startPoint y: 149, endPoint x: 168, endPoint y: 149, distance: 49.8
click at [168, 163] on div "ET RAIL-SHS75x4-3600" at bounding box center [192, 168] width 59 height 10
click at [221, 239] on div at bounding box center [270, 244] width 224 height 10
click at [147, 231] on icon "button" at bounding box center [148, 234] width 6 height 6
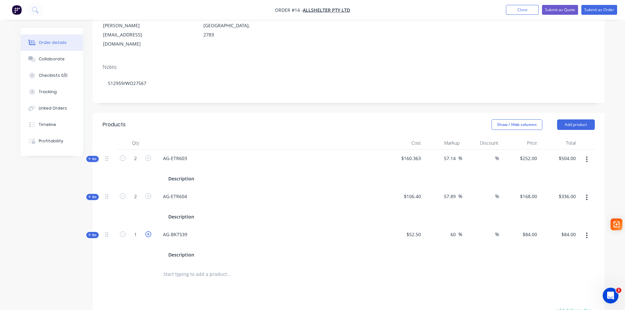
type input "2"
type input "$168.00"
click at [147, 231] on icon "button" at bounding box center [148, 234] width 6 height 6
type input "3"
type input "$252.00"
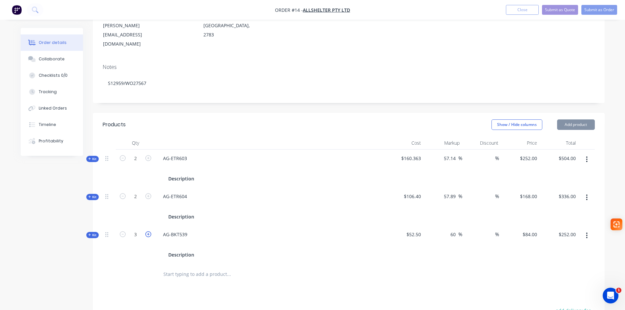
click at [147, 231] on icon "button" at bounding box center [148, 234] width 6 height 6
type input "4"
type input "$336.00"
click at [147, 231] on icon "button" at bounding box center [148, 234] width 6 height 6
type input "5"
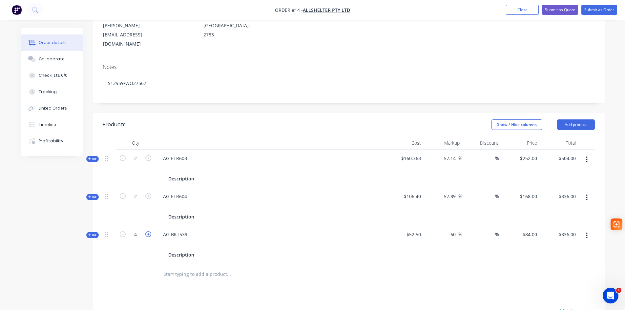
type input "$420.00"
click at [147, 231] on icon "button" at bounding box center [148, 234] width 6 height 6
type input "6"
type input "$504.00"
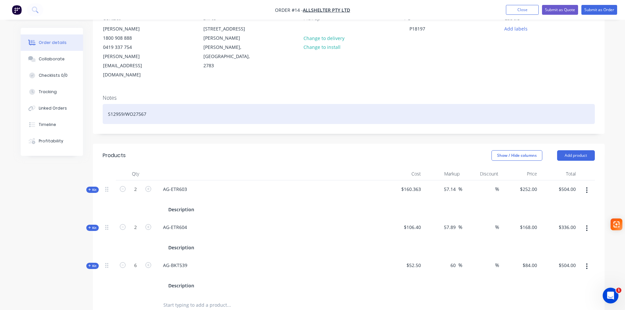
scroll to position [0, 0]
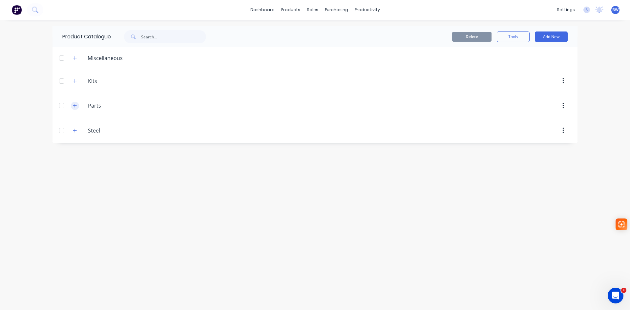
click at [74, 104] on icon "button" at bounding box center [75, 105] width 4 height 5
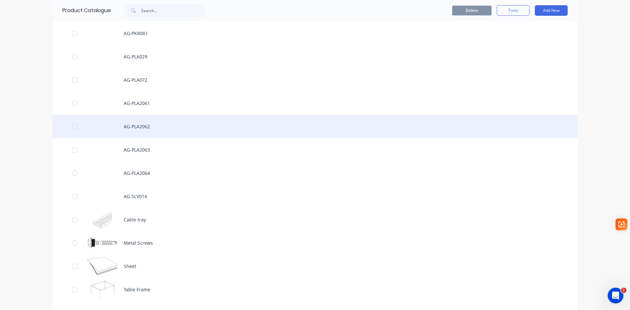
scroll to position [98, 0]
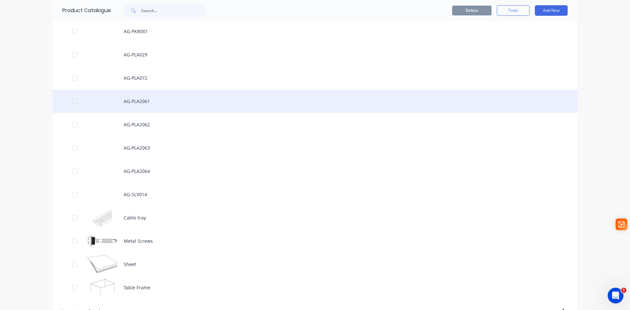
click at [134, 100] on div "AG-PLA2061" at bounding box center [314, 101] width 525 height 23
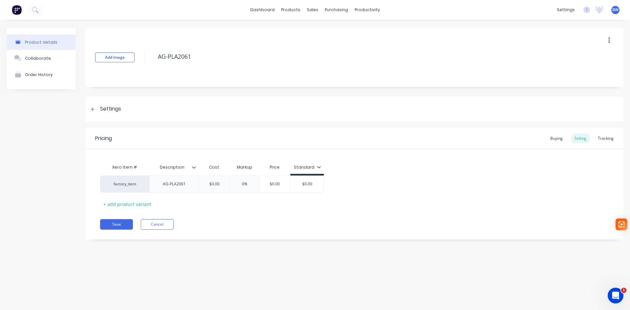
type textarea "x"
click at [186, 184] on div "AG-PLA2061" at bounding box center [173, 184] width 33 height 9
drag, startPoint x: 186, startPoint y: 184, endPoint x: 157, endPoint y: 184, distance: 29.2
click at [157, 184] on div "AG-PLA2061" at bounding box center [173, 183] width 49 height 17
drag, startPoint x: 186, startPoint y: 185, endPoint x: 162, endPoint y: 185, distance: 23.9
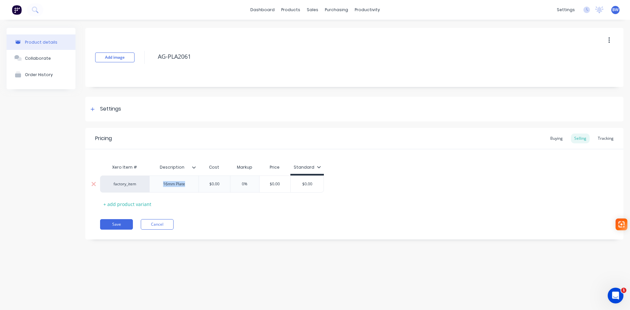
click at [162, 185] on div "16mm Plate" at bounding box center [174, 184] width 33 height 9
copy div "16mm Plate"
click at [119, 222] on button "Save" at bounding box center [116, 224] width 33 height 10
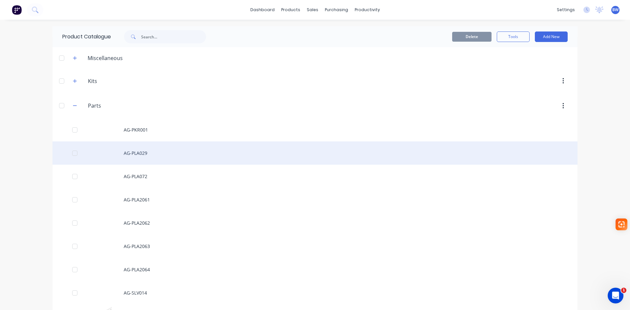
click at [71, 153] on div at bounding box center [74, 153] width 13 height 13
click at [73, 155] on div at bounding box center [74, 153] width 13 height 13
click at [139, 153] on div "AG-PLA029" at bounding box center [314, 152] width 525 height 23
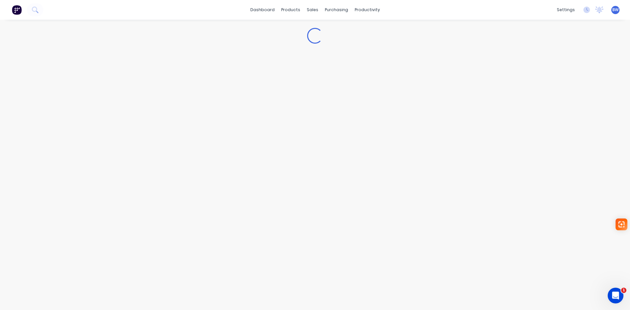
type textarea "x"
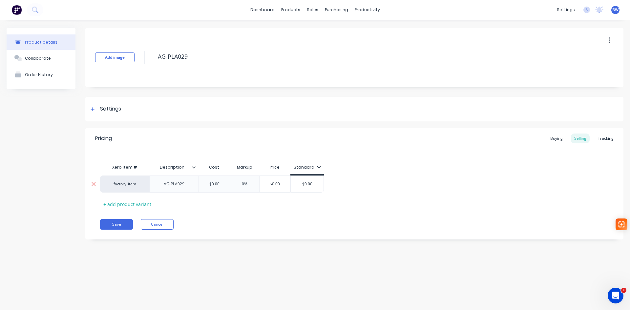
click at [186, 185] on div "AG-PLA029" at bounding box center [174, 184] width 33 height 9
drag, startPoint x: 186, startPoint y: 184, endPoint x: 155, endPoint y: 184, distance: 30.8
click at [155, 184] on div "AG-PLA029" at bounding box center [173, 183] width 49 height 17
paste div
click at [168, 182] on div "16mm Plate" at bounding box center [174, 184] width 33 height 9
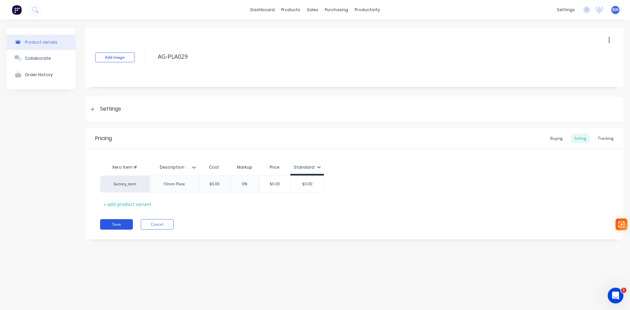
click at [107, 222] on button "Save" at bounding box center [116, 224] width 33 height 10
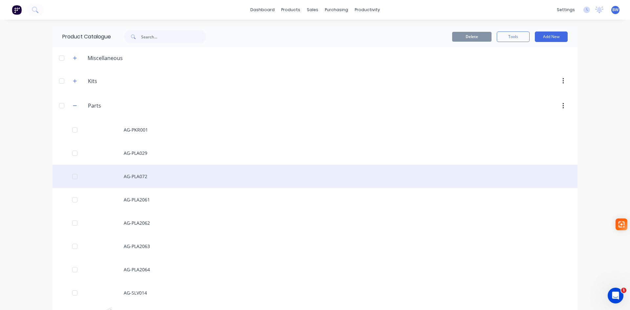
click at [137, 177] on div "AG-PLA072" at bounding box center [314, 176] width 525 height 23
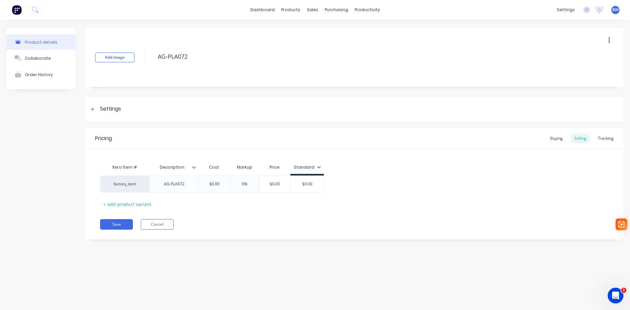
type textarea "x"
click at [186, 184] on div "AG-PLA072" at bounding box center [174, 184] width 33 height 9
drag, startPoint x: 186, startPoint y: 184, endPoint x: 160, endPoint y: 185, distance: 26.2
click at [160, 185] on div "AG-PLA072" at bounding box center [174, 184] width 33 height 9
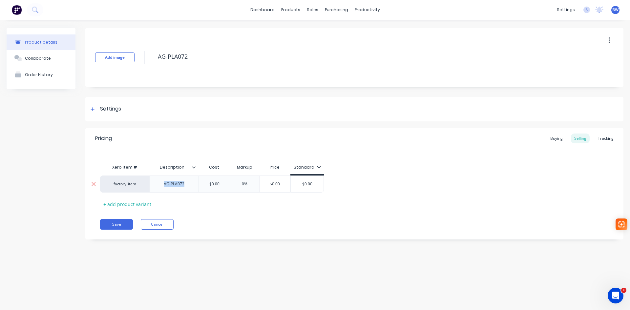
paste div
click at [167, 184] on div "16mm Plate" at bounding box center [174, 184] width 33 height 9
click at [119, 222] on button "Save" at bounding box center [116, 224] width 33 height 10
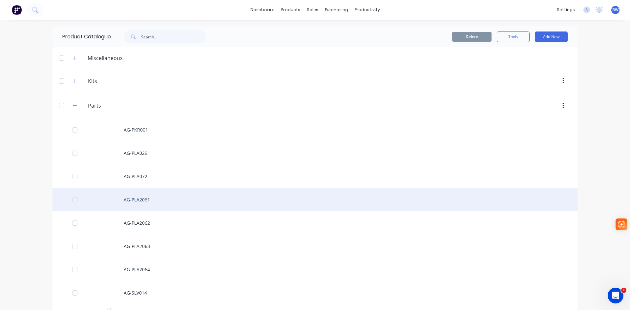
click at [135, 199] on div "AG-PLA2061" at bounding box center [314, 199] width 525 height 23
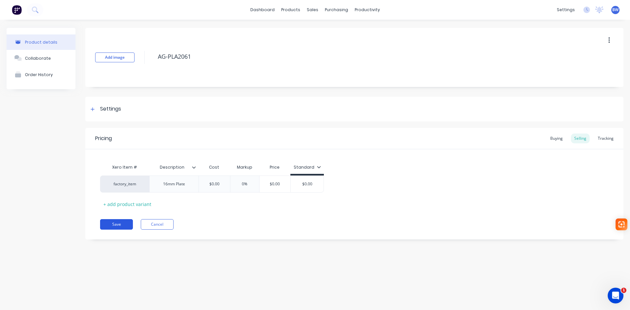
click at [118, 221] on button "Save" at bounding box center [116, 224] width 33 height 10
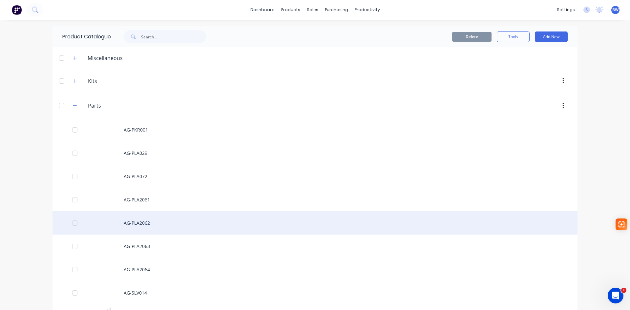
click at [129, 220] on div "AG-PLA2062" at bounding box center [314, 222] width 525 height 23
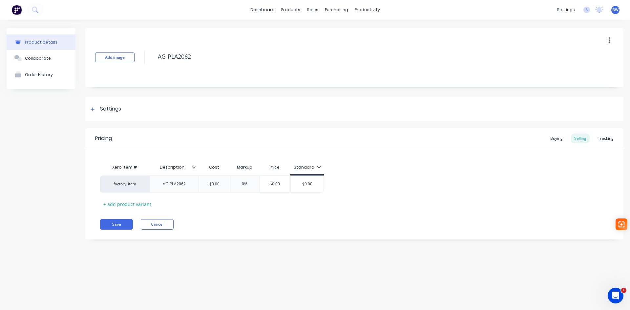
type textarea "x"
drag, startPoint x: 186, startPoint y: 185, endPoint x: 156, endPoint y: 184, distance: 29.9
click at [156, 184] on div "AG-PLA2062" at bounding box center [173, 183] width 49 height 17
click at [111, 224] on button "Save" at bounding box center [116, 224] width 33 height 10
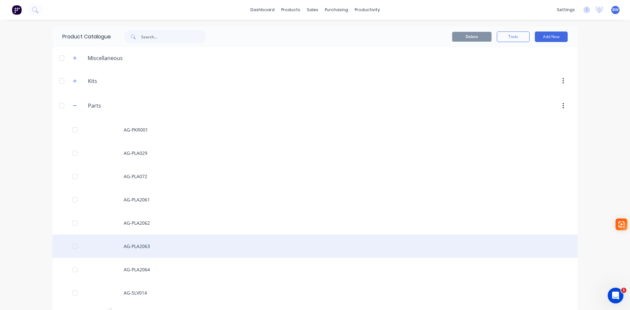
click at [142, 247] on div "AG-PLA2063" at bounding box center [314, 245] width 525 height 23
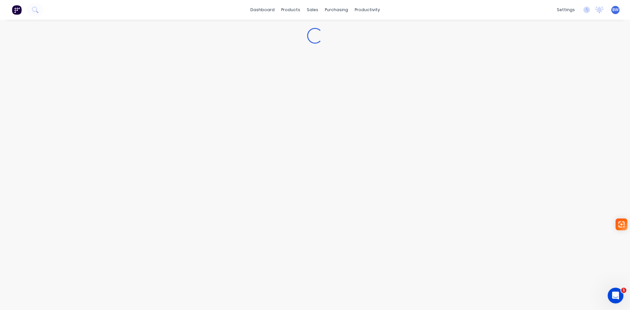
type textarea "x"
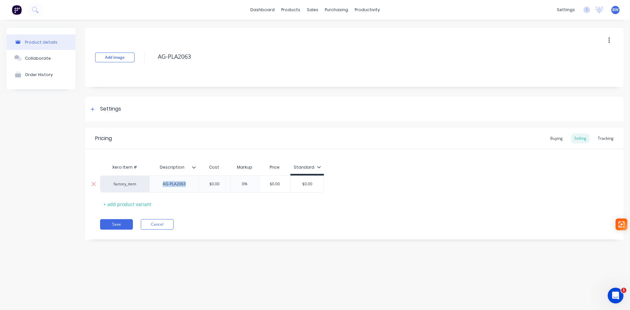
drag, startPoint x: 187, startPoint y: 182, endPoint x: 159, endPoint y: 188, distance: 28.2
click at [159, 188] on div "AG-PLA2063" at bounding box center [173, 183] width 49 height 17
paste div
click at [167, 184] on div "16mm Plate" at bounding box center [174, 184] width 33 height 9
click at [115, 222] on button "Save" at bounding box center [116, 224] width 33 height 10
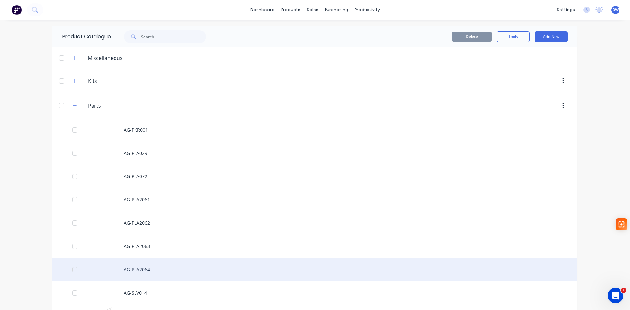
click at [134, 269] on div "AG-PLA2064" at bounding box center [314, 269] width 525 height 23
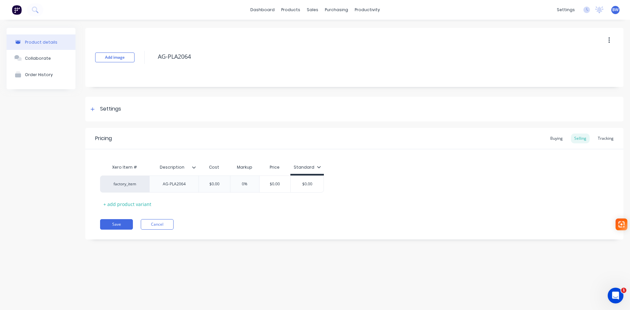
type textarea "x"
click at [187, 184] on div "AG-PLA2064" at bounding box center [173, 184] width 33 height 9
drag, startPoint x: 187, startPoint y: 184, endPoint x: 149, endPoint y: 188, distance: 37.9
click at [149, 188] on div "factory_item AG-PLA2064 $0.00 0% $0.00 $0.00" at bounding box center [212, 183] width 224 height 17
paste div
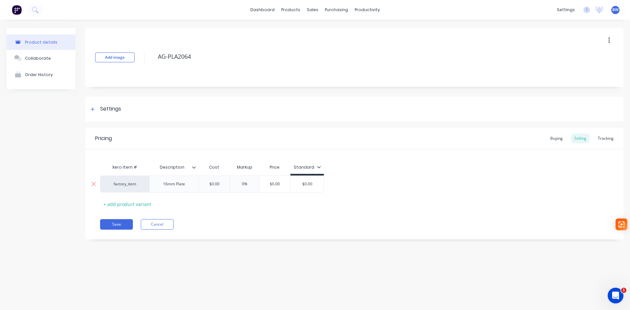
click at [167, 184] on div "16mm Plate" at bounding box center [174, 184] width 33 height 9
click at [115, 225] on button "Save" at bounding box center [116, 224] width 33 height 10
type textarea "x"
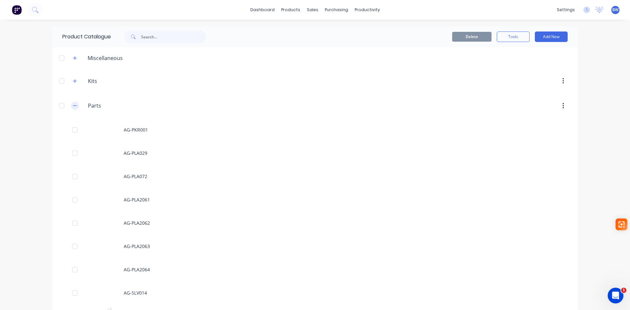
click at [73, 106] on icon "button" at bounding box center [75, 106] width 4 height 0
drag, startPoint x: 584, startPoint y: 53, endPoint x: 584, endPoint y: 50, distance: 3.6
click at [584, 53] on div "dashboard products sales purchasing productivity dashboard products Product Cat…" at bounding box center [315, 155] width 630 height 310
